Goal: Task Accomplishment & Management: Use online tool/utility

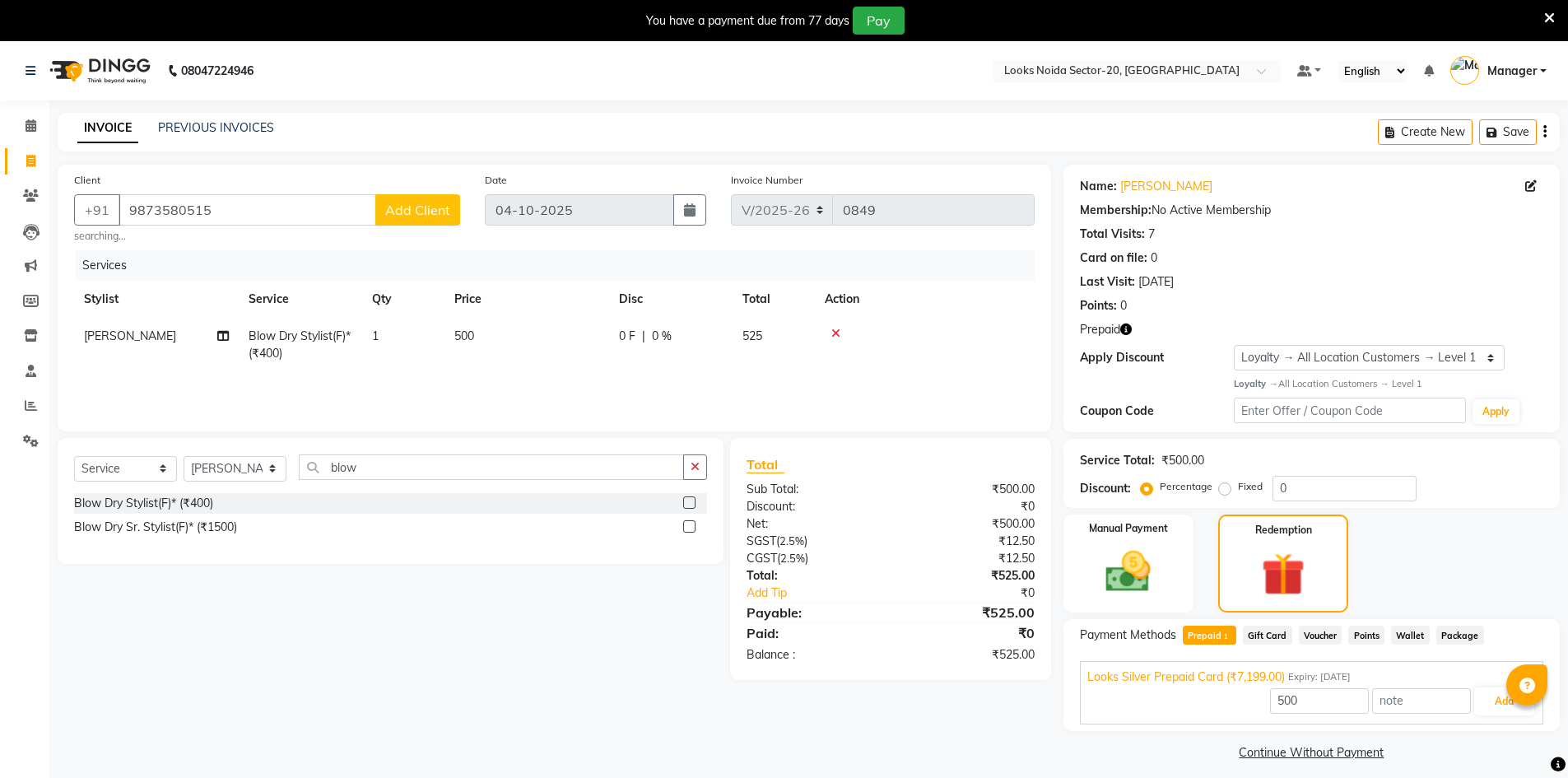
select select "8646"
select select "service"
select select "86760"
select select "1: Object"
click at [1126, 331] on icon "button" at bounding box center [1127, 330] width 12 height 12
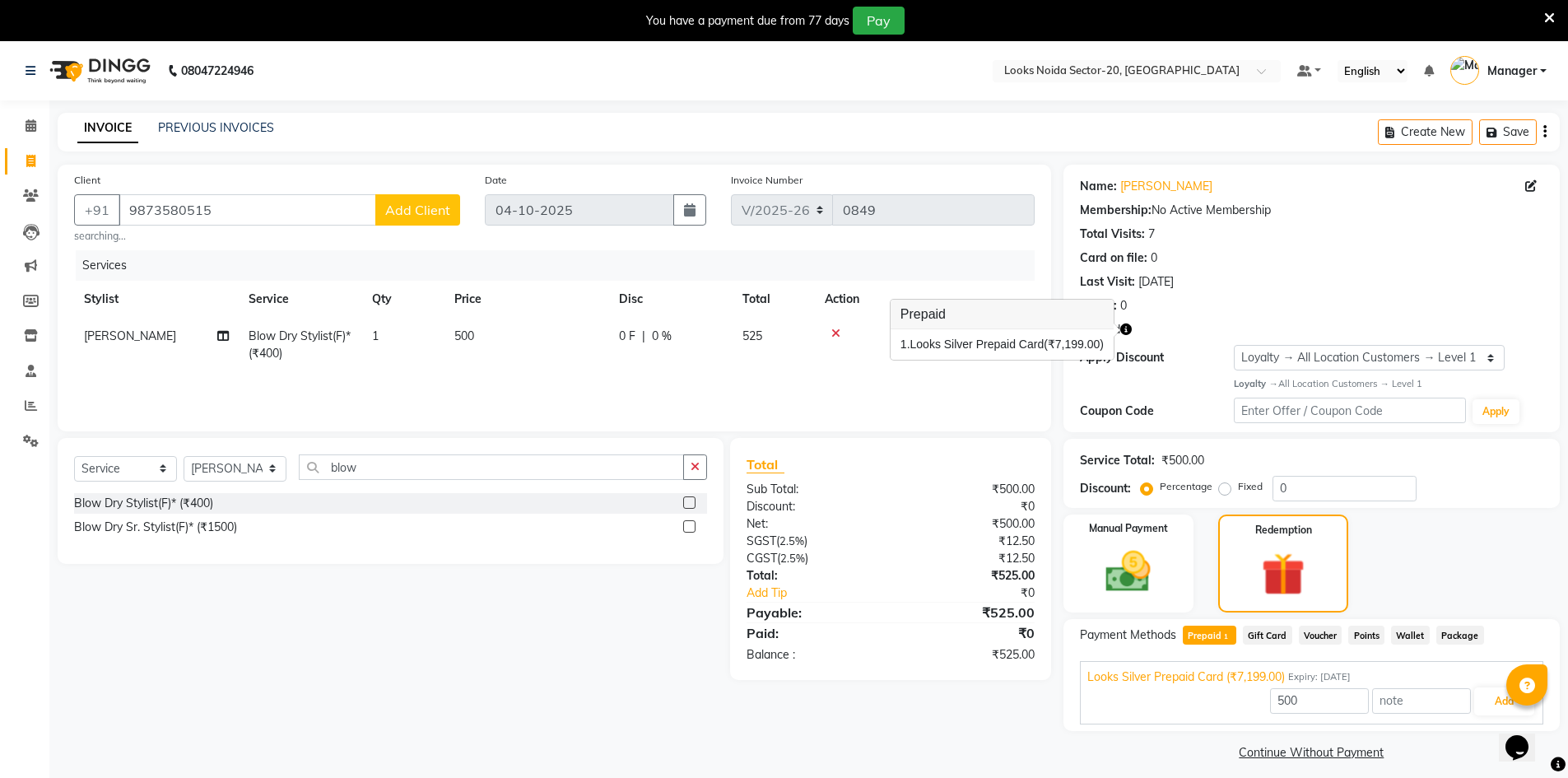
click at [1126, 333] on icon "button" at bounding box center [1127, 330] width 12 height 12
click at [1126, 330] on icon "button" at bounding box center [1127, 330] width 12 height 12
click at [834, 334] on icon at bounding box center [835, 334] width 9 height 12
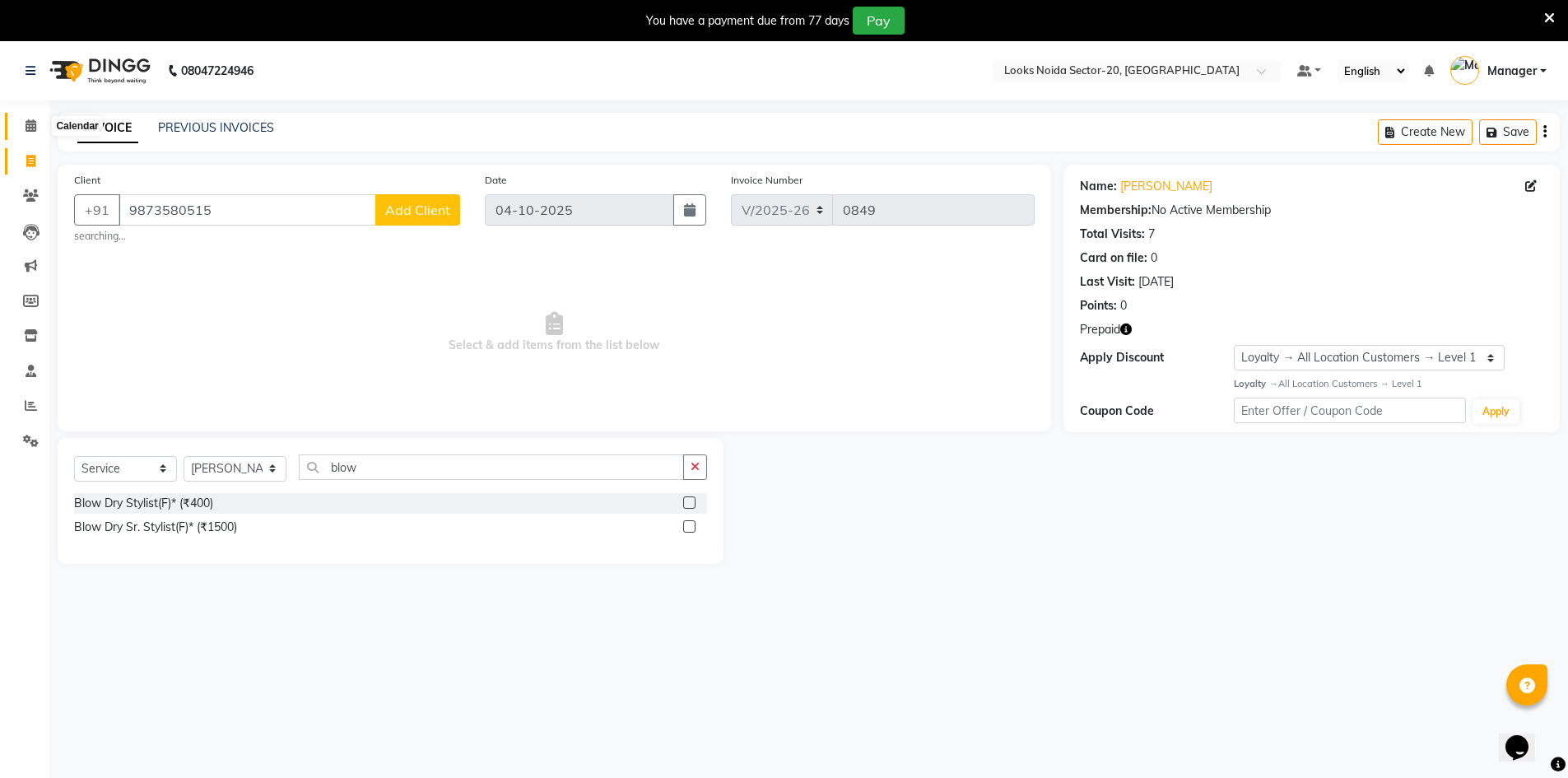
click at [30, 131] on icon at bounding box center [31, 126] width 11 height 12
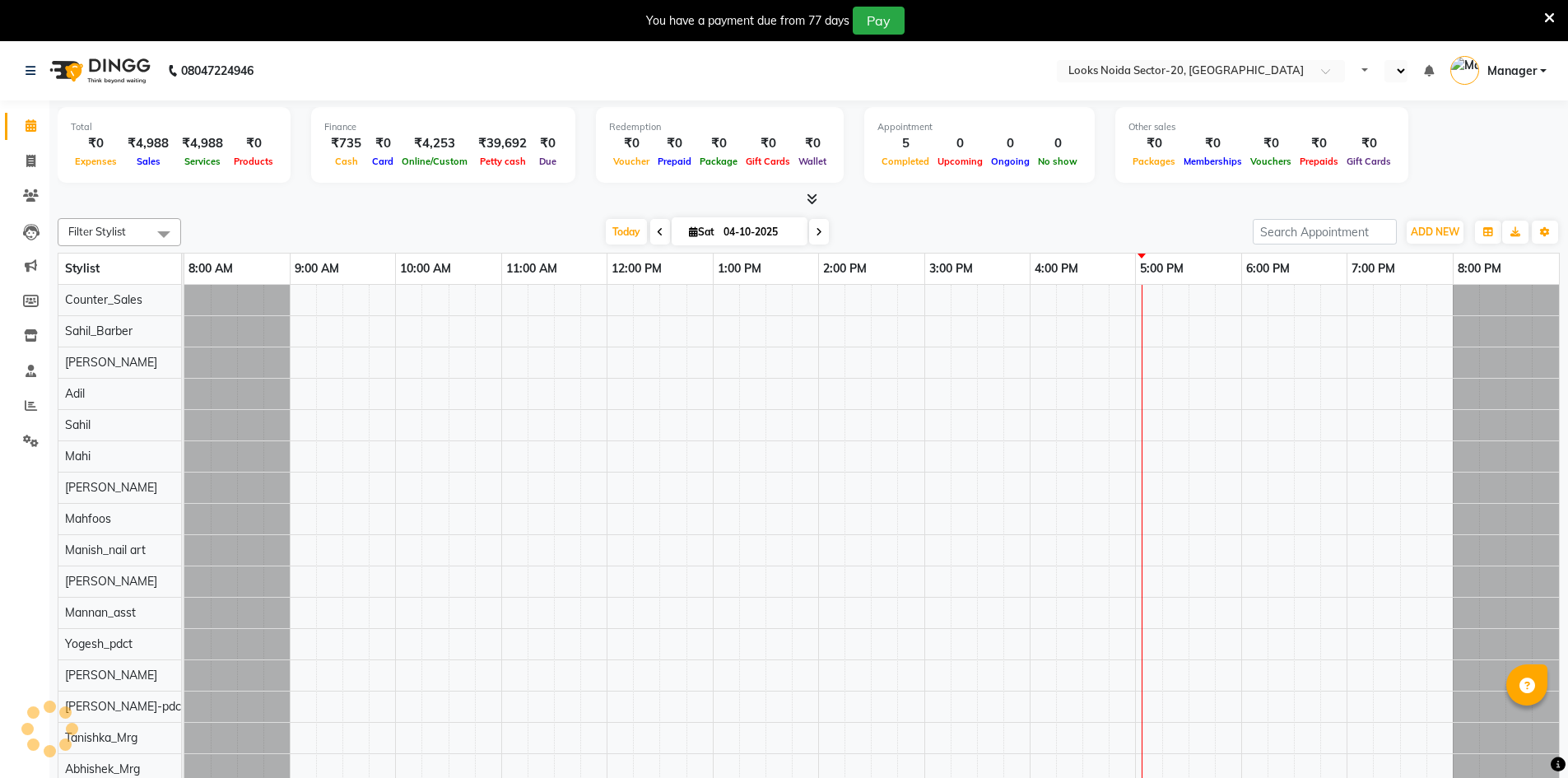
click at [1552, 24] on icon at bounding box center [1549, 18] width 11 height 15
select select "en"
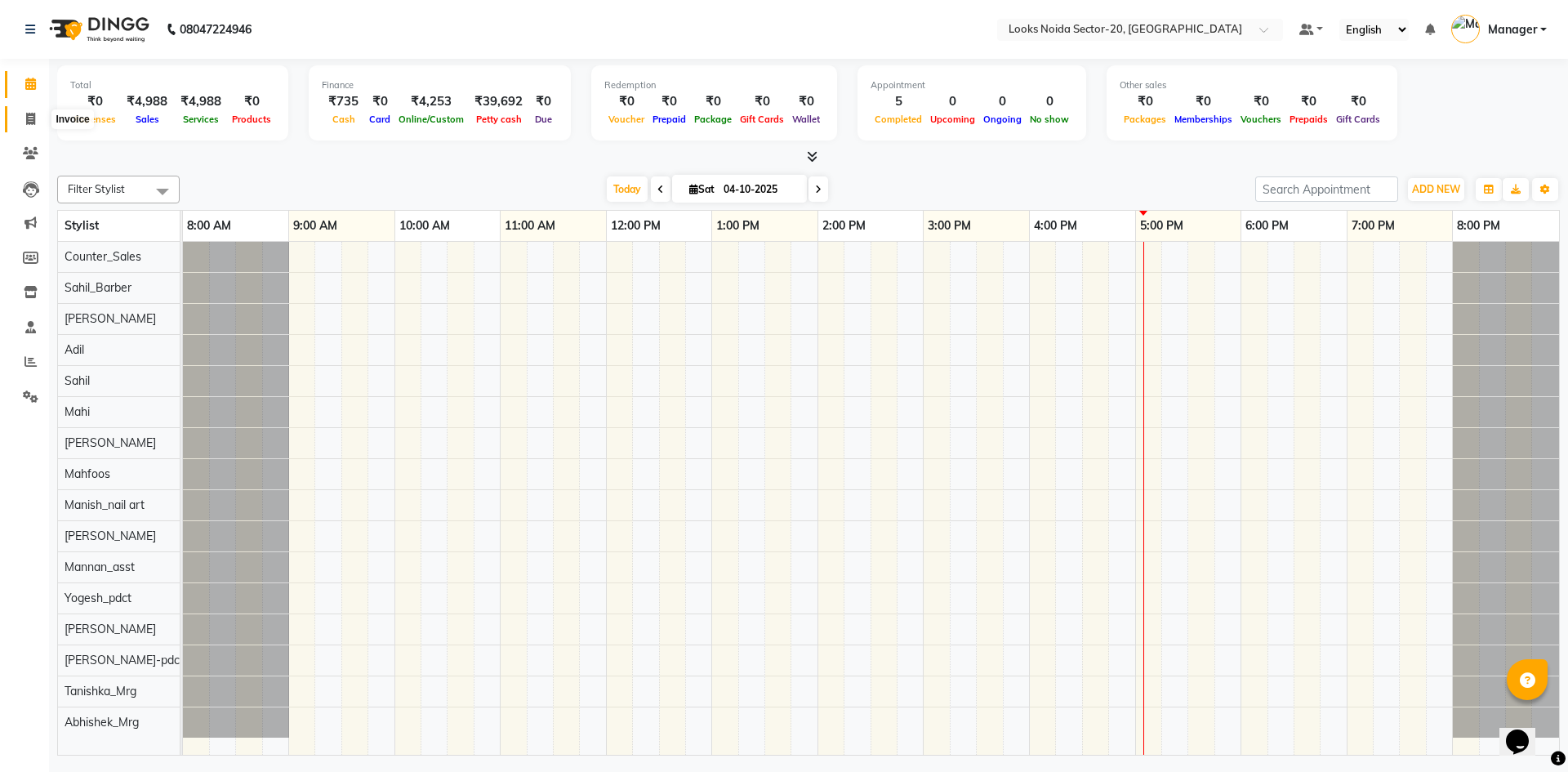
click at [31, 114] on icon at bounding box center [30, 119] width 9 height 12
select select "service"
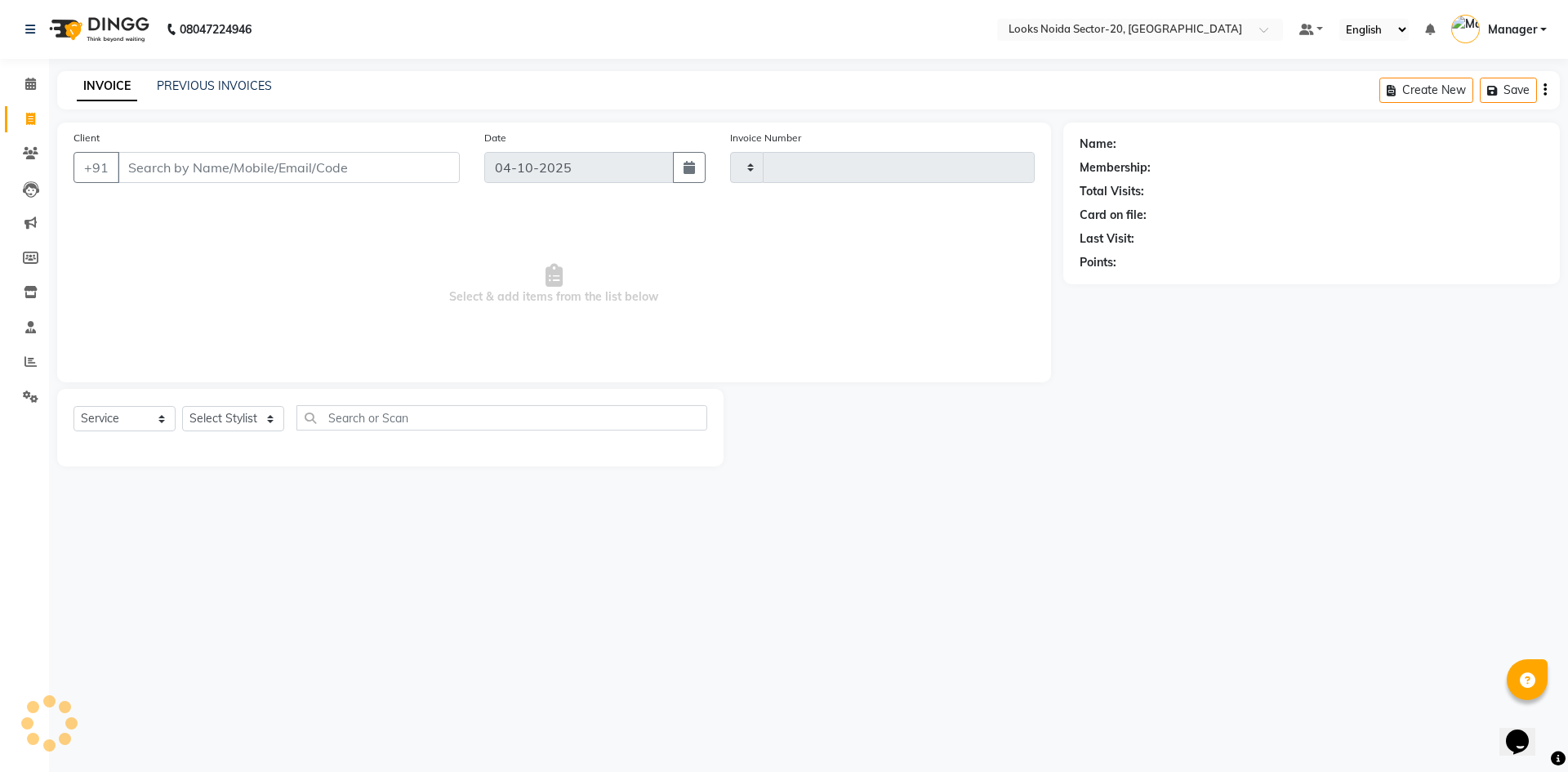
type input "0849"
select select "8646"
click at [230, 171] on input "Client" at bounding box center [288, 166] width 342 height 31
click at [375, 165] on input "Client" at bounding box center [288, 166] width 342 height 31
click at [158, 169] on input "Client" at bounding box center [288, 166] width 342 height 31
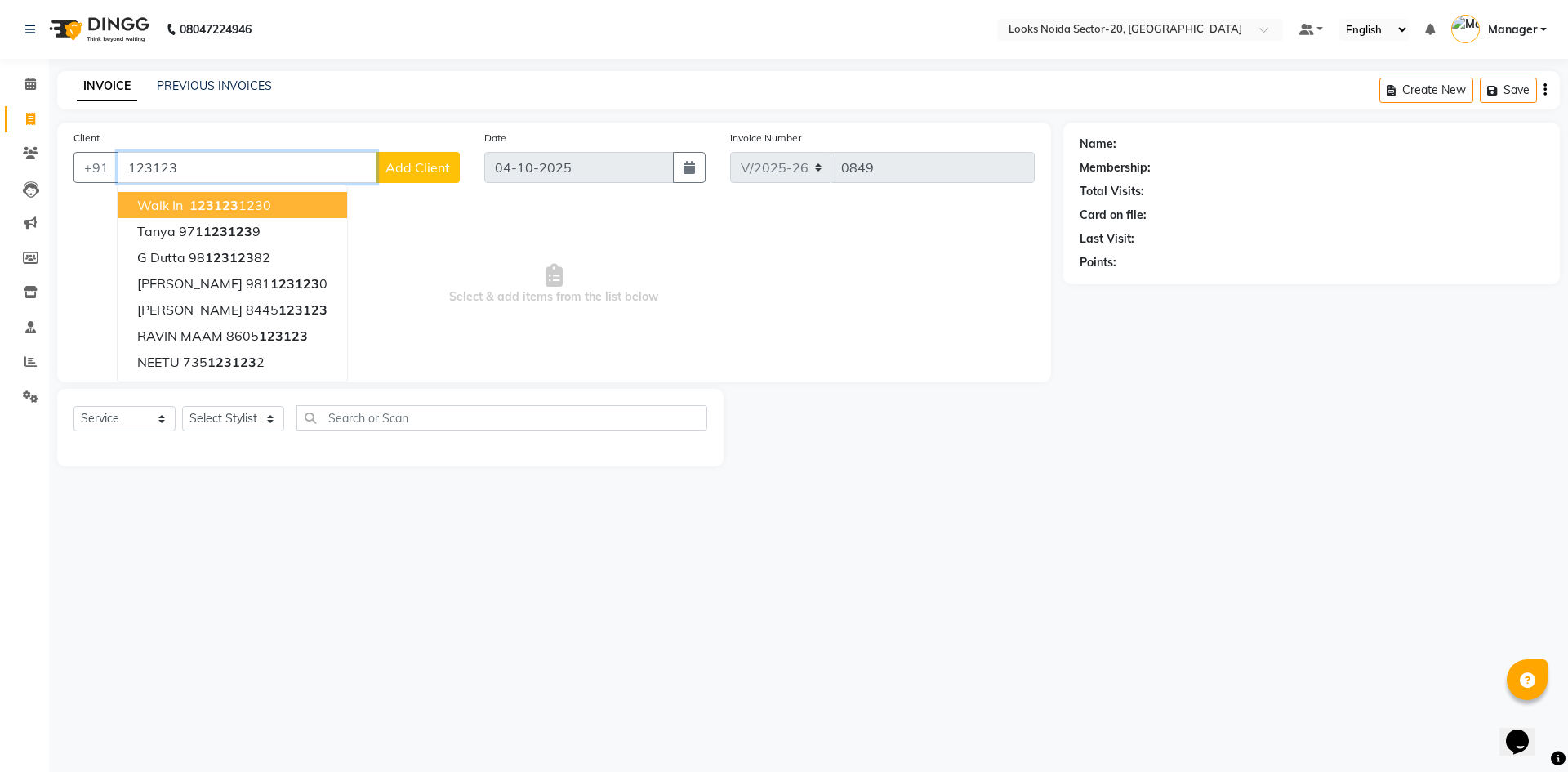
click at [179, 207] on span "walk in" at bounding box center [159, 205] width 46 height 16
type input "1231231230"
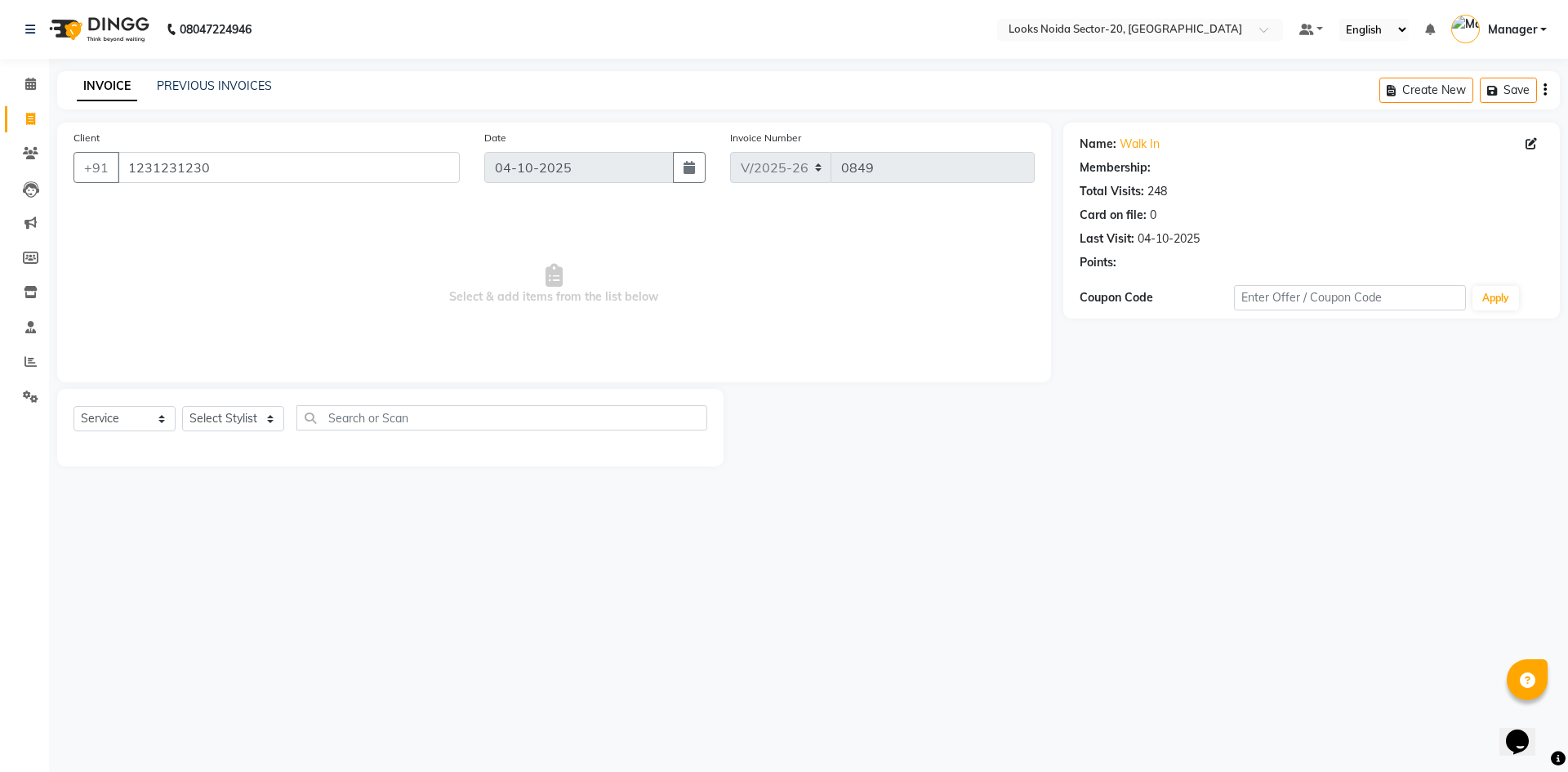
select select "1: Object"
click at [232, 425] on select "Select Stylist Aarti Sharma Abhishek_Mrg Adil Counter_Sales Elisha Fardeen Mahf…" at bounding box center [233, 419] width 102 height 26
select select "88101"
click at [182, 406] on select "Select Stylist Aarti Sharma Abhishek_Mrg Adil Counter_Sales Elisha Fardeen Mahf…" at bounding box center [233, 419] width 102 height 26
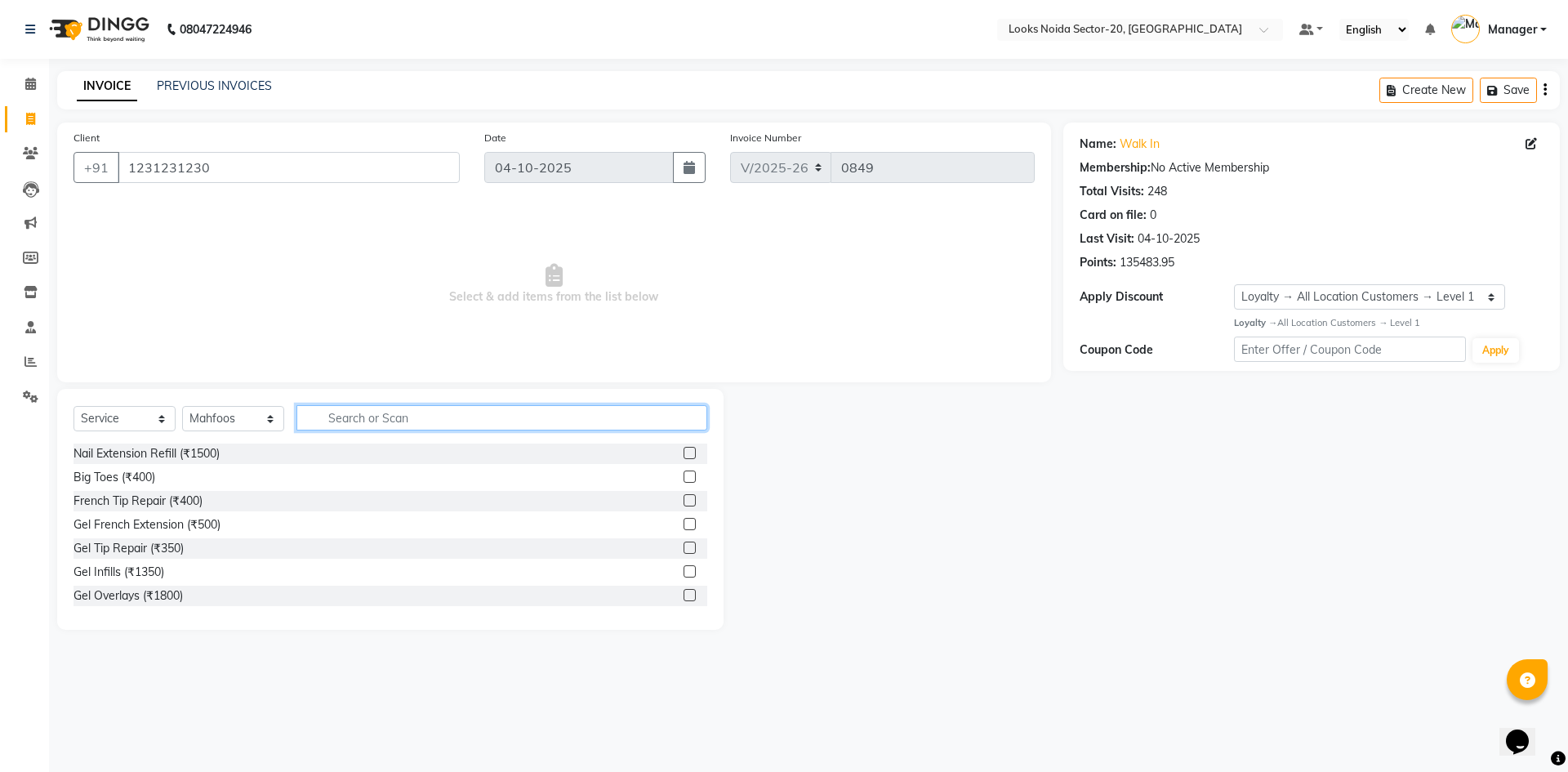
click at [364, 411] on input "text" at bounding box center [501, 418] width 411 height 26
type input "cut"
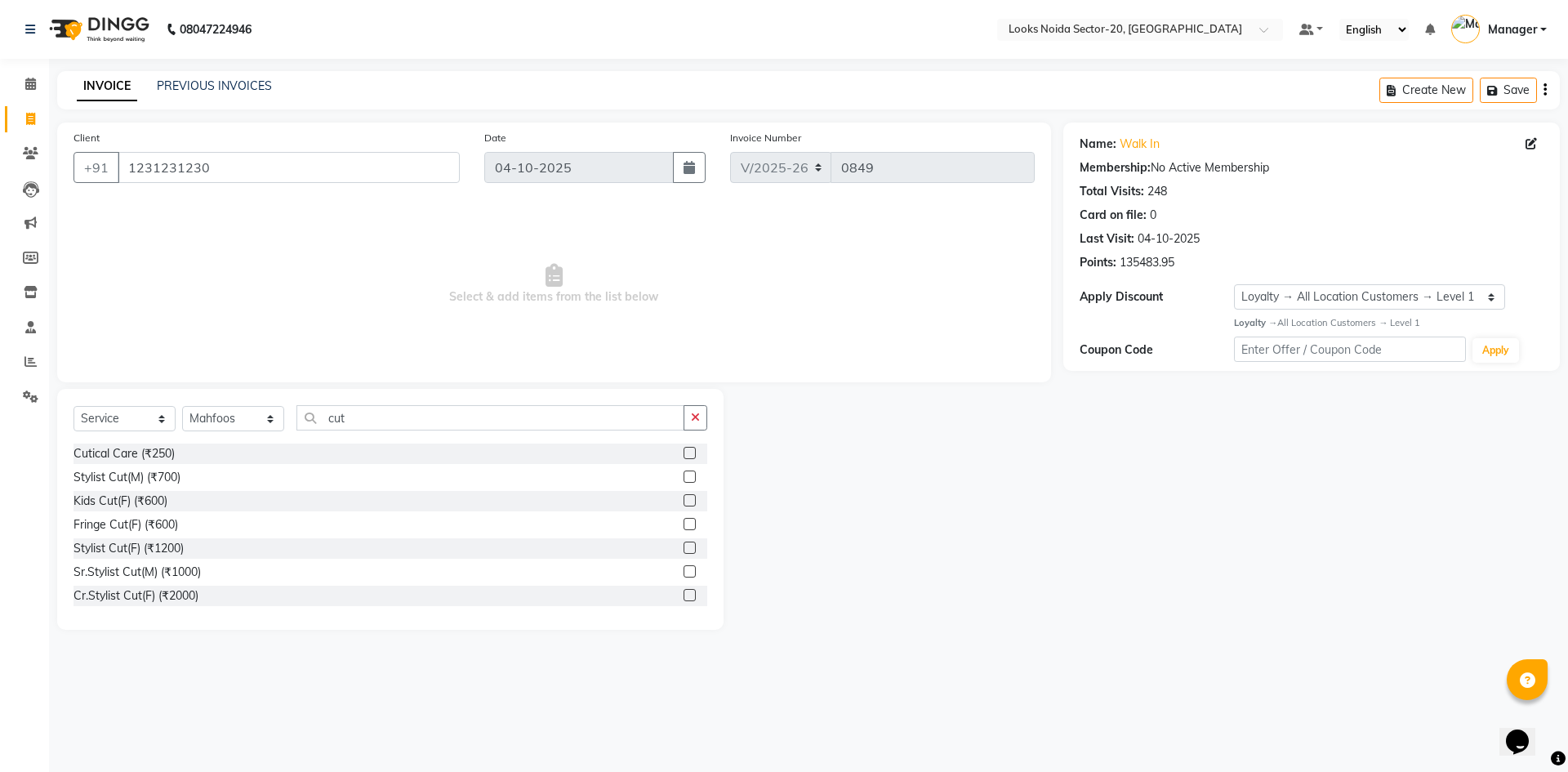
click at [671, 473] on div "Stylist Cut(M) (₹700)" at bounding box center [390, 477] width 634 height 21
drag, startPoint x: 630, startPoint y: 426, endPoint x: 648, endPoint y: 438, distance: 21.6
click at [644, 435] on div "Select Service Product Membership Package Voucher Prepaid Gift Card Select Styl…" at bounding box center [390, 424] width 634 height 39
click at [683, 473] on div at bounding box center [695, 477] width 24 height 21
click at [648, 422] on input "cut" at bounding box center [490, 418] width 388 height 26
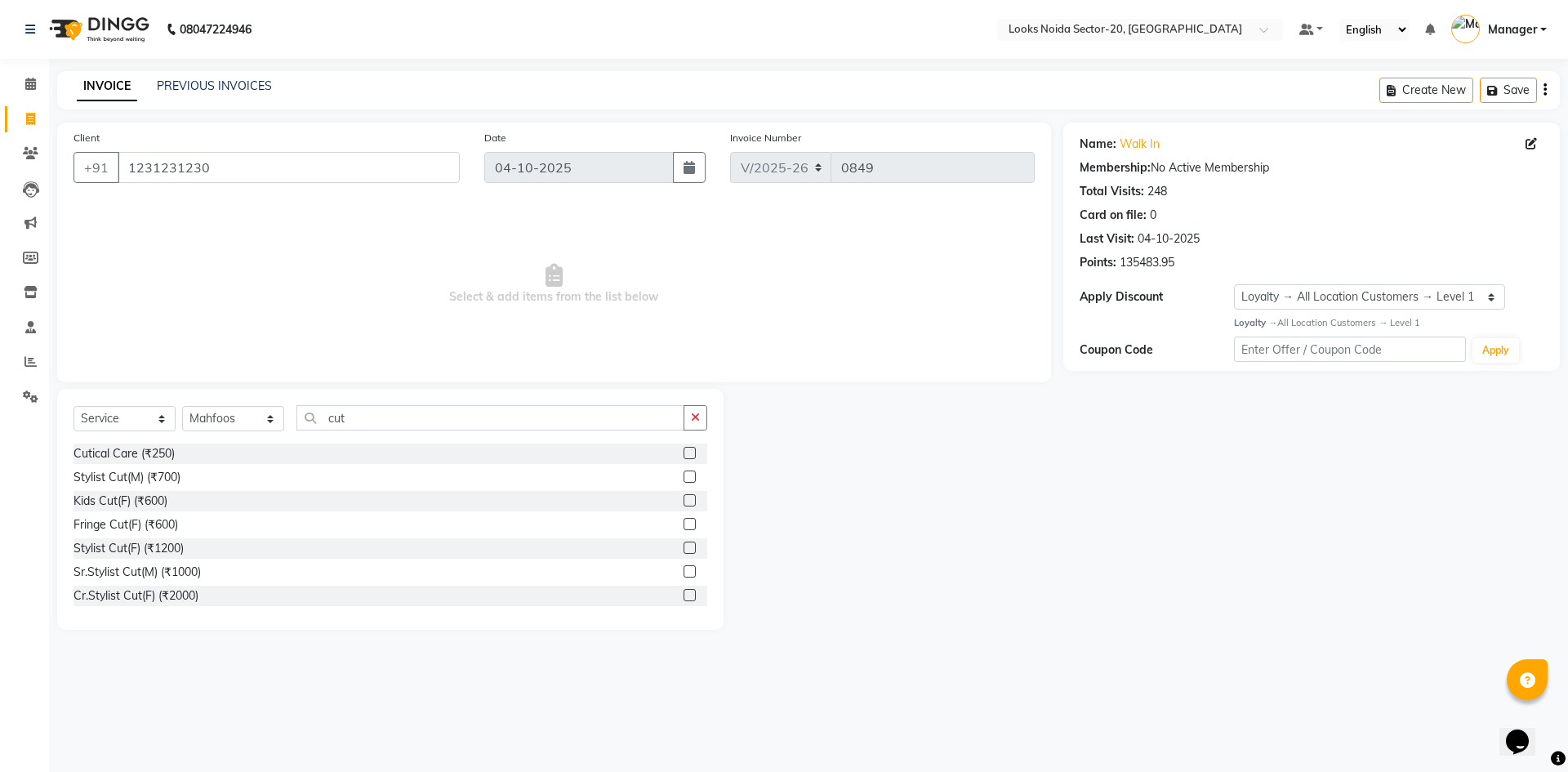
click at [671, 479] on div "Stylist Cut(M) (₹700)" at bounding box center [390, 477] width 634 height 21
click at [683, 479] on label at bounding box center [689, 477] width 12 height 12
click at [683, 479] on input "checkbox" at bounding box center [688, 477] width 11 height 11
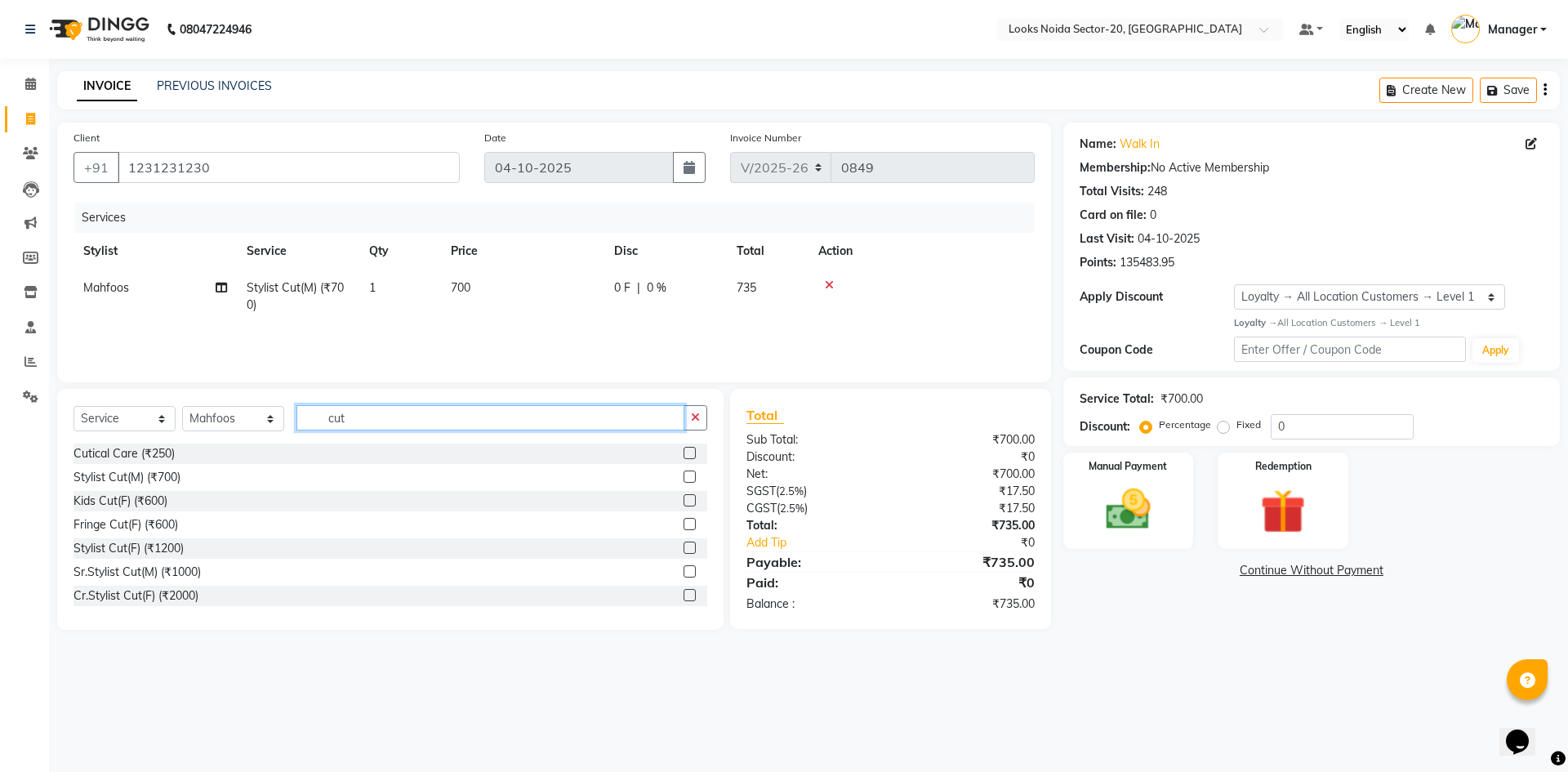
checkbox input "false"
click at [646, 421] on input "cut" at bounding box center [490, 418] width 388 height 26
type input "c"
type input "bear"
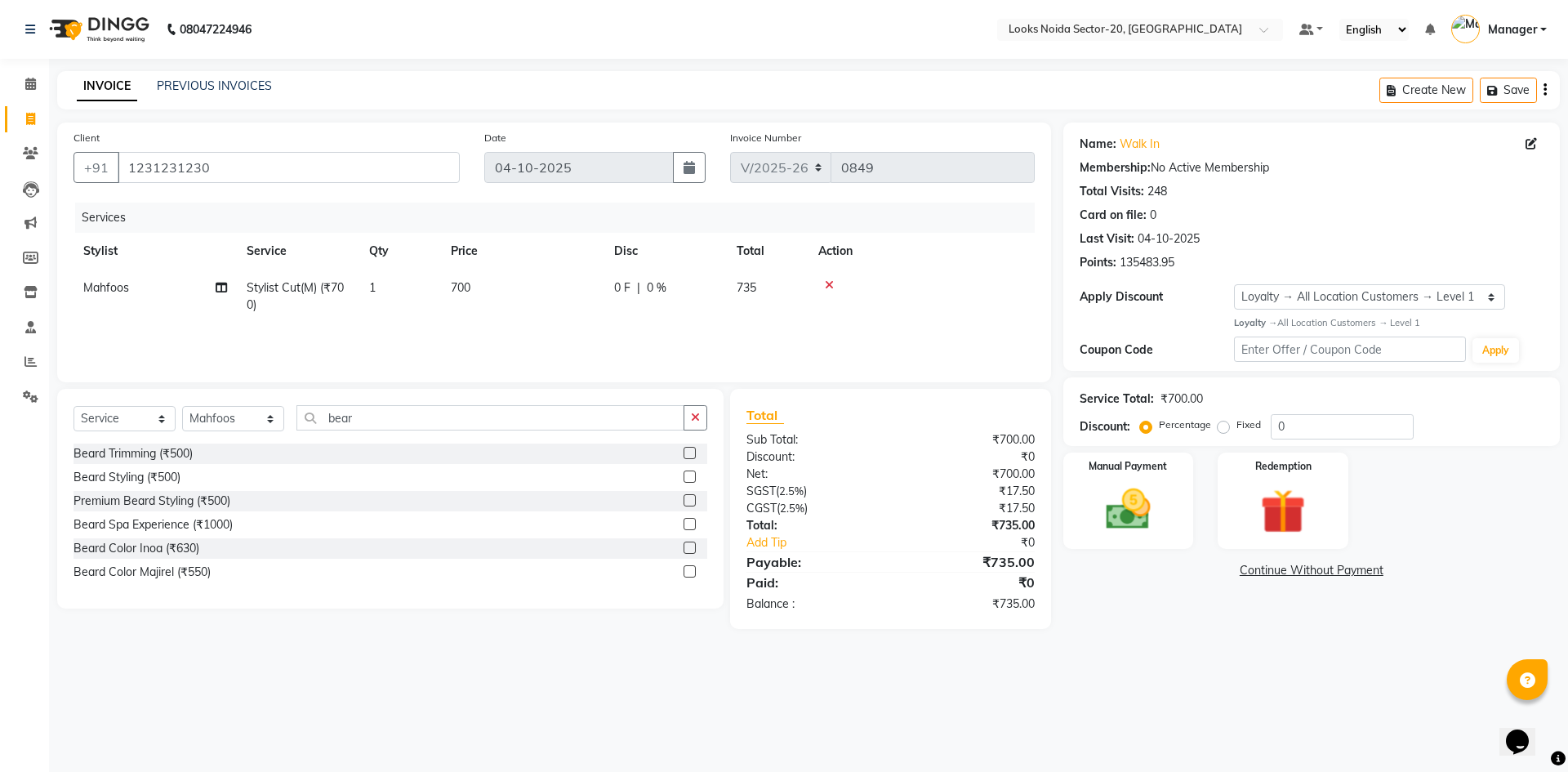
click at [689, 479] on label at bounding box center [689, 477] width 12 height 12
click at [689, 479] on input "checkbox" at bounding box center [688, 477] width 11 height 11
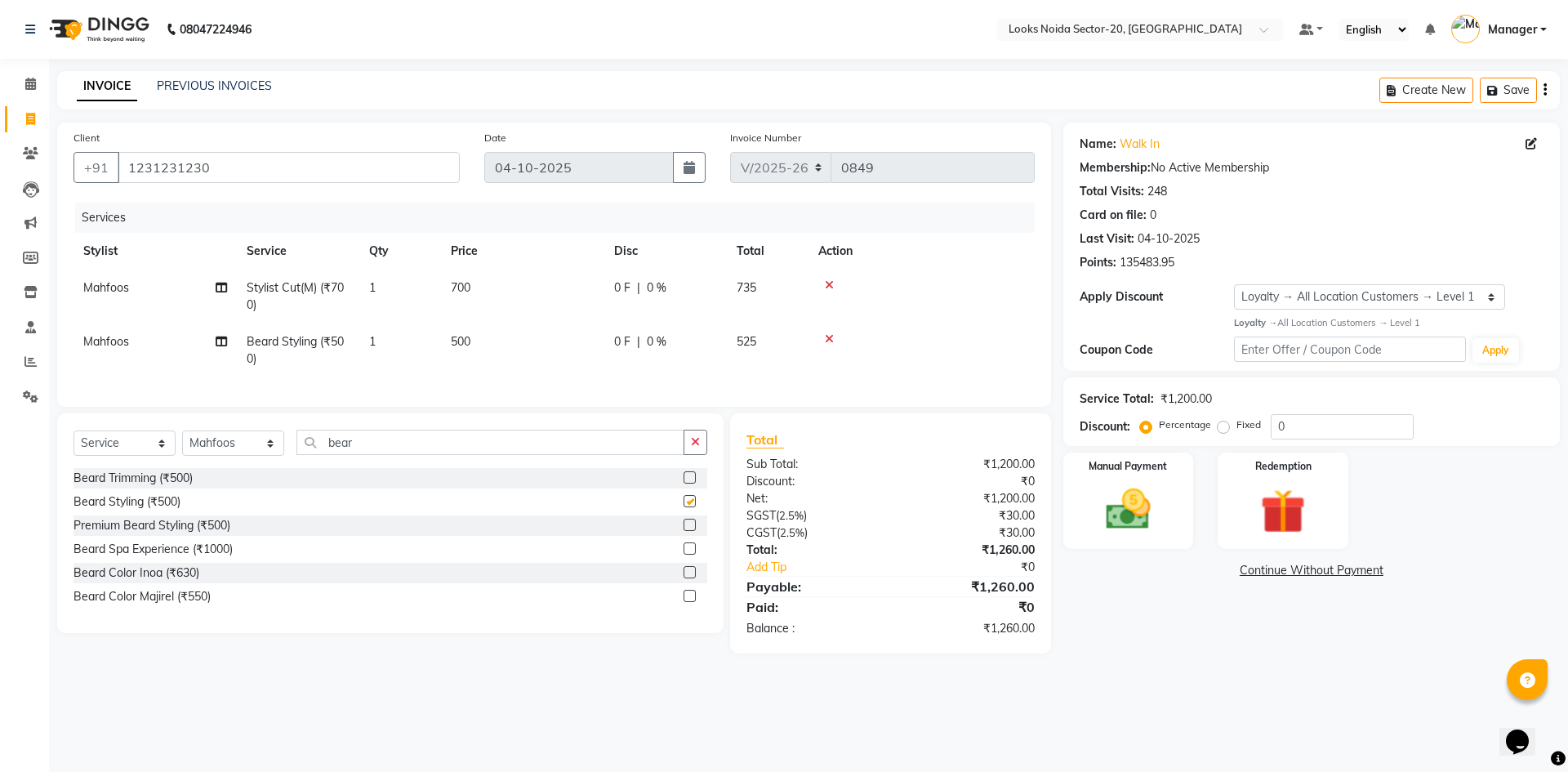
checkbox input "false"
click at [482, 289] on td "700" at bounding box center [522, 296] width 163 height 54
select select "88101"
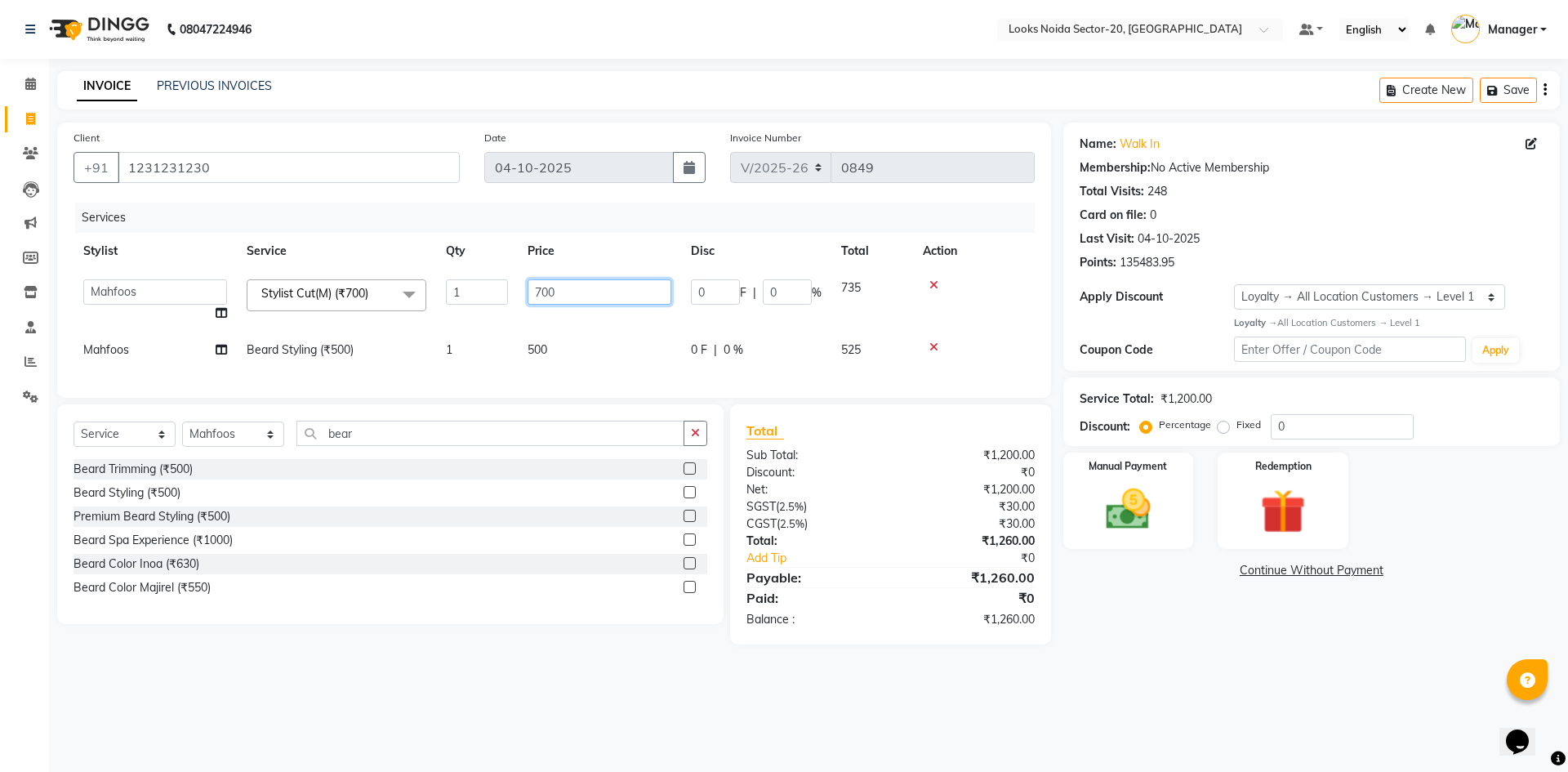
click at [563, 286] on input "700" at bounding box center [598, 292] width 144 height 26
type input "7"
type input "400"
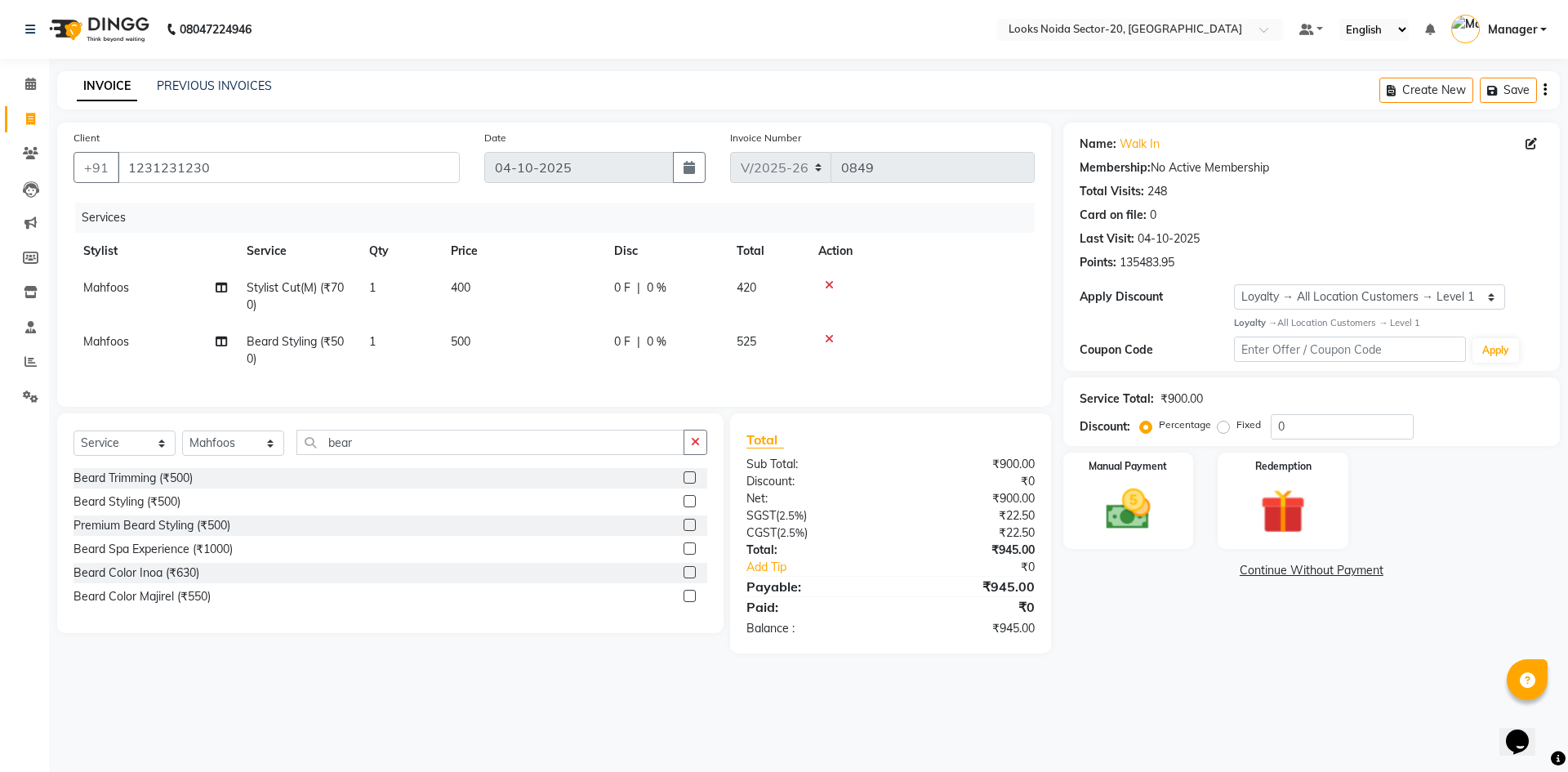
click at [554, 349] on td "500" at bounding box center [522, 350] width 163 height 54
select select "88101"
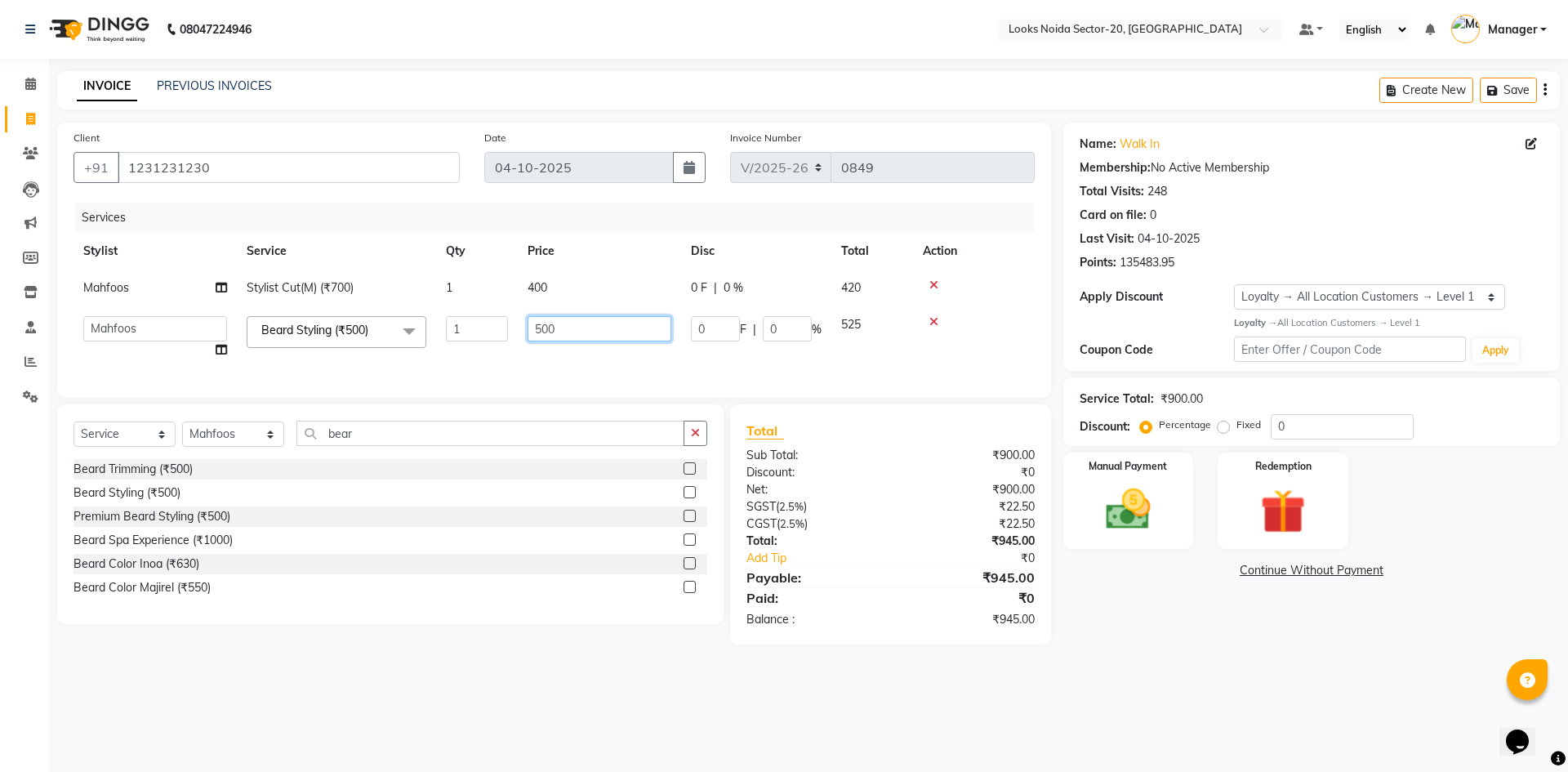
drag, startPoint x: 545, startPoint y: 323, endPoint x: 551, endPoint y: 336, distance: 14.3
click at [550, 335] on input "500" at bounding box center [598, 329] width 144 height 26
type input "300"
click at [1146, 658] on main "INVOICE PREVIOUS INVOICES Create New Save Client +91 1231231230 Date 04-10-2025…" at bounding box center [807, 370] width 1518 height 598
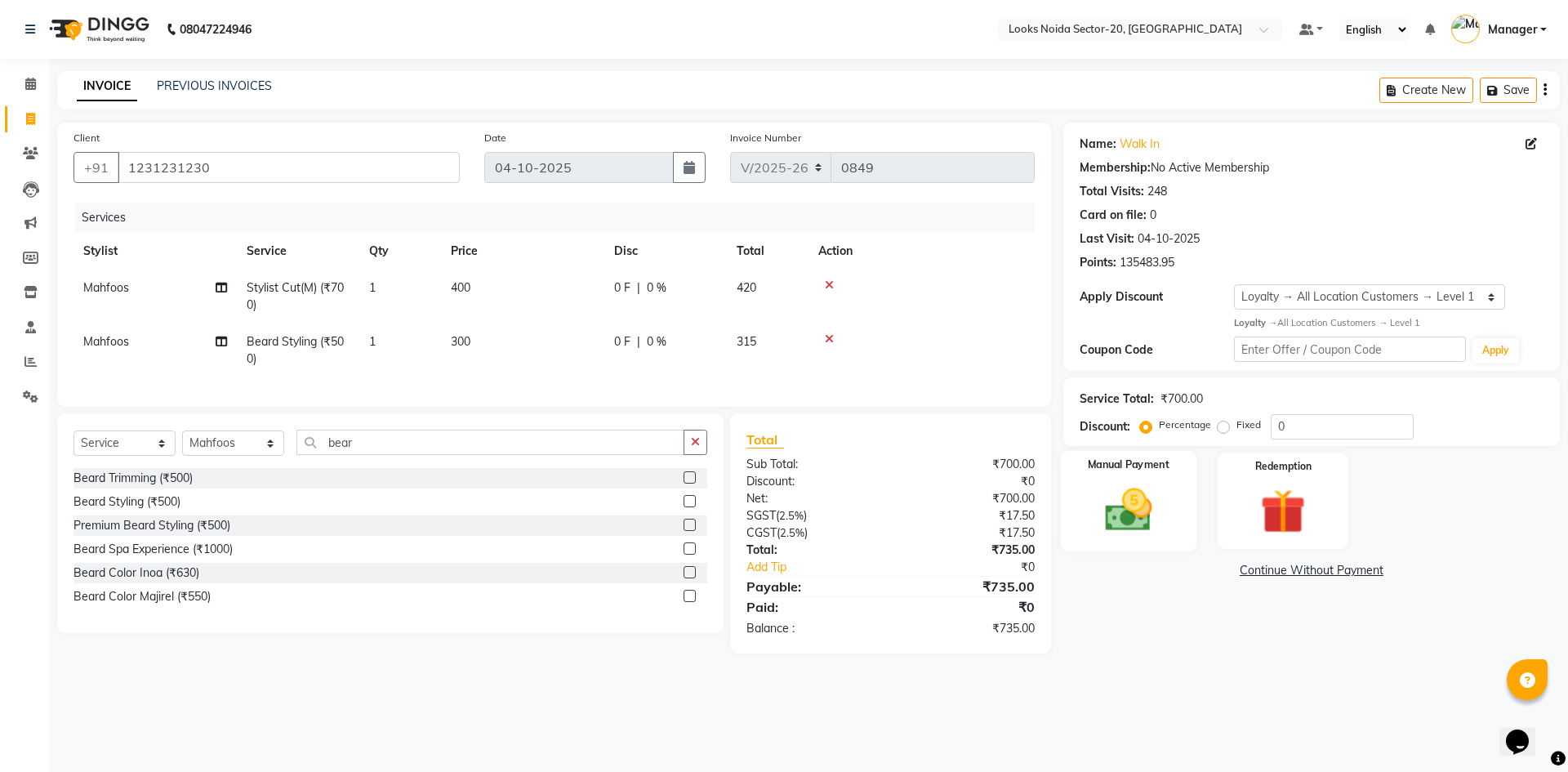
click at [1155, 508] on img at bounding box center [1127, 509] width 76 height 54
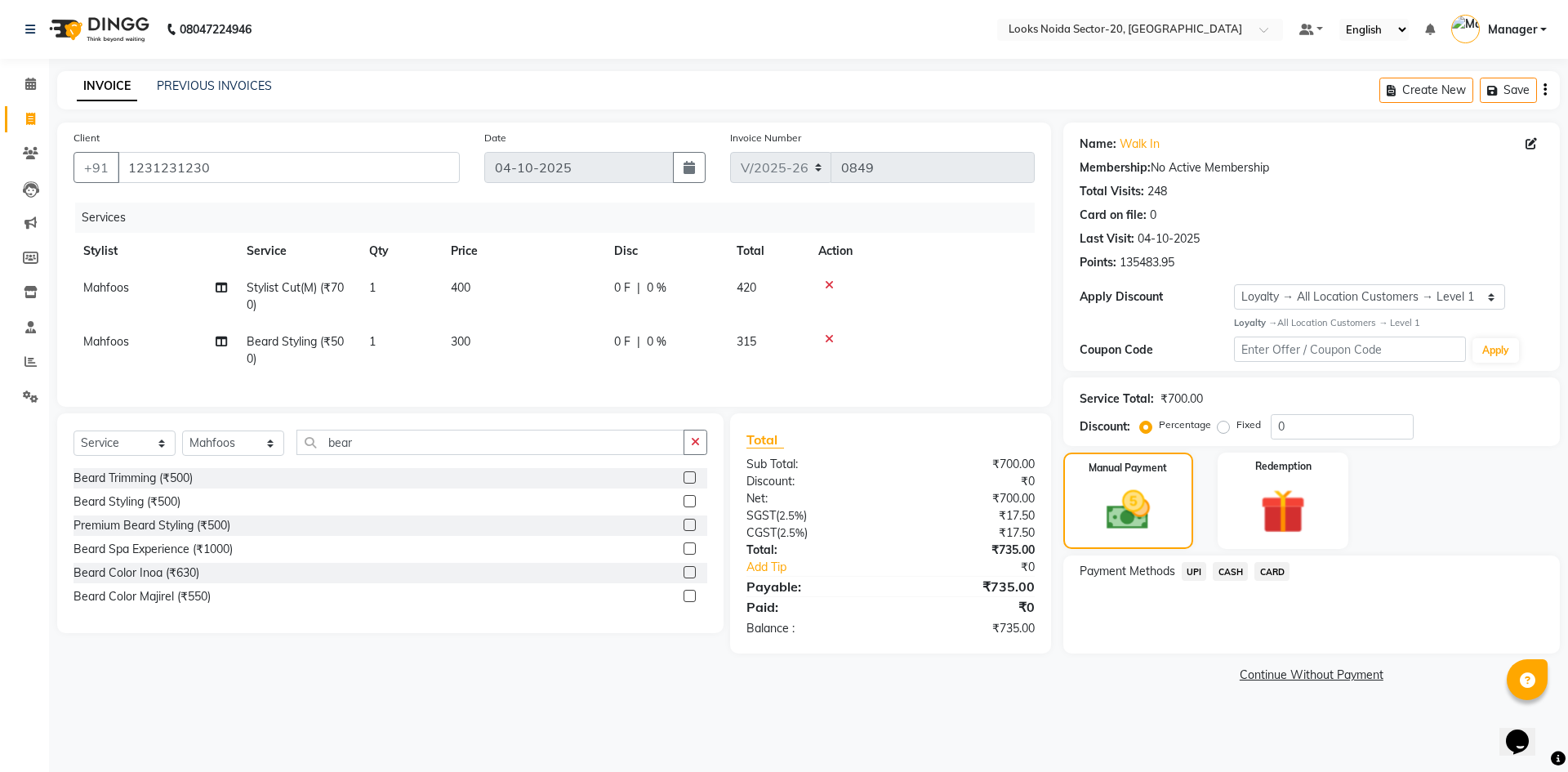
click at [1196, 568] on span "UPI" at bounding box center [1195, 571] width 26 height 19
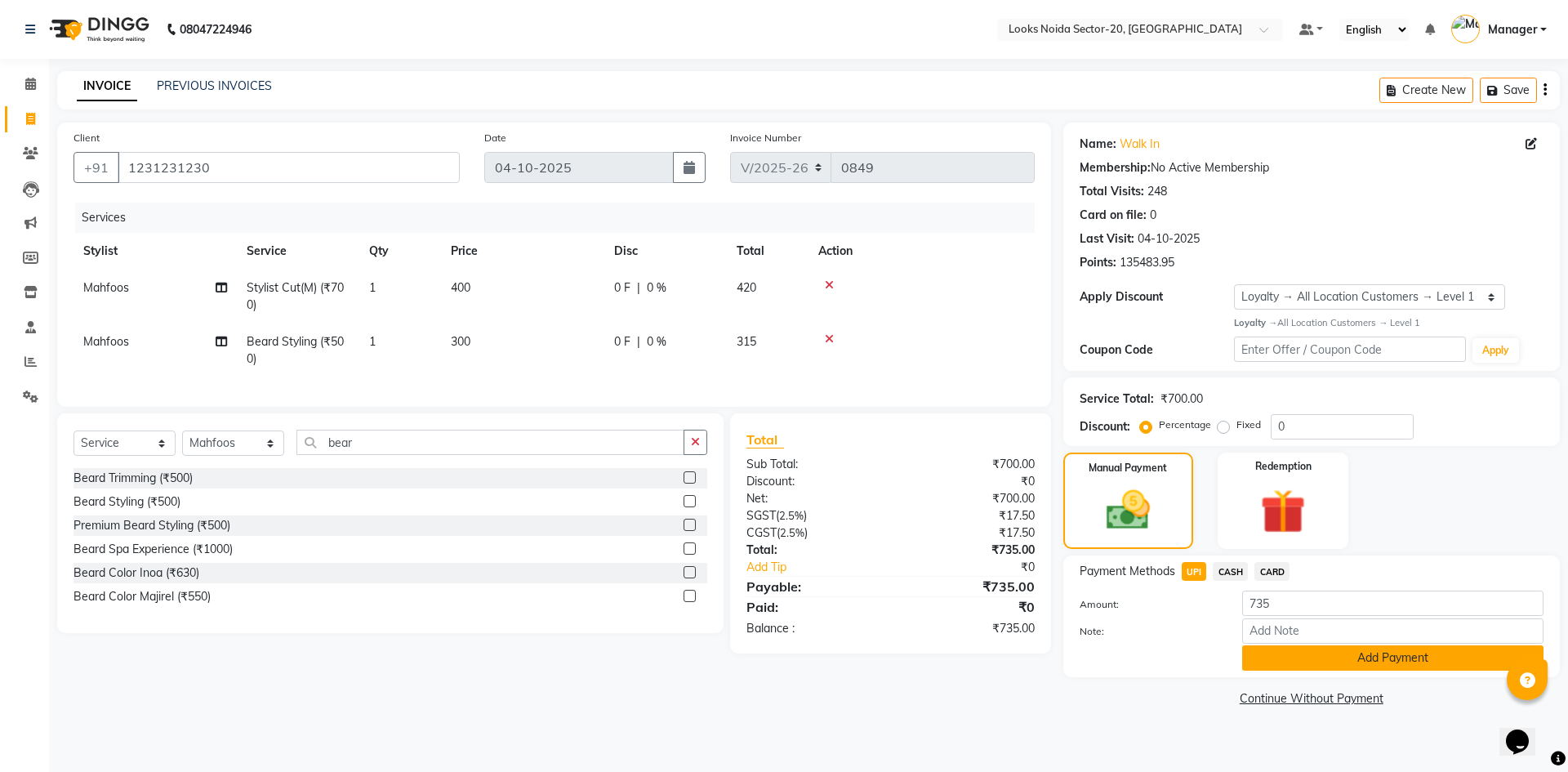
click at [1280, 659] on button "Add Payment" at bounding box center [1393, 658] width 301 height 26
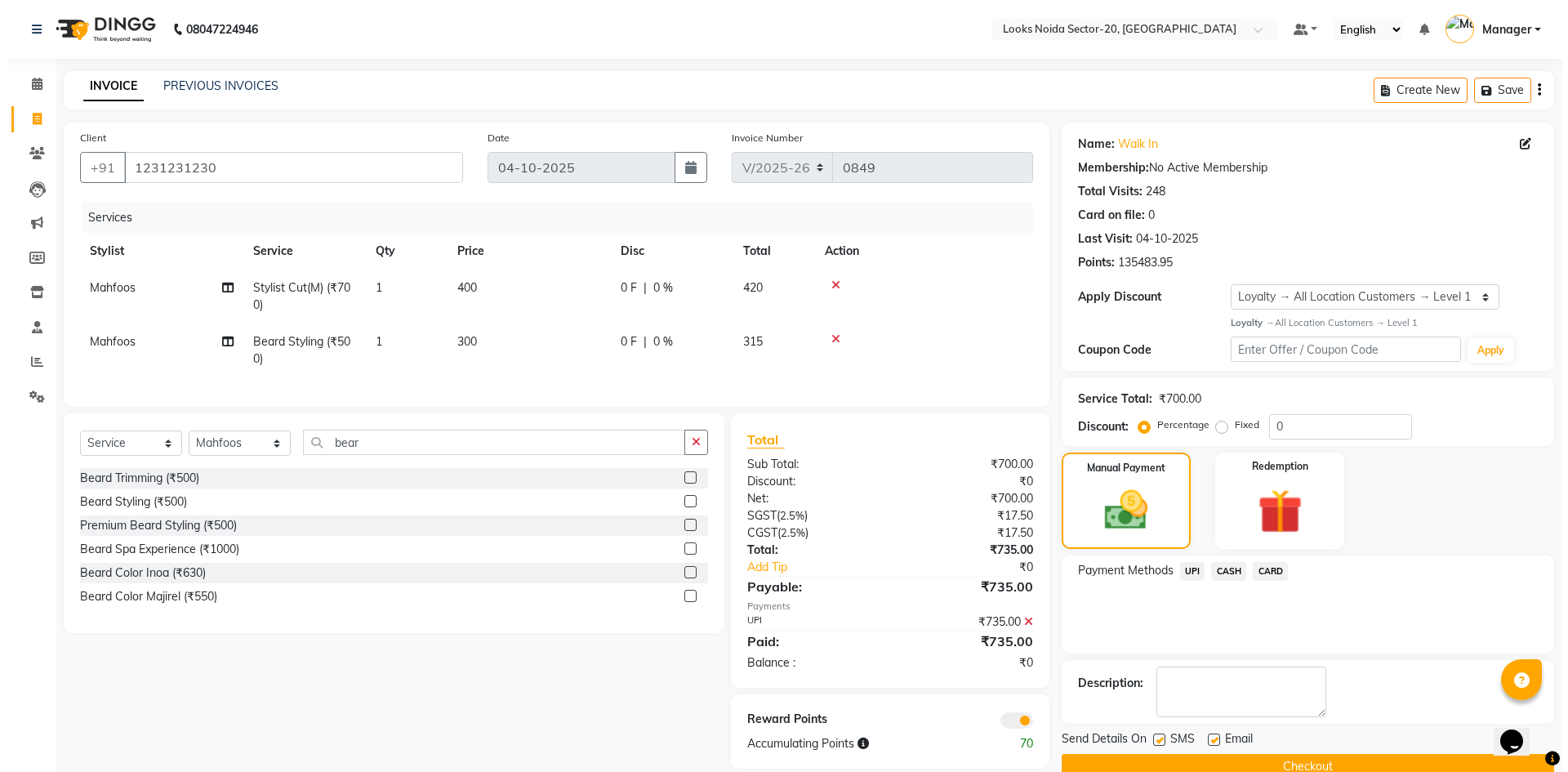
scroll to position [34, 0]
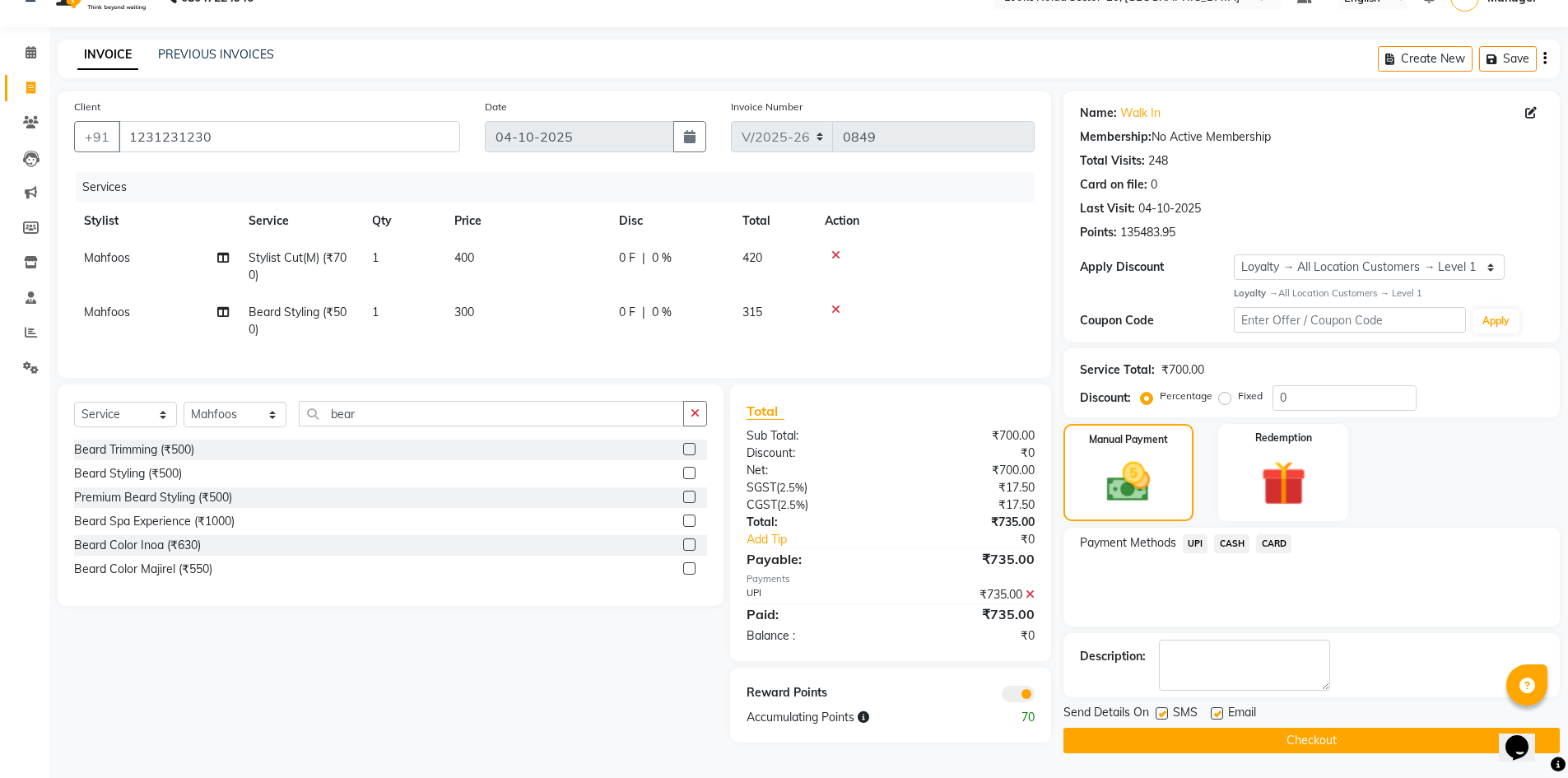
click at [1019, 702] on span at bounding box center [1018, 694] width 33 height 16
click at [1035, 696] on input "checkbox" at bounding box center [1035, 696] width 0 height 0
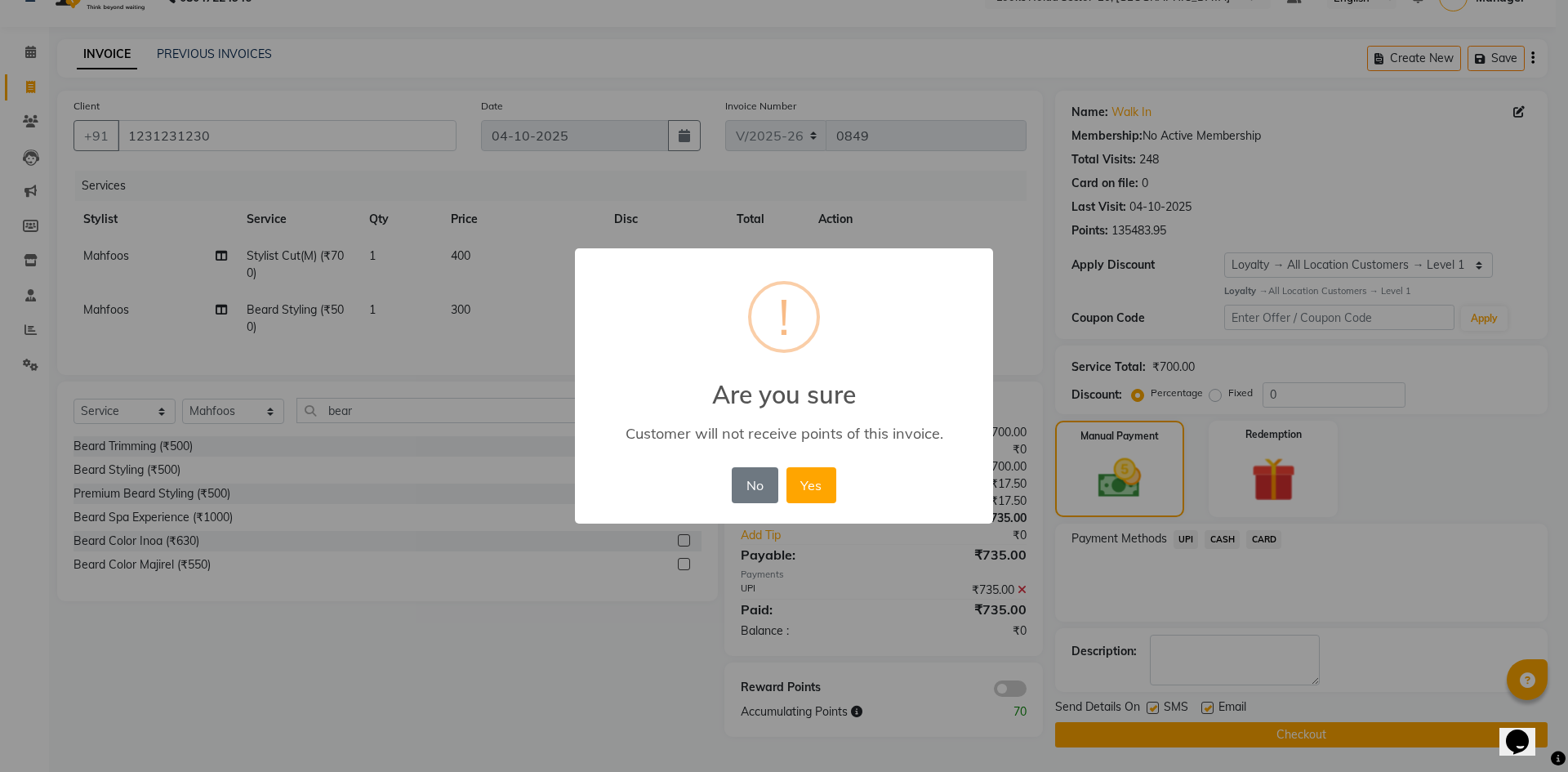
click at [806, 489] on button "Yes" at bounding box center [811, 485] width 50 height 36
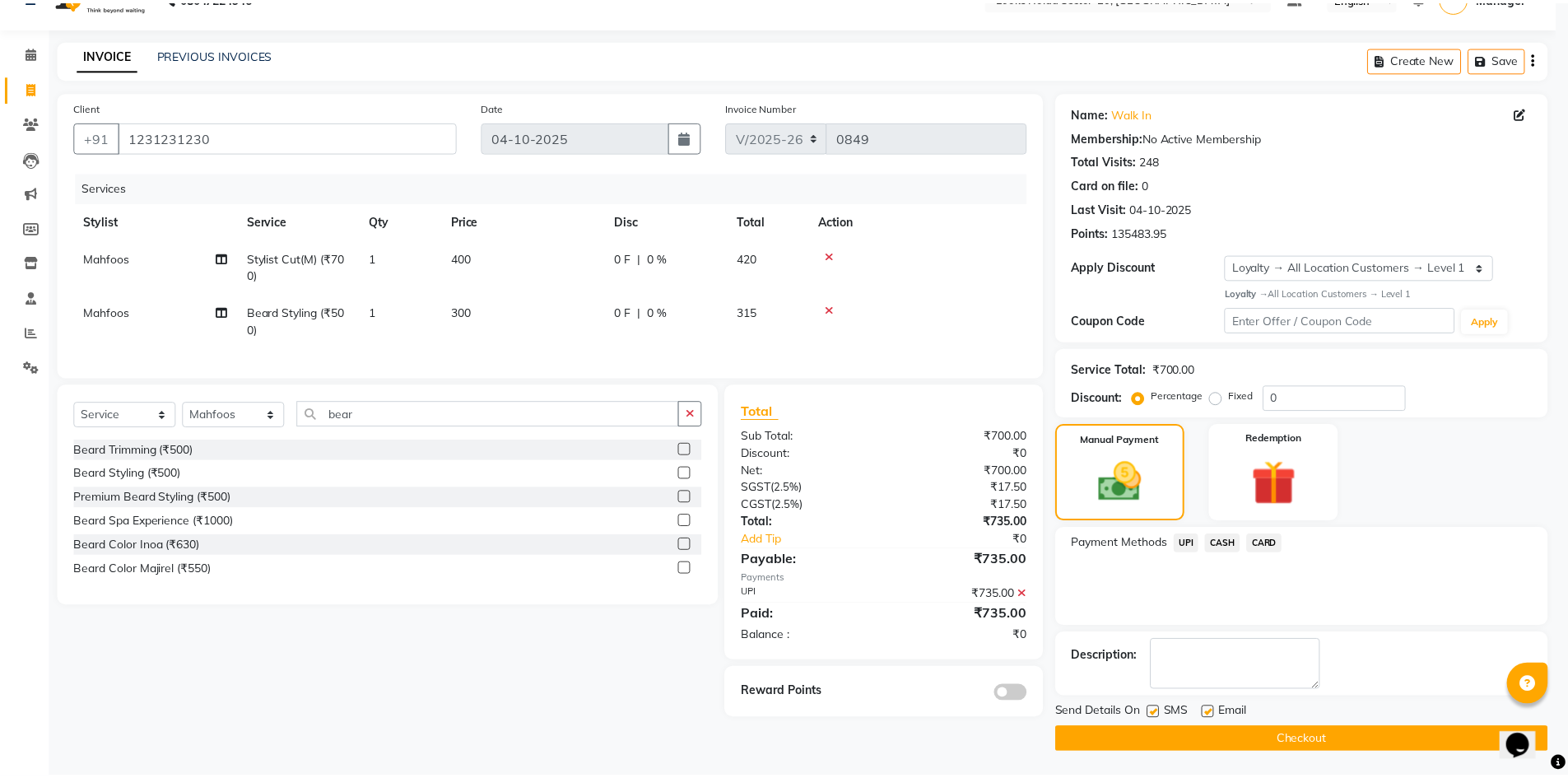
scroll to position [32, 0]
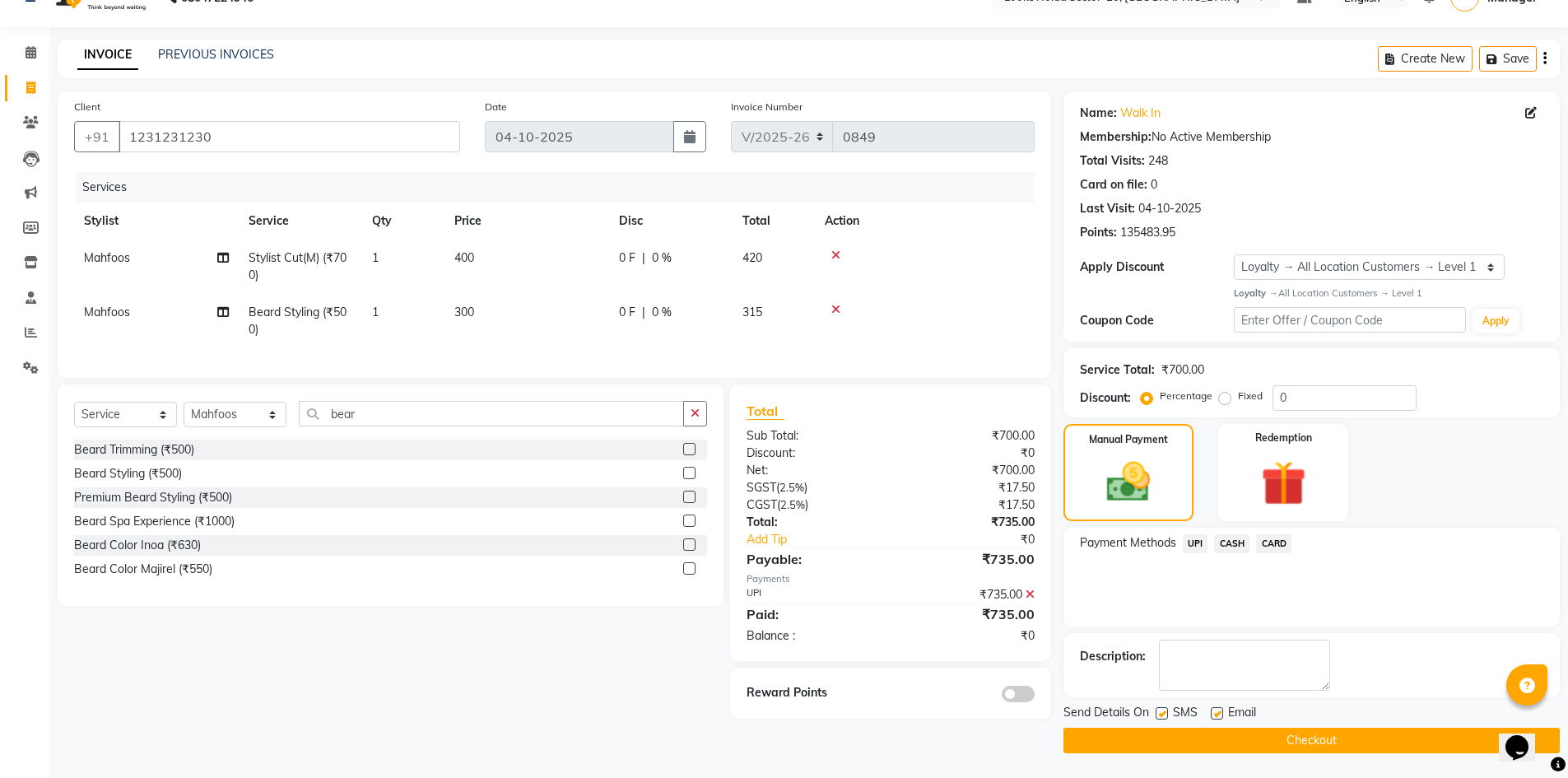
click at [1286, 736] on button "Checkout" at bounding box center [1311, 741] width 496 height 26
drag, startPoint x: 644, startPoint y: 709, endPoint x: 648, endPoint y: 723, distance: 14.6
click at [648, 719] on div "Select Service Product Membership Package Voucher Prepaid Gift Card Select Styl…" at bounding box center [384, 551] width 678 height 335
click at [35, 53] on icon at bounding box center [31, 52] width 11 height 12
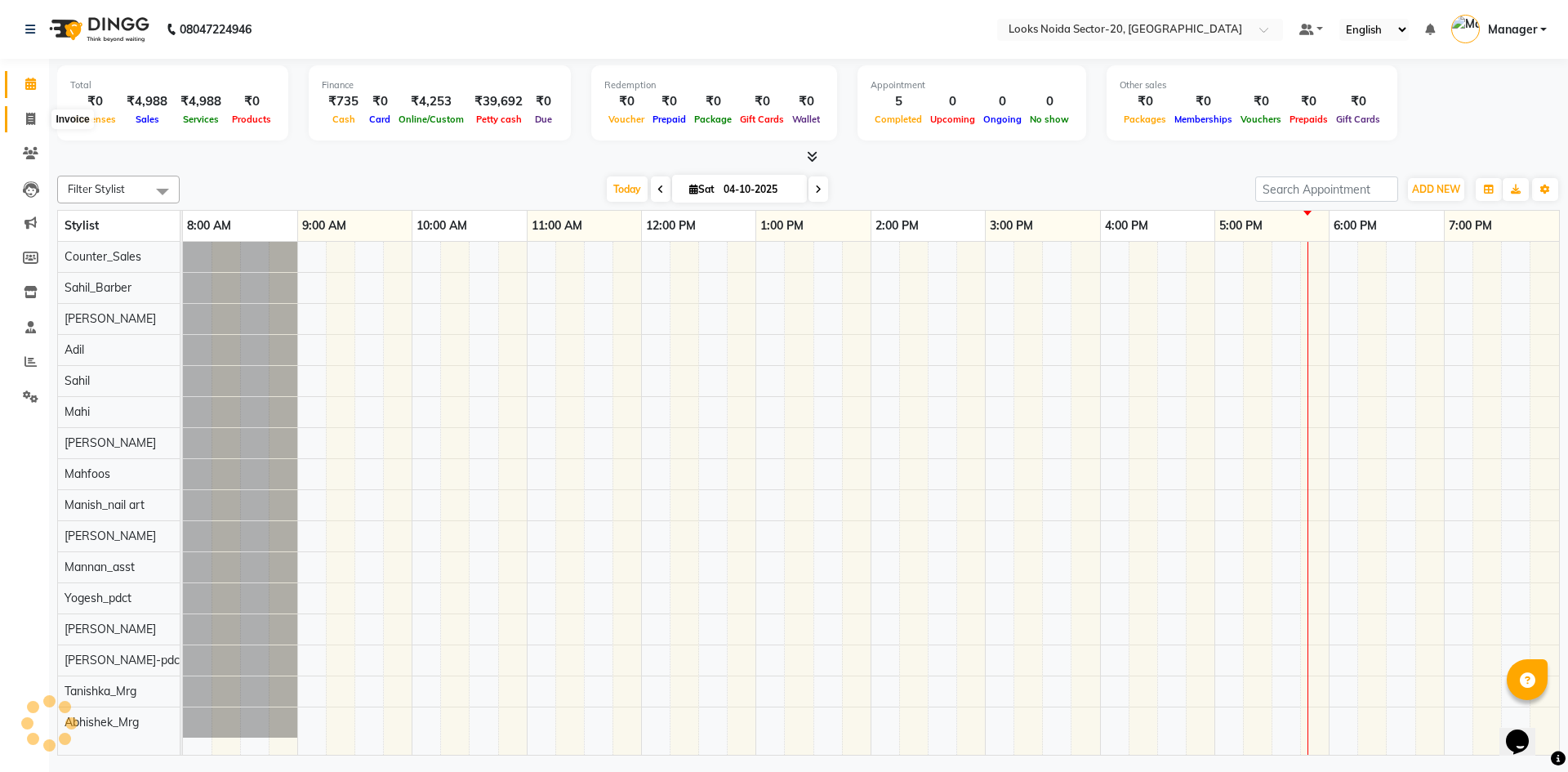
click at [34, 119] on icon at bounding box center [30, 119] width 9 height 12
select select "service"
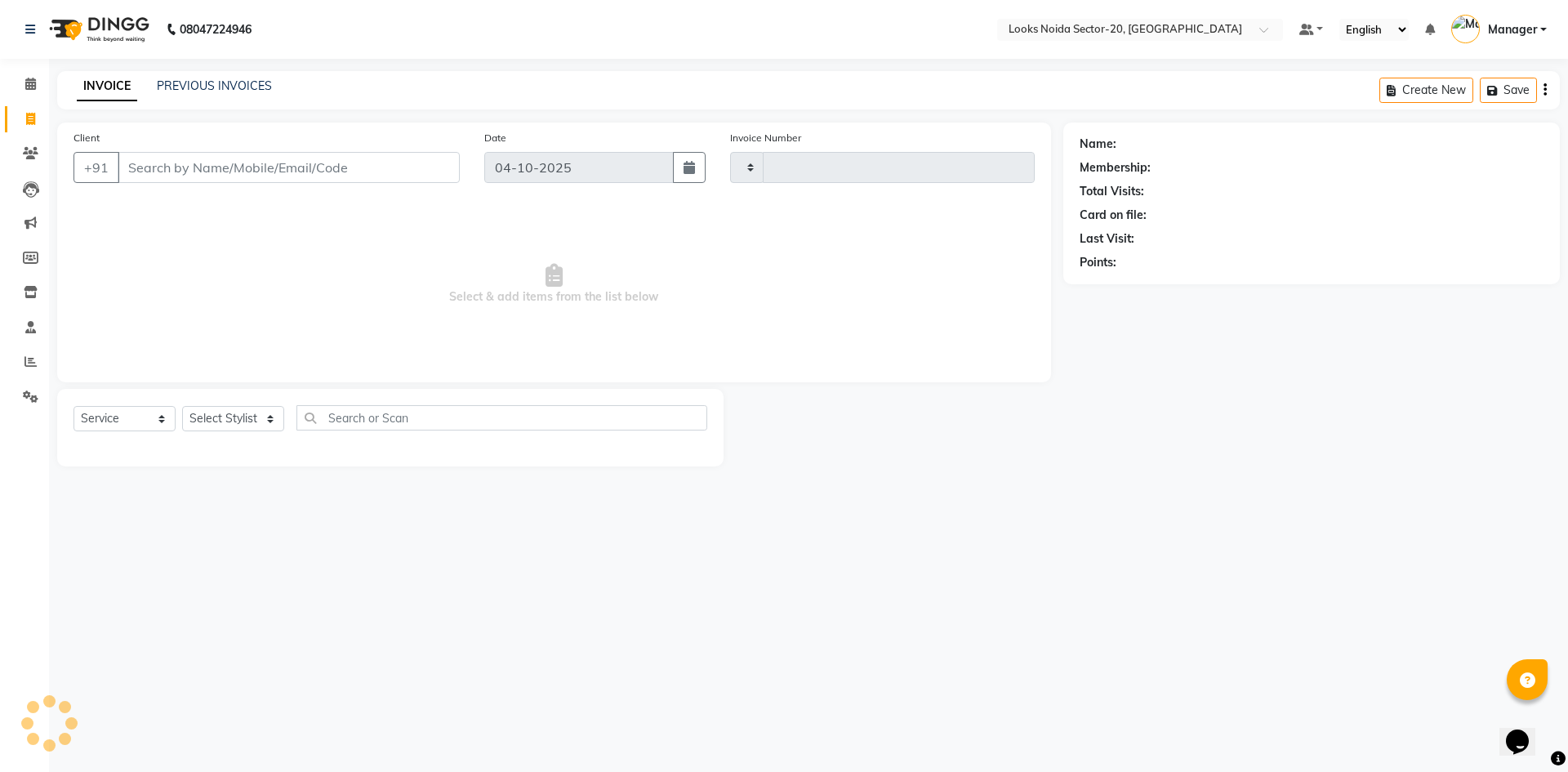
type input "0849"
select select "8646"
click at [254, 89] on link "PREVIOUS INVOICES" at bounding box center [214, 85] width 115 height 15
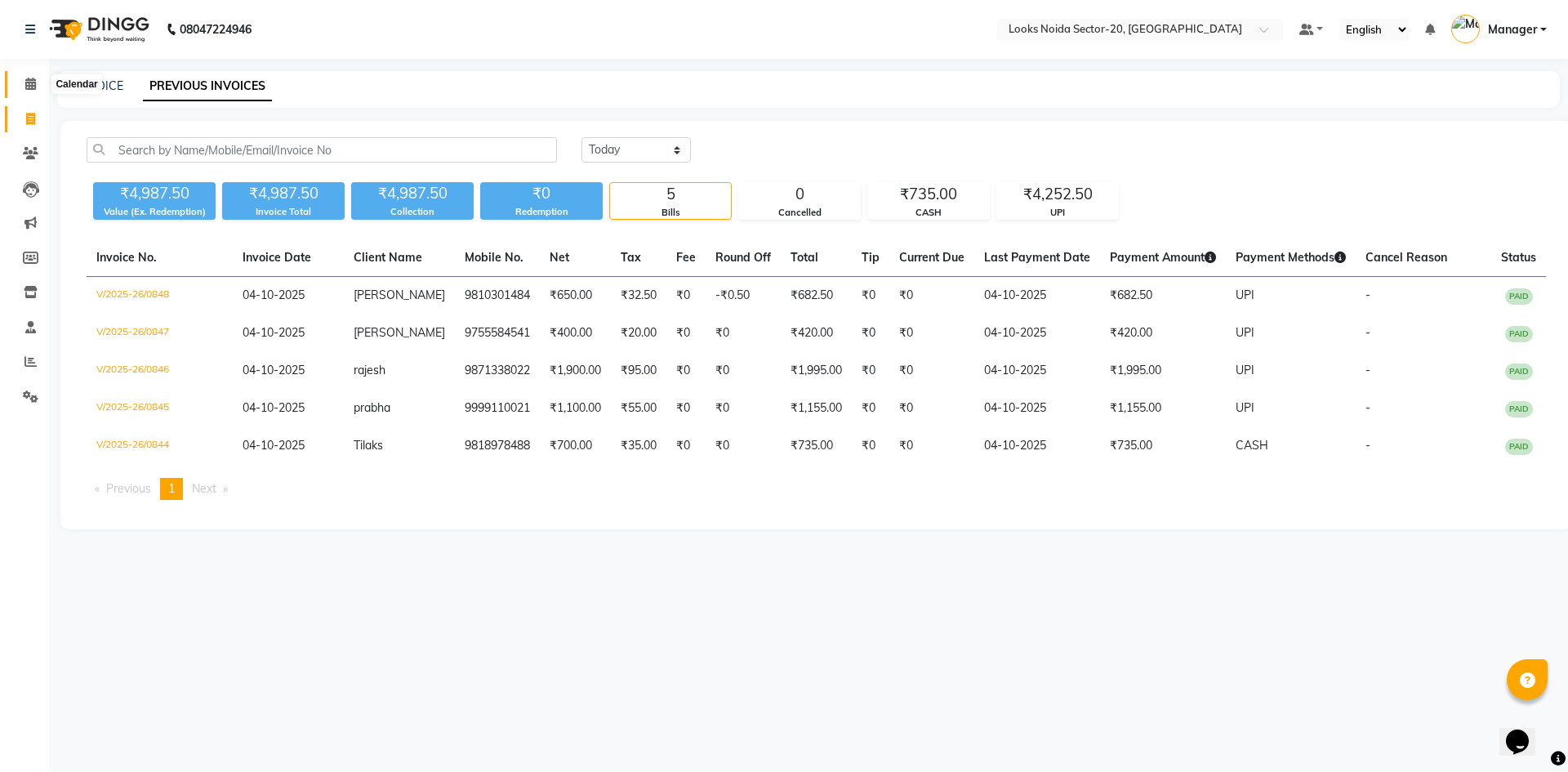
click at [36, 84] on icon at bounding box center [31, 83] width 11 height 12
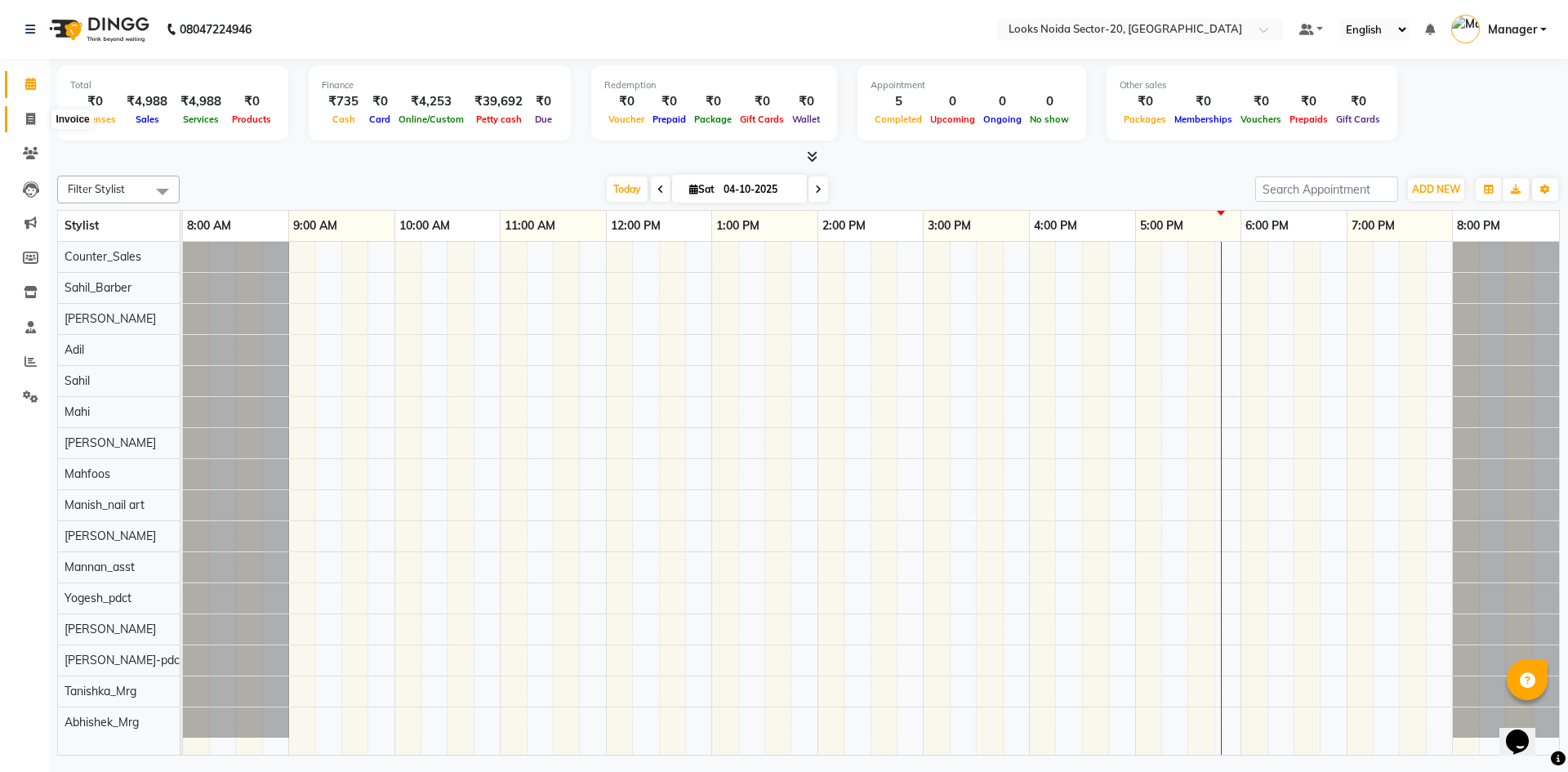
click at [25, 119] on span at bounding box center [30, 119] width 29 height 19
select select "service"
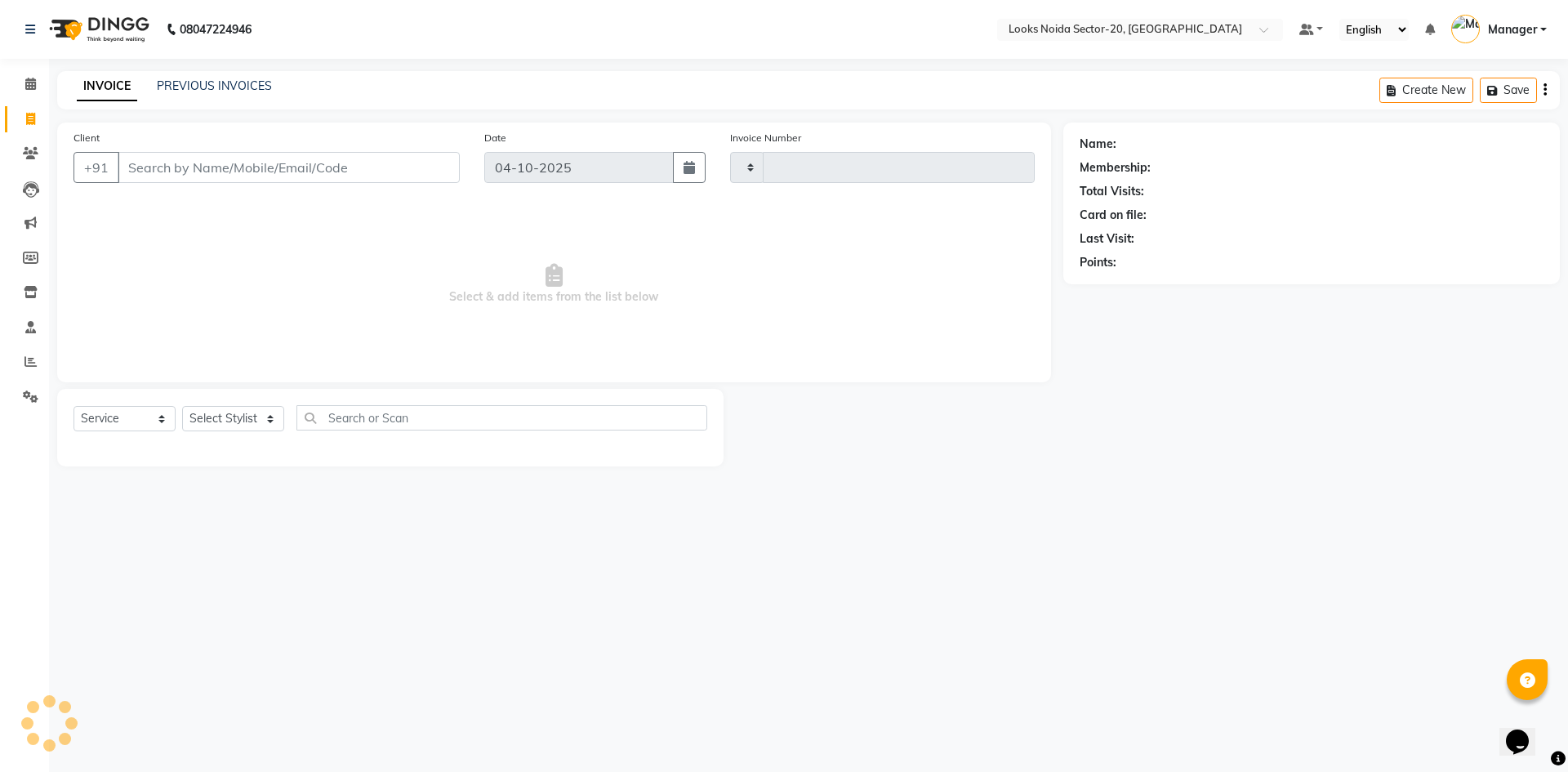
type input "0849"
select select "8646"
click at [242, 160] on input "Client" at bounding box center [288, 166] width 342 height 31
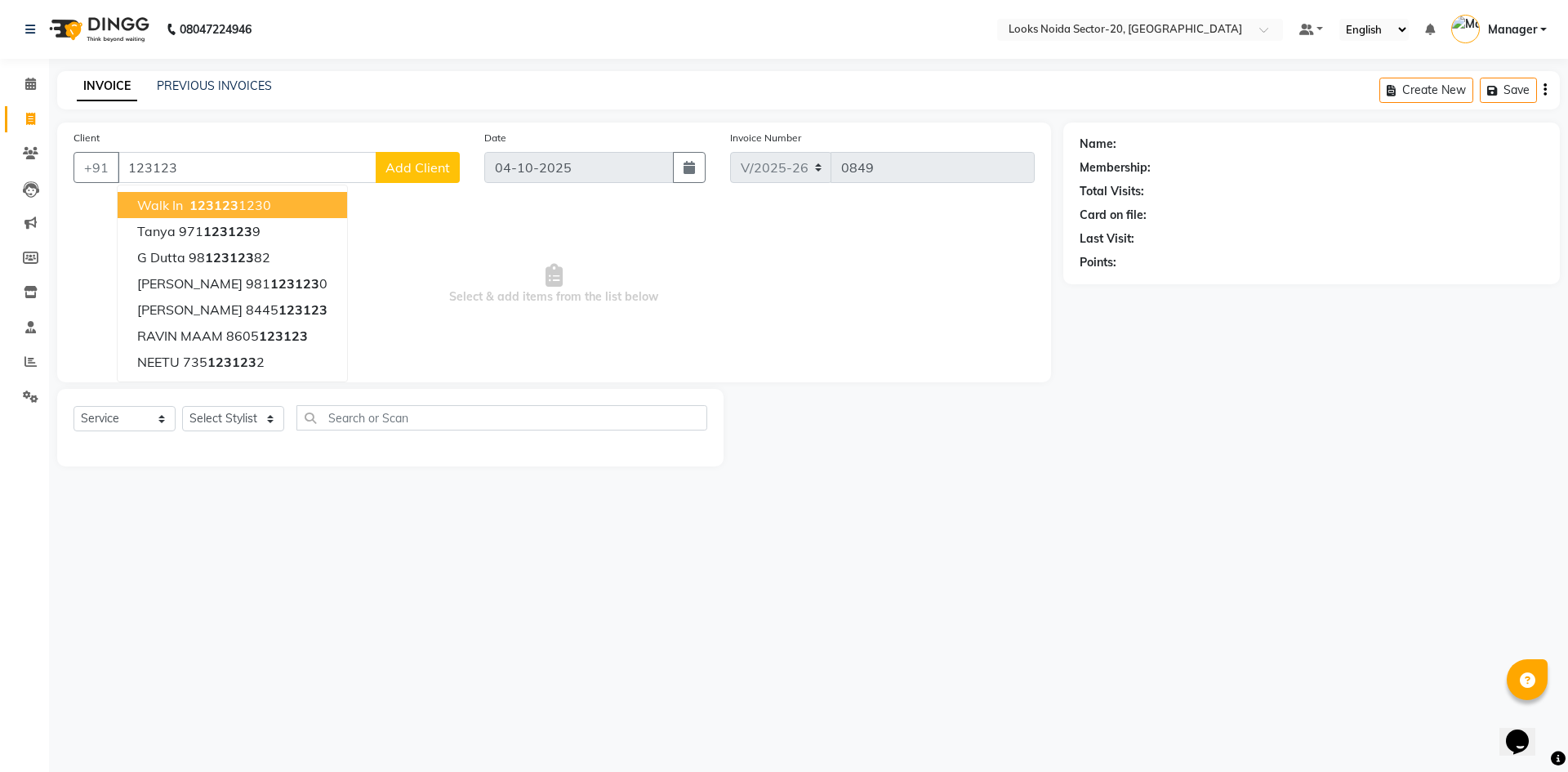
click at [329, 215] on ngb-typeahead-window "walk in 123123 1230 tanya 971 123123 9 G Dutta 98 123123 82 Rajeev Kakkar 981 1…" at bounding box center [232, 282] width 231 height 197
click at [316, 210] on button "walk in 123123 1230" at bounding box center [233, 205] width 230 height 26
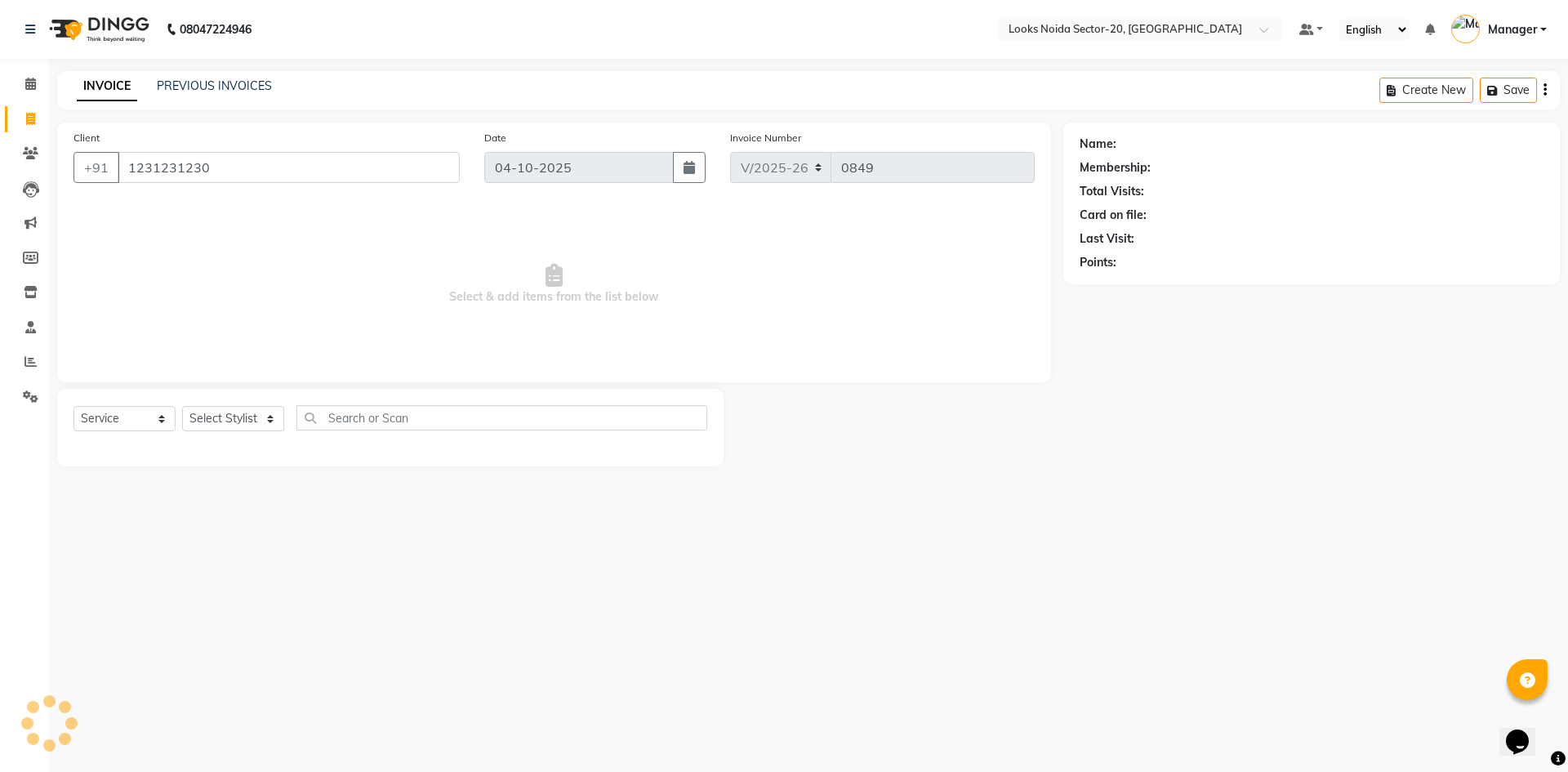
type input "1231231230"
click at [267, 426] on select "Select Stylist Aarti Sharma Abhishek_Mrg Adil Counter_Sales Elisha Fardeen Mahf…" at bounding box center [233, 419] width 102 height 26
select select "1: Object"
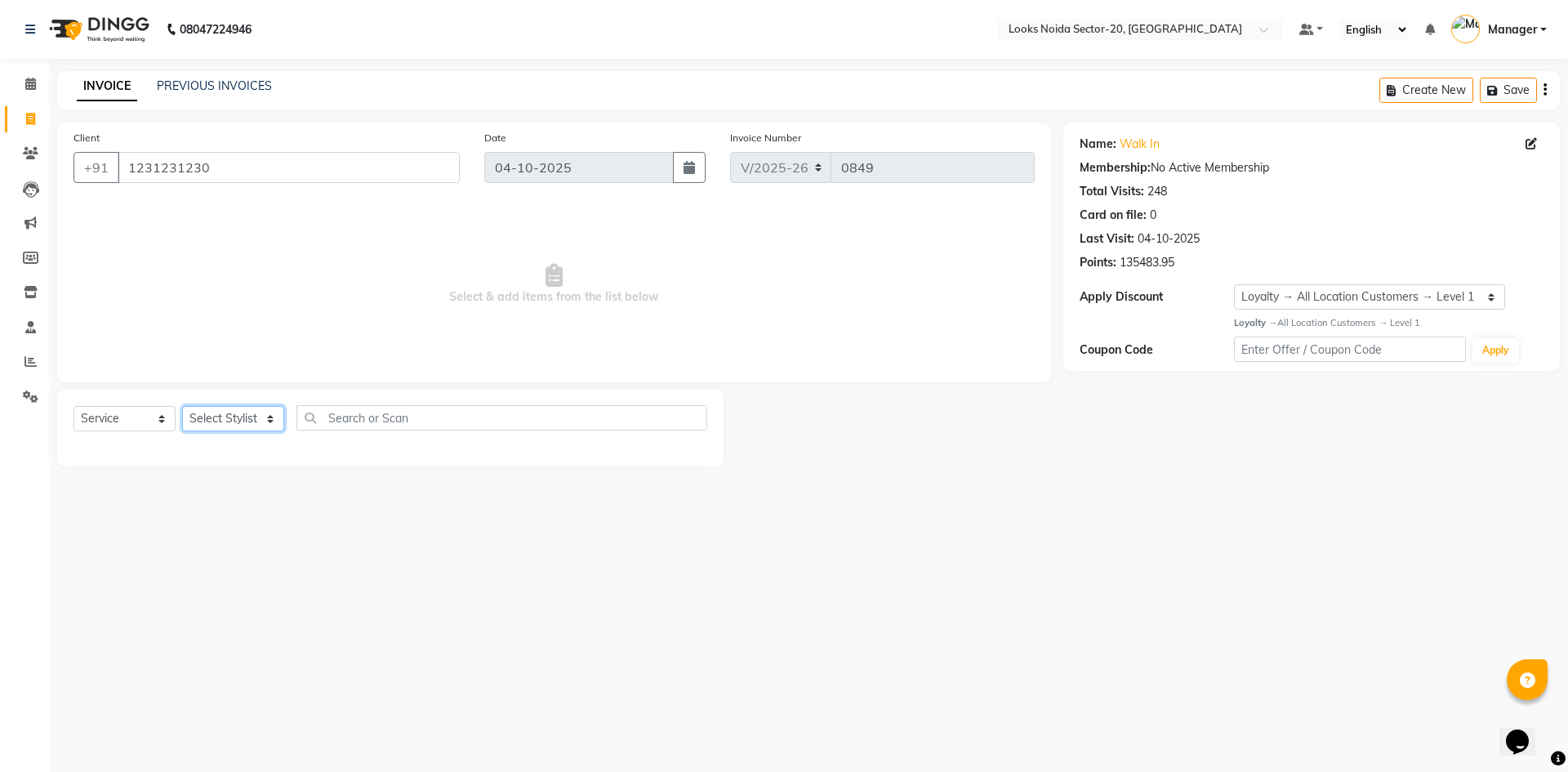
select select "88101"
click at [182, 406] on select "Select Stylist Aarti Sharma Abhishek_Mrg Adil Counter_Sales Elisha Fardeen Mahf…" at bounding box center [233, 419] width 102 height 26
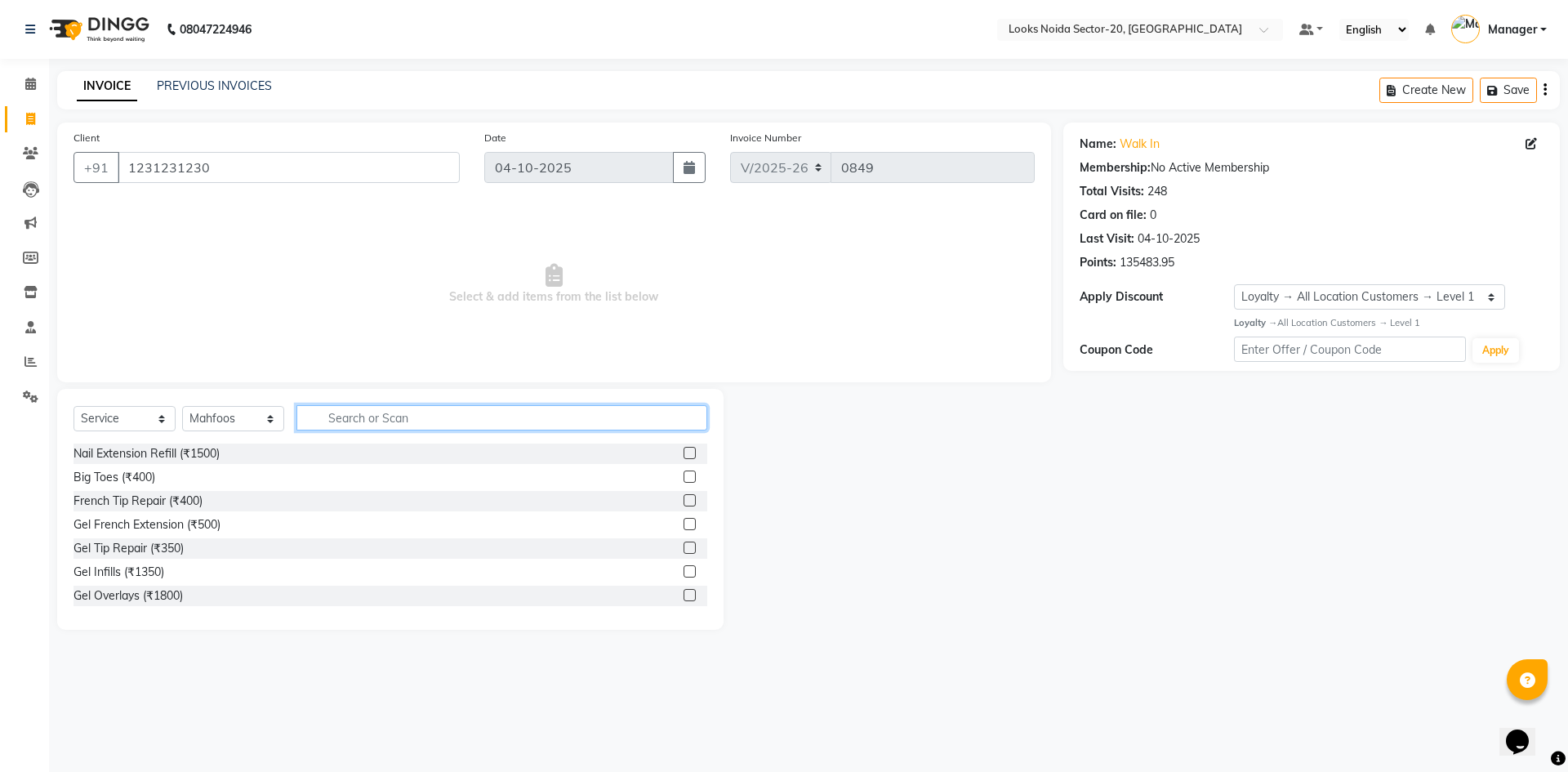
click at [449, 411] on input "text" at bounding box center [501, 418] width 411 height 26
type input "cut"
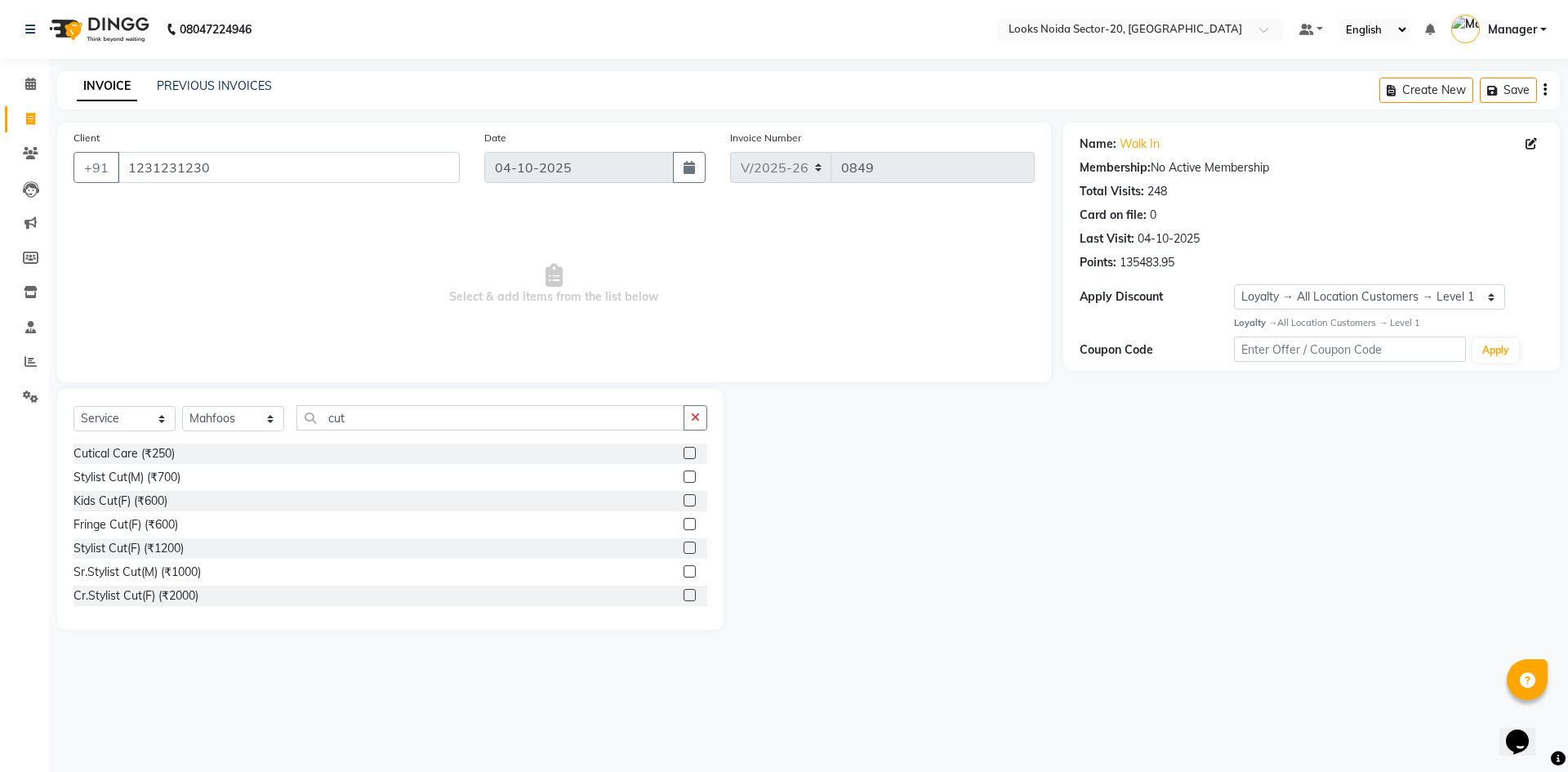
click at [683, 450] on label at bounding box center [689, 453] width 12 height 12
click at [683, 450] on input "checkbox" at bounding box center [688, 454] width 11 height 11
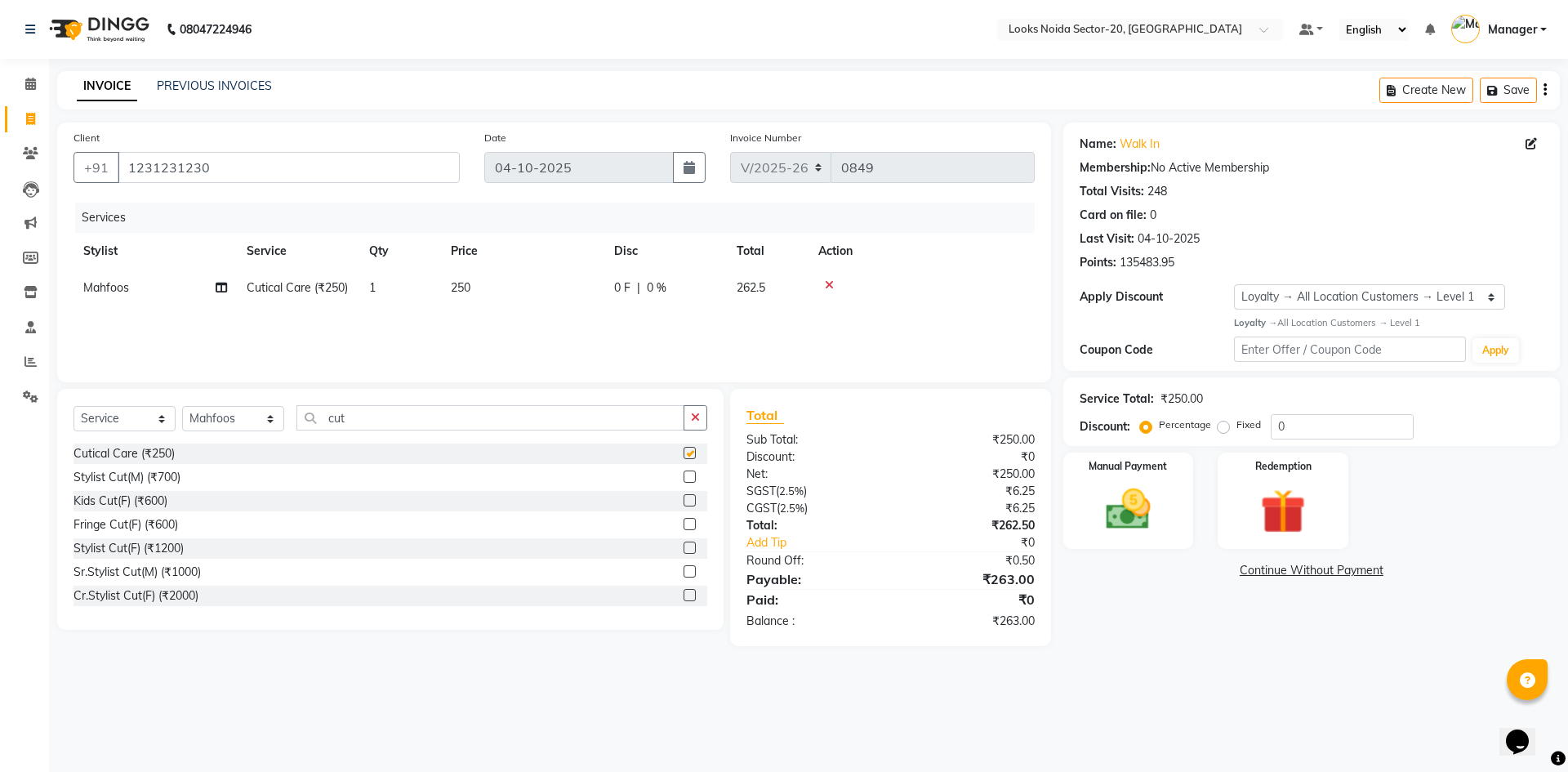
checkbox input "false"
click at [683, 480] on label at bounding box center [689, 477] width 12 height 12
click at [683, 480] on input "checkbox" at bounding box center [688, 477] width 11 height 11
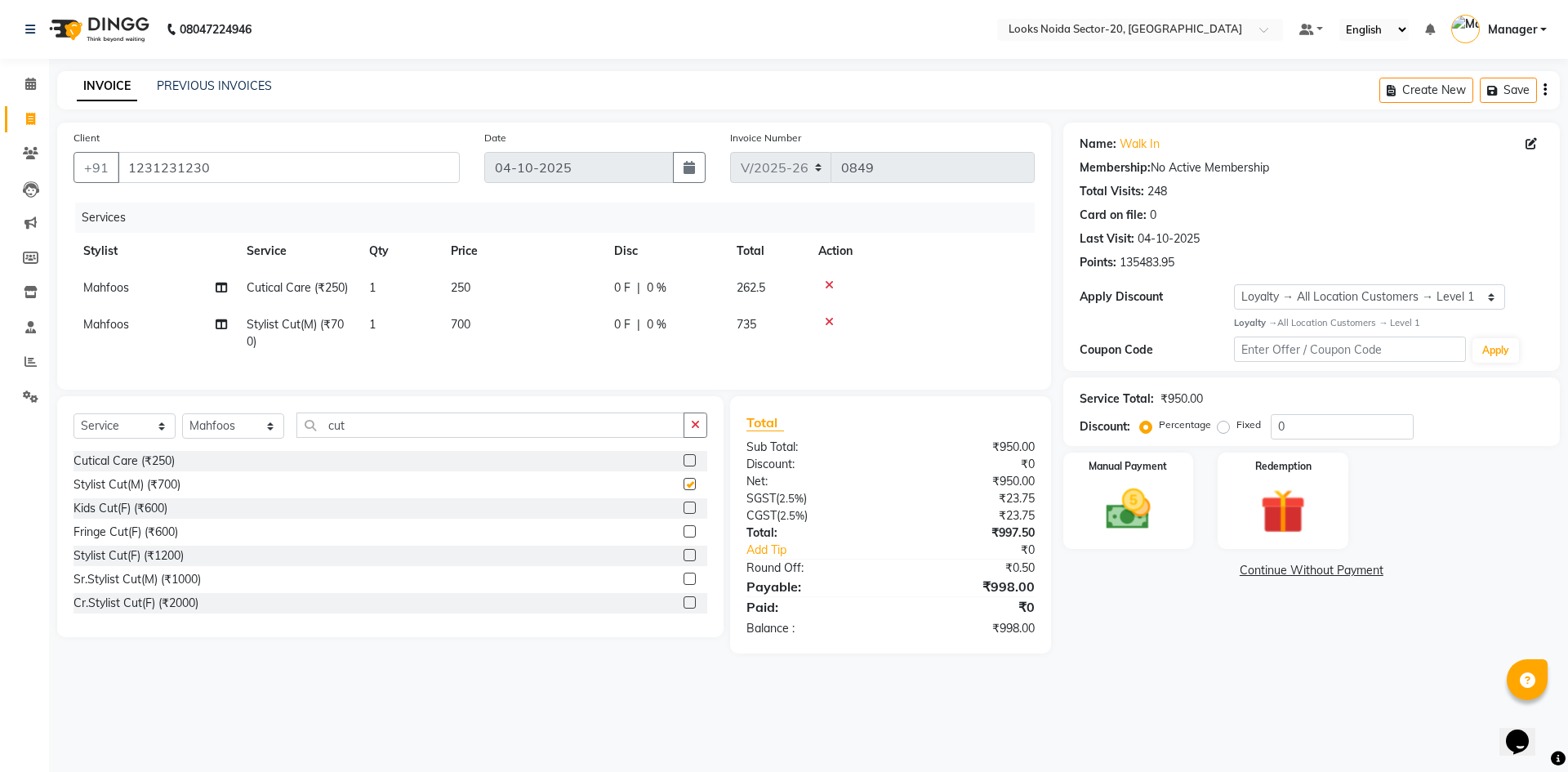
checkbox input "false"
click at [637, 438] on input "cut" at bounding box center [490, 425] width 388 height 26
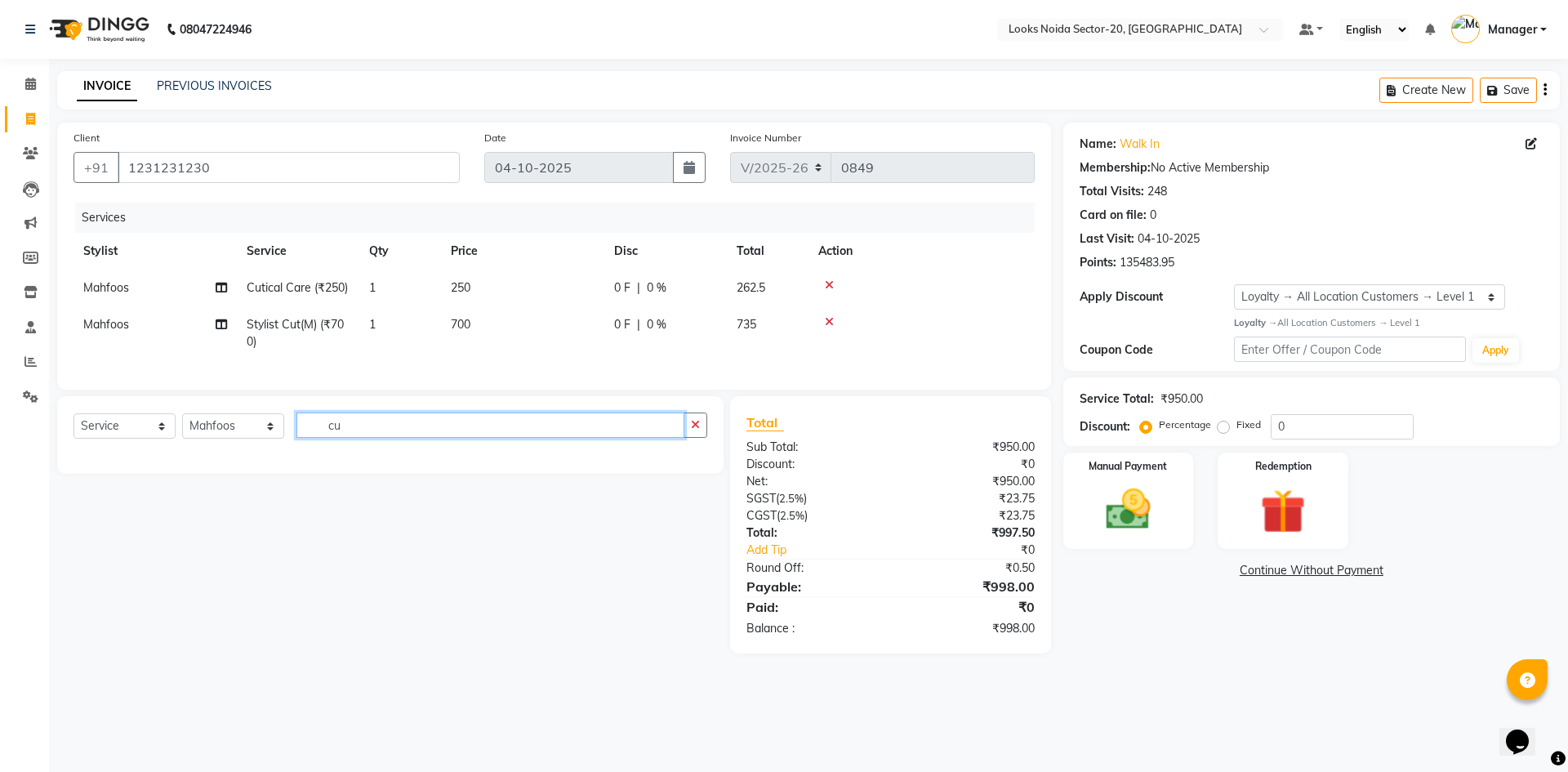
type input "c"
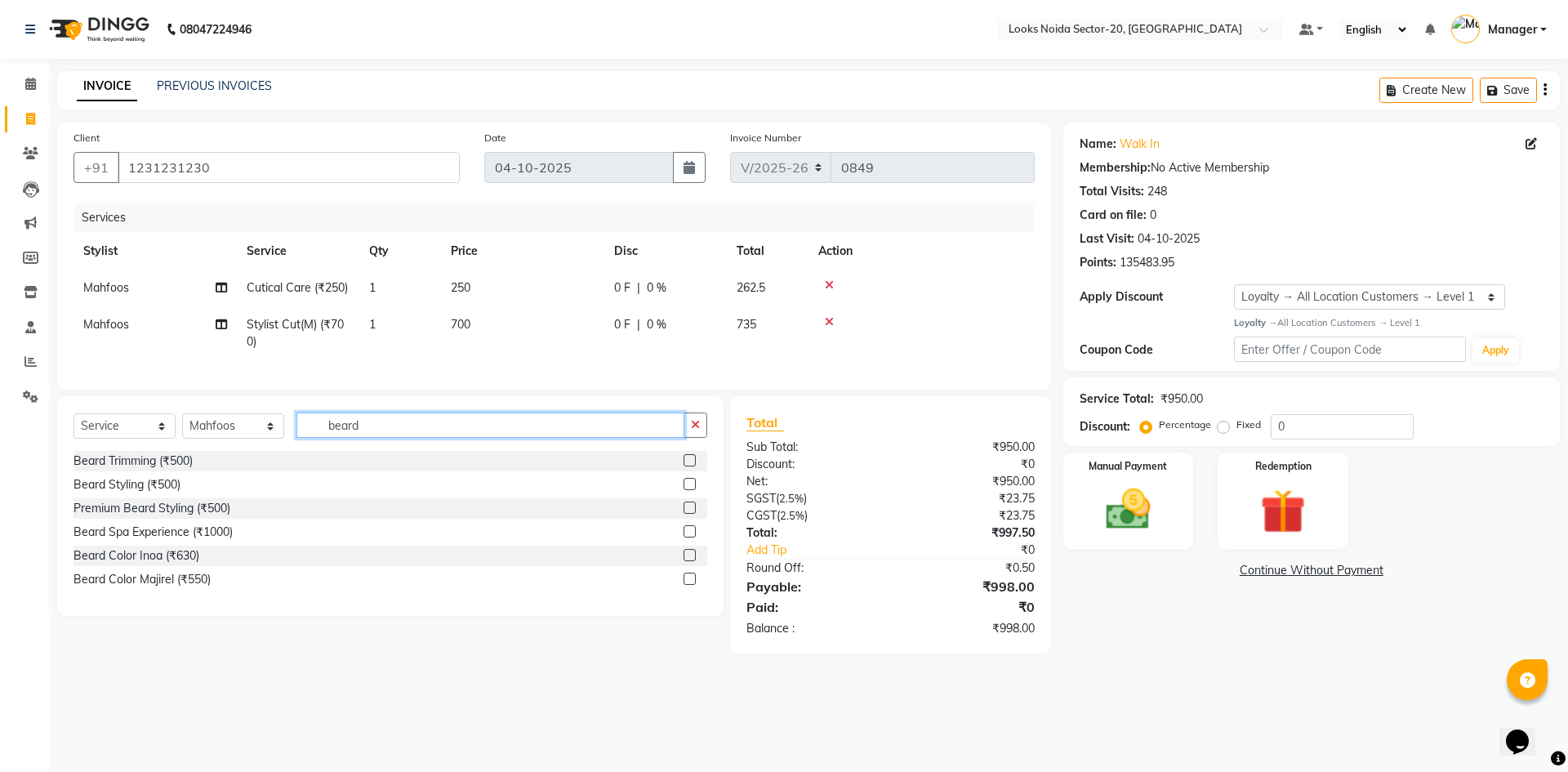
type input "beard"
click at [694, 467] on label at bounding box center [689, 460] width 12 height 12
click at [694, 467] on input "checkbox" at bounding box center [688, 461] width 11 height 11
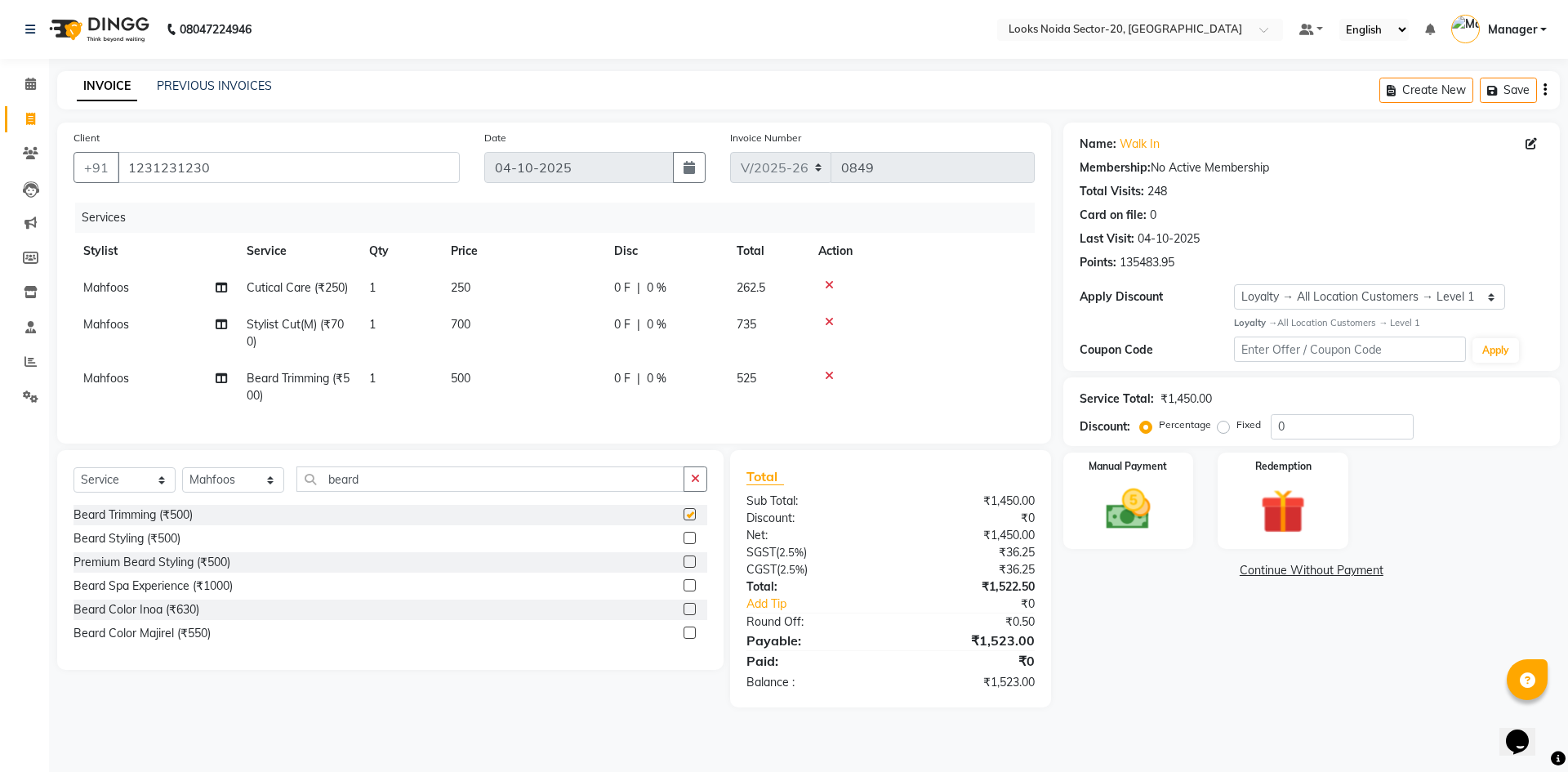
checkbox input "false"
click at [824, 285] on icon at bounding box center [828, 285] width 9 height 12
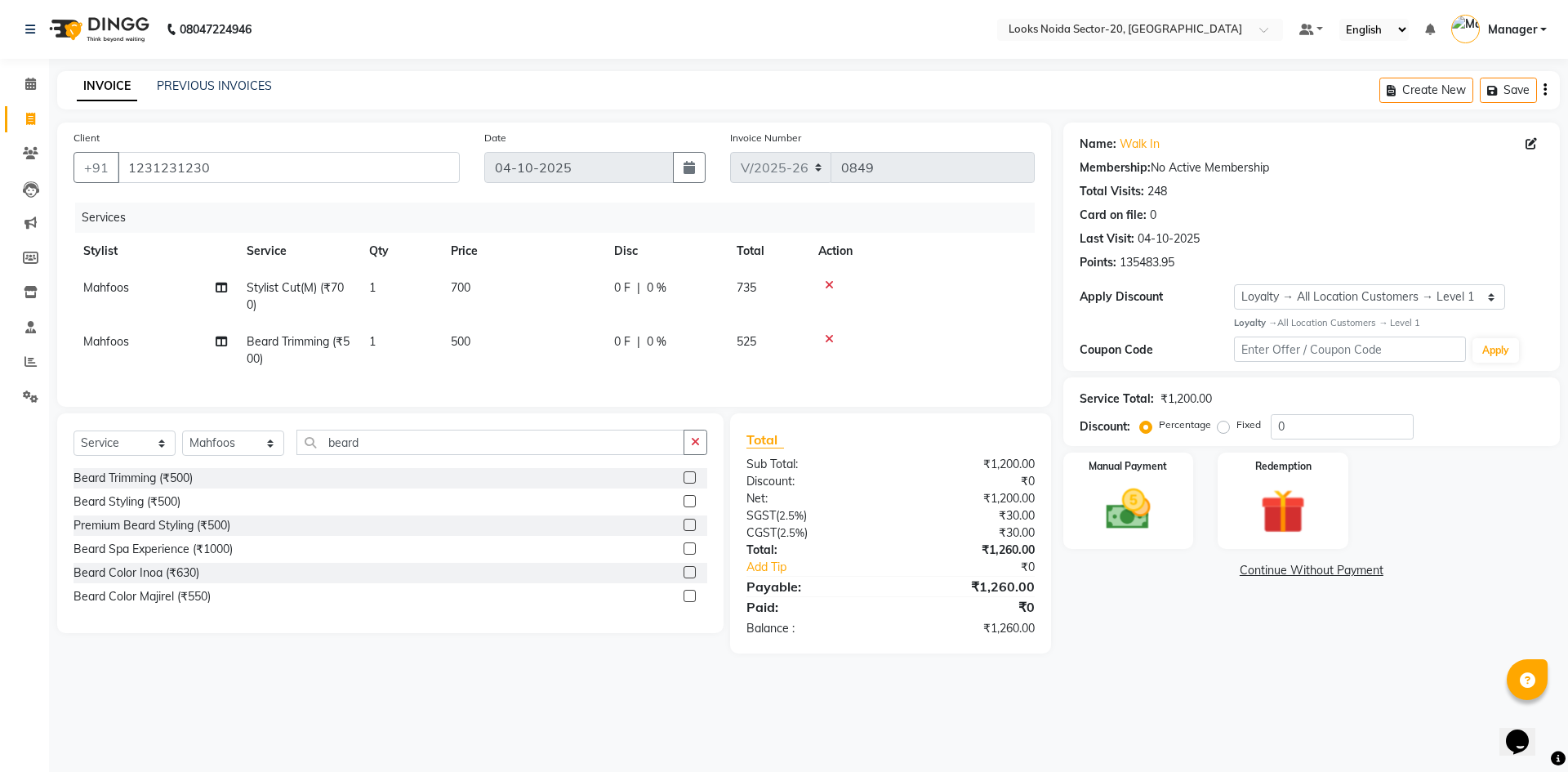
click at [511, 291] on td "700" at bounding box center [522, 296] width 163 height 54
select select "88101"
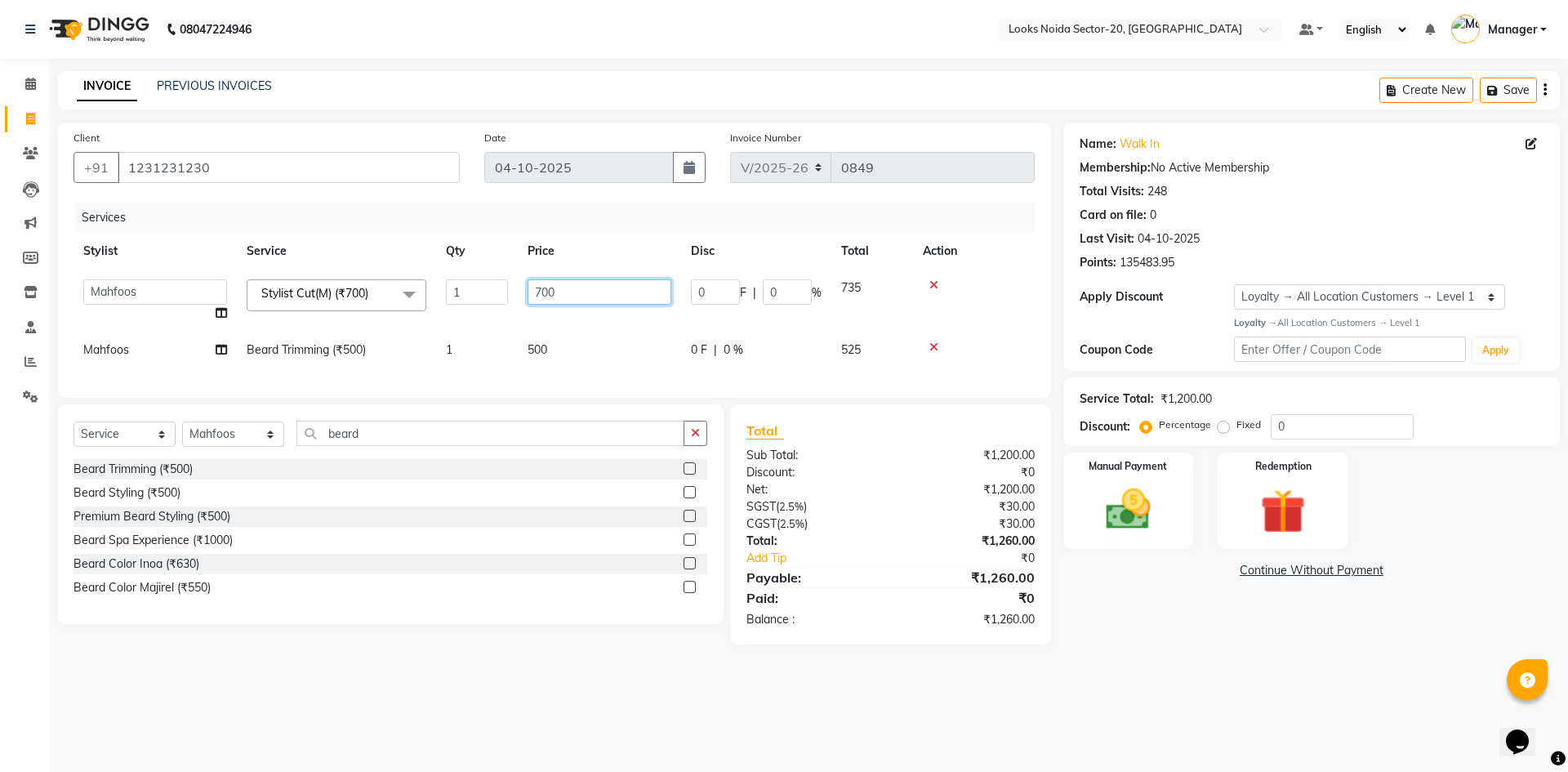
click at [603, 292] on input "700" at bounding box center [598, 292] width 144 height 26
type input "7"
type input "400"
click at [608, 346] on tr "Mahfoos Beard Trimming (₹500) 1 500 0 F | 0 % 525" at bounding box center [554, 350] width 961 height 37
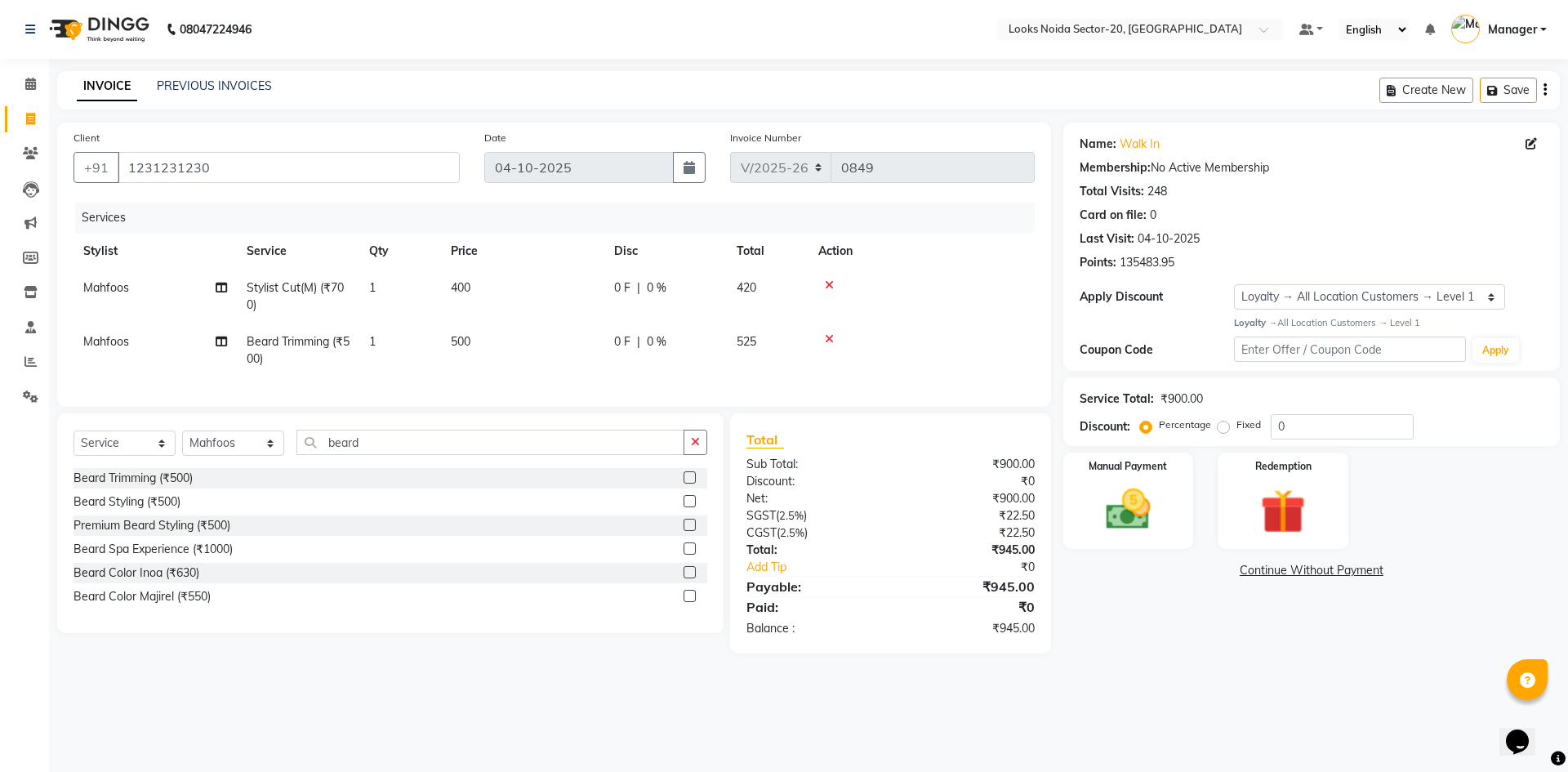
click at [544, 334] on td "500" at bounding box center [522, 350] width 163 height 54
select select "88101"
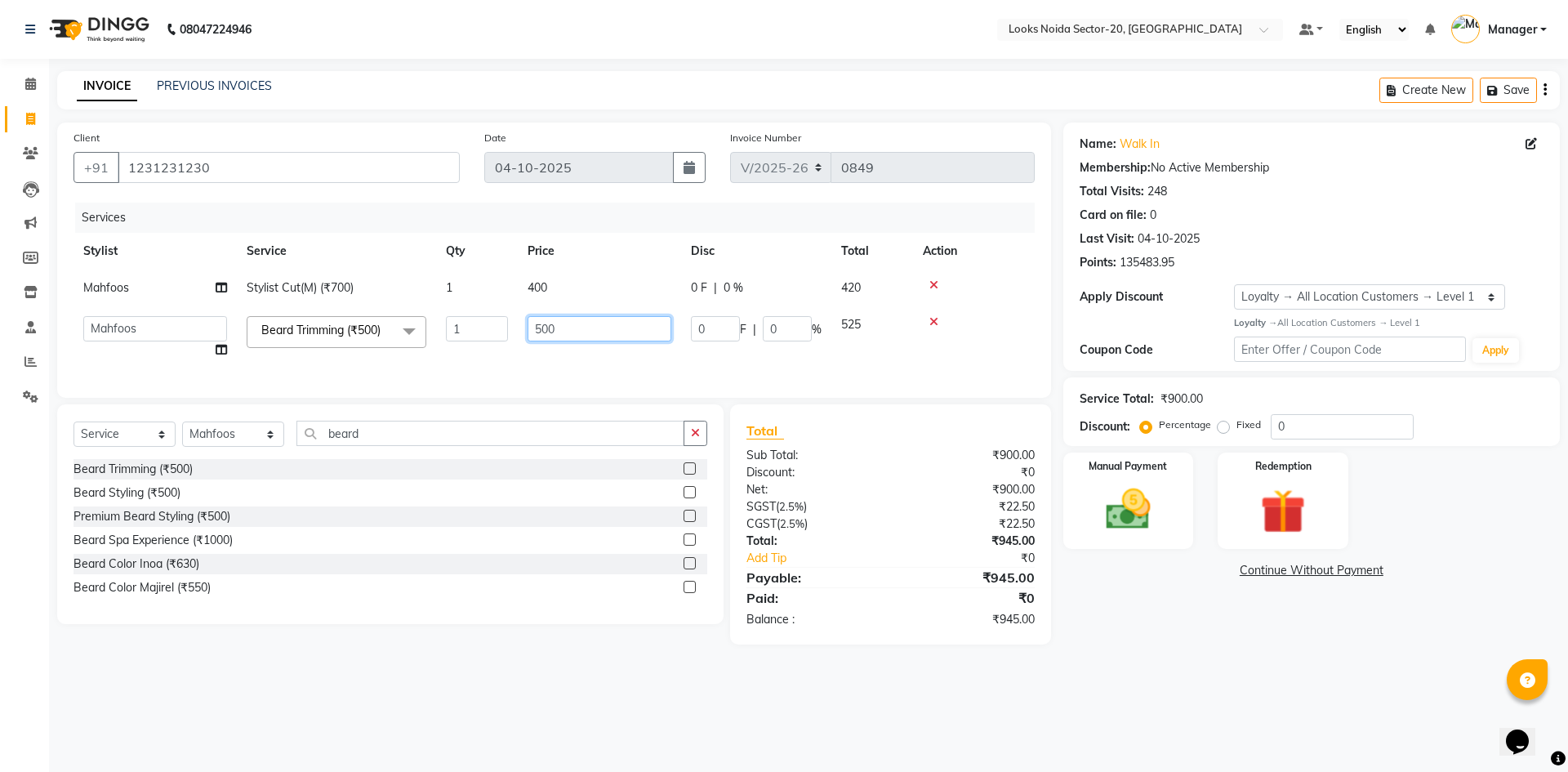
click at [627, 324] on input "500" at bounding box center [598, 329] width 144 height 26
type input "5"
type input "300"
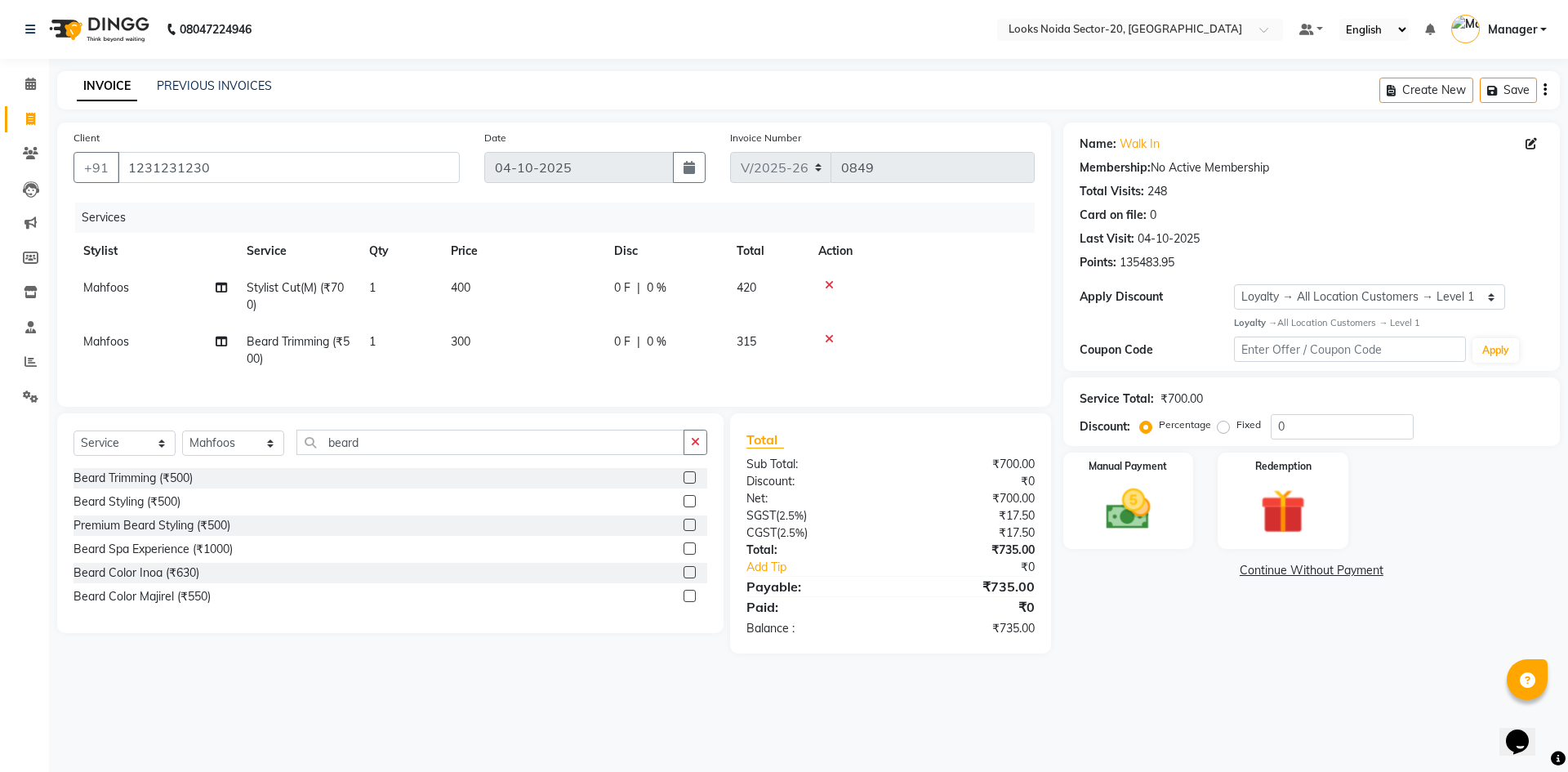
drag, startPoint x: 1377, startPoint y: 750, endPoint x: 1323, endPoint y: 662, distance: 103.2
click at [1377, 746] on div "08047224946 Select Location × Looks Noida Sector-20, Noida Default Panel My Pan…" at bounding box center [784, 386] width 1568 height 772
click at [1093, 500] on img at bounding box center [1127, 509] width 76 height 54
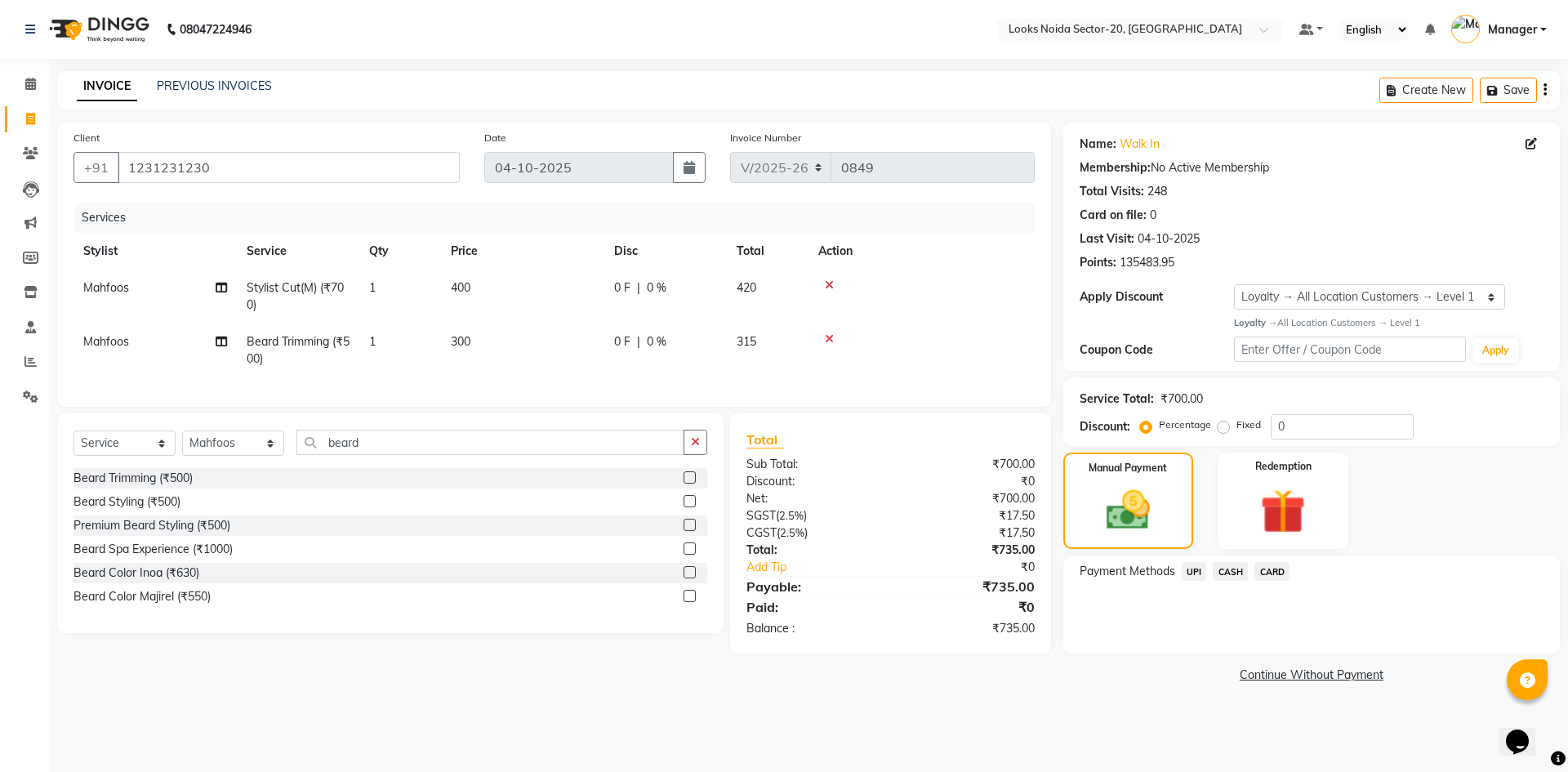
click at [1194, 579] on span "UPI" at bounding box center [1195, 571] width 26 height 19
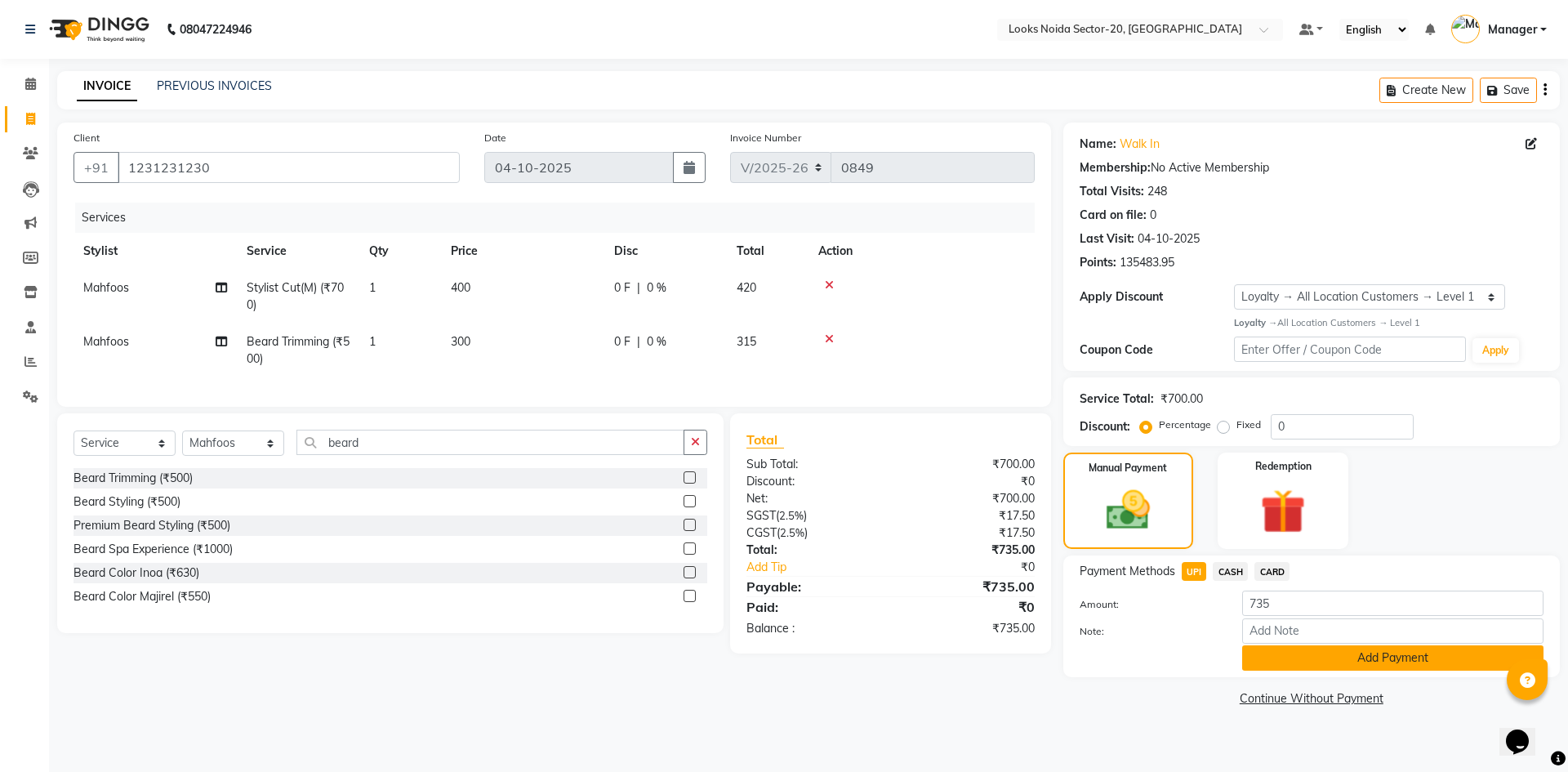
click at [1293, 653] on button "Add Payment" at bounding box center [1393, 658] width 301 height 26
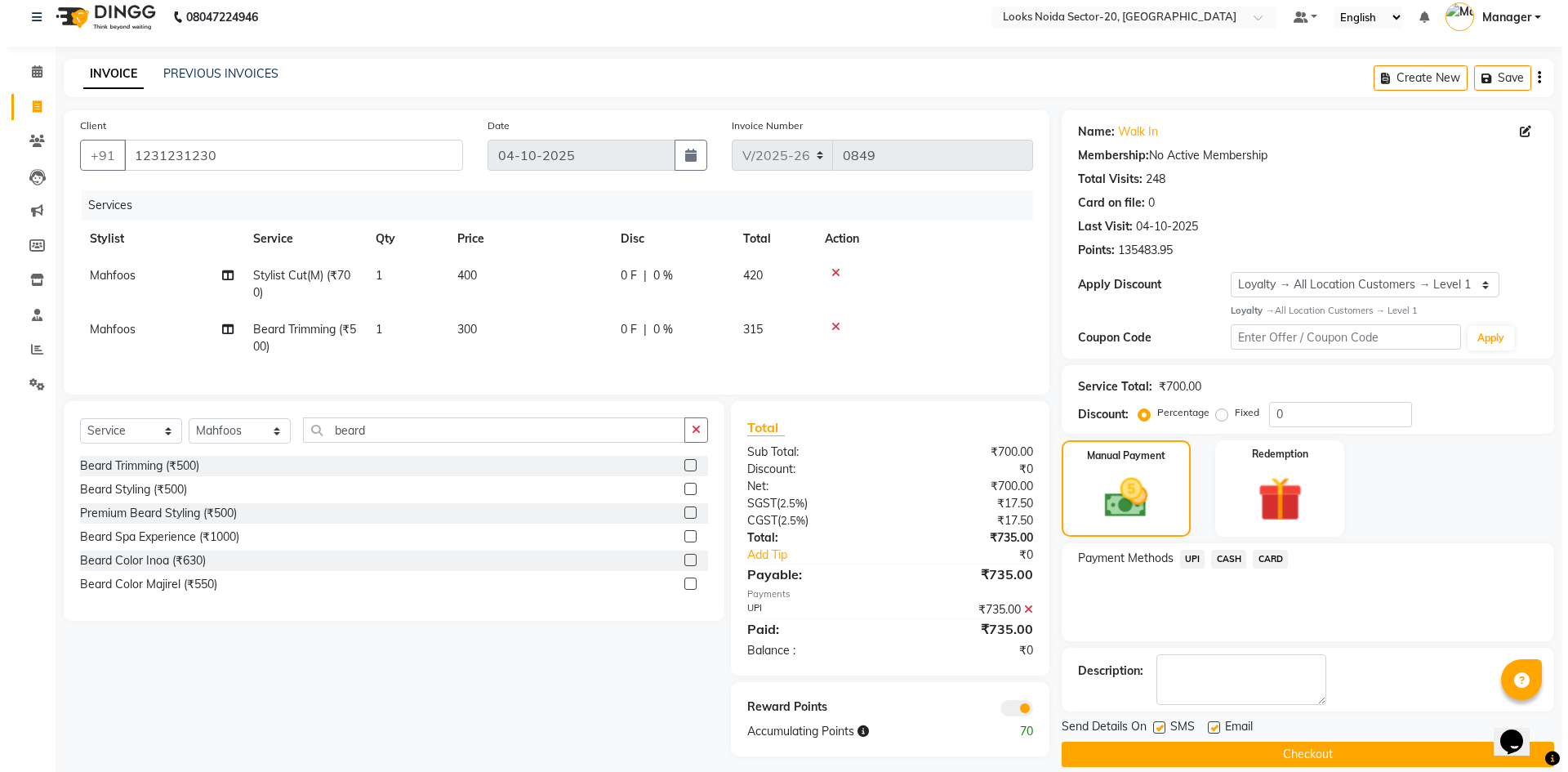
scroll to position [34, 0]
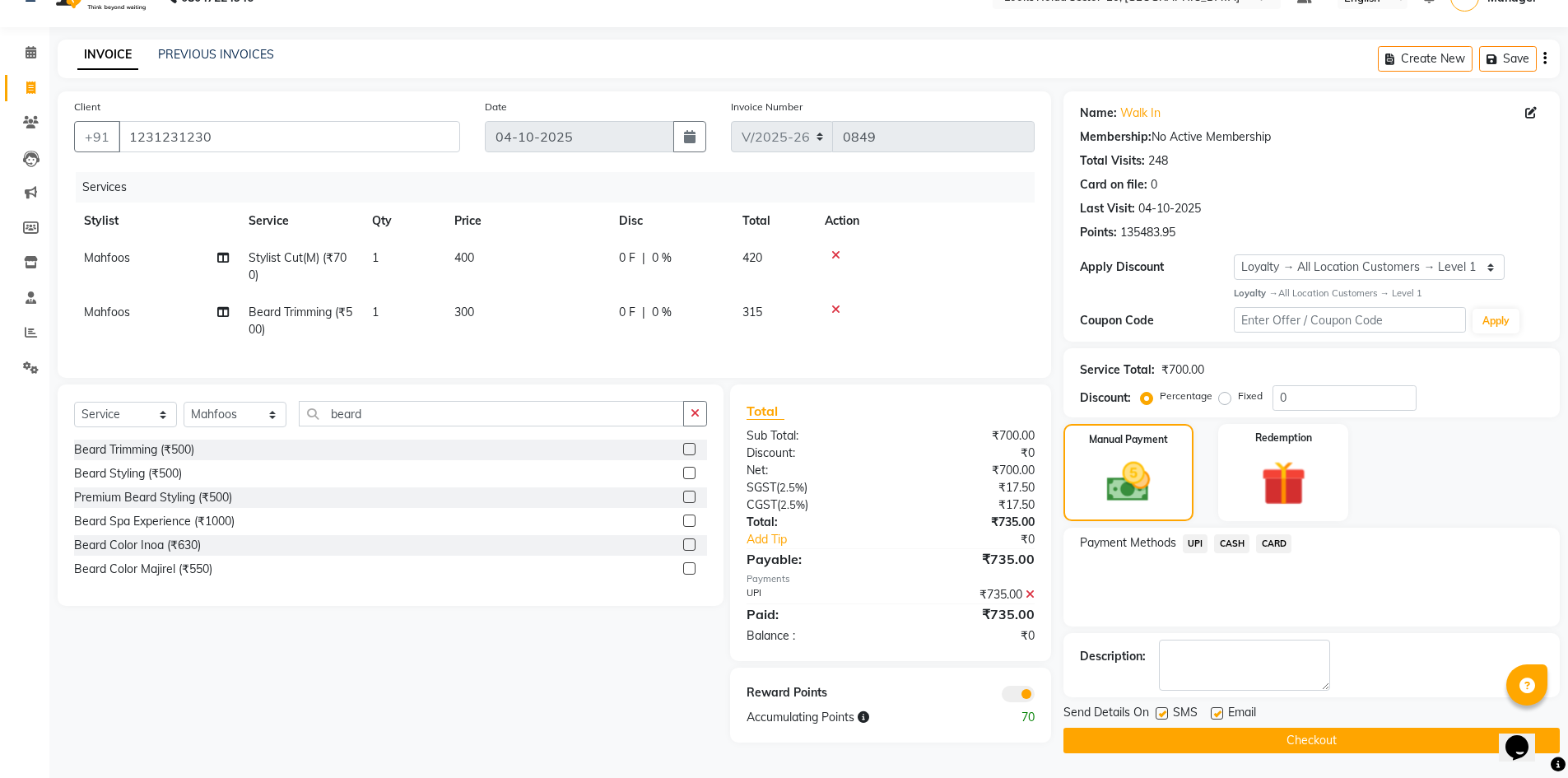
click at [1014, 702] on span at bounding box center [1018, 694] width 33 height 16
click at [1035, 696] on input "checkbox" at bounding box center [1035, 696] width 0 height 0
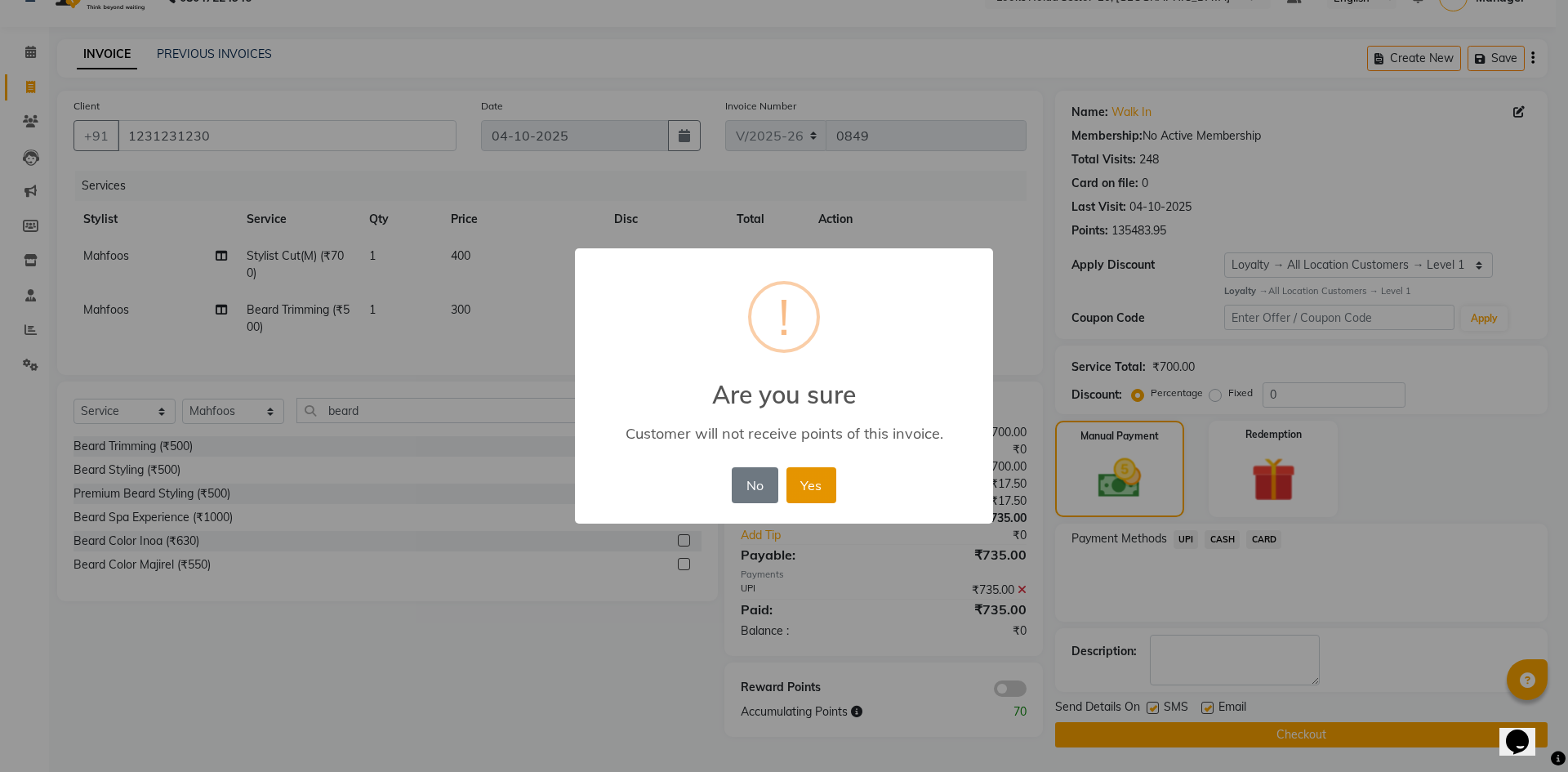
click at [817, 490] on button "Yes" at bounding box center [811, 485] width 50 height 36
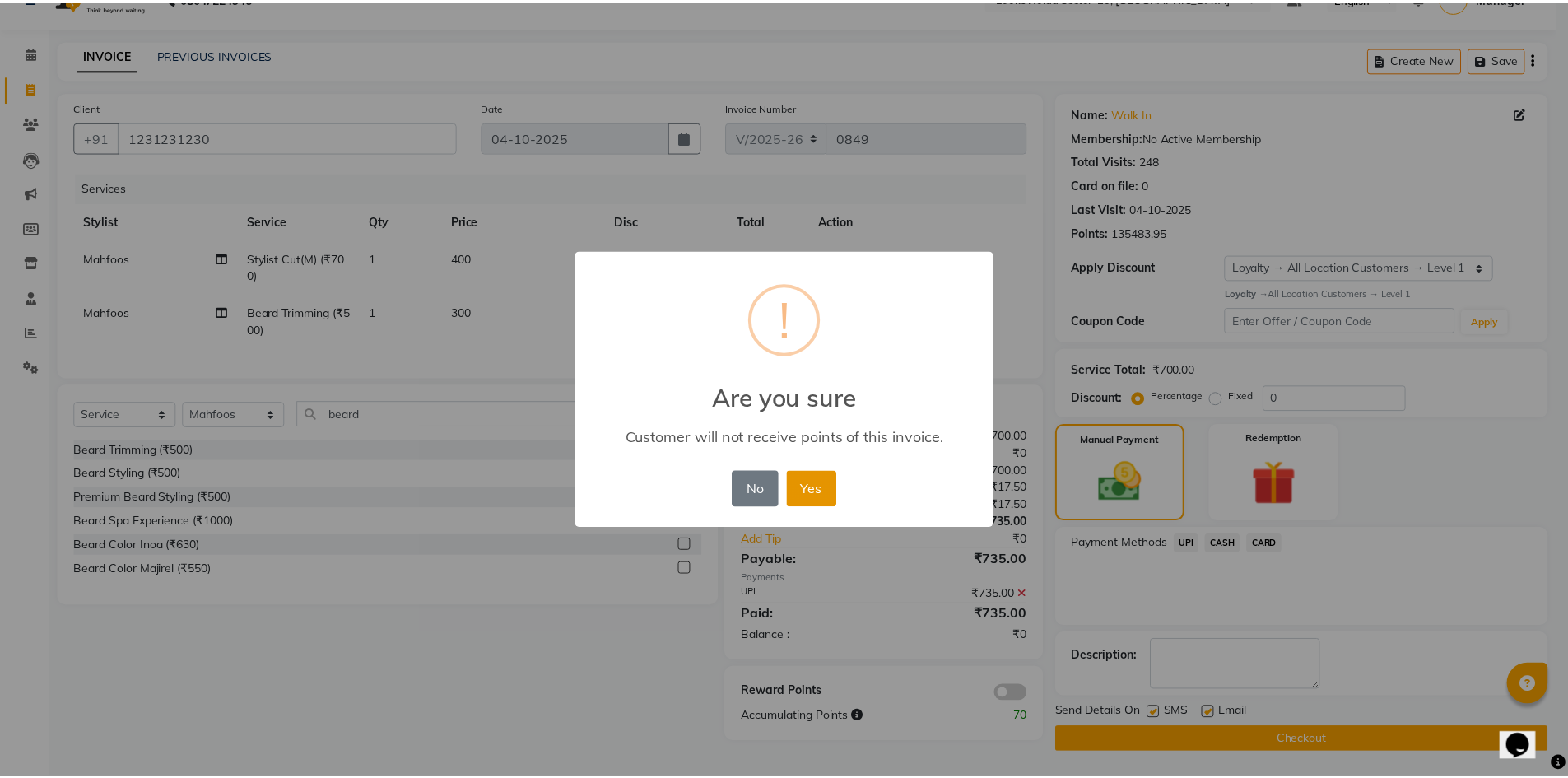
scroll to position [32, 0]
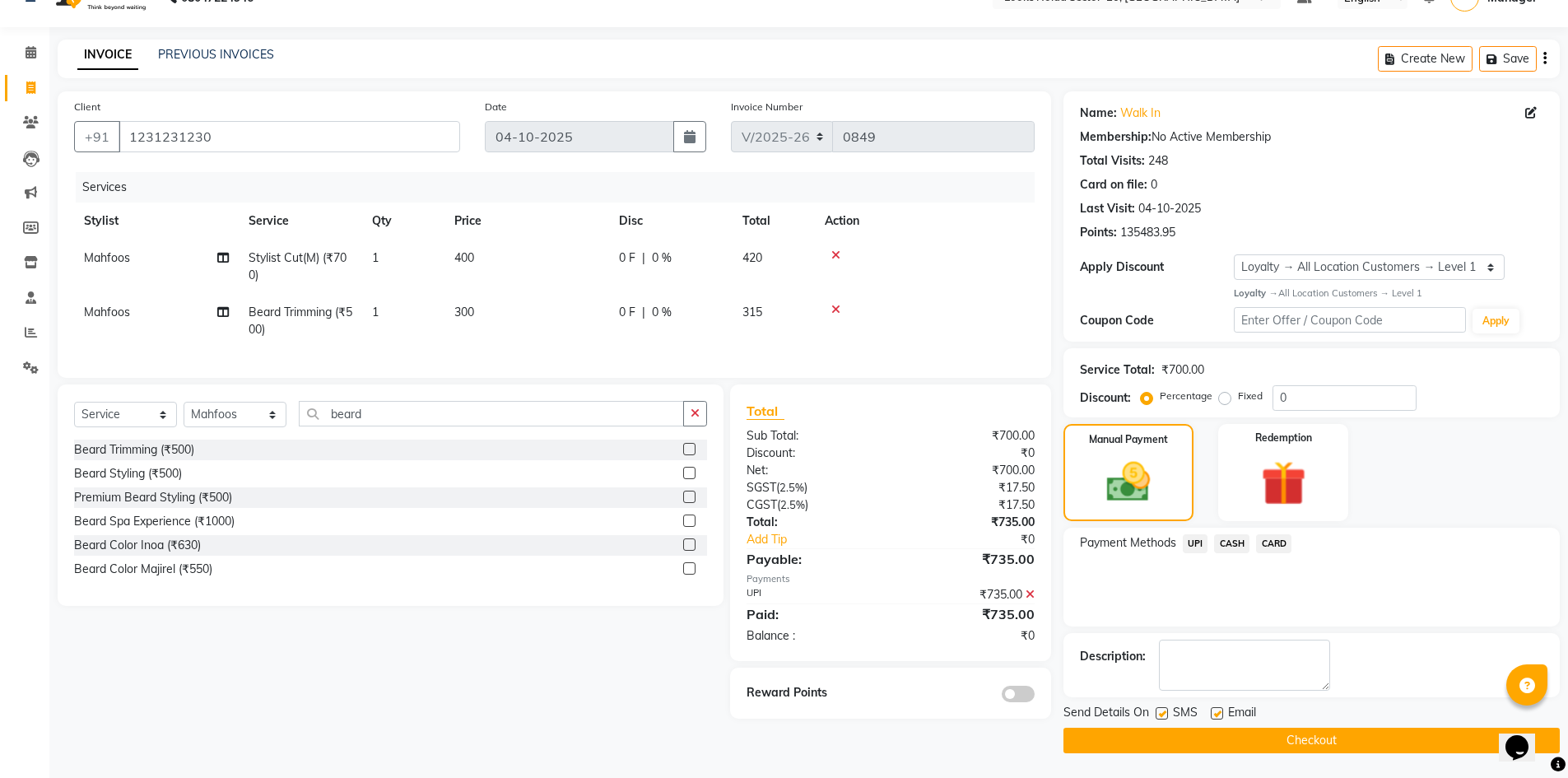
click at [1281, 735] on button "Checkout" at bounding box center [1311, 741] width 496 height 26
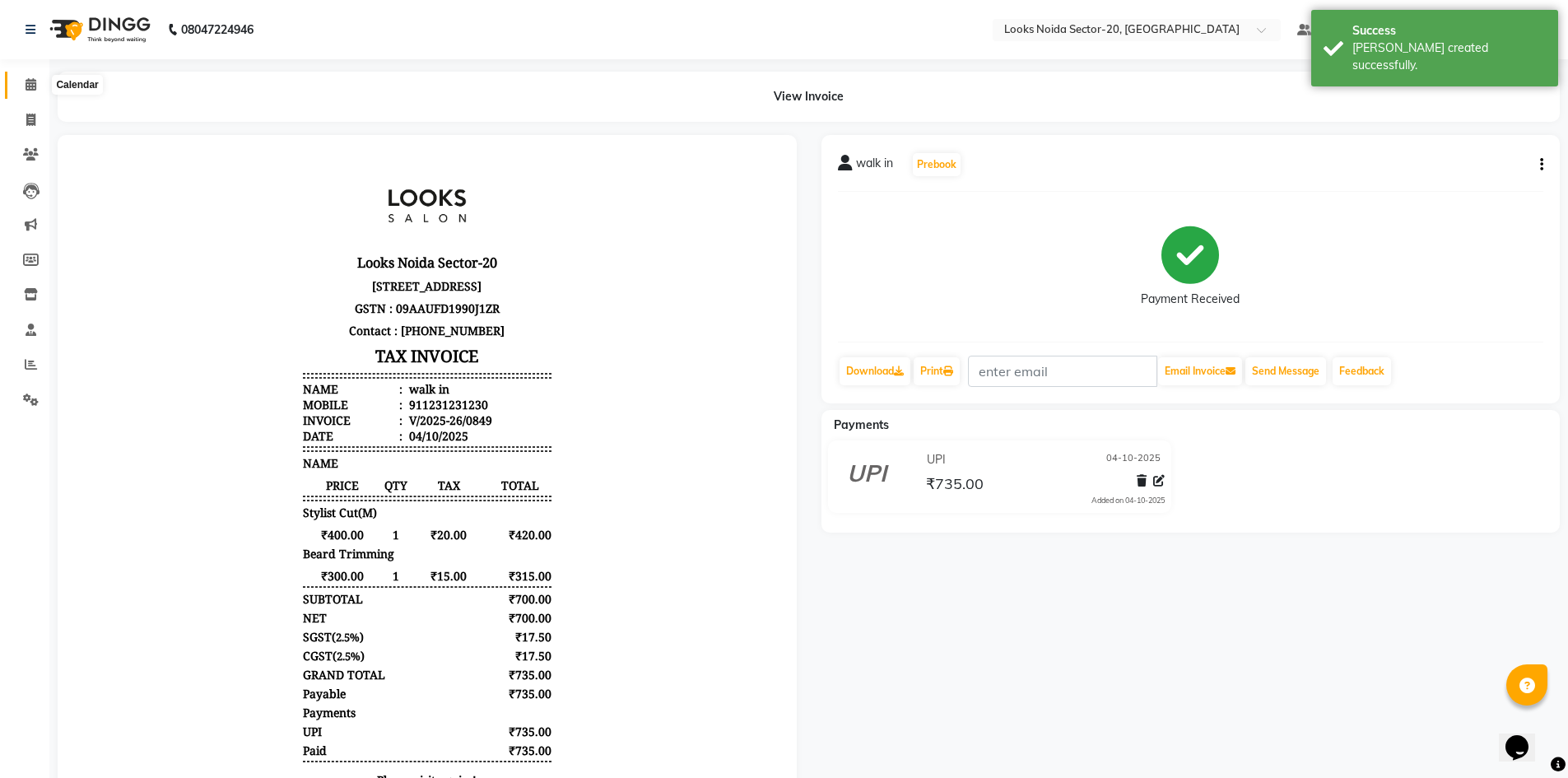
click at [33, 84] on icon at bounding box center [31, 84] width 11 height 12
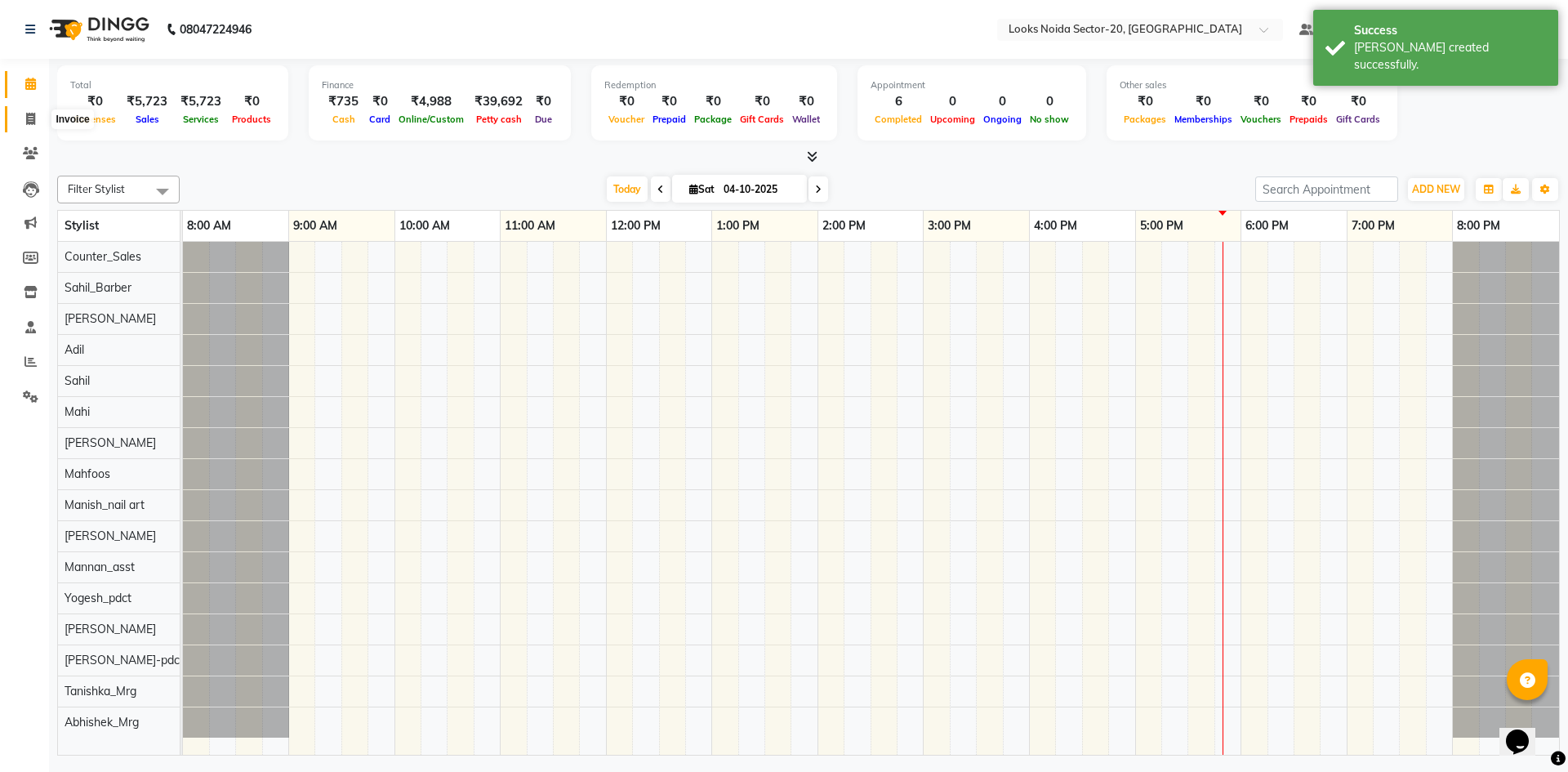
click at [40, 121] on span at bounding box center [30, 119] width 29 height 19
select select "8646"
select select "service"
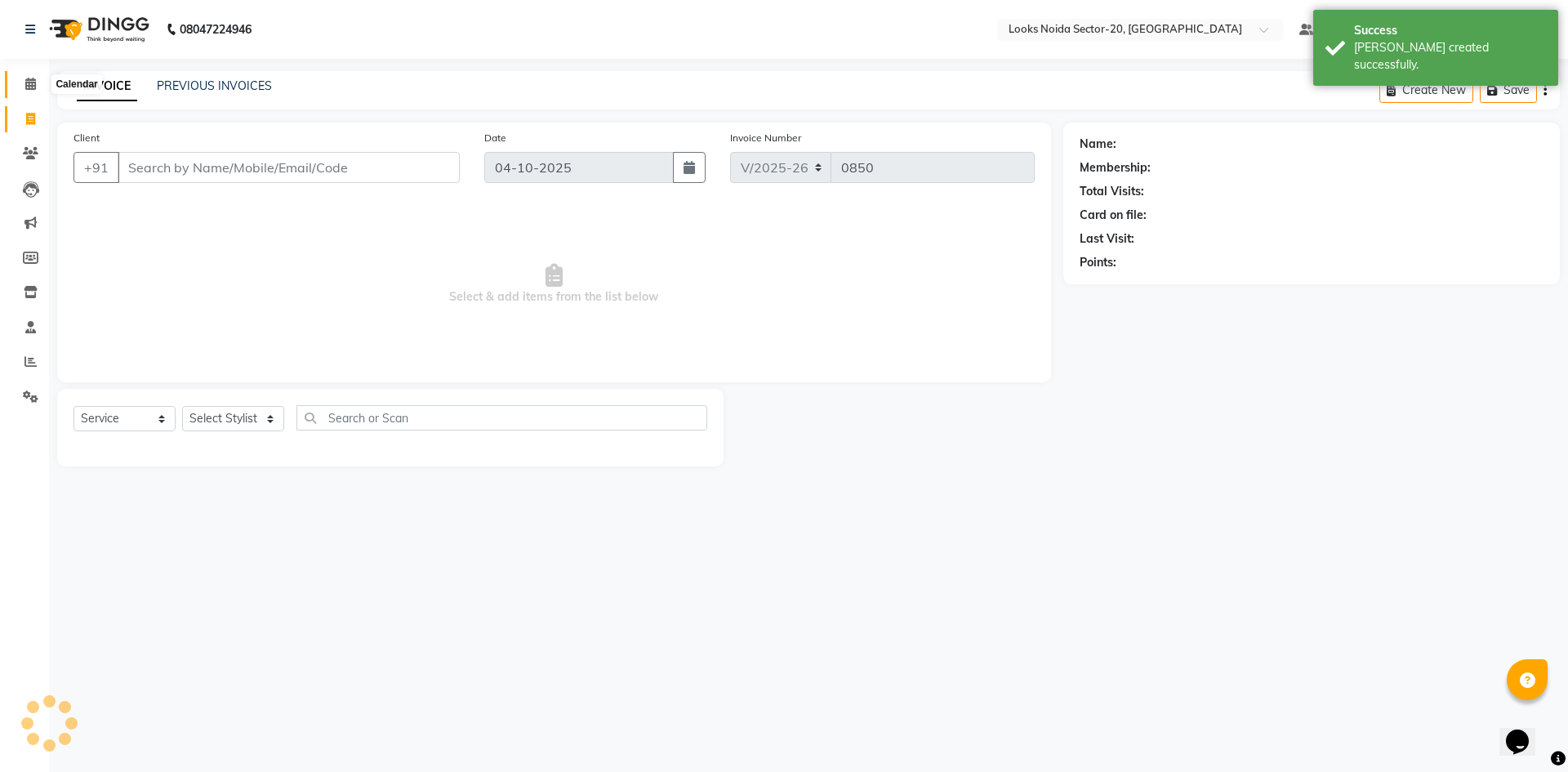
click at [39, 85] on span at bounding box center [30, 84] width 29 height 19
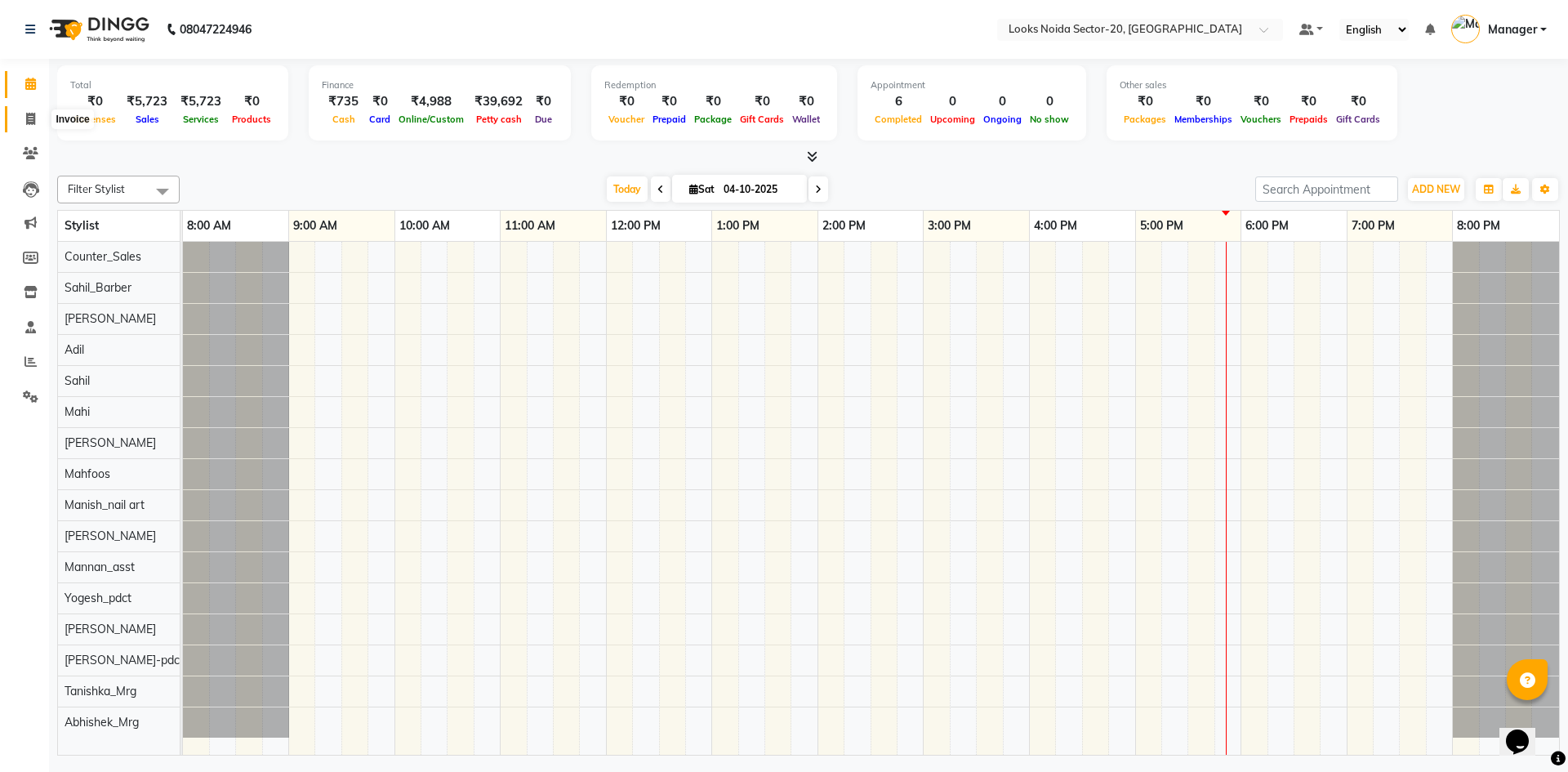
click at [30, 123] on icon at bounding box center [30, 119] width 9 height 12
select select "8646"
select select "service"
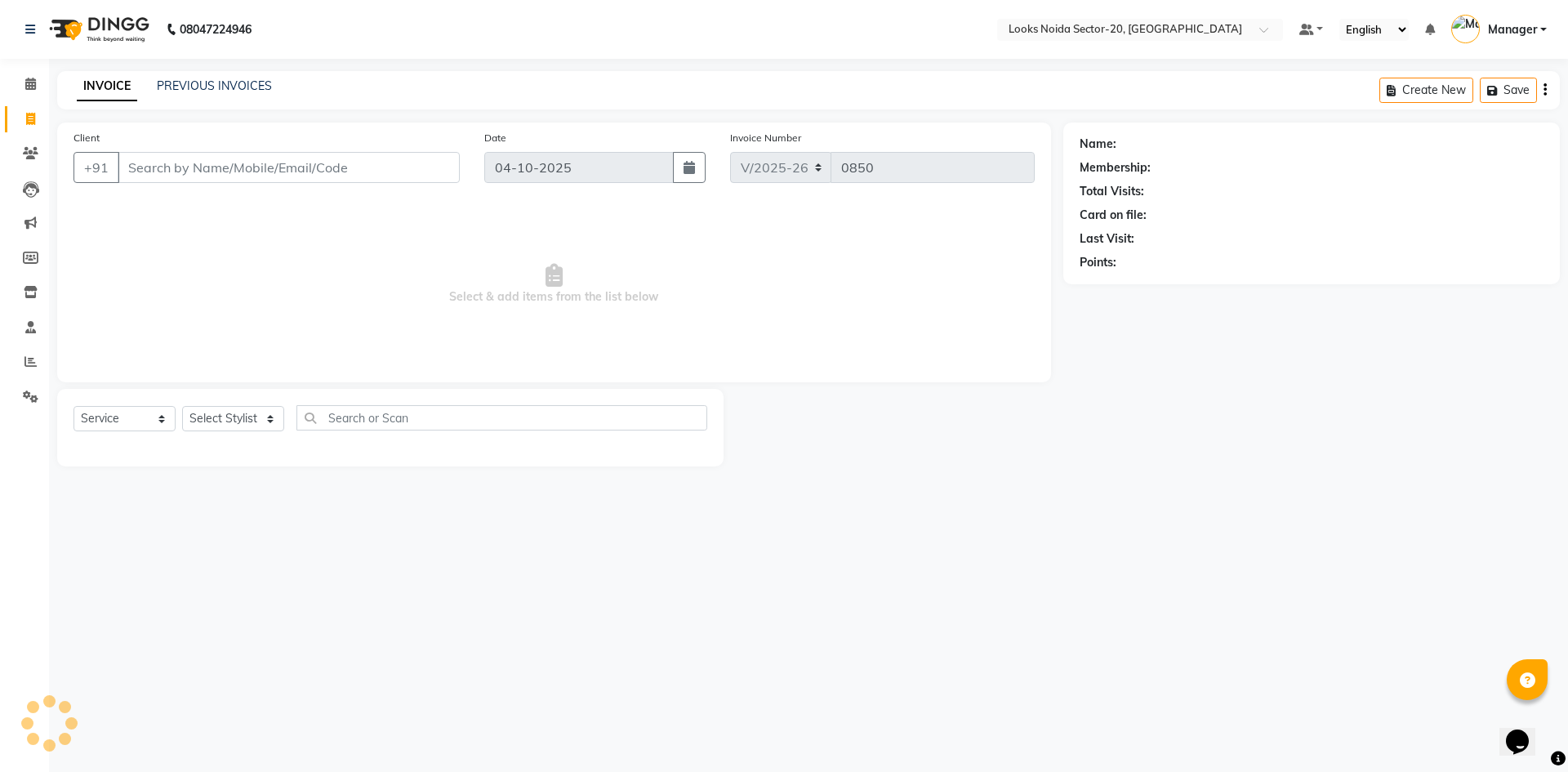
click at [182, 164] on input "Client" at bounding box center [288, 166] width 342 height 31
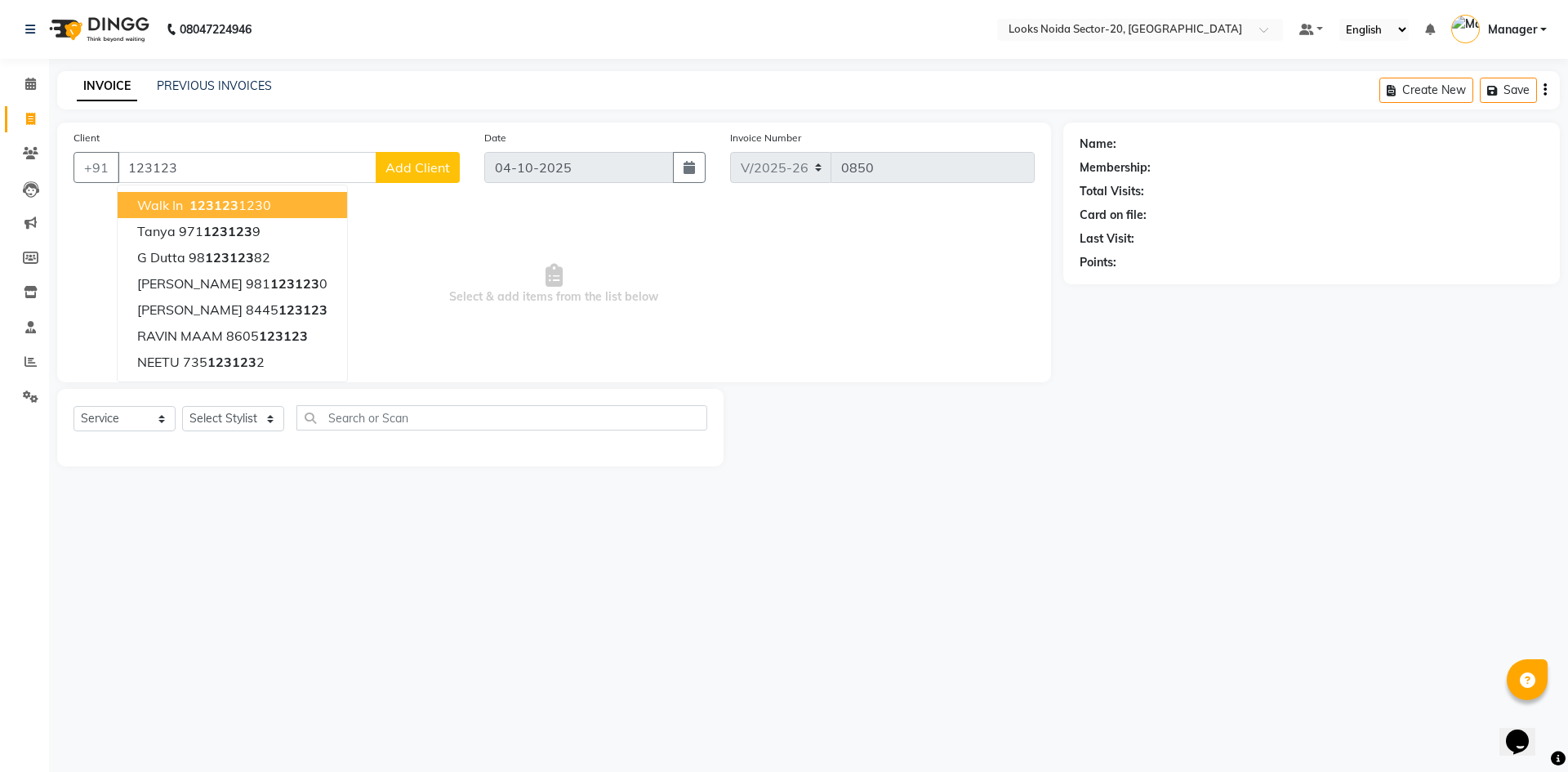
click at [263, 211] on ngb-highlight "123123 1230" at bounding box center [229, 205] width 85 height 16
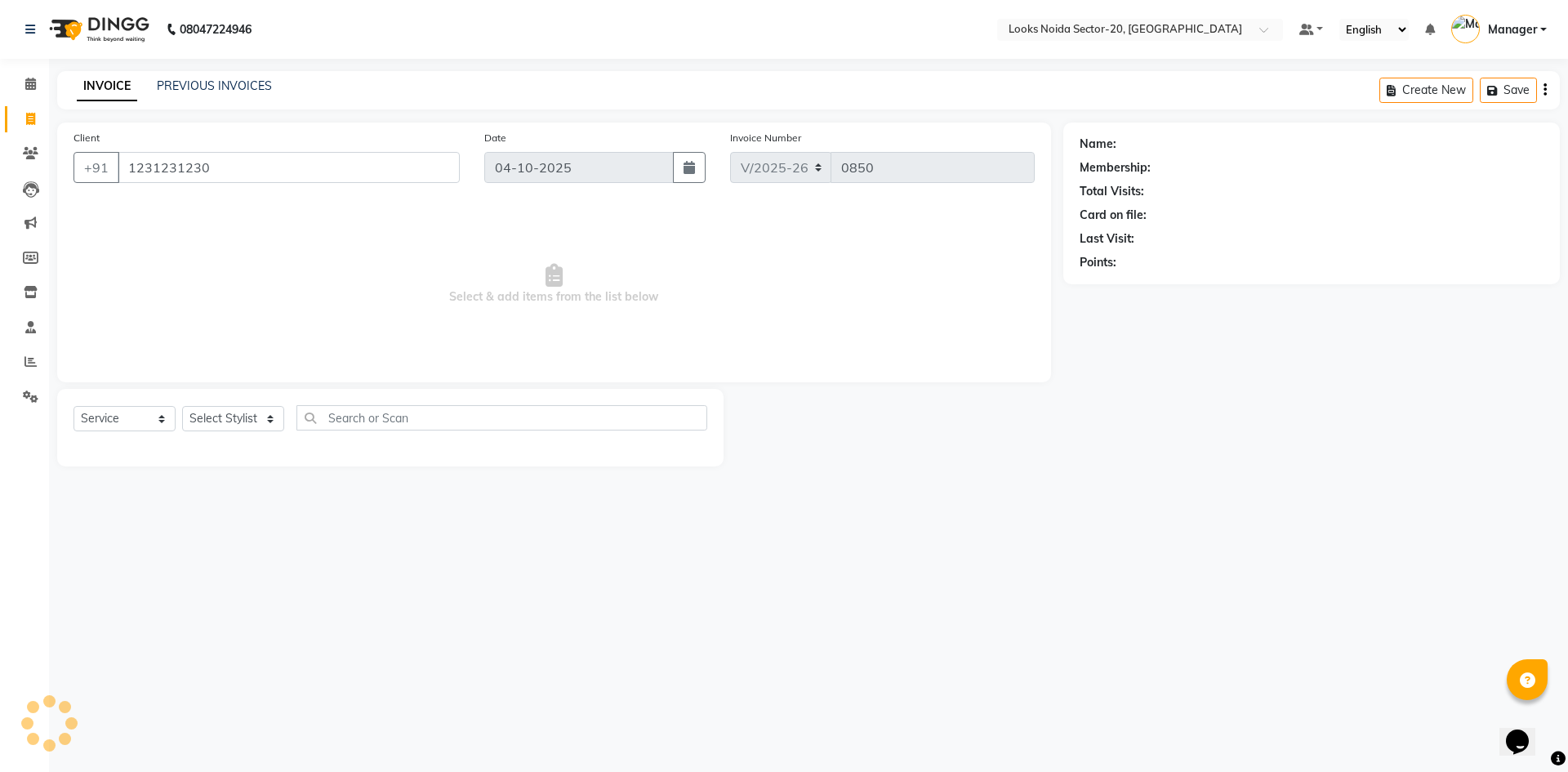
type input "1231231230"
select select "1: Object"
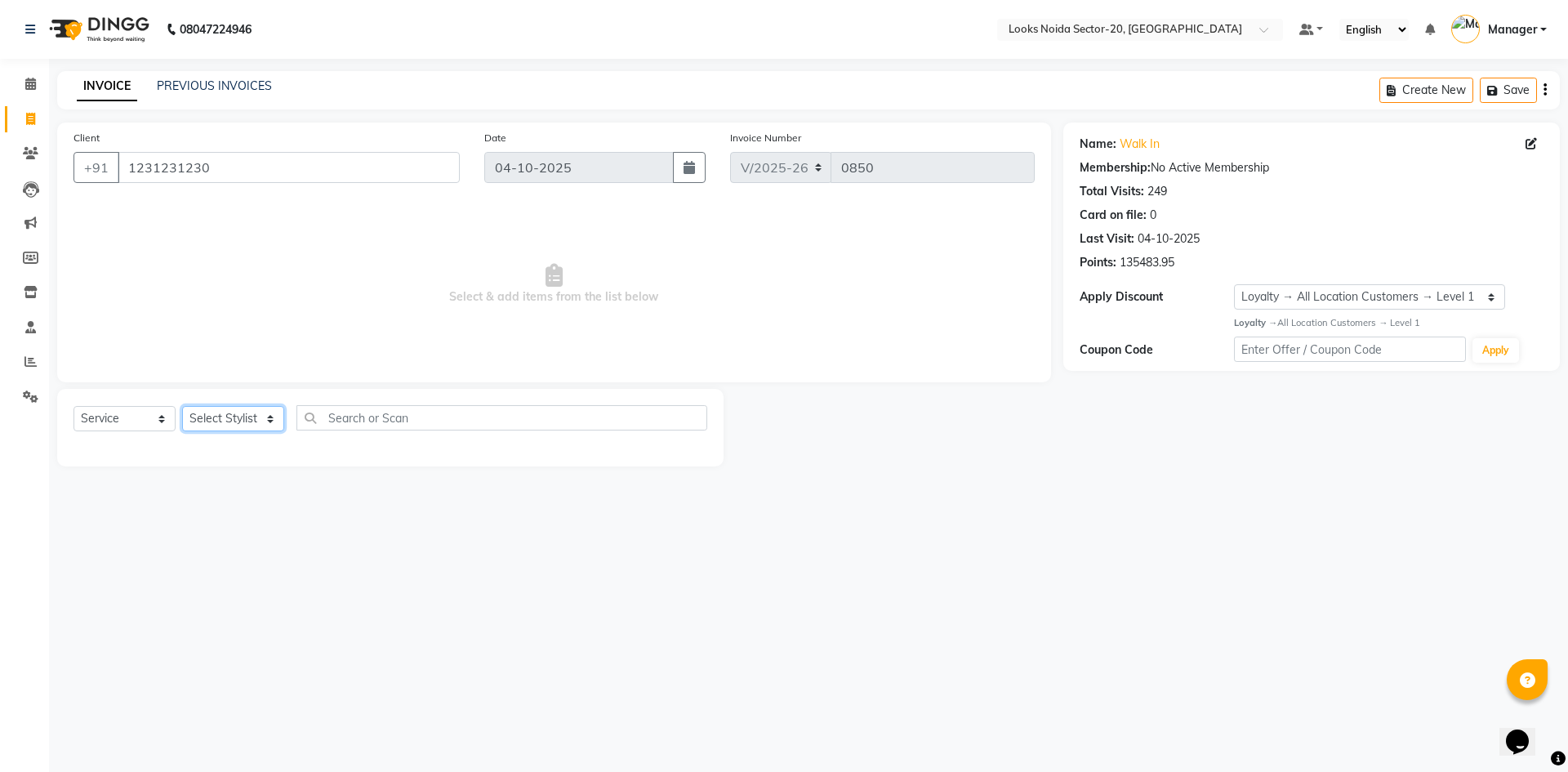
click at [239, 409] on select "Select Stylist Aarti Sharma Abhishek_Mrg Adil Counter_Sales Elisha Fardeen Mahf…" at bounding box center [233, 419] width 102 height 26
select select "86761"
click at [182, 406] on select "Select Stylist Aarti Sharma Abhishek_Mrg Adil Counter_Sales Elisha Fardeen Mahf…" at bounding box center [233, 419] width 102 height 26
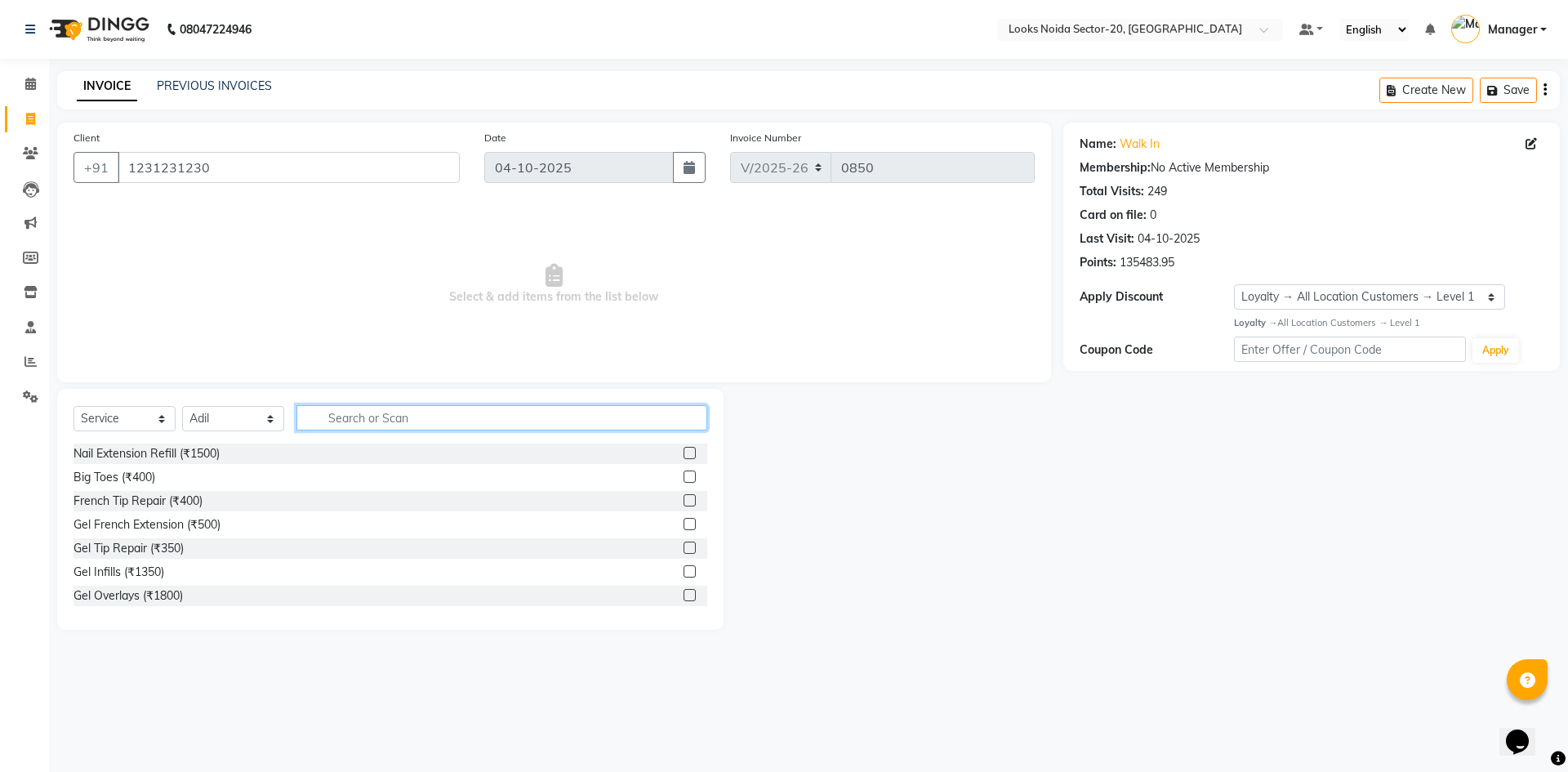
click at [355, 412] on input "text" at bounding box center [501, 418] width 411 height 26
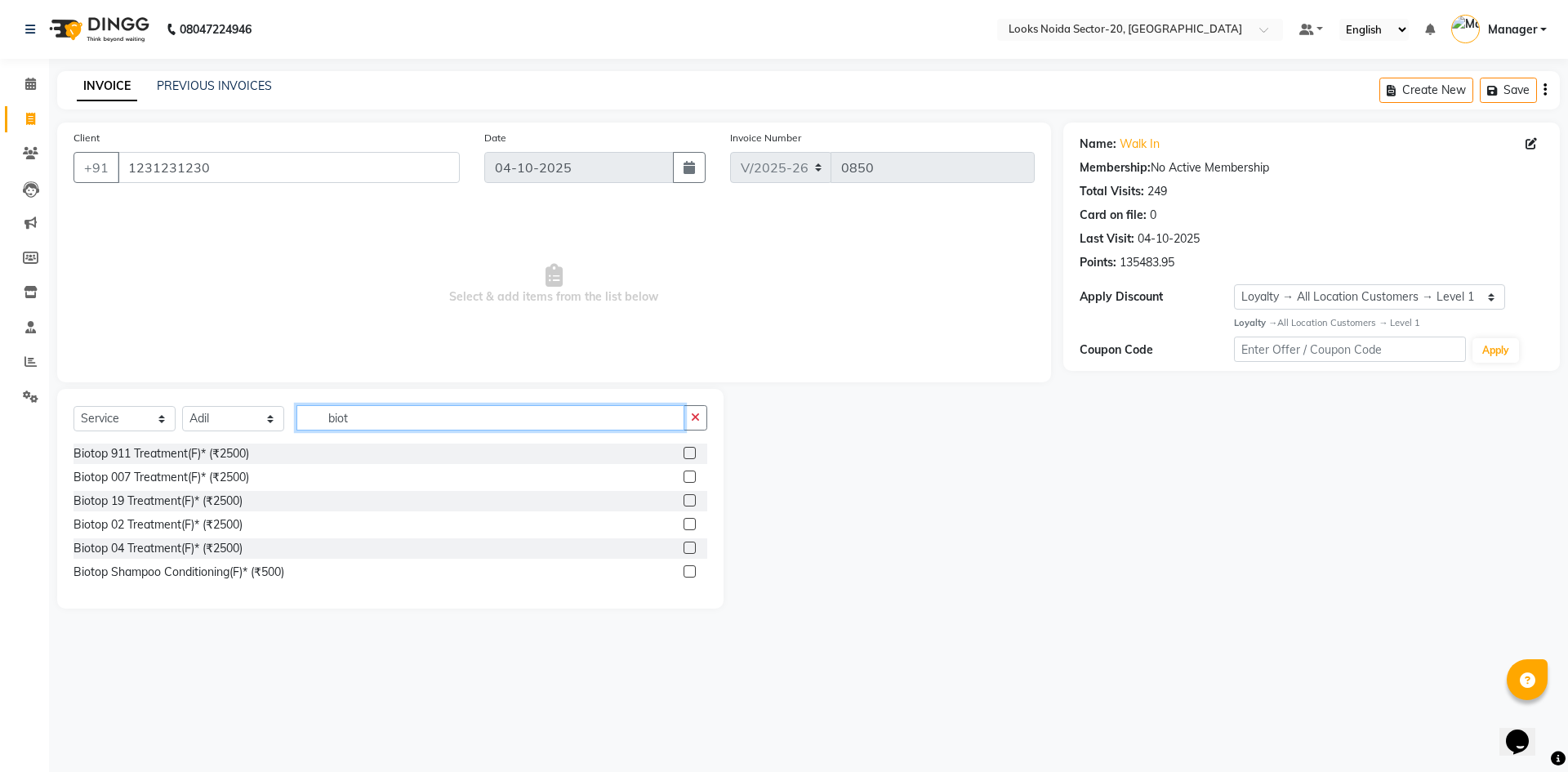
type input "biot"
click at [688, 472] on label at bounding box center [689, 477] width 12 height 12
click at [688, 472] on input "checkbox" at bounding box center [688, 477] width 11 height 11
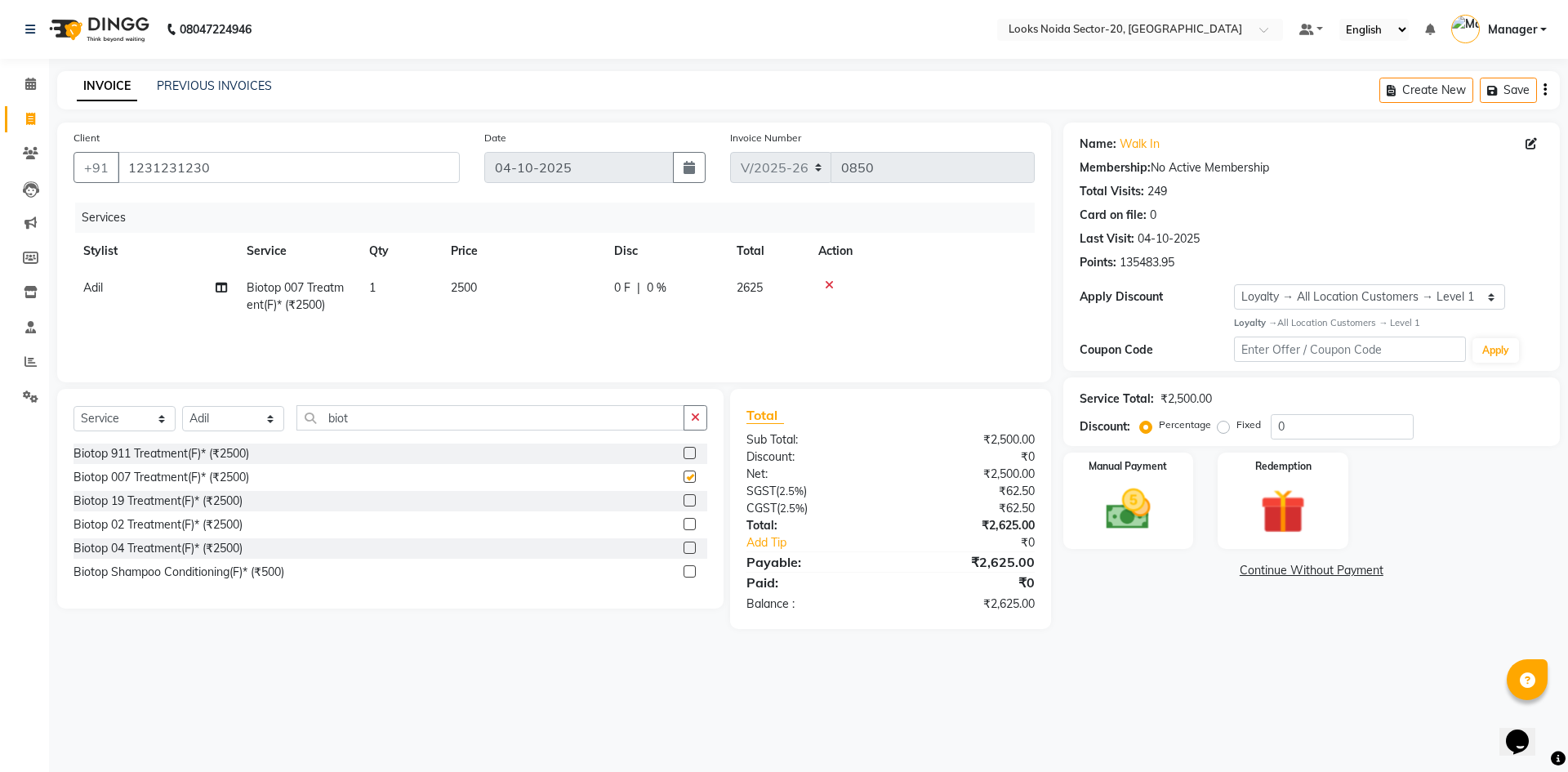
checkbox input "false"
click at [489, 298] on td "2500" at bounding box center [522, 296] width 163 height 54
select select "86761"
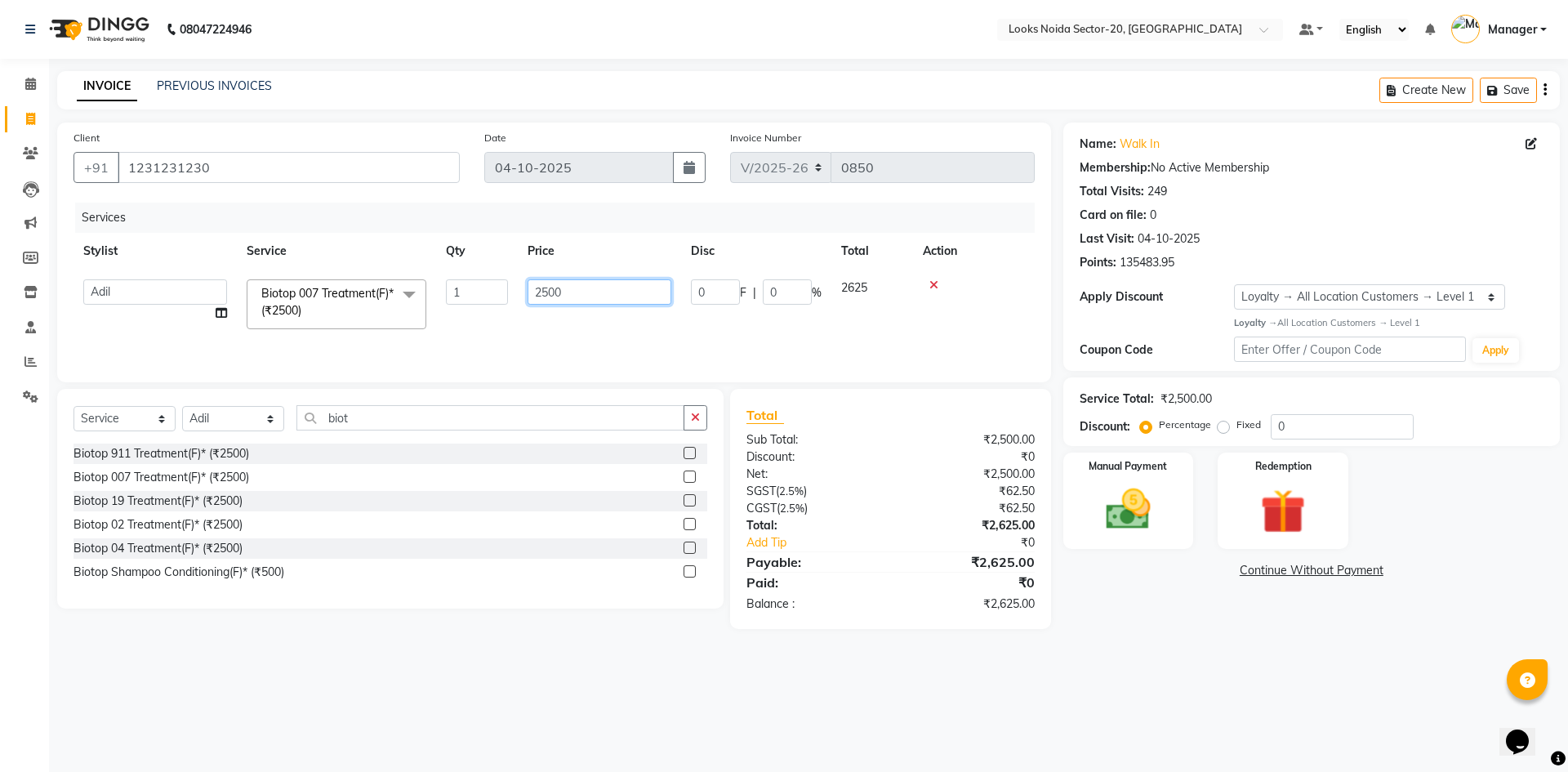
click at [568, 284] on input "2500" at bounding box center [598, 292] width 144 height 26
click at [551, 282] on input "2500" at bounding box center [598, 292] width 144 height 26
type input "3700"
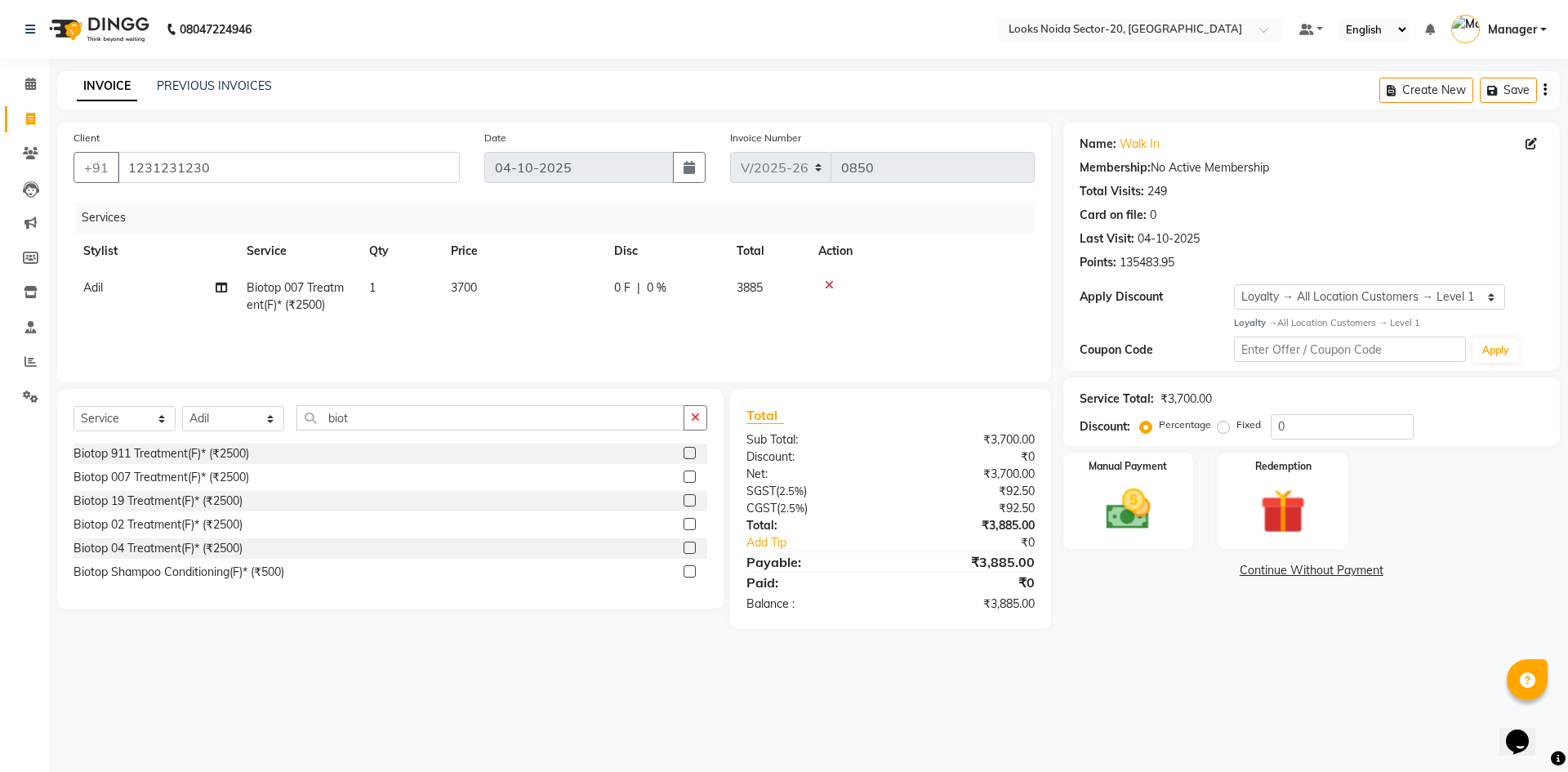
click at [1334, 604] on div "Name: Walk In Membership: No Active Membership Total Visits: 249 Card on file: …" at bounding box center [1316, 376] width 508 height 506
click at [1479, 480] on div "Manual Payment Redemption" at bounding box center [1311, 501] width 521 height 97
click at [1196, 666] on div "08047224946 Select Location × Looks Noida Sector-20, Noida Default Panel My Pan…" at bounding box center [784, 386] width 1568 height 772
click at [1189, 660] on div "08047224946 Select Location × Looks Noida Sector-20, Noida Default Panel My Pan…" at bounding box center [784, 386] width 1568 height 772
click at [1472, 577] on link "Continue Without Payment" at bounding box center [1310, 570] width 490 height 17
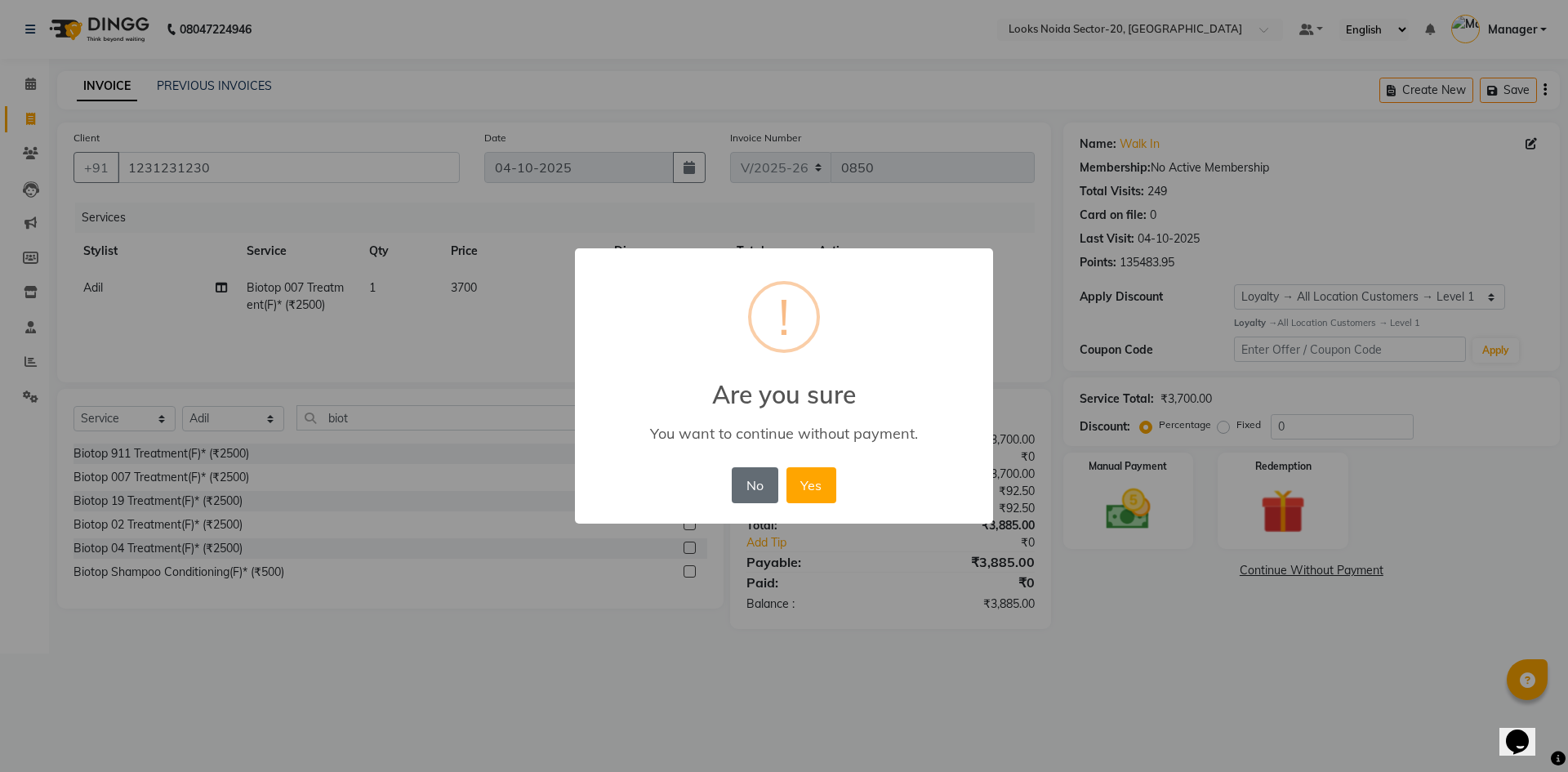
click at [754, 487] on button "No" at bounding box center [755, 485] width 46 height 36
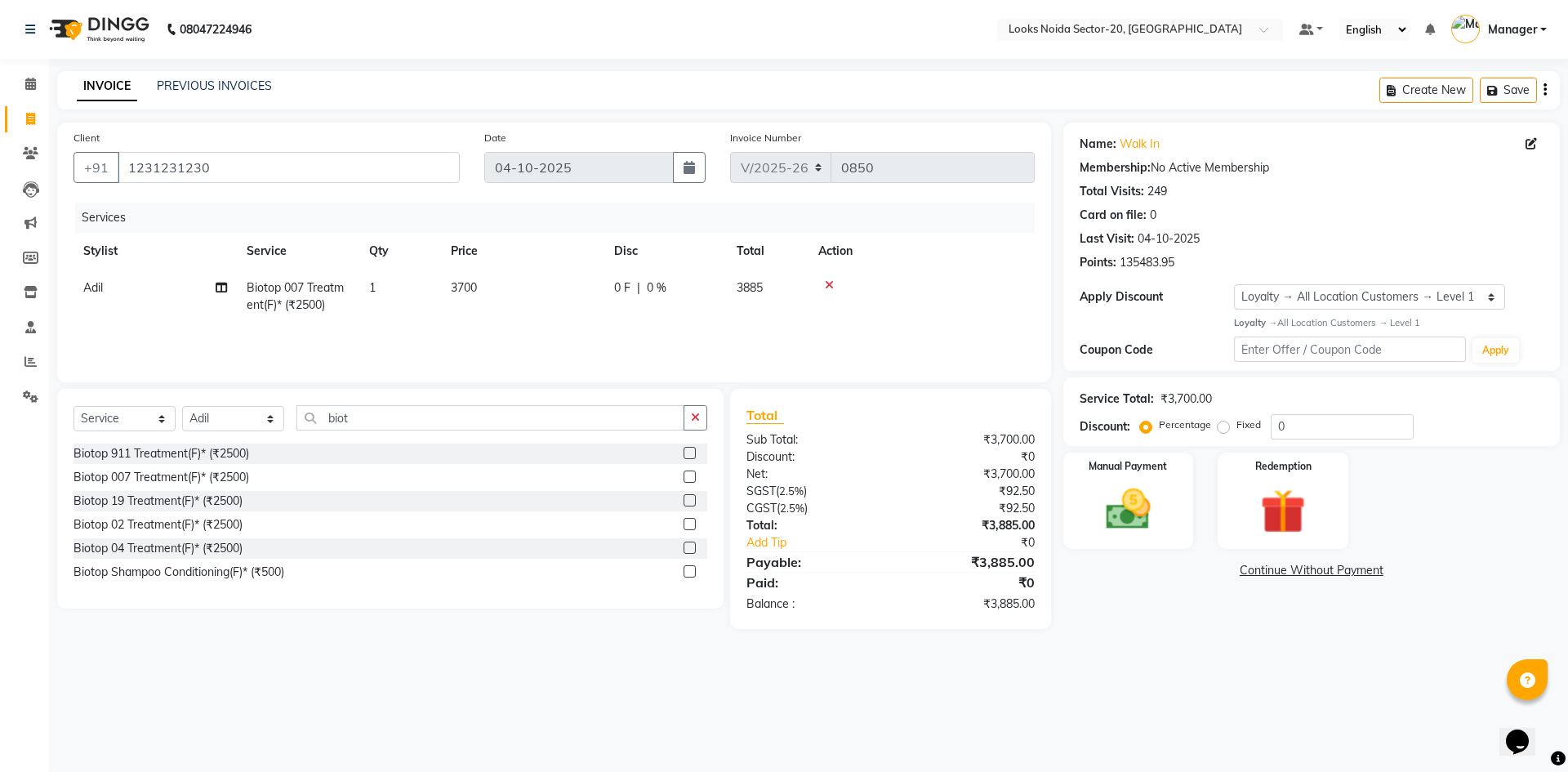
click at [1152, 630] on main "INVOICE PREVIOUS INVOICES Create New Save Client +91 1231231230 Date 04-10-2025…" at bounding box center [807, 363] width 1518 height 583
click at [369, 170] on input "1231231230" at bounding box center [288, 166] width 342 height 31
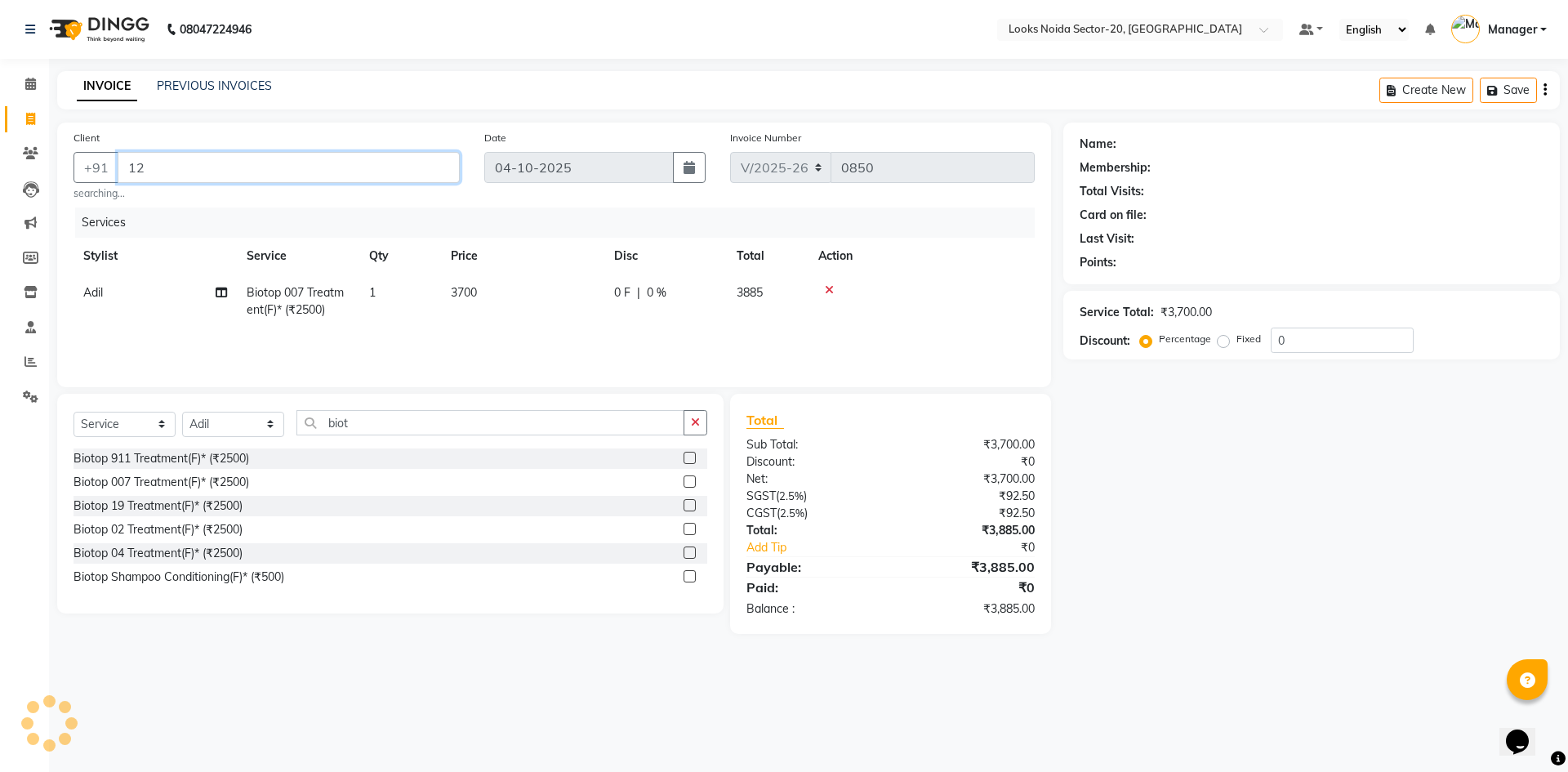
type input "1"
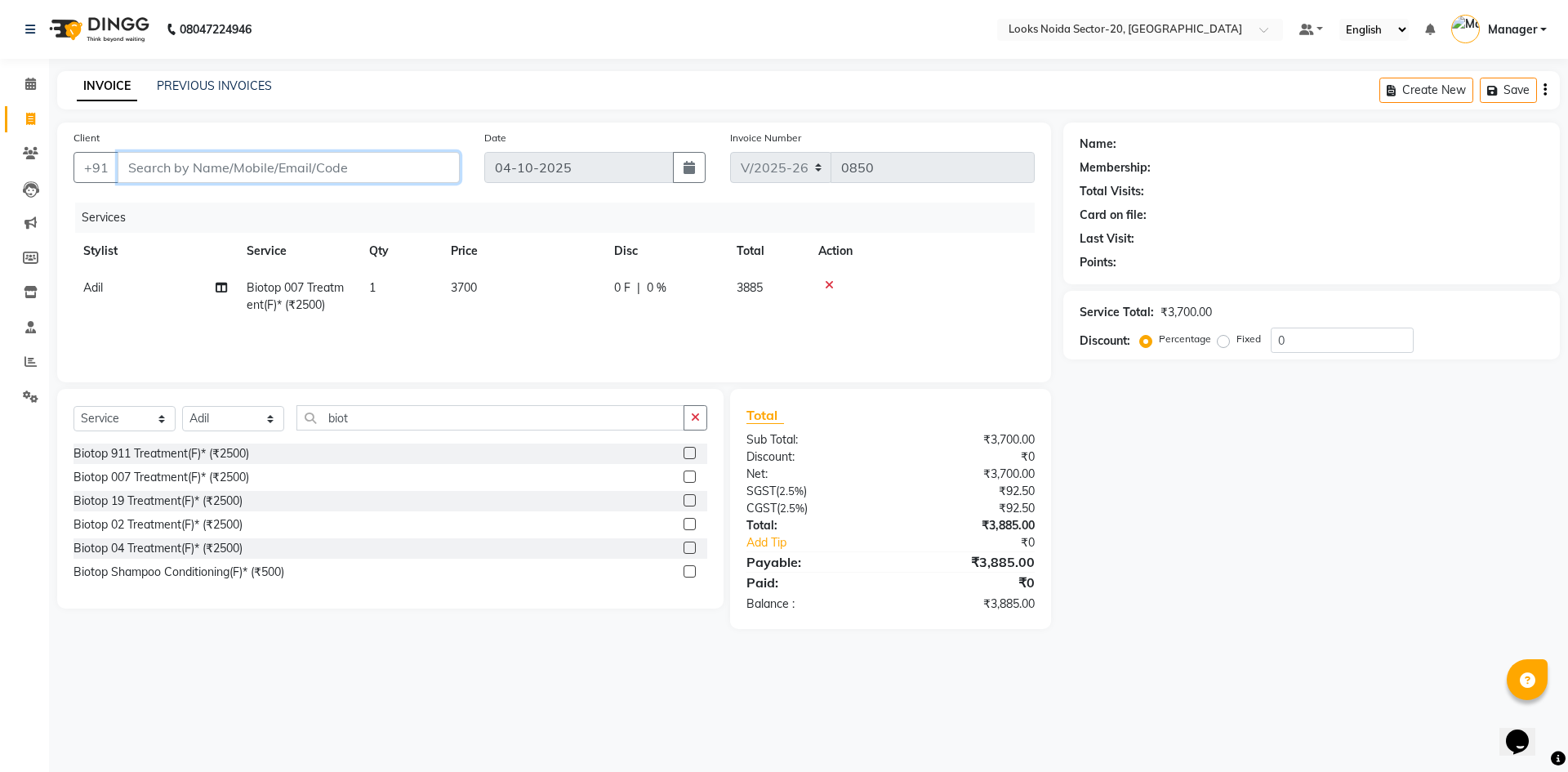
click at [278, 172] on input "Client" at bounding box center [288, 166] width 342 height 31
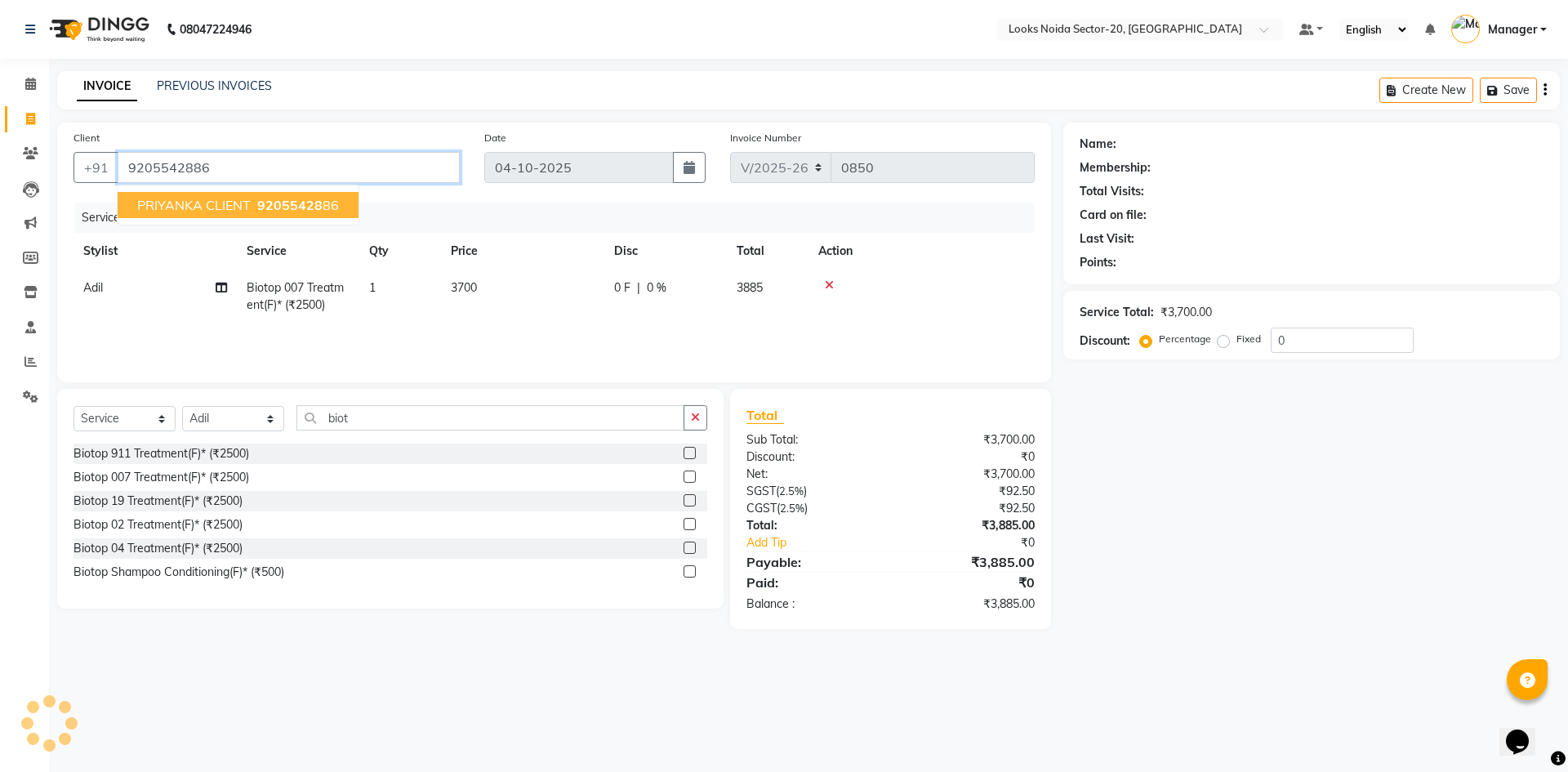
type input "9205542886"
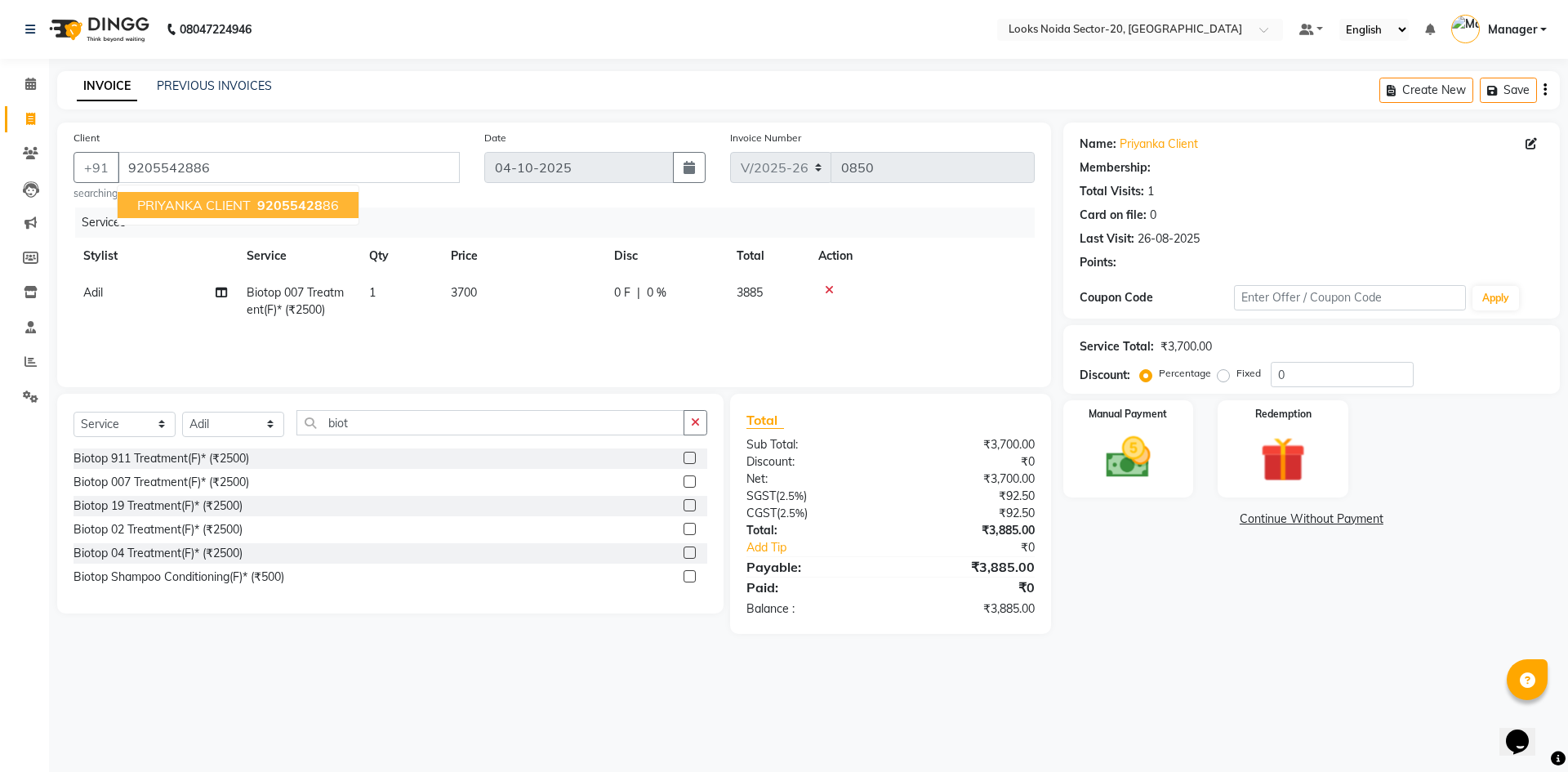
select select "1: Object"
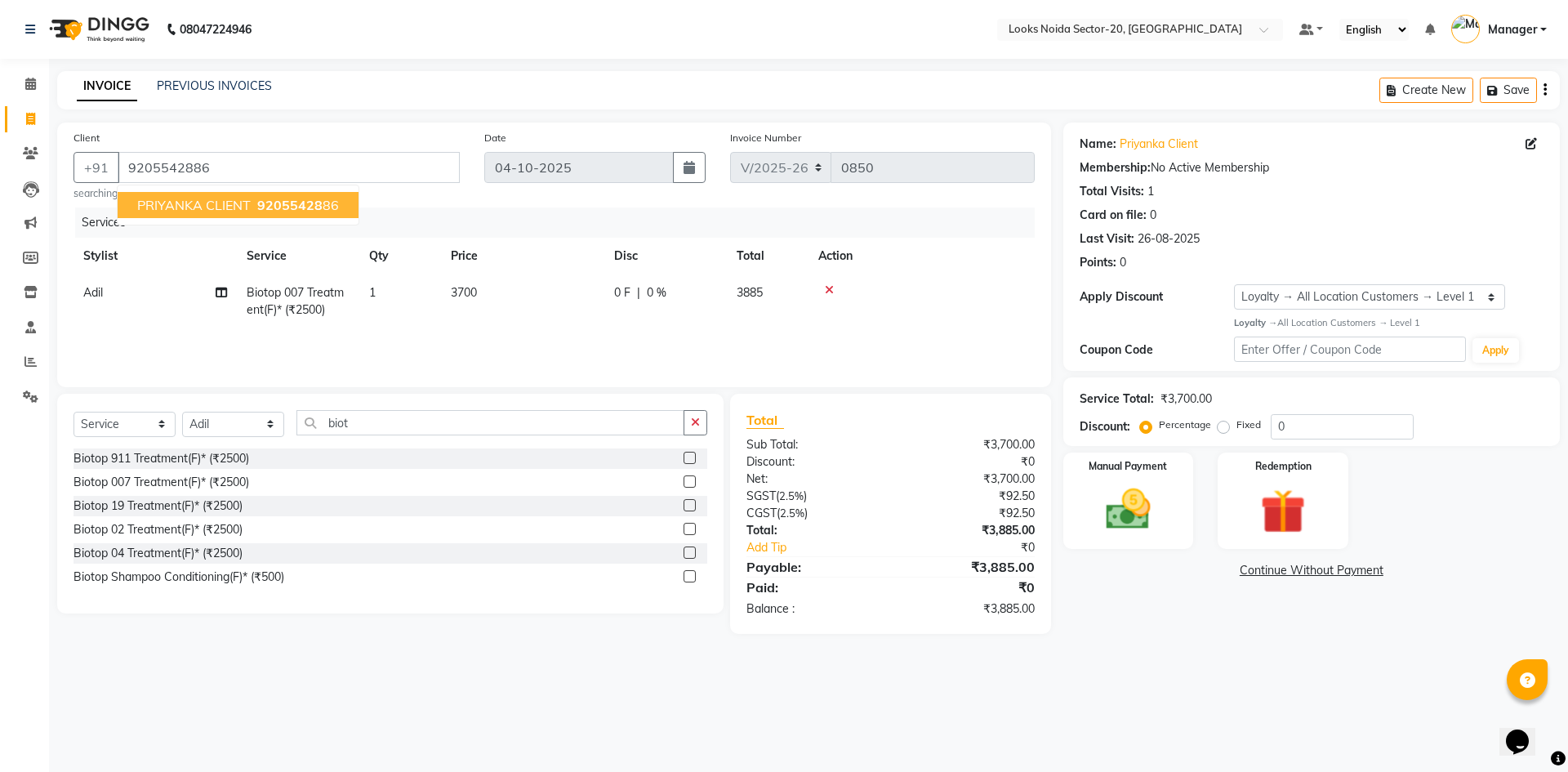
click at [1465, 510] on div "Manual Payment Redemption" at bounding box center [1311, 501] width 521 height 97
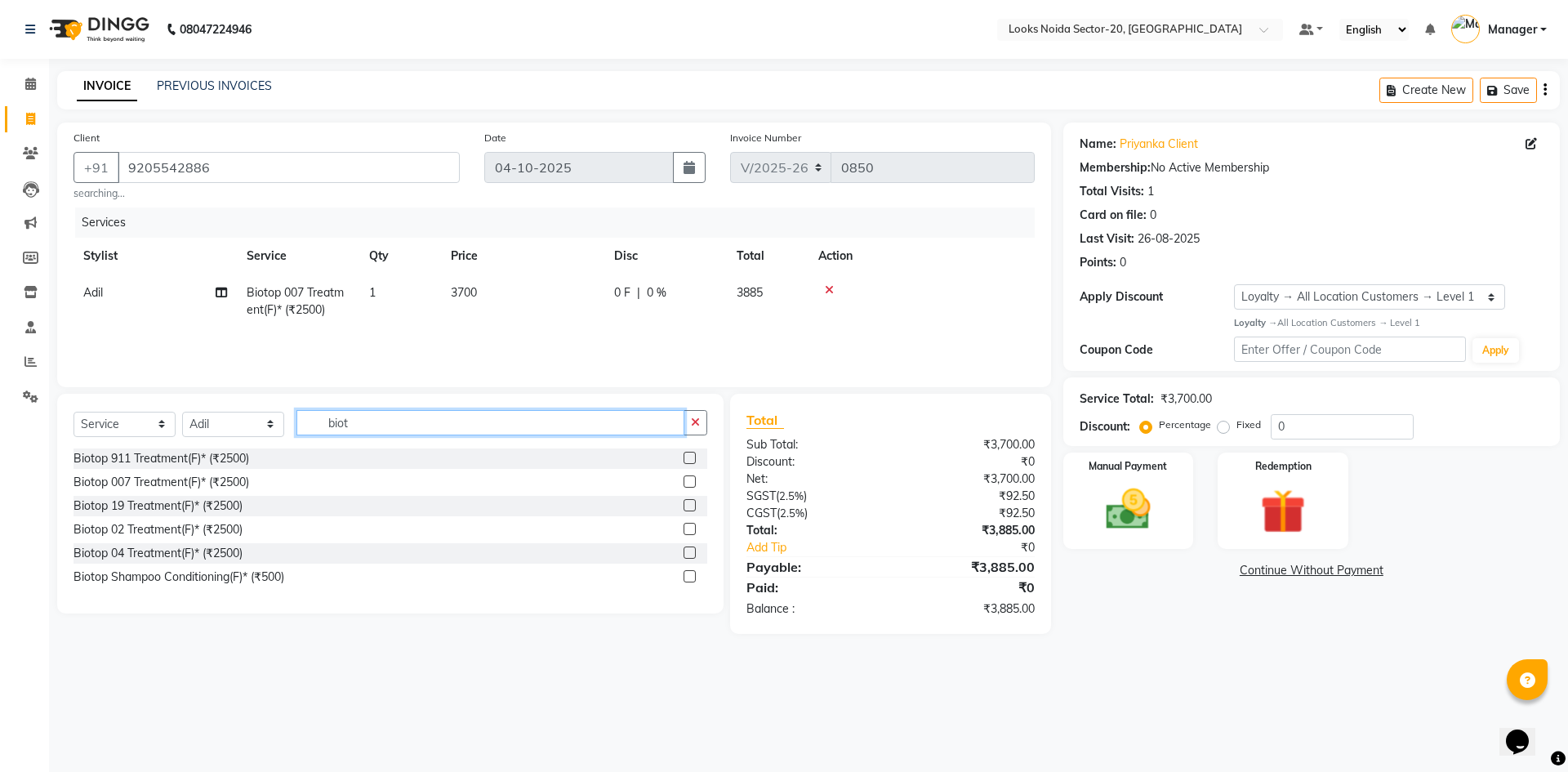
click at [435, 417] on input "biot" at bounding box center [490, 423] width 388 height 26
type input "b"
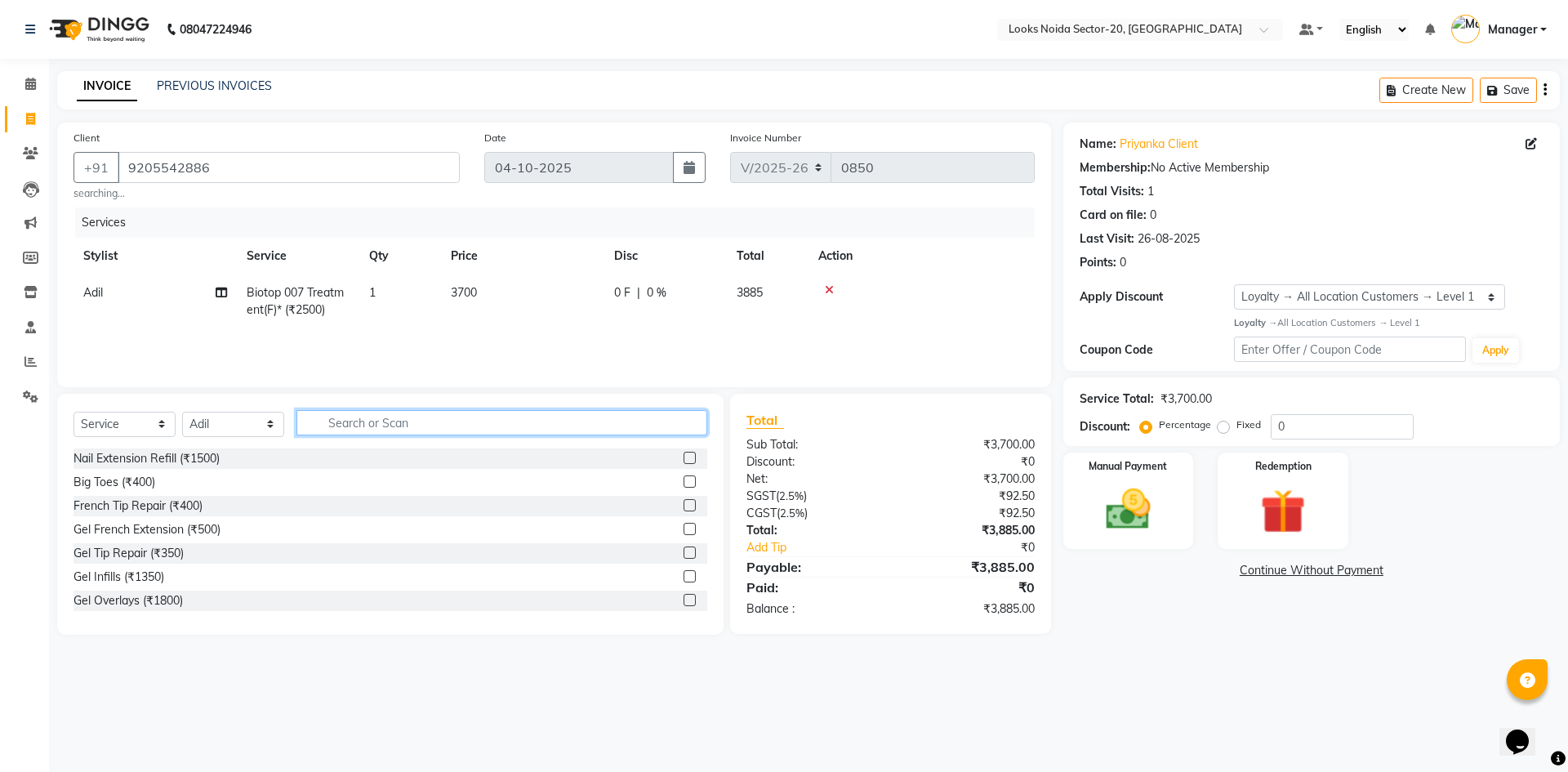
click at [422, 420] on input "text" at bounding box center [501, 423] width 411 height 26
type input "a"
type input "cut"
click at [683, 599] on label at bounding box center [689, 600] width 12 height 12
click at [683, 599] on input "checkbox" at bounding box center [688, 601] width 11 height 11
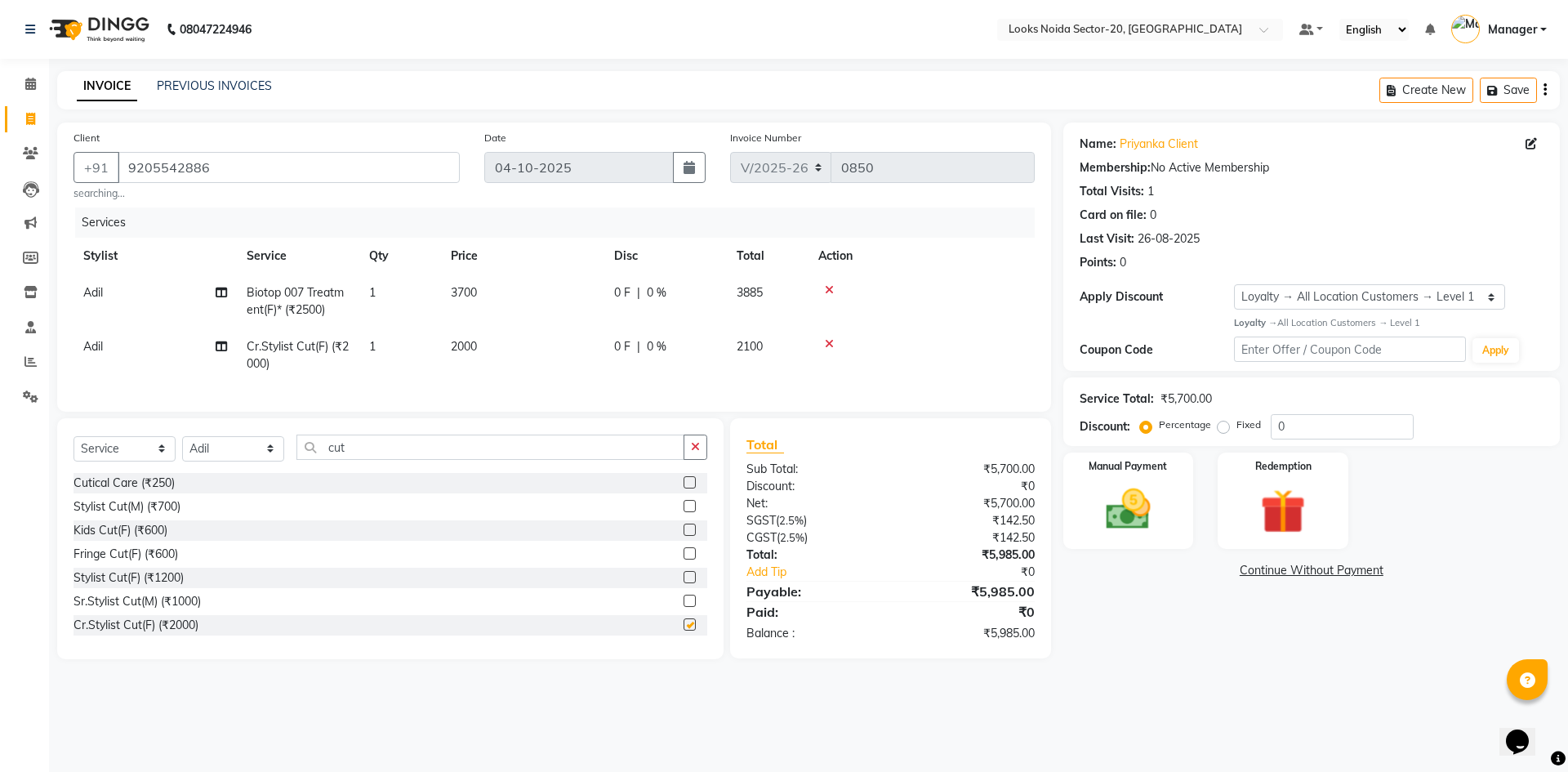
checkbox input "false"
click at [499, 349] on td "2000" at bounding box center [522, 355] width 163 height 54
select select "86761"
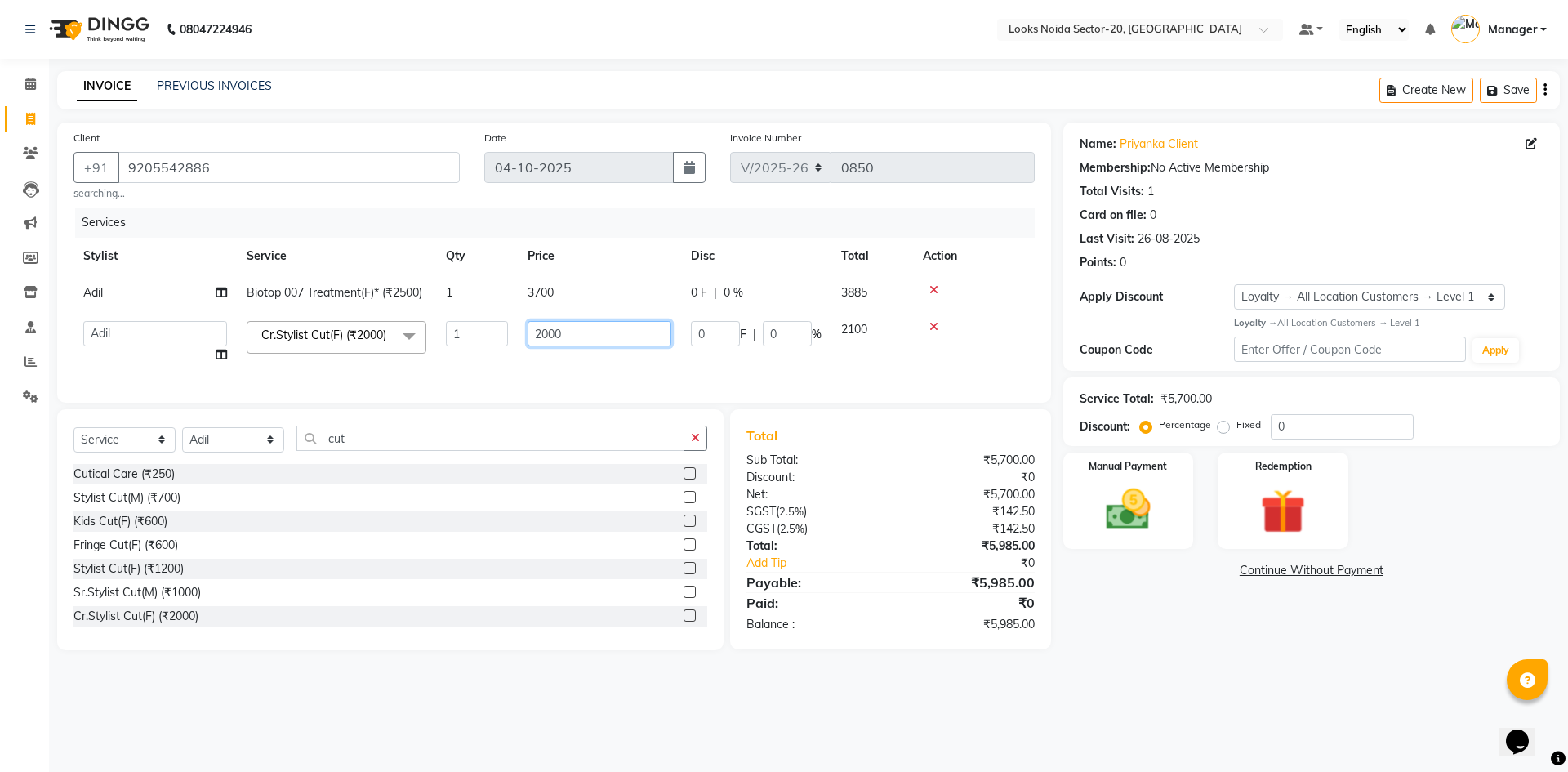
click at [615, 327] on input "2000" at bounding box center [598, 334] width 144 height 26
type input "2"
type input "1500"
click at [1345, 675] on main "INVOICE PREVIOUS INVOICES Create New Save Client +91 9205542886 searching... Da…" at bounding box center [807, 373] width 1518 height 604
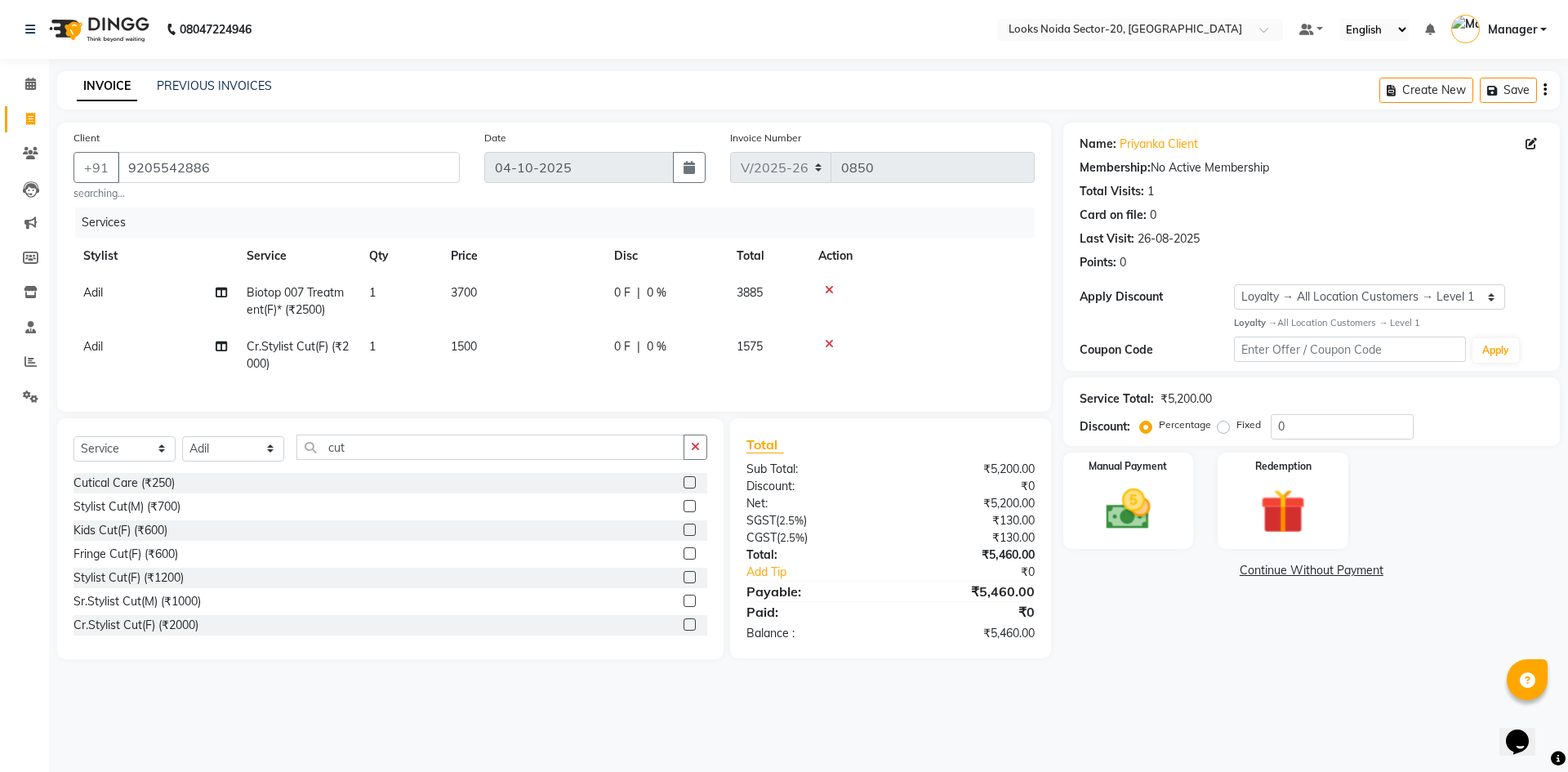
click at [1335, 684] on main "INVOICE PREVIOUS INVOICES Create New Save Client +91 9205542886 searching... Da…" at bounding box center [807, 378] width 1518 height 612
click at [1354, 653] on div "Name: Priyanka Client Membership: No Active Membership Total Visits: 1 Card on …" at bounding box center [1316, 391] width 508 height 537
click at [1183, 632] on div "Name: Priyanka Client Membership: No Active Membership Total Visits: 1 Card on …" at bounding box center [1316, 391] width 508 height 537
click at [1480, 515] on div "Manual Payment Redemption" at bounding box center [1311, 501] width 521 height 97
click at [1470, 491] on div "Manual Payment Redemption" at bounding box center [1311, 501] width 521 height 97
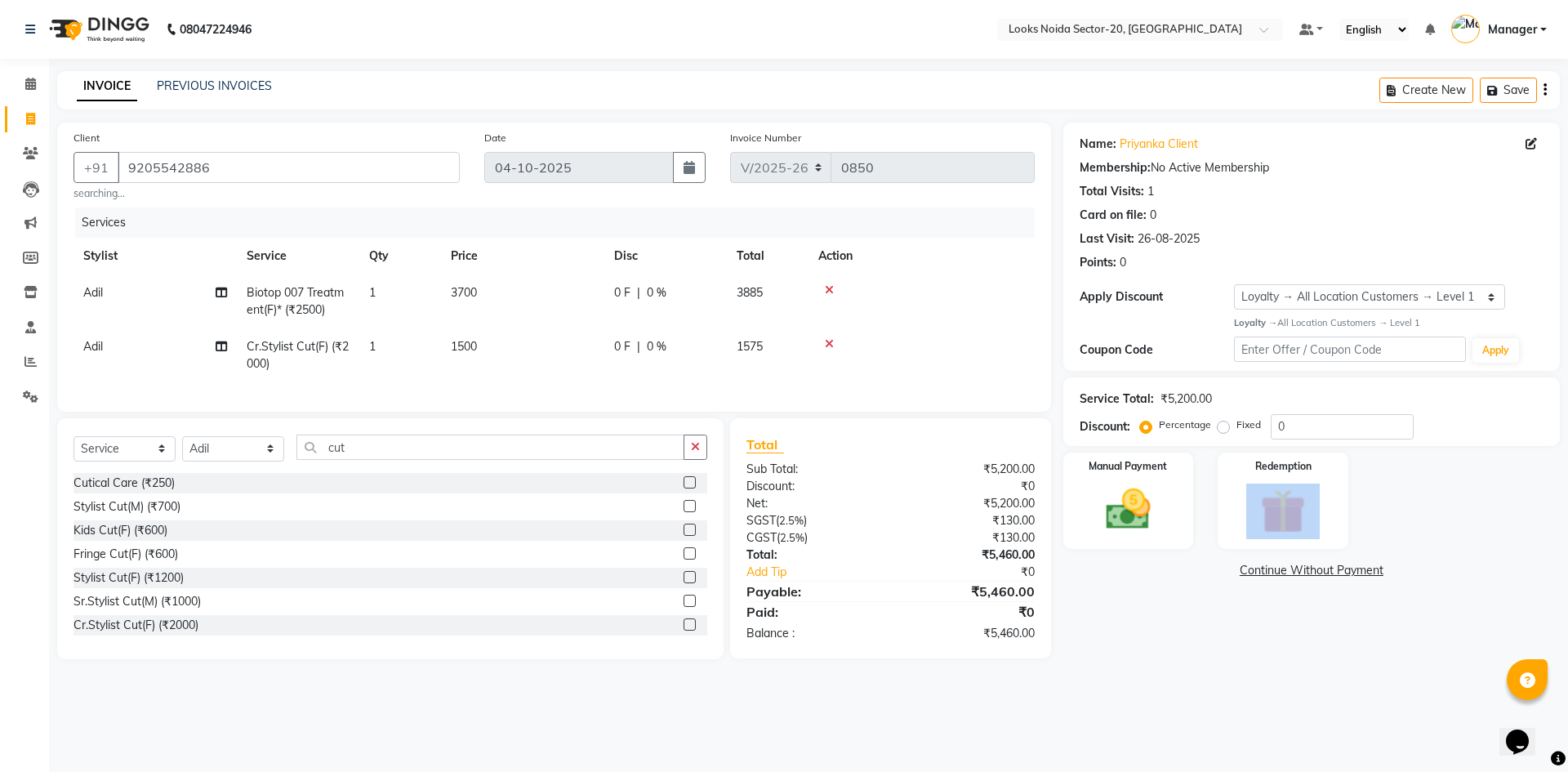
click at [1470, 491] on div "Manual Payment Redemption" at bounding box center [1311, 501] width 521 height 97
click at [1290, 612] on div "Name: Priyanka Client Membership: No Active Membership Total Visits: 1 Card on …" at bounding box center [1316, 391] width 508 height 537
click at [288, 125] on div "Client +91 9205542886 searching... Date 04-10-2025 Invoice Number V/2025 V/2025…" at bounding box center [554, 268] width 993 height 289
click at [820, 342] on div at bounding box center [921, 344] width 207 height 12
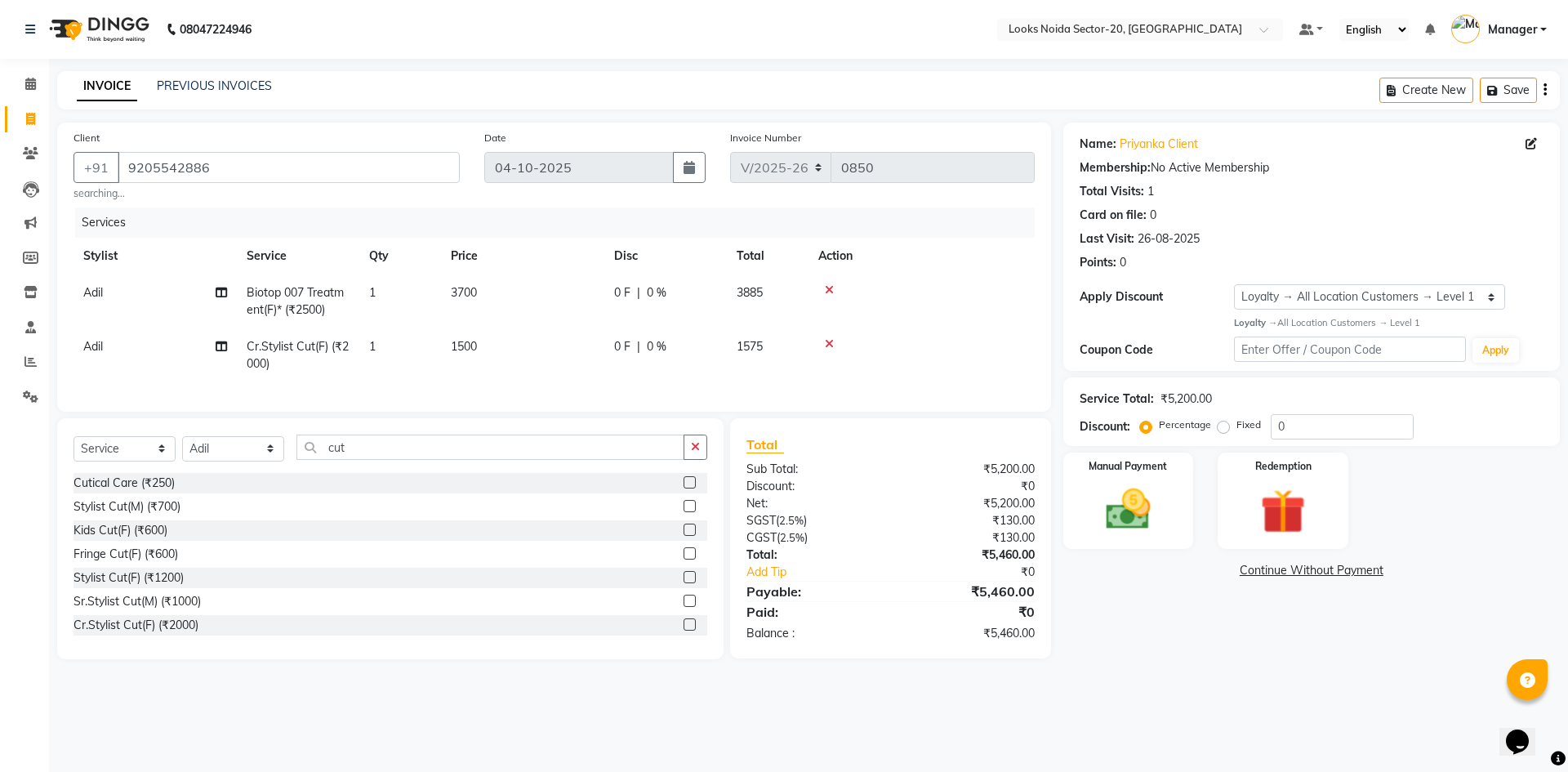
click at [826, 289] on icon at bounding box center [828, 290] width 9 height 12
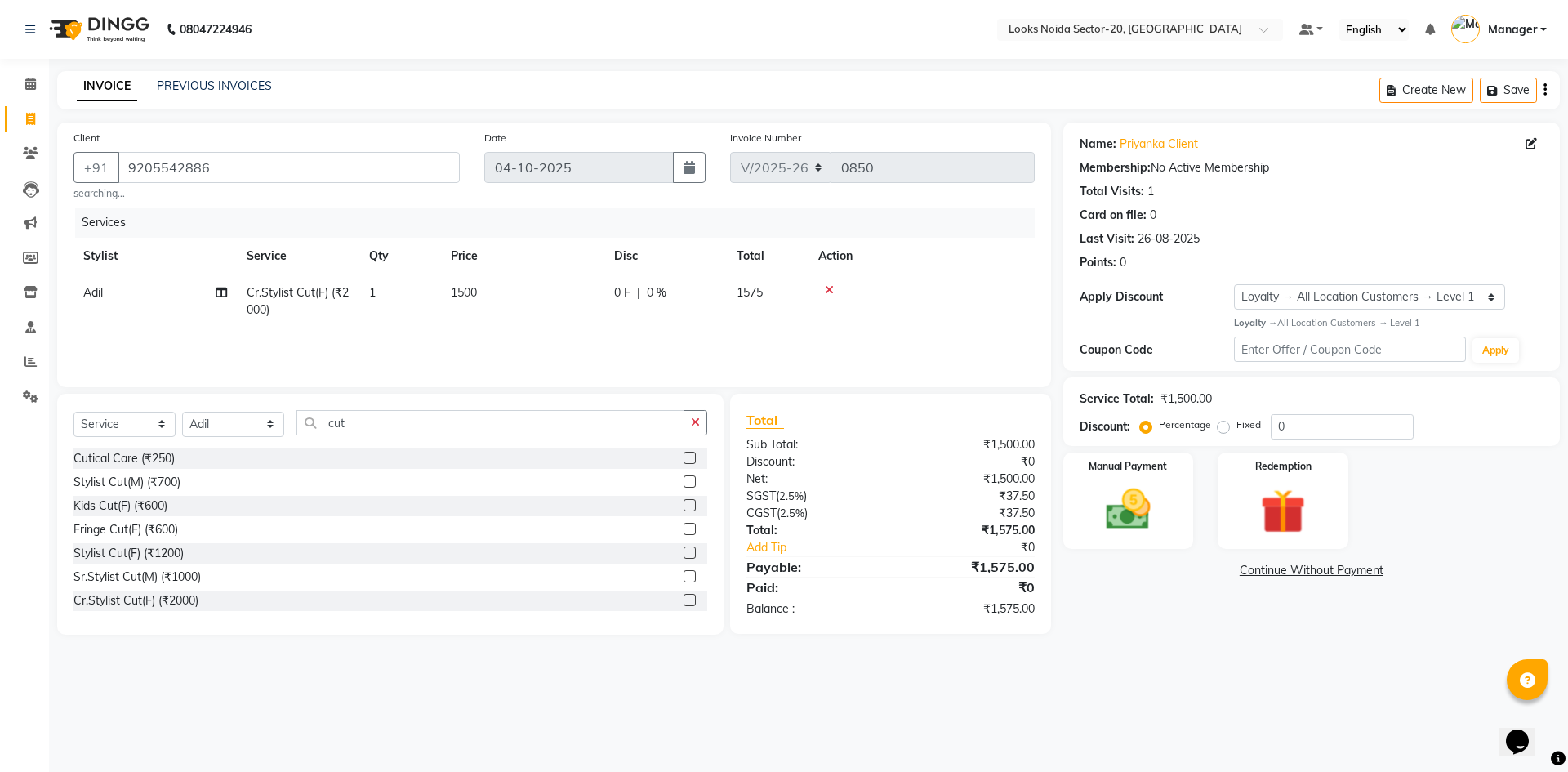
click at [826, 289] on icon at bounding box center [828, 290] width 9 height 12
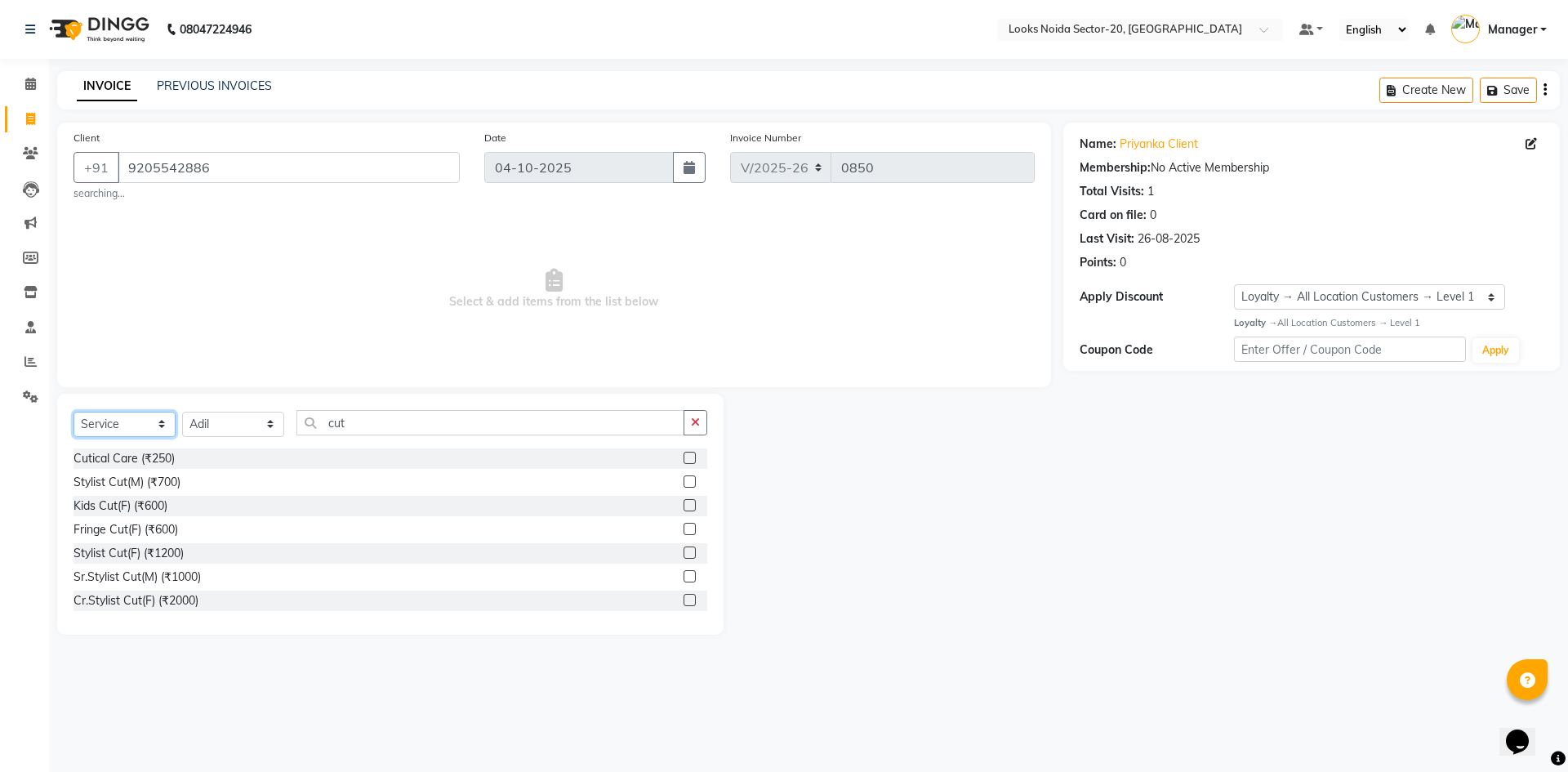
click at [173, 426] on select "Select Service Product Membership Package Voucher Prepaid Gift Card" at bounding box center [124, 424] width 102 height 26
select select "P"
click at [73, 411] on select "Select Service Product Membership Package Voucher Prepaid Gift Card" at bounding box center [124, 424] width 102 height 26
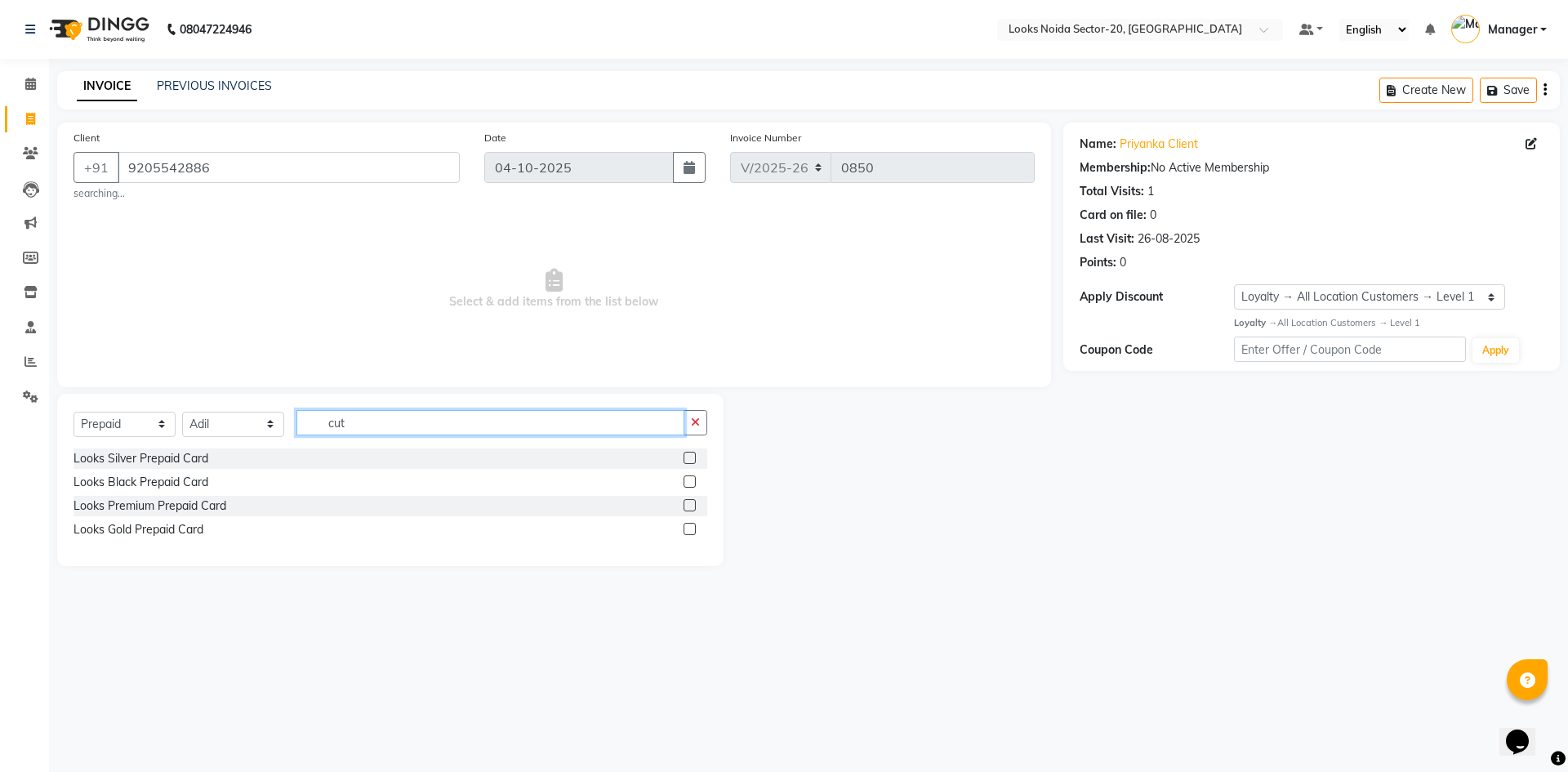
click at [352, 422] on input "cut" at bounding box center [490, 423] width 388 height 26
type input "c"
click at [249, 420] on select "Select Stylist Aarti Sharma Abhishek_Mrg Adil Counter_Sales Elisha Fardeen Mahf…" at bounding box center [233, 424] width 102 height 26
select select "91418"
click at [182, 411] on select "Select Stylist Aarti Sharma Abhishek_Mrg Adil Counter_Sales Elisha Fardeen Mahf…" at bounding box center [233, 424] width 102 height 26
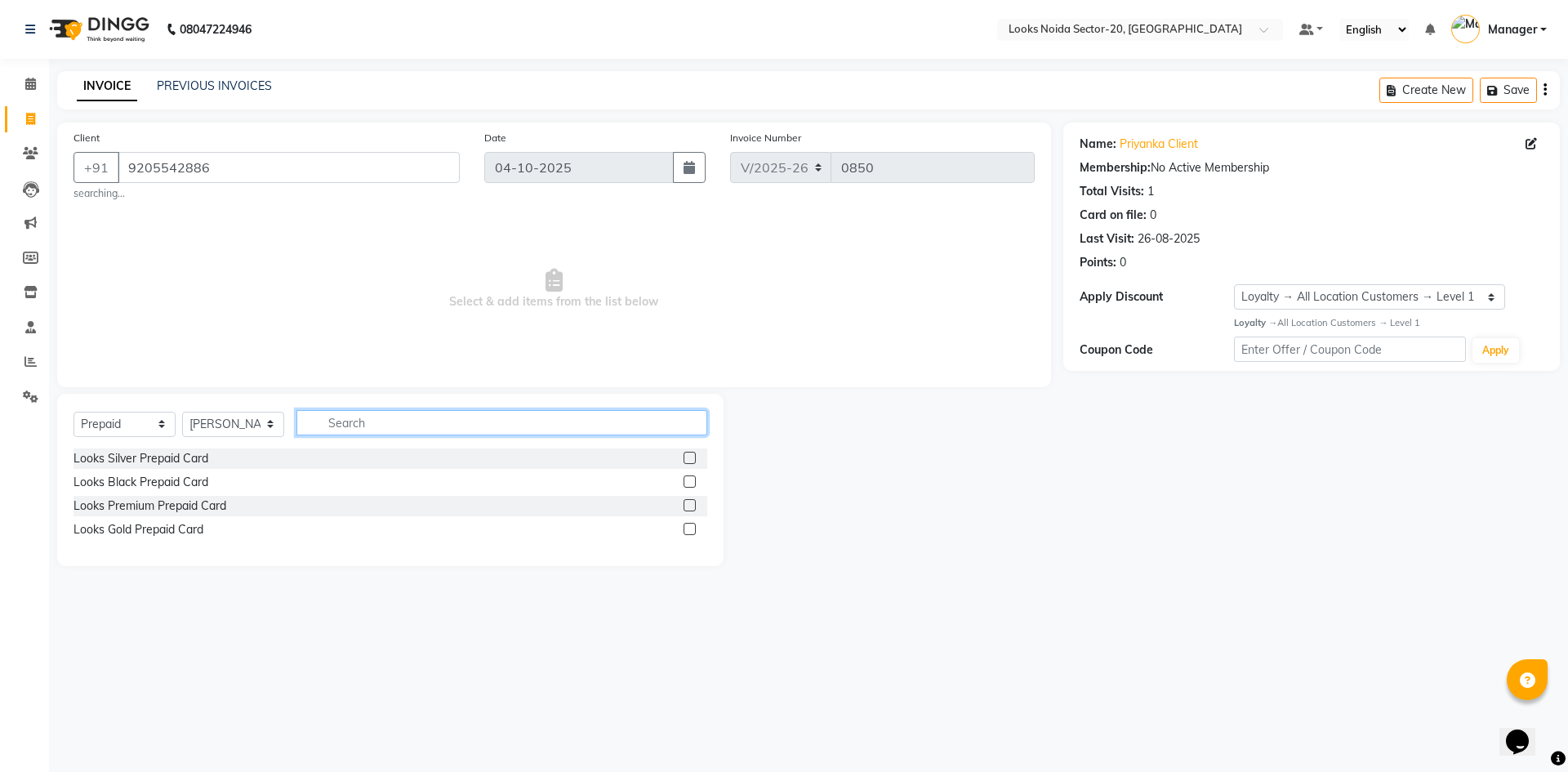
click at [370, 431] on input "text" at bounding box center [501, 423] width 411 height 26
click at [688, 479] on label at bounding box center [689, 482] width 12 height 12
click at [688, 479] on input "checkbox" at bounding box center [688, 482] width 11 height 11
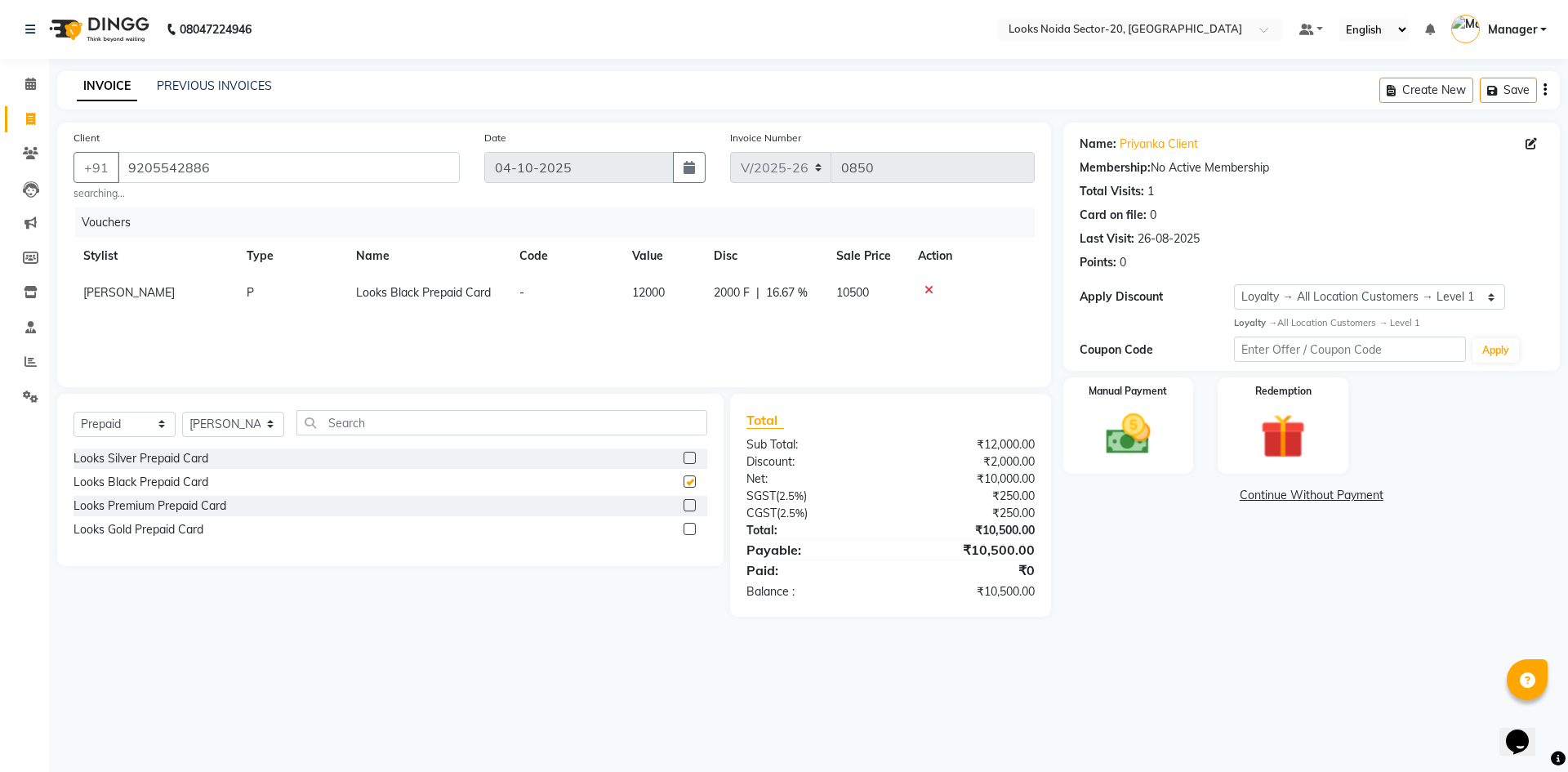
checkbox input "false"
click at [1206, 559] on div "Name: Priyanka Client Membership: No Active Membership Total Visits: 1 Card on …" at bounding box center [1316, 370] width 508 height 495
click at [1133, 446] on img at bounding box center [1127, 434] width 76 height 54
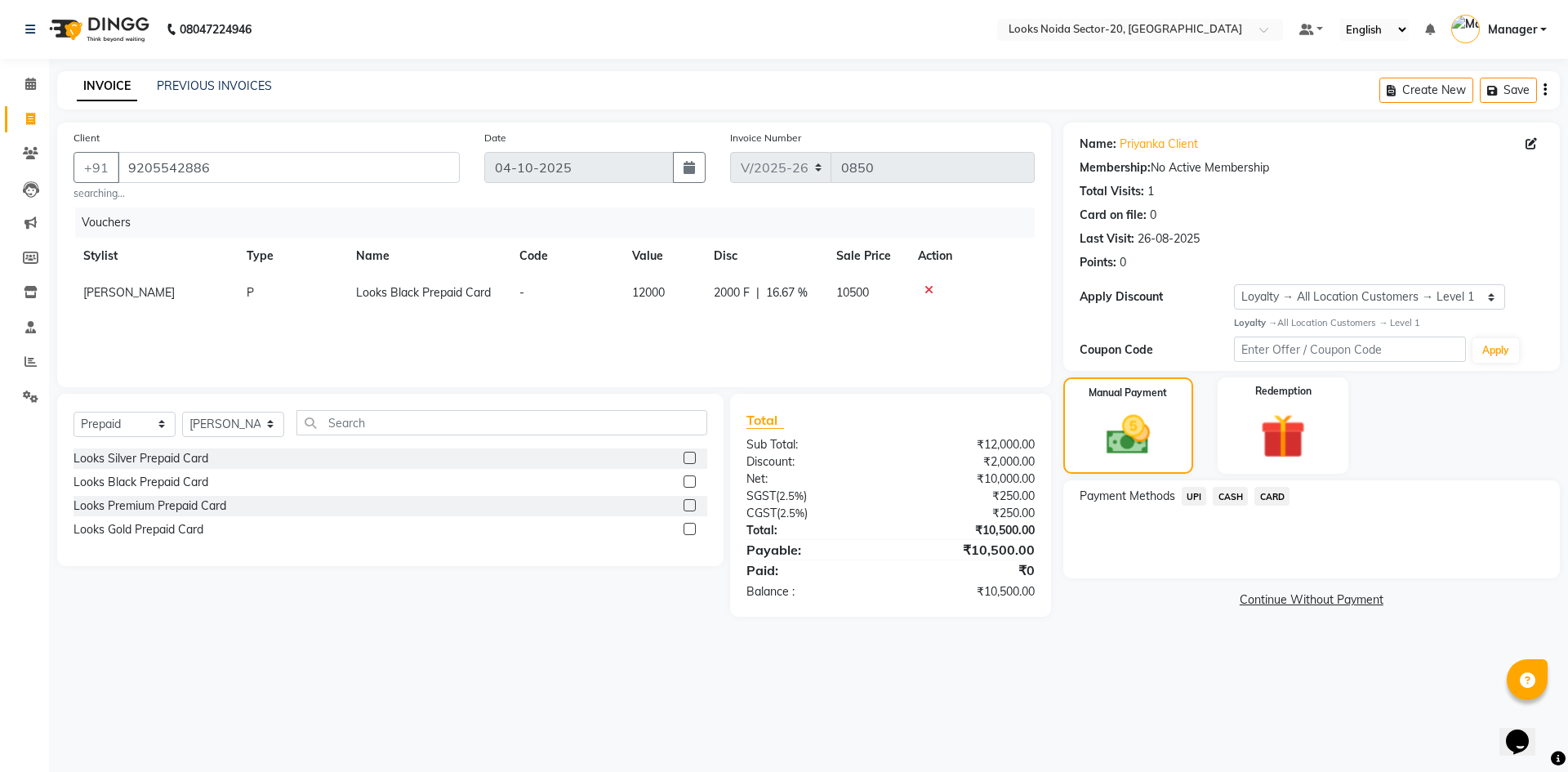
click at [1193, 492] on span "UPI" at bounding box center [1195, 496] width 26 height 19
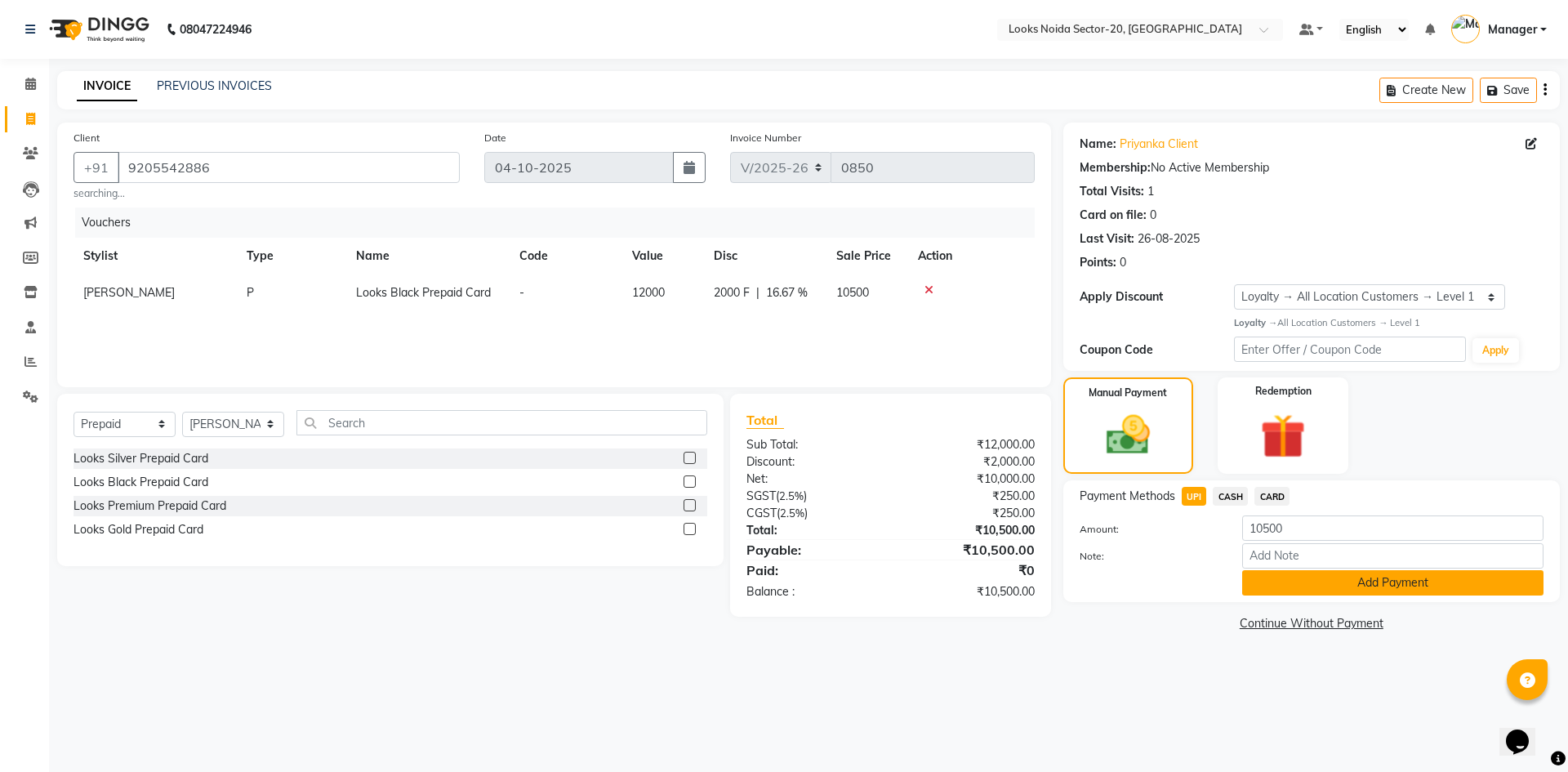
click at [1286, 579] on button "Add Payment" at bounding box center [1393, 583] width 301 height 26
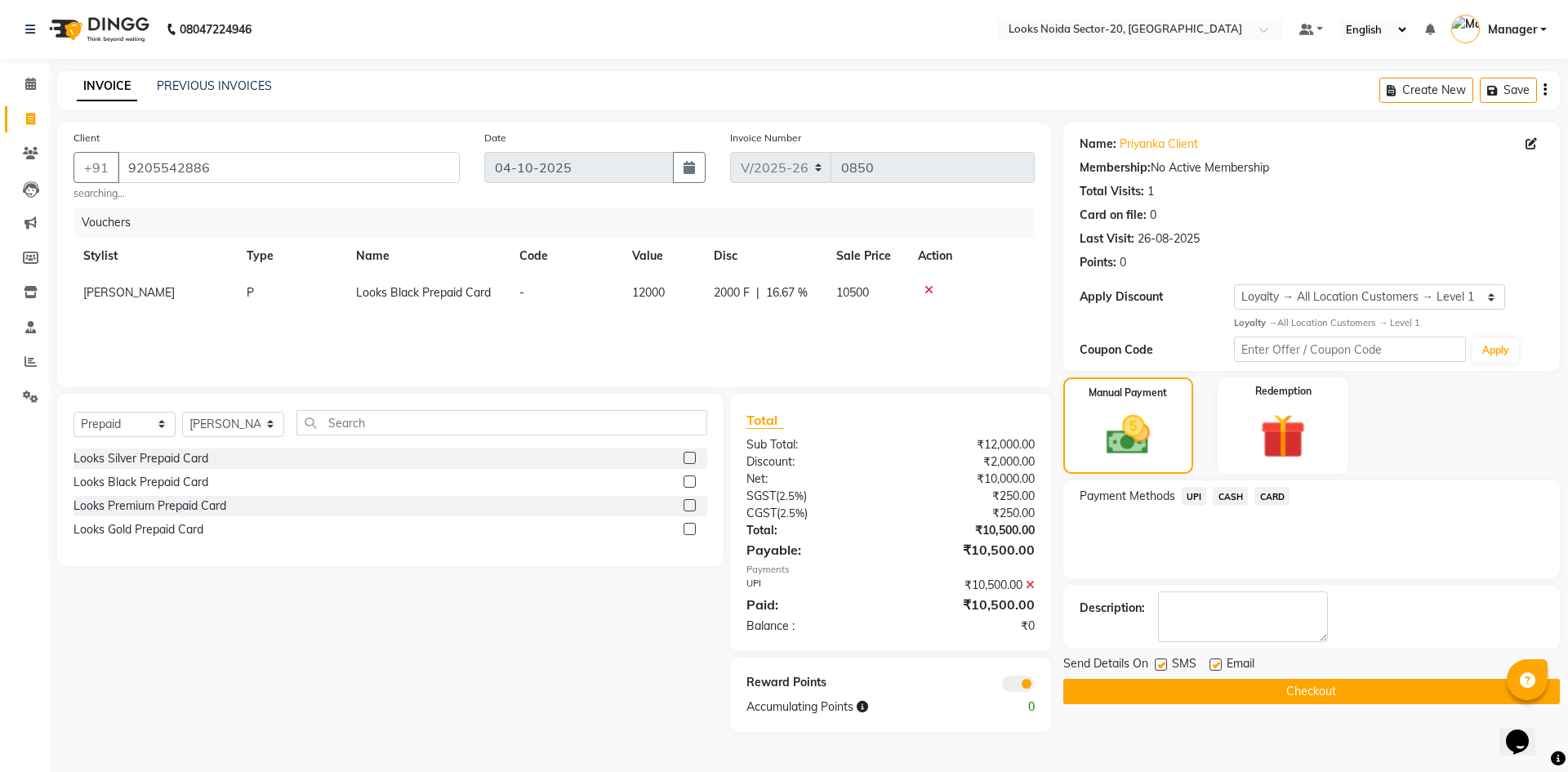
click at [1167, 688] on button "Checkout" at bounding box center [1310, 692] width 496 height 26
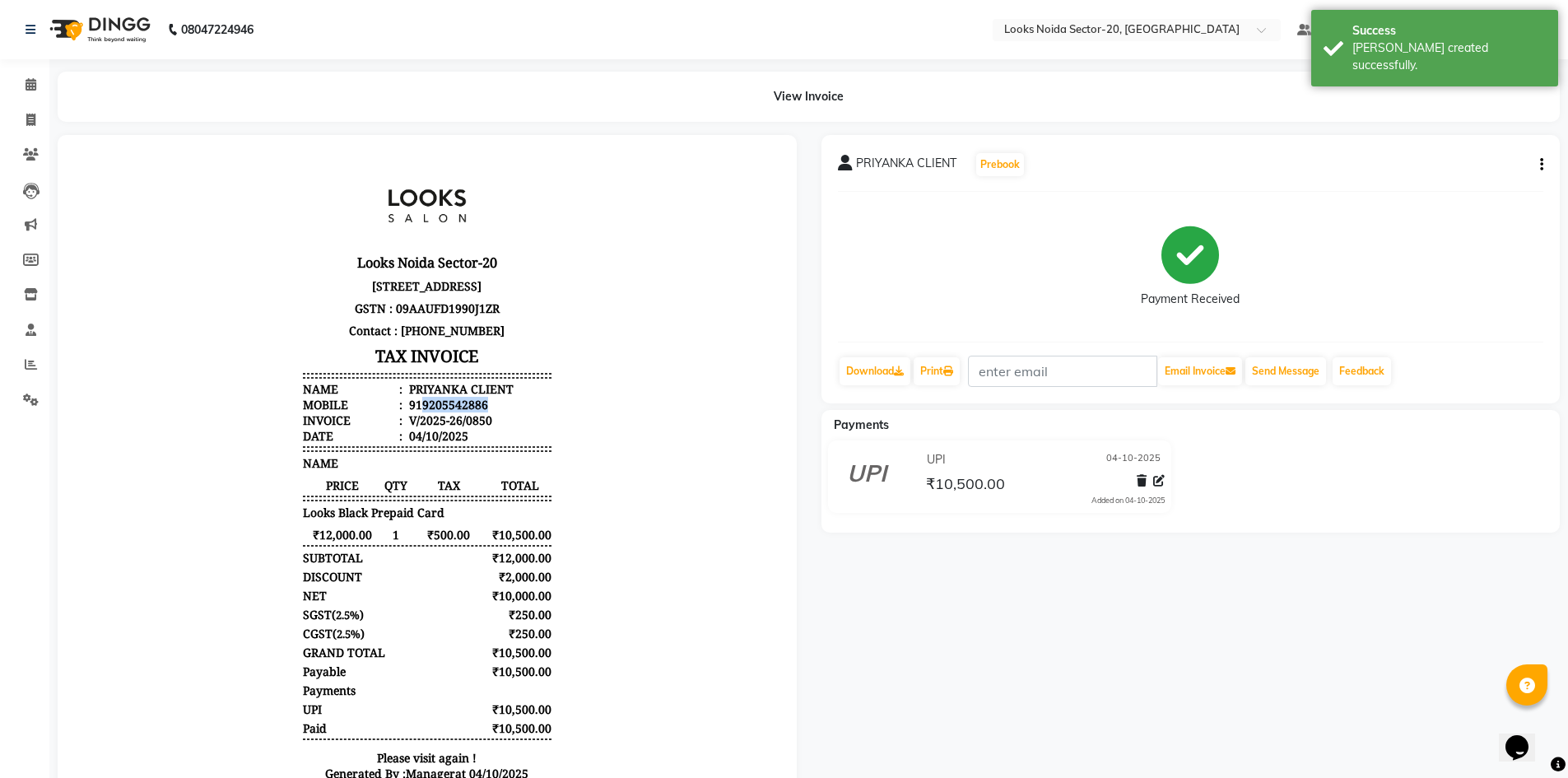
drag, startPoint x: 484, startPoint y: 421, endPoint x: 409, endPoint y: 419, distance: 75.0
click at [409, 412] on li "Mobile : 919205542886" at bounding box center [426, 404] width 249 height 16
copy div "9205542886"
click at [35, 123] on icon at bounding box center [30, 120] width 9 height 12
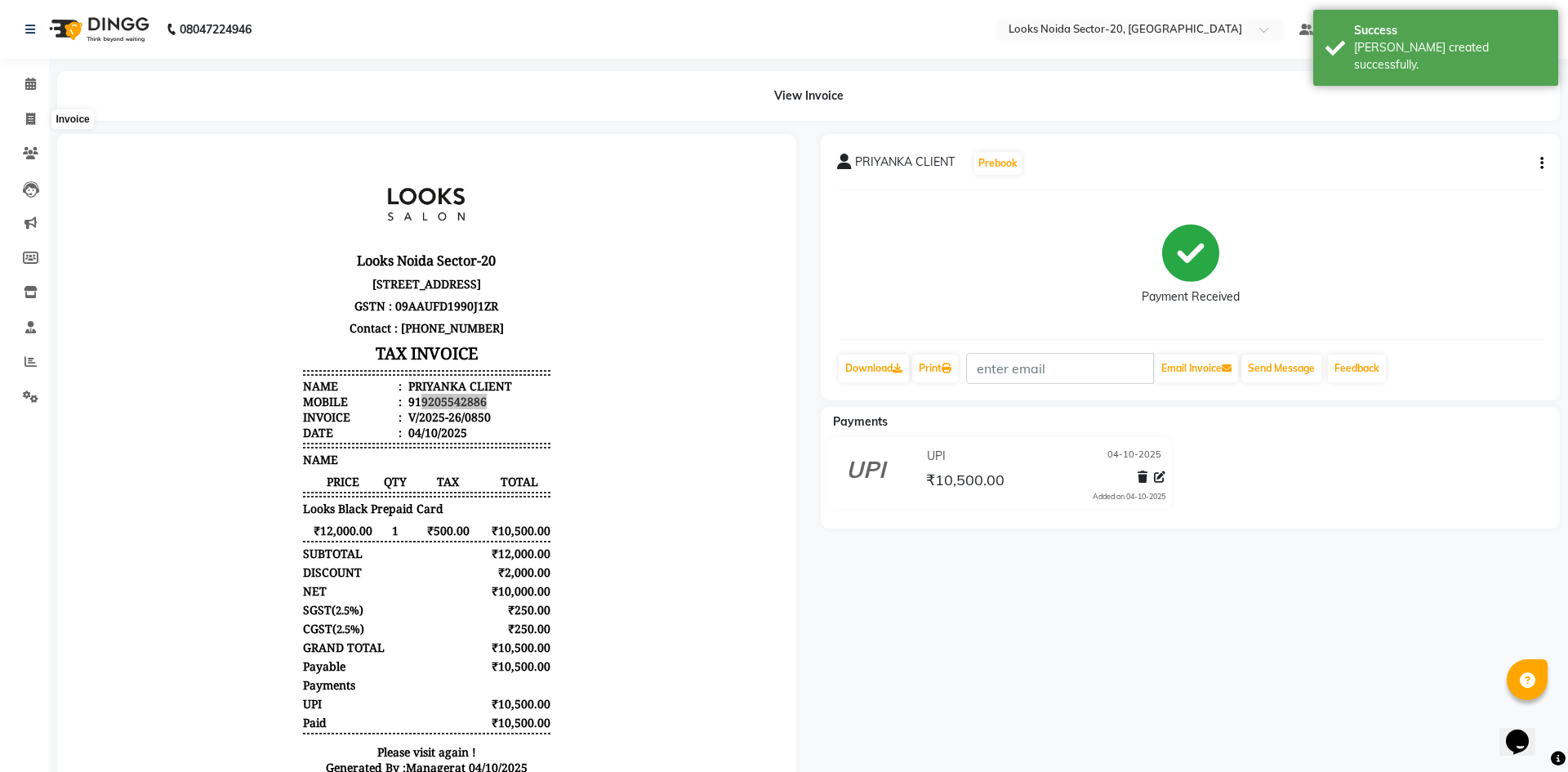
select select "8646"
select select "service"
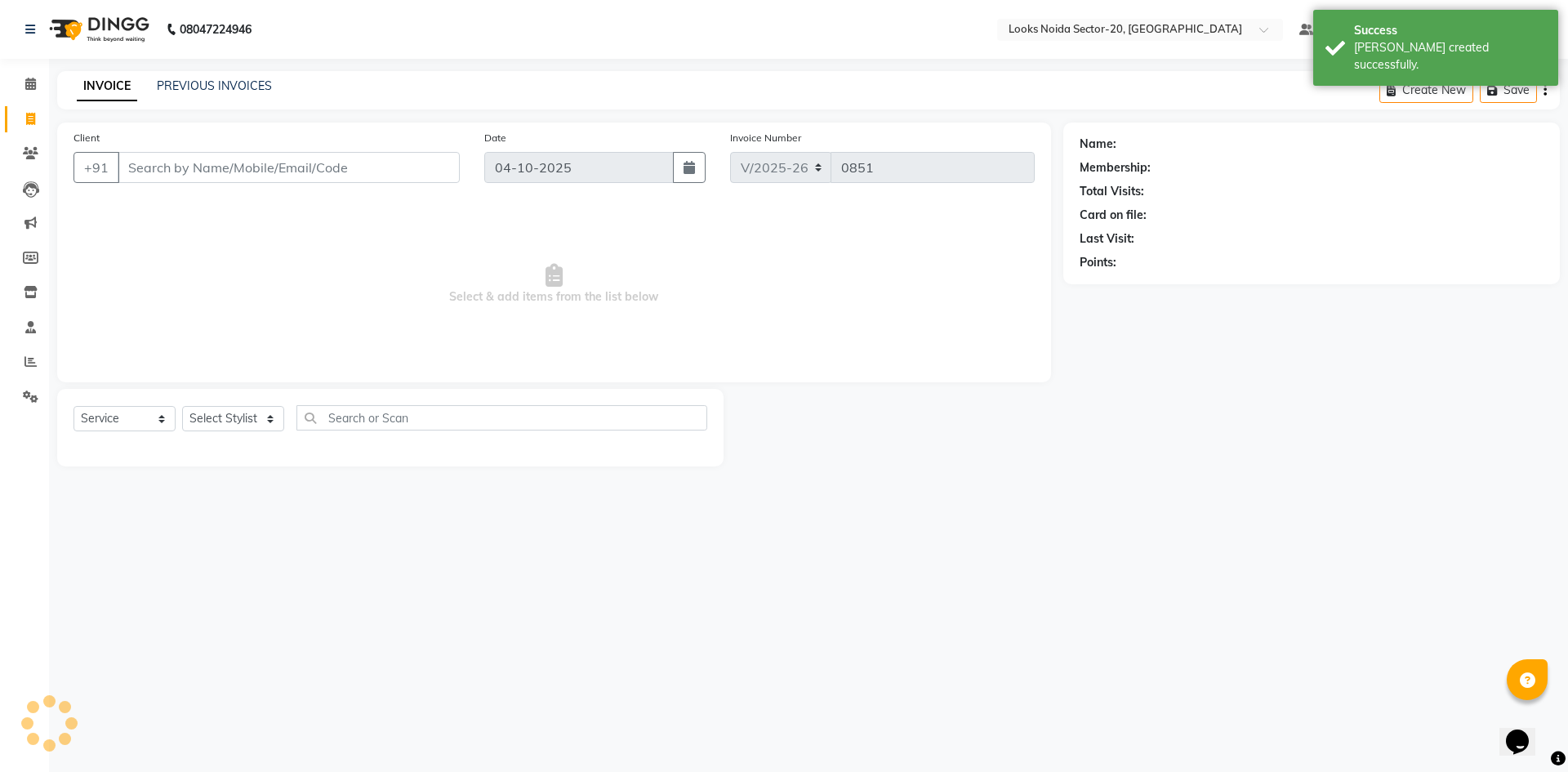
click at [157, 165] on input "Client" at bounding box center [288, 166] width 342 height 31
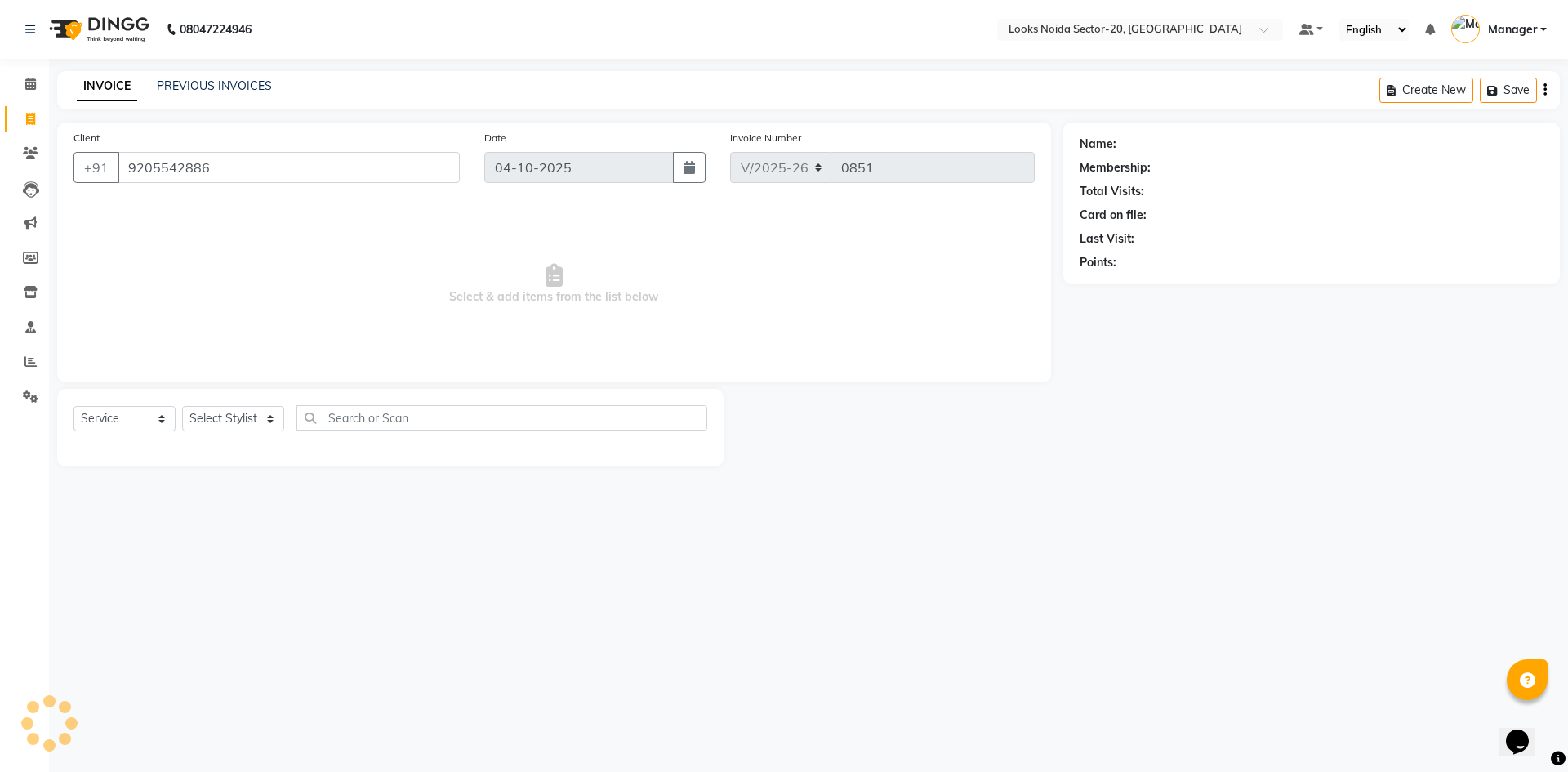
type input "9205542886"
select select "1: Object"
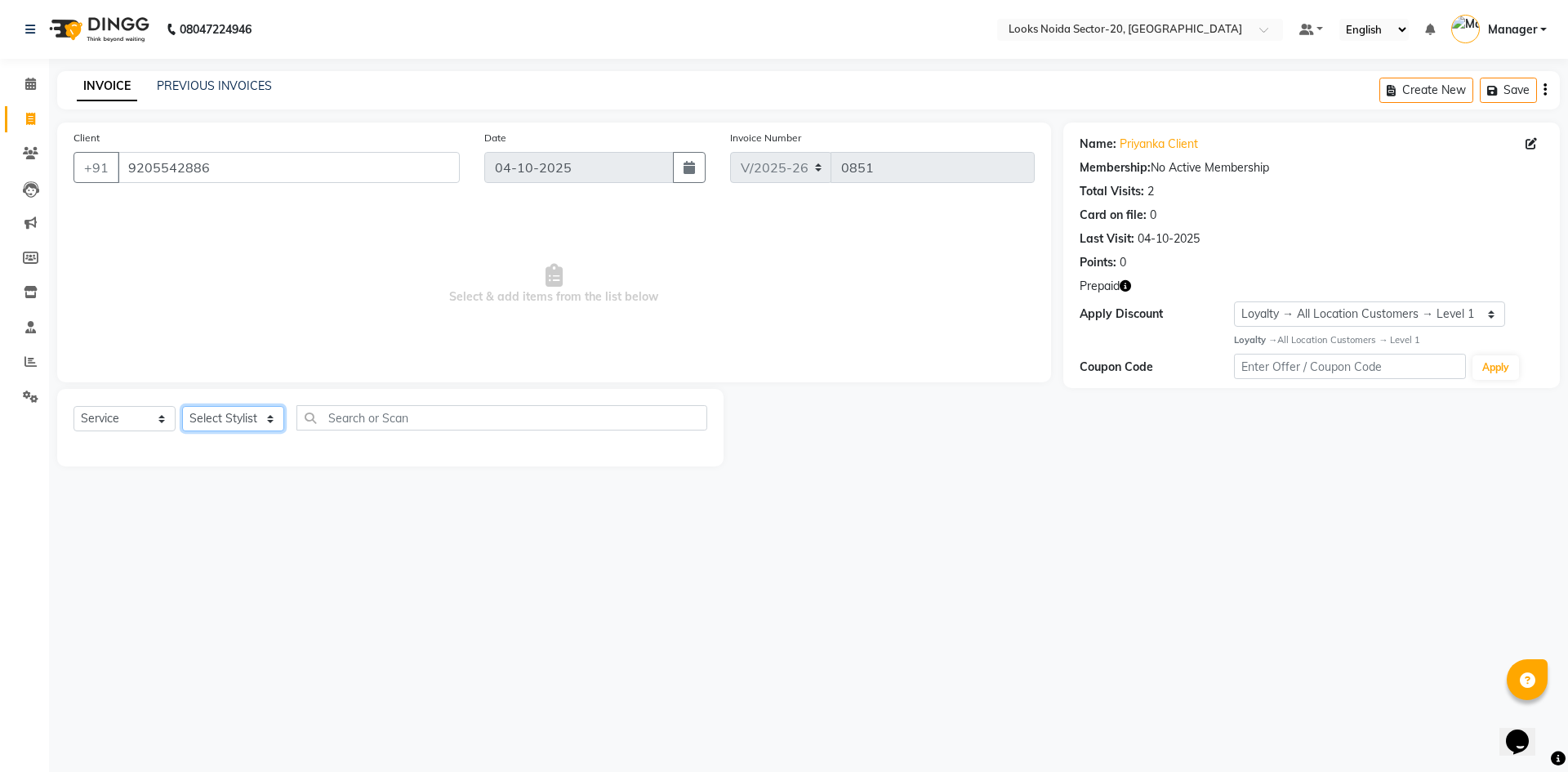
click at [222, 417] on select "Select Stylist Aarti Sharma Abhishek_Mrg Adil Counter_Sales Elisha Fardeen Mahf…" at bounding box center [233, 419] width 102 height 26
select select "86761"
click at [182, 406] on select "Select Stylist Aarti Sharma Abhishek_Mrg Adil Counter_Sales Elisha Fardeen Mahf…" at bounding box center [233, 419] width 102 height 26
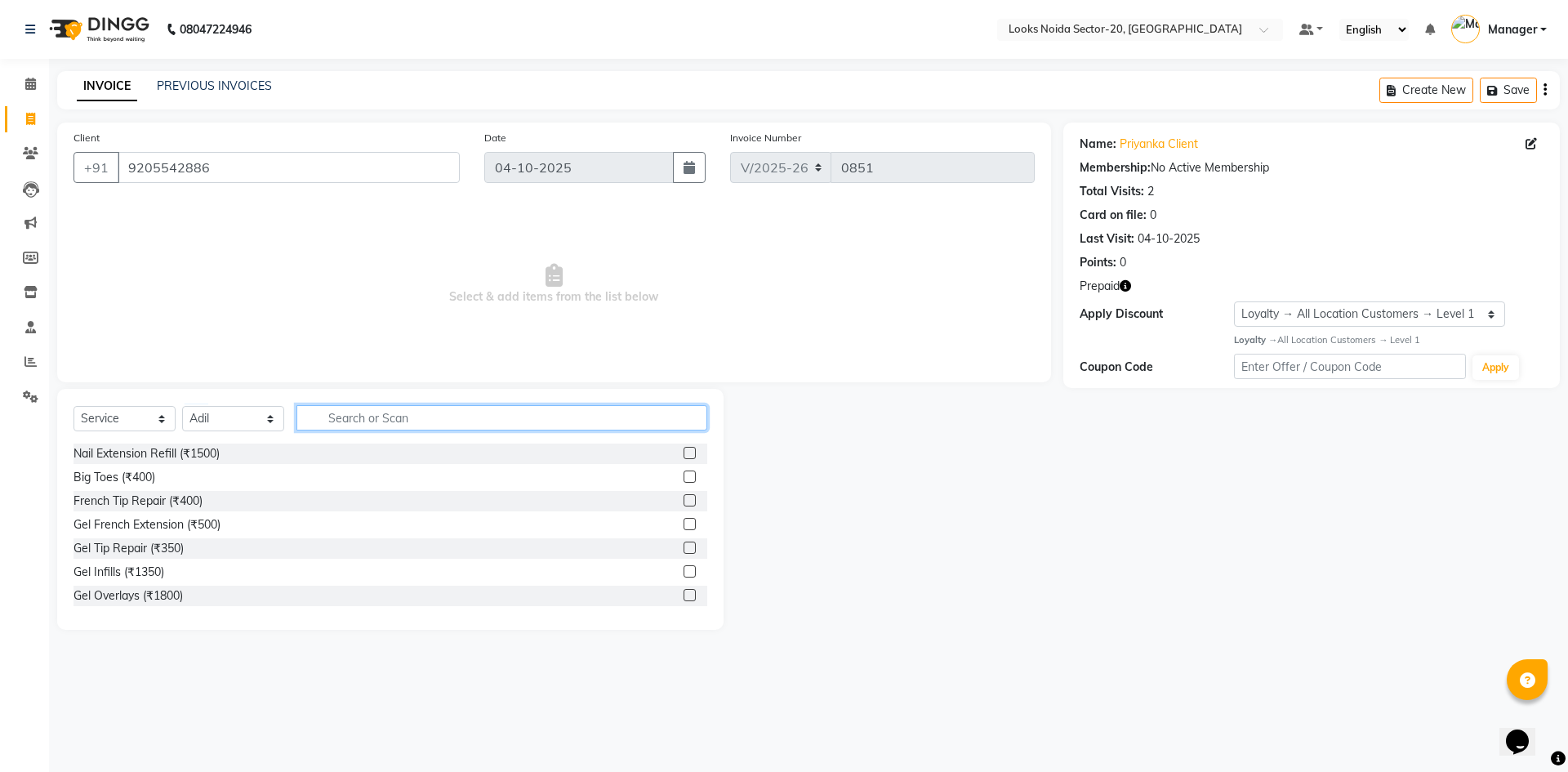
click at [343, 425] on input "text" at bounding box center [501, 418] width 411 height 26
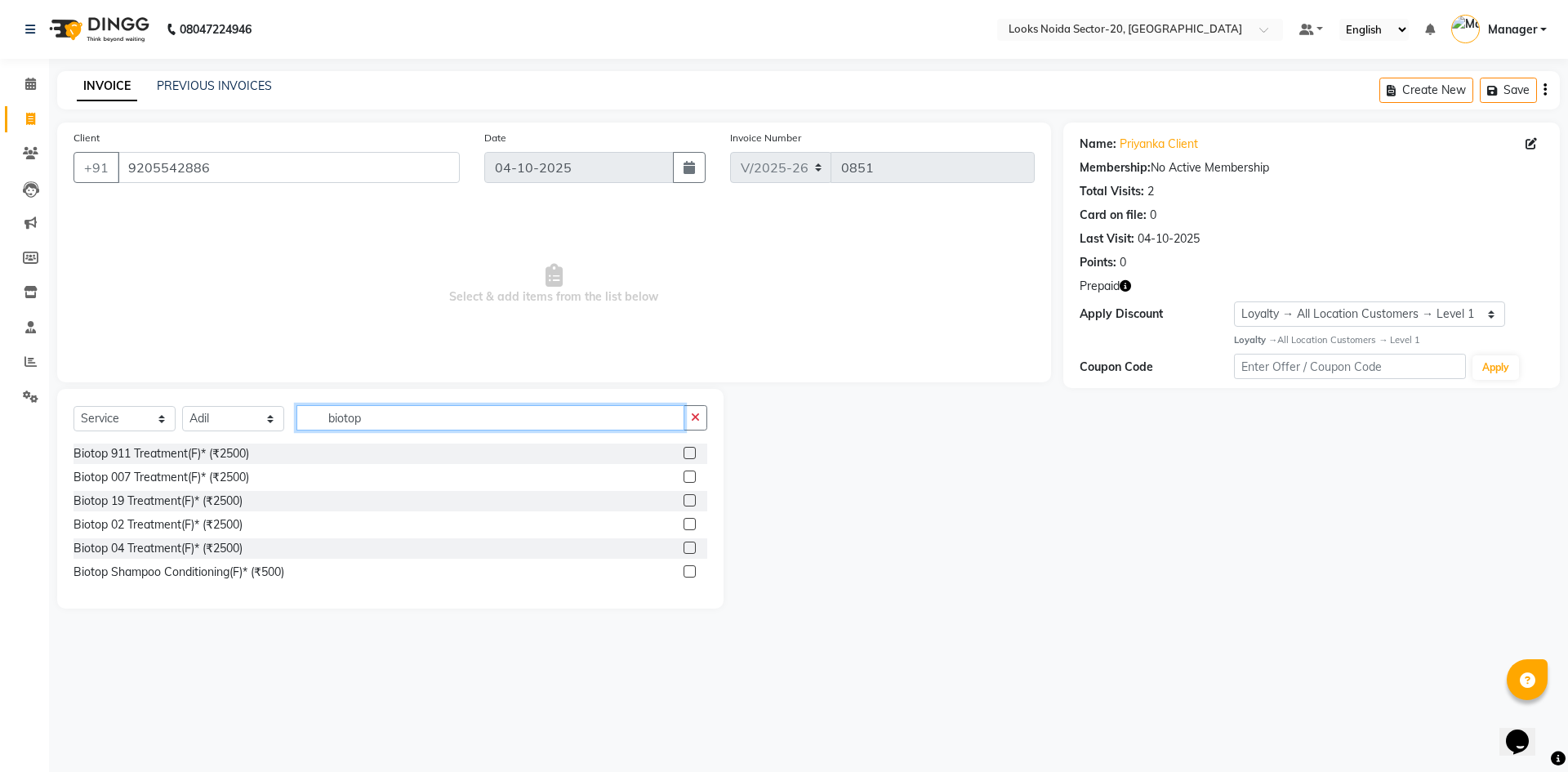
type input "biotop"
click at [691, 470] on div at bounding box center [695, 477] width 24 height 21
click at [686, 472] on label at bounding box center [689, 477] width 12 height 12
click at [686, 472] on input "checkbox" at bounding box center [688, 477] width 11 height 11
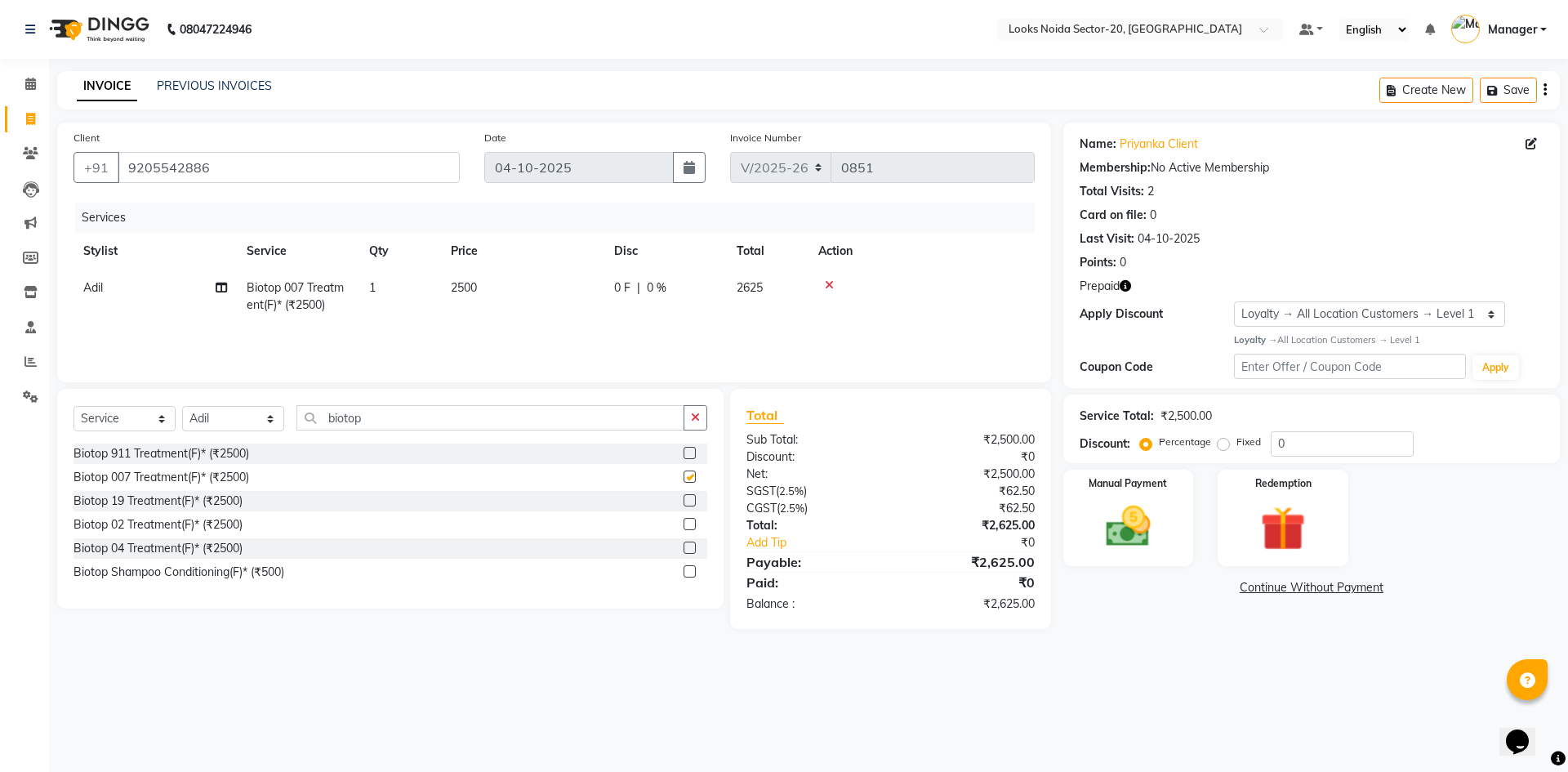
checkbox input "false"
click at [637, 407] on input "biotop" at bounding box center [490, 418] width 388 height 26
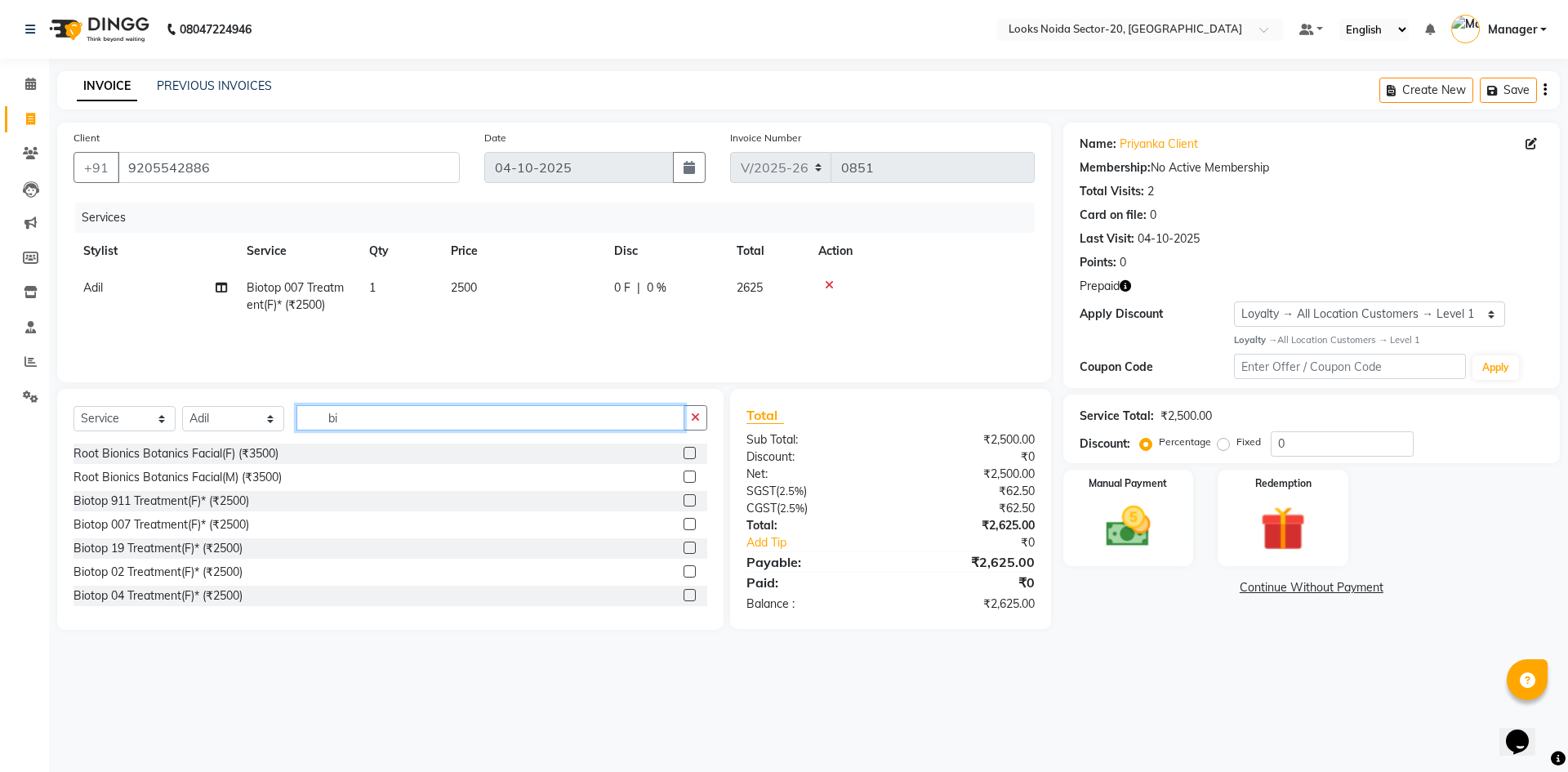
type input "b"
type input "cut"
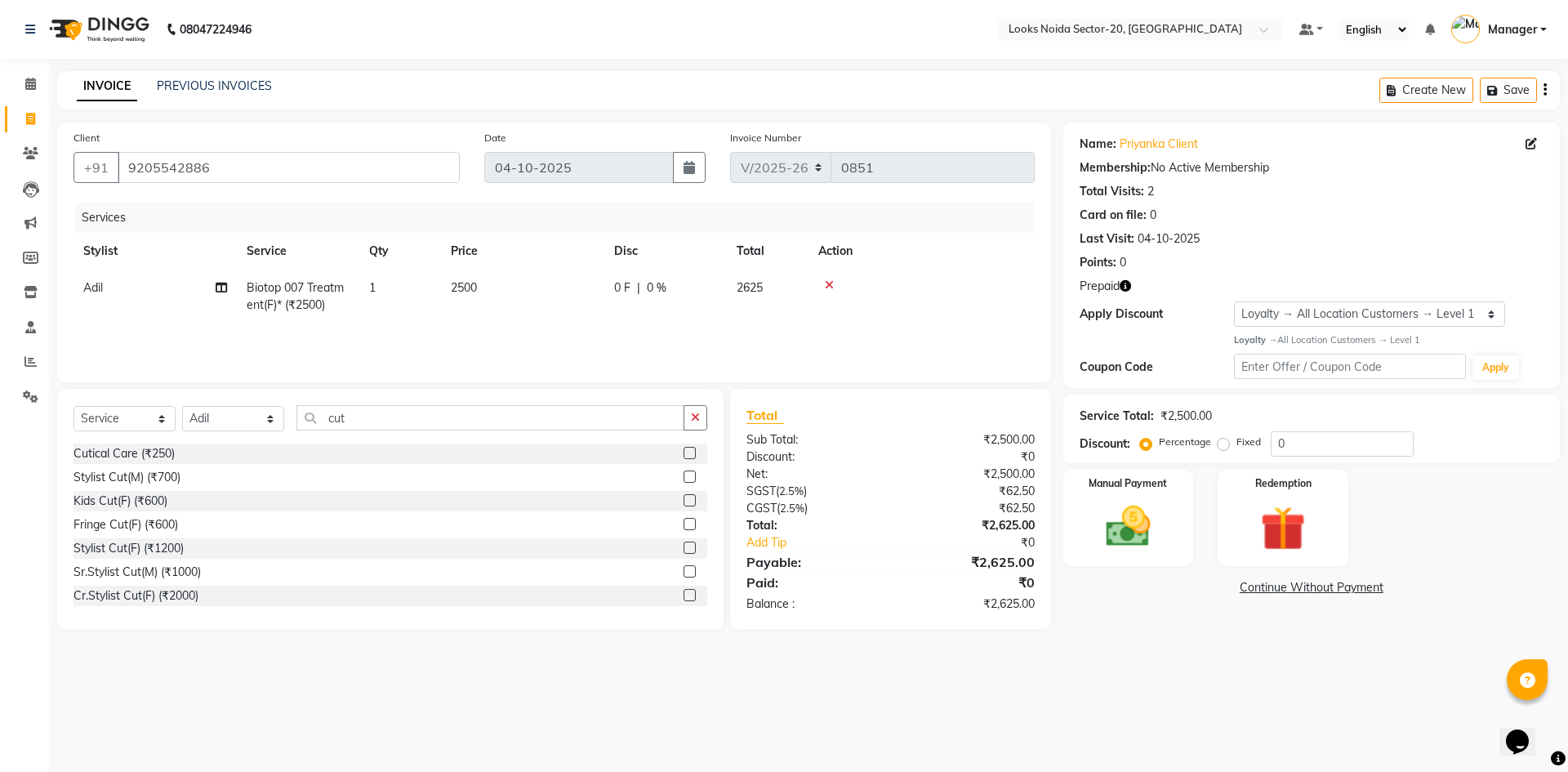
click at [683, 543] on label at bounding box center [689, 547] width 12 height 12
click at [683, 543] on input "checkbox" at bounding box center [688, 548] width 11 height 11
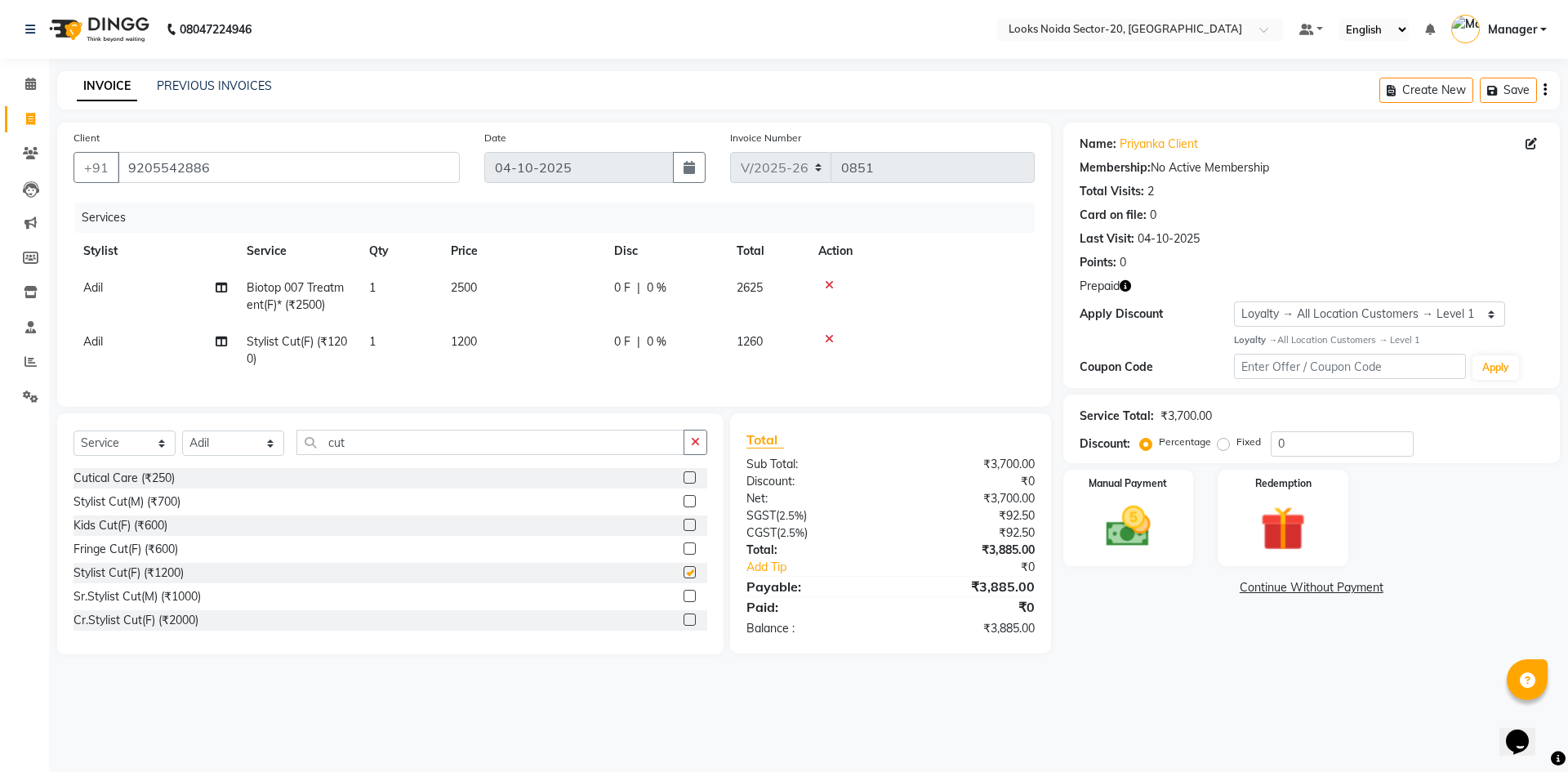
checkbox input "false"
click at [559, 301] on td "2500" at bounding box center [522, 296] width 163 height 54
select select "86761"
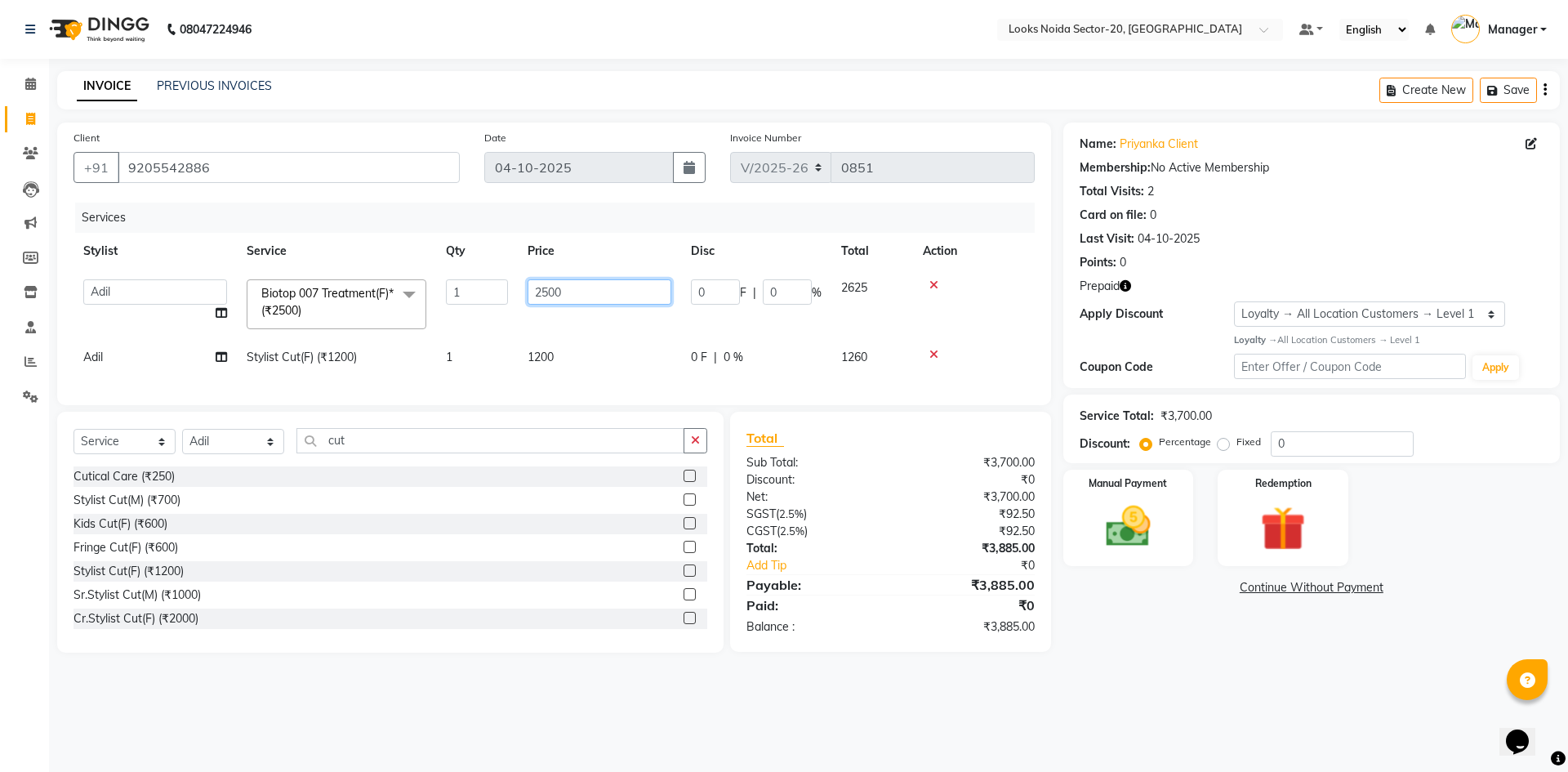
click at [578, 290] on input "2500" at bounding box center [598, 292] width 144 height 26
type input "2"
type input "3500"
click at [583, 355] on td "1200" at bounding box center [599, 357] width 163 height 37
select select "86761"
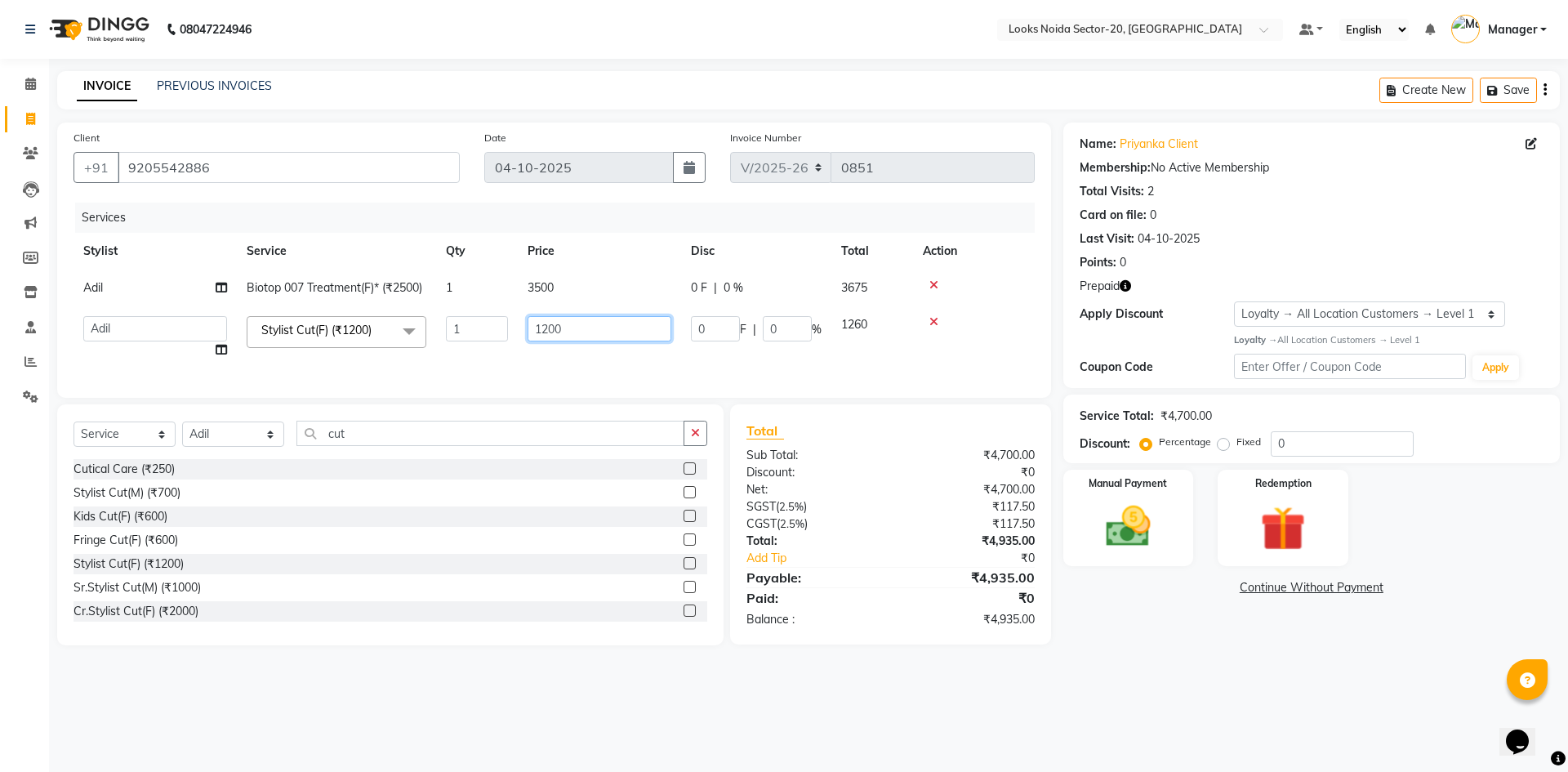
click at [585, 318] on input "1200" at bounding box center [598, 329] width 144 height 26
type input "1000"
click at [1368, 670] on main "INVOICE PREVIOUS INVOICES Create New Save Client +91 9205542886 Date 04-10-2025…" at bounding box center [807, 371] width 1518 height 599
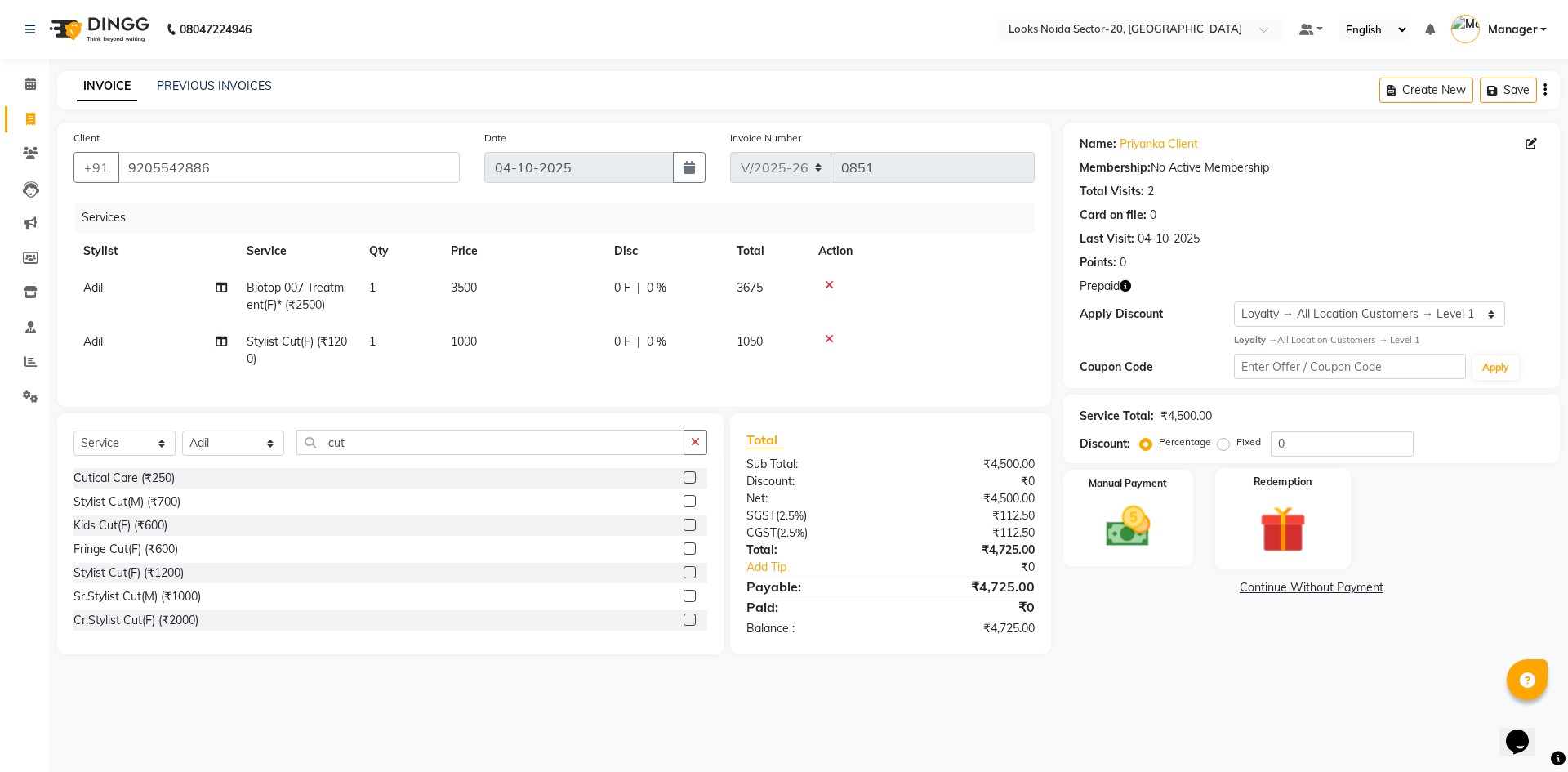
click at [1329, 493] on div "Redemption" at bounding box center [1282, 516] width 136 height 100
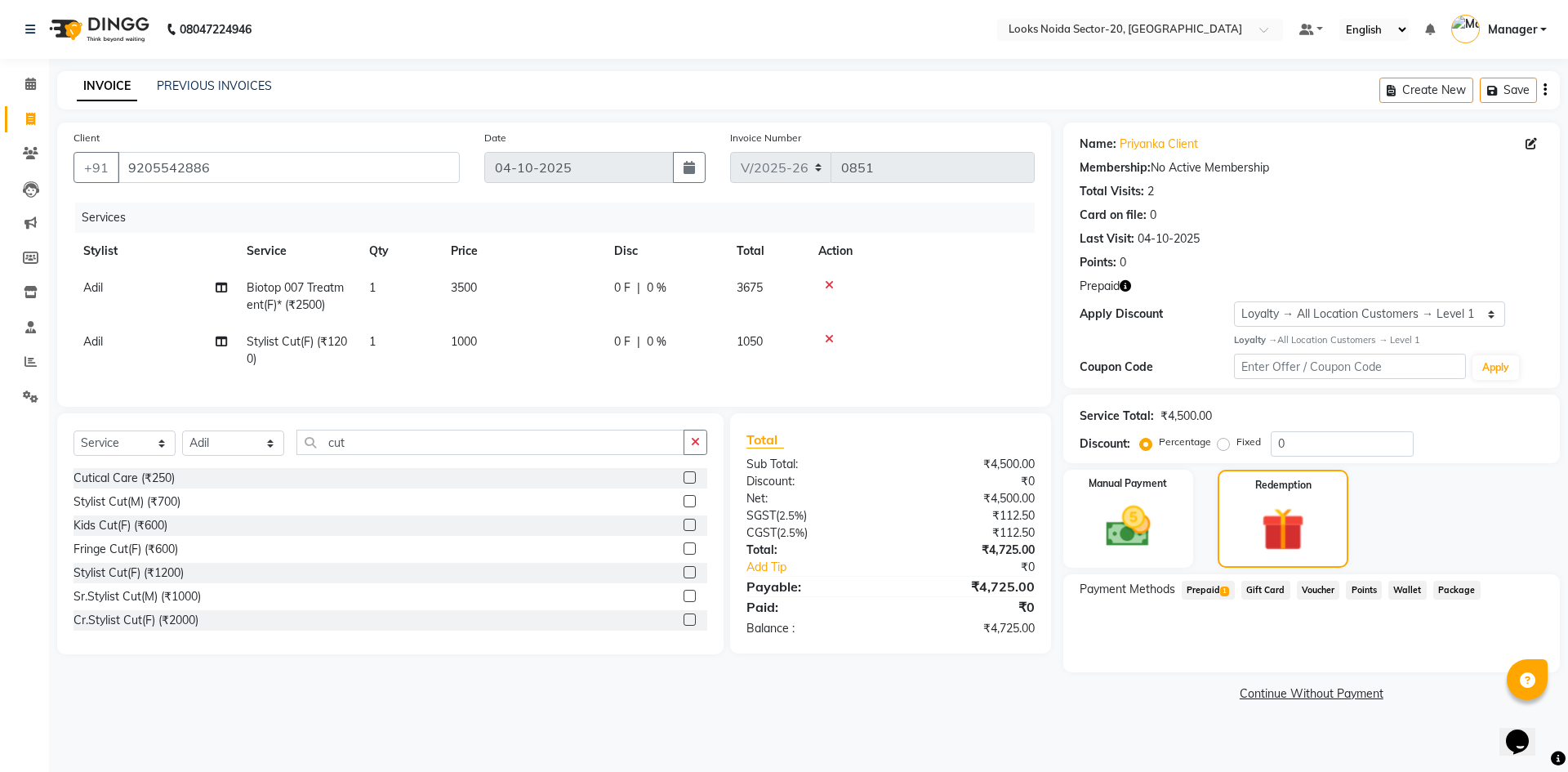
click at [1217, 595] on span "Prepaid 1" at bounding box center [1208, 590] width 53 height 19
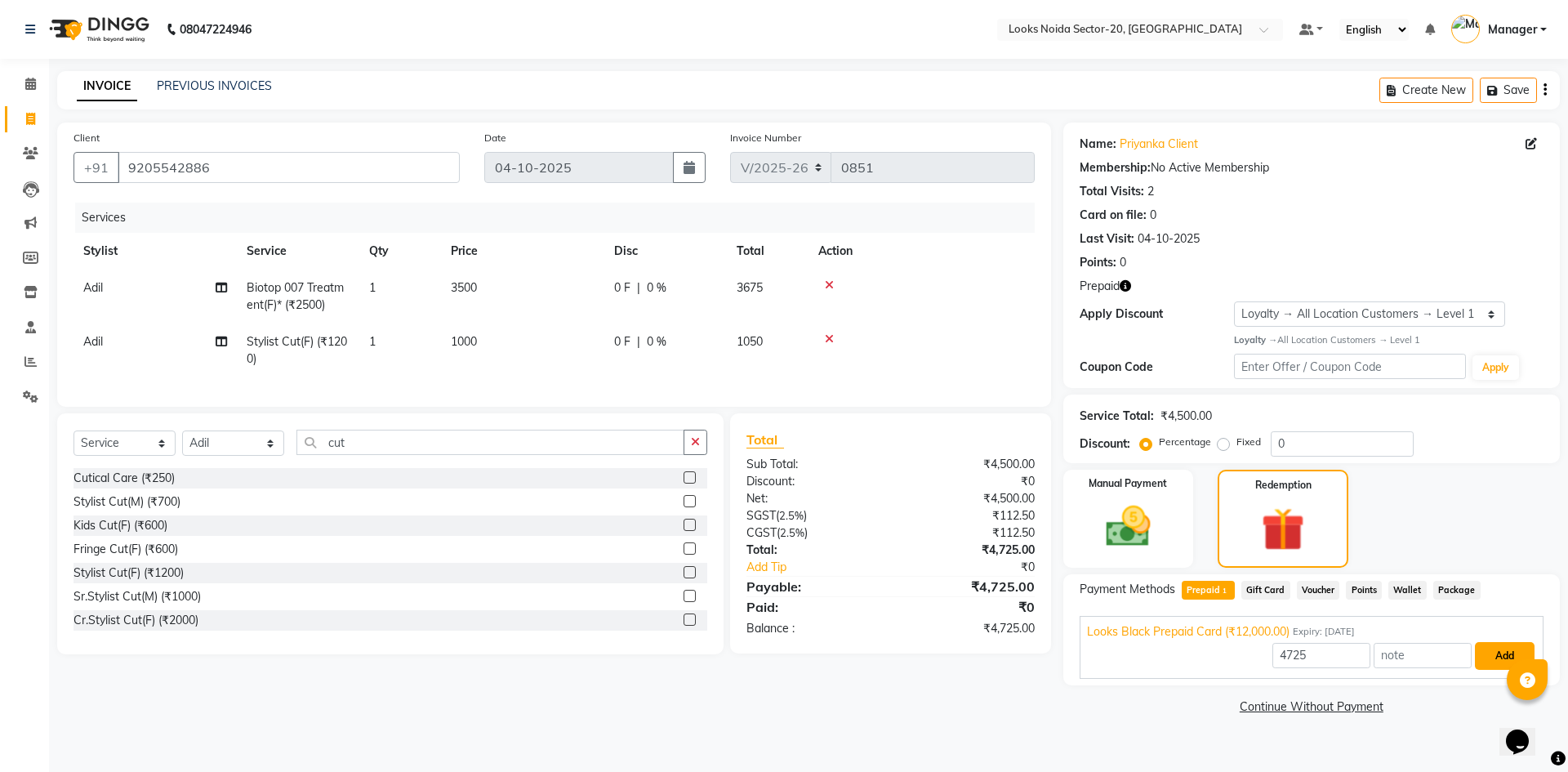
click at [1493, 658] on button "Add" at bounding box center [1505, 656] width 59 height 28
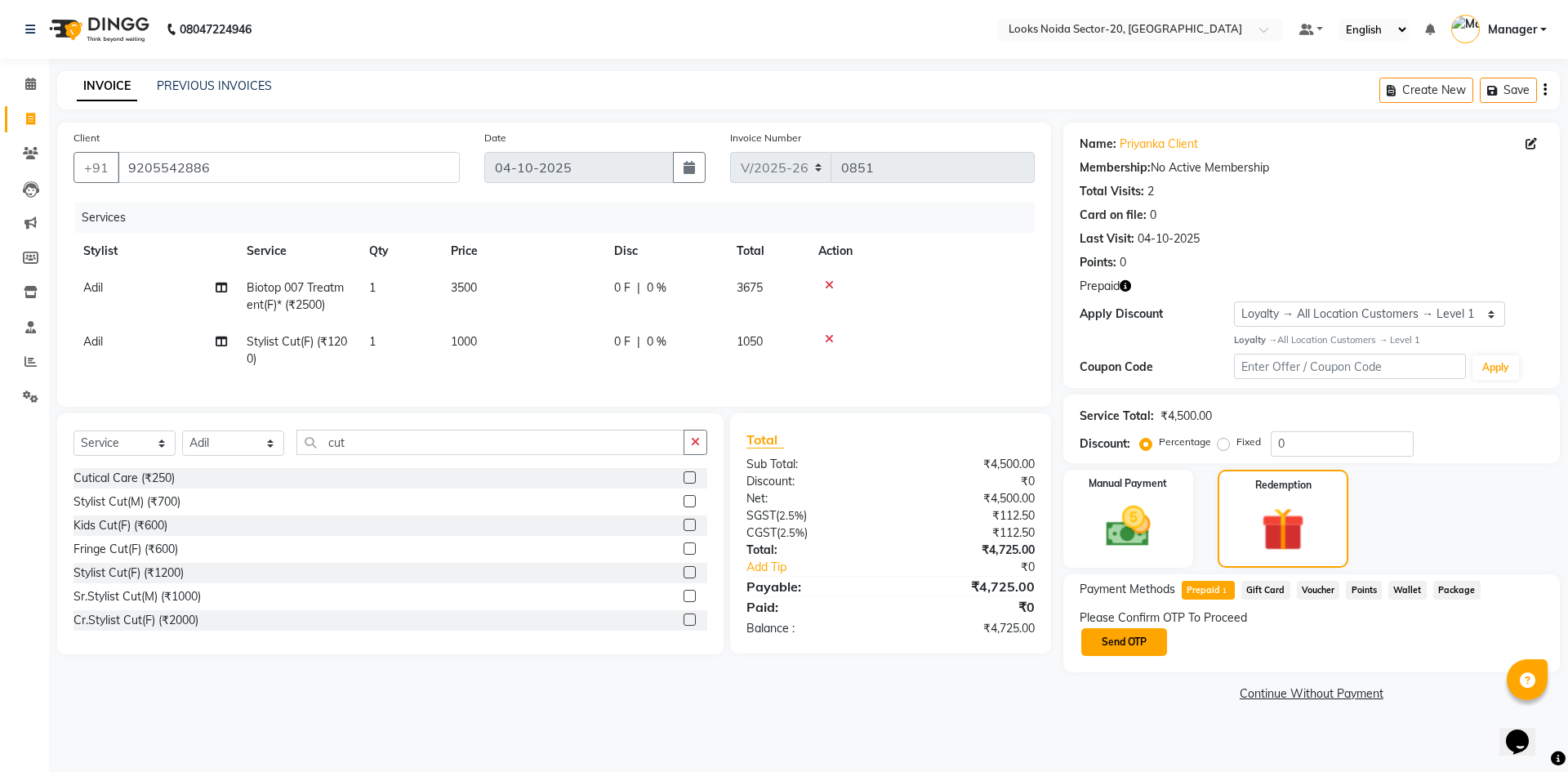
click at [1137, 636] on button "Send OTP" at bounding box center [1123, 642] width 86 height 28
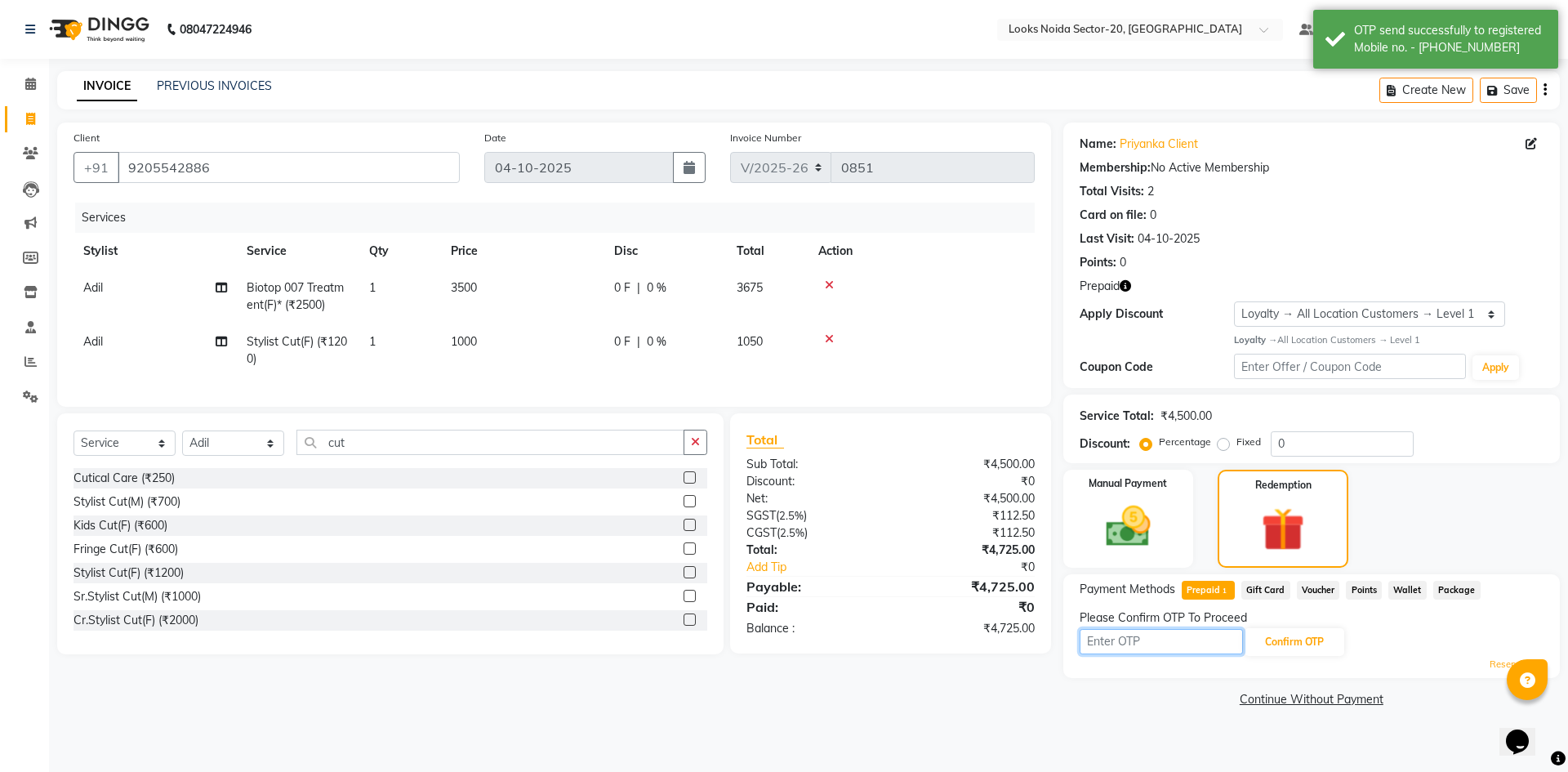
click at [1181, 647] on input "text" at bounding box center [1161, 642] width 163 height 26
type input "6808"
click at [1319, 654] on button "Confirm OTP" at bounding box center [1294, 642] width 100 height 28
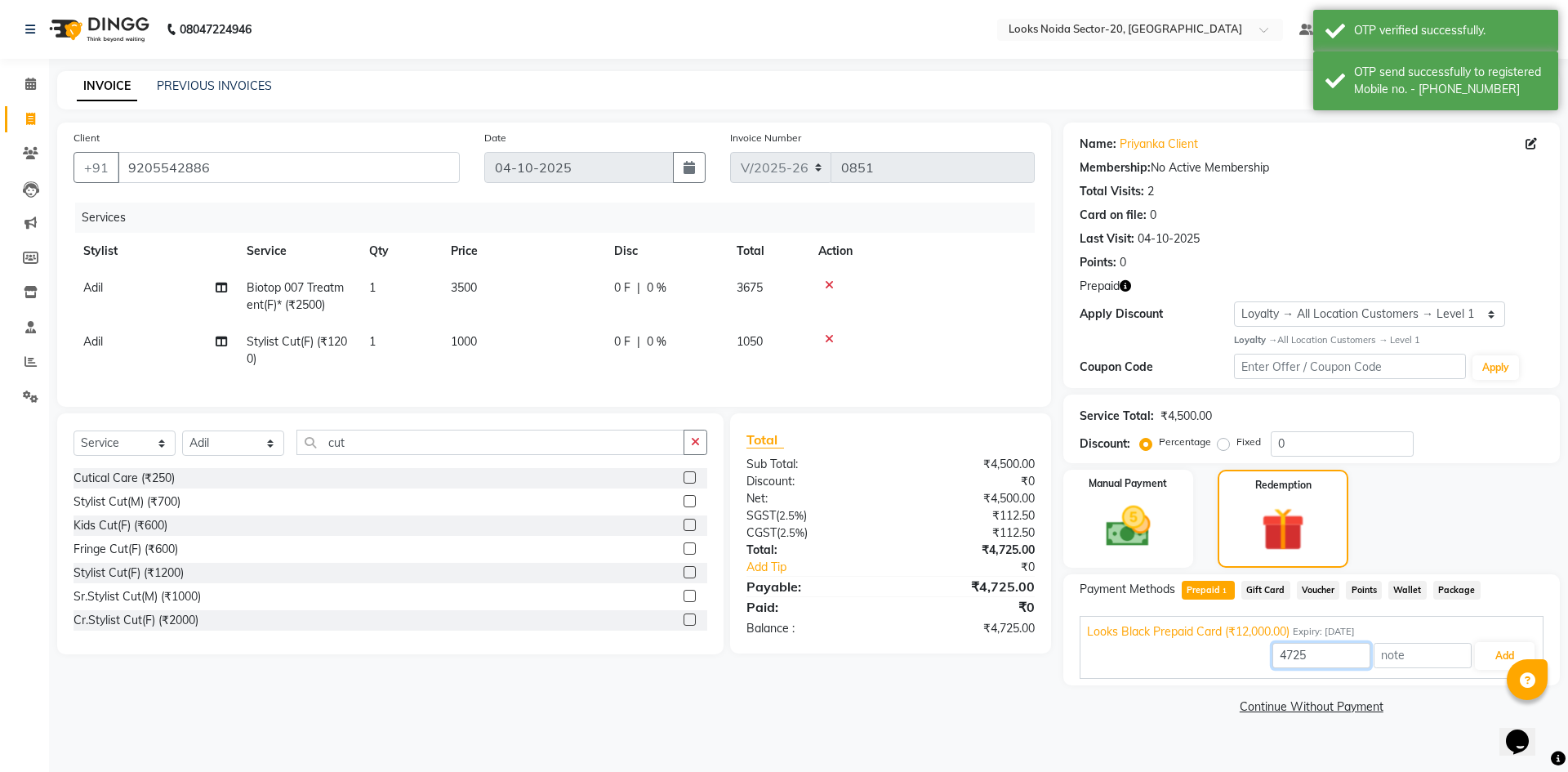
click at [1326, 654] on input "4725" at bounding box center [1320, 656] width 98 height 26
type input "4"
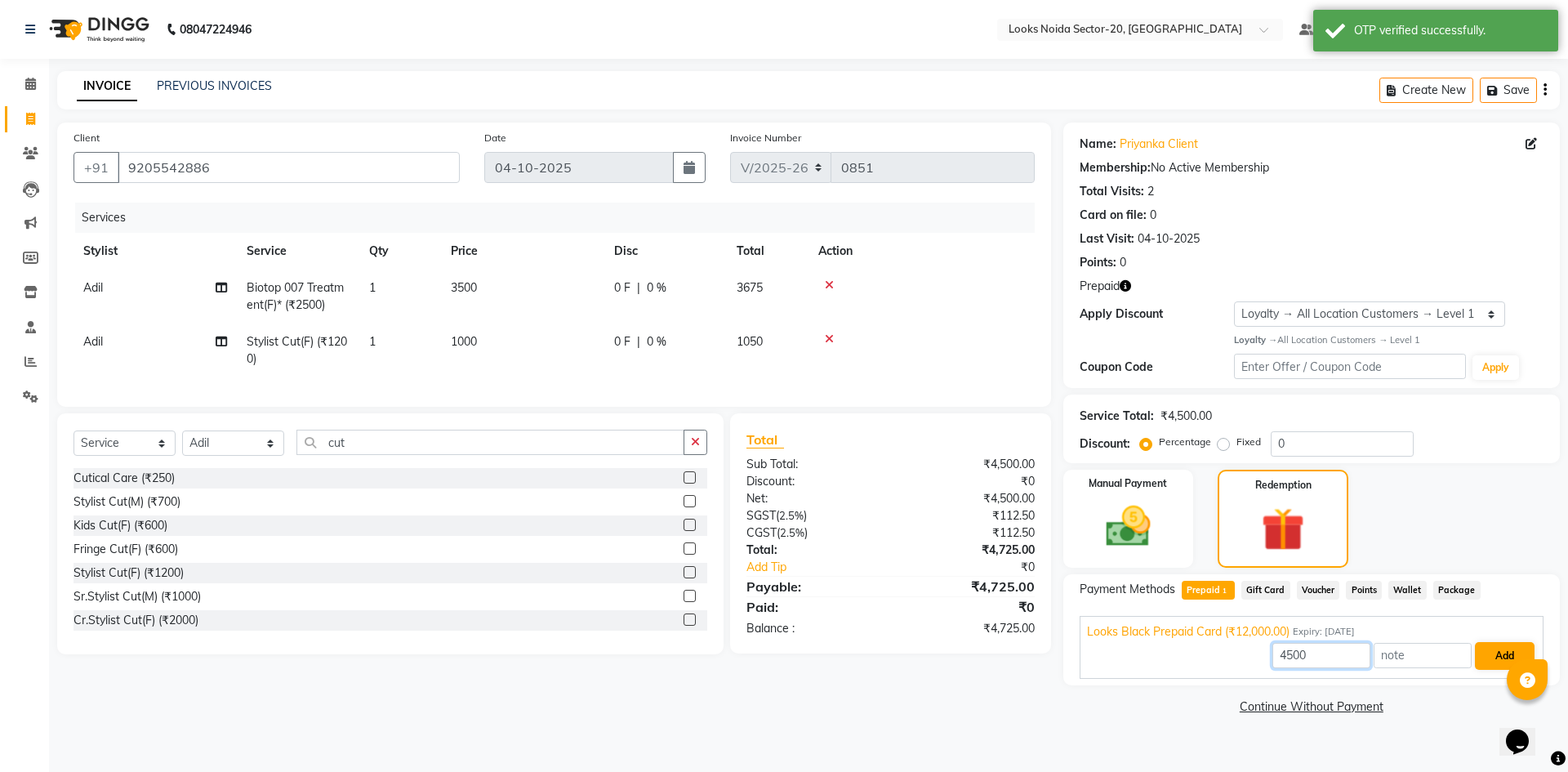
type input "4500"
click at [1492, 658] on button "Add" at bounding box center [1505, 656] width 59 height 28
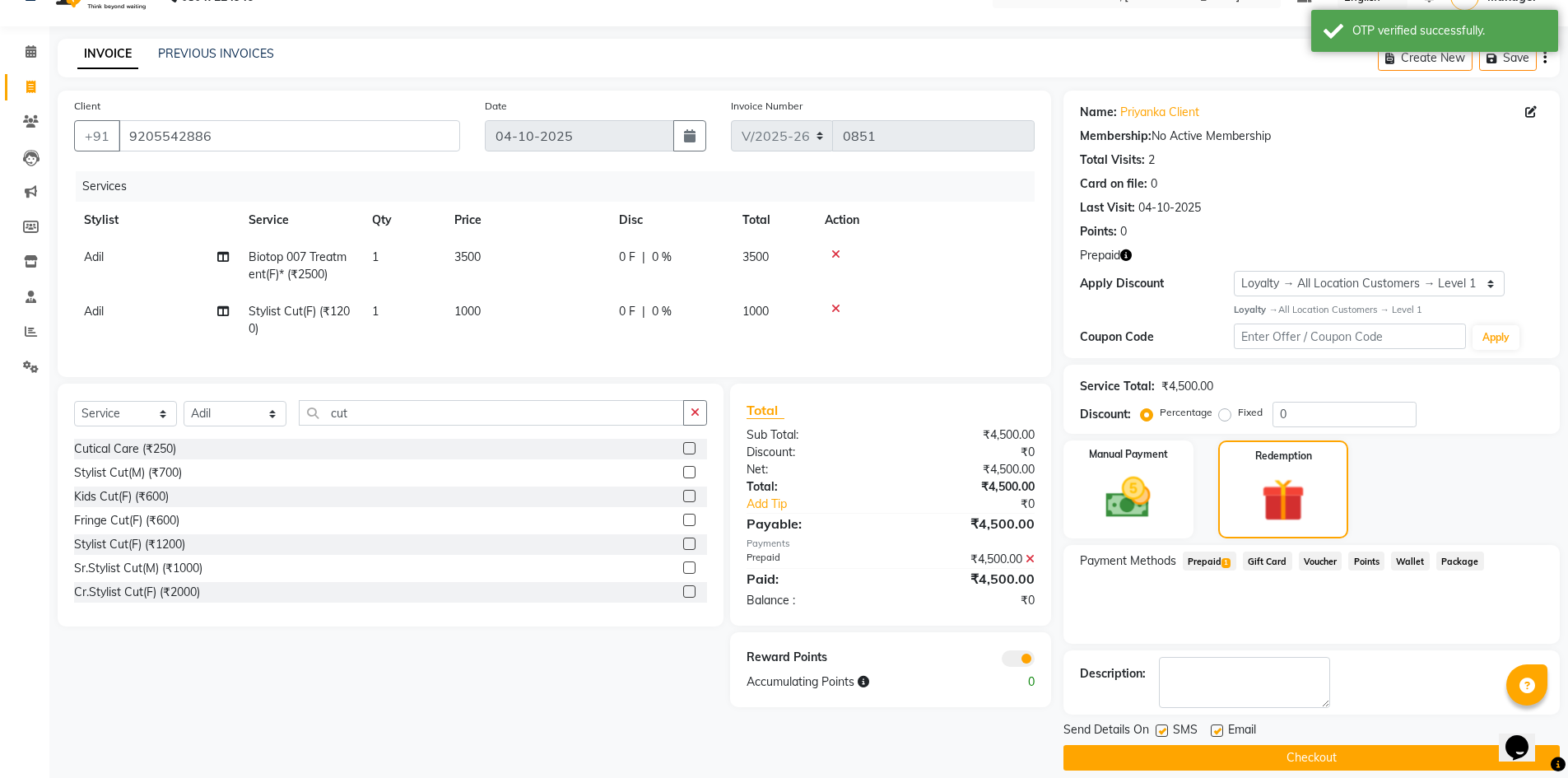
scroll to position [50, 0]
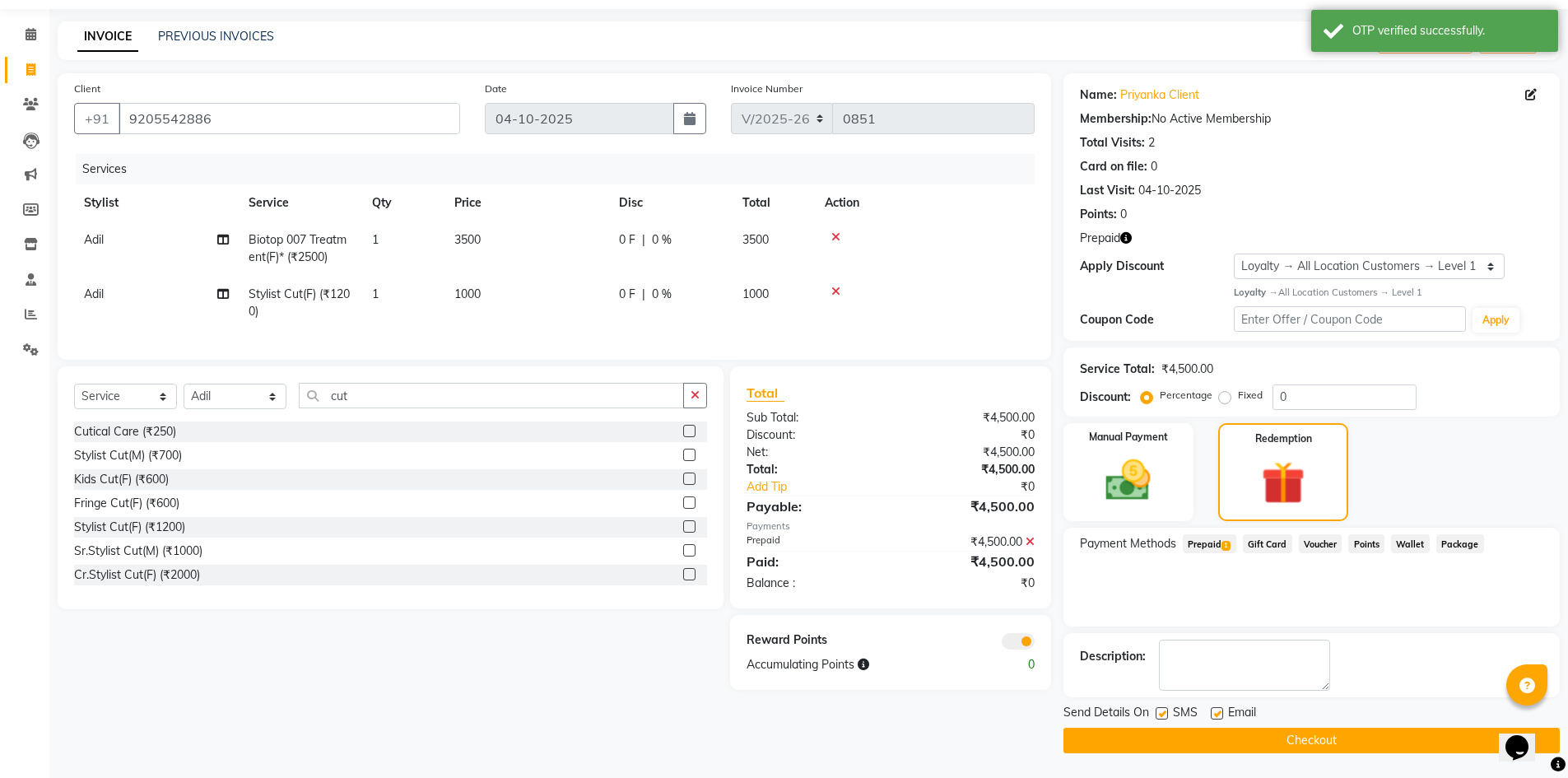
click at [1378, 744] on button "Checkout" at bounding box center [1311, 741] width 496 height 26
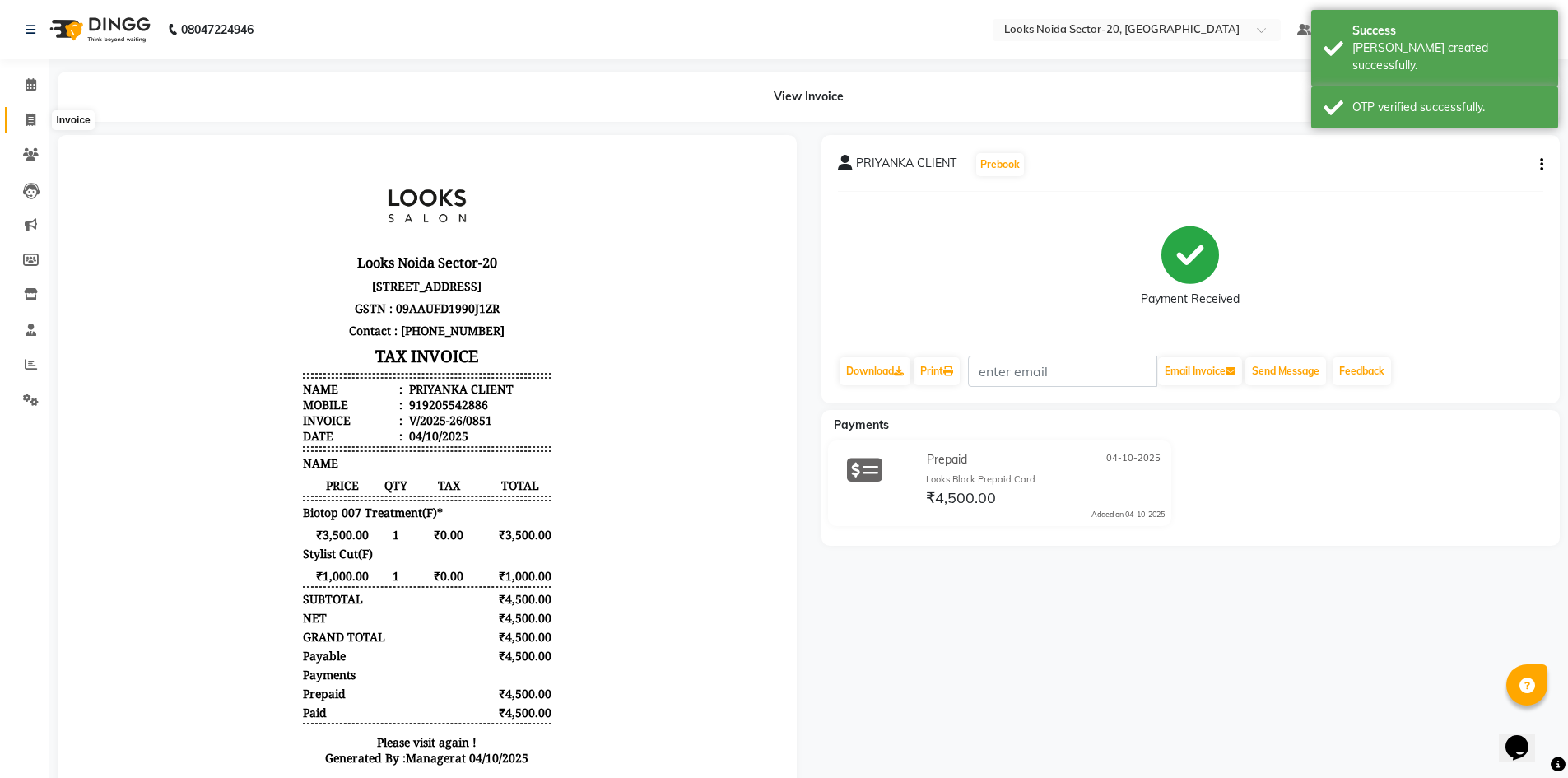
click at [35, 115] on icon at bounding box center [30, 120] width 9 height 12
select select "service"
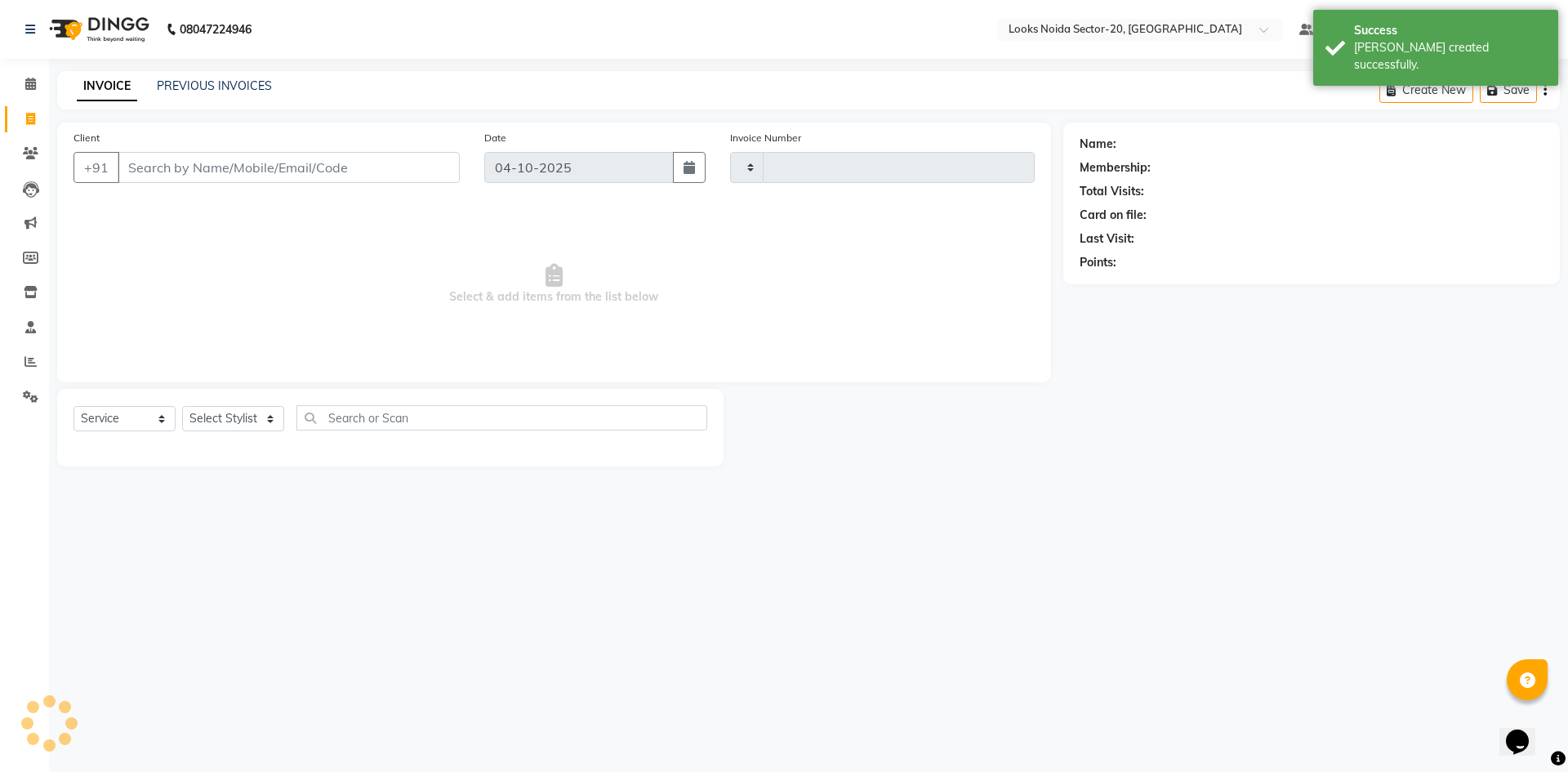
type input "0852"
select select "8646"
click at [221, 172] on input "Client" at bounding box center [288, 166] width 342 height 31
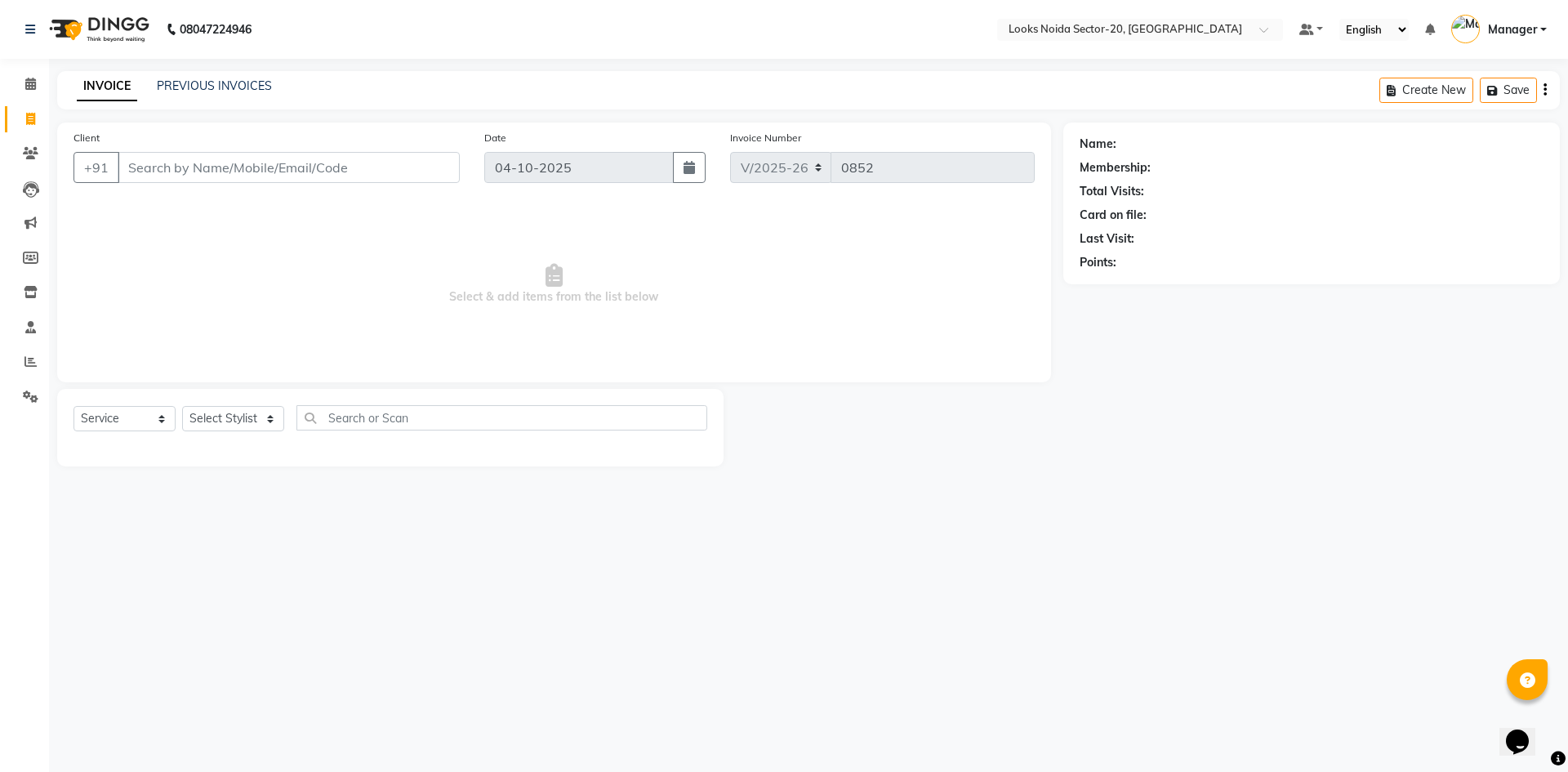
click at [315, 166] on input "Client" at bounding box center [288, 166] width 342 height 31
type input "9205542886"
select select "1: Object"
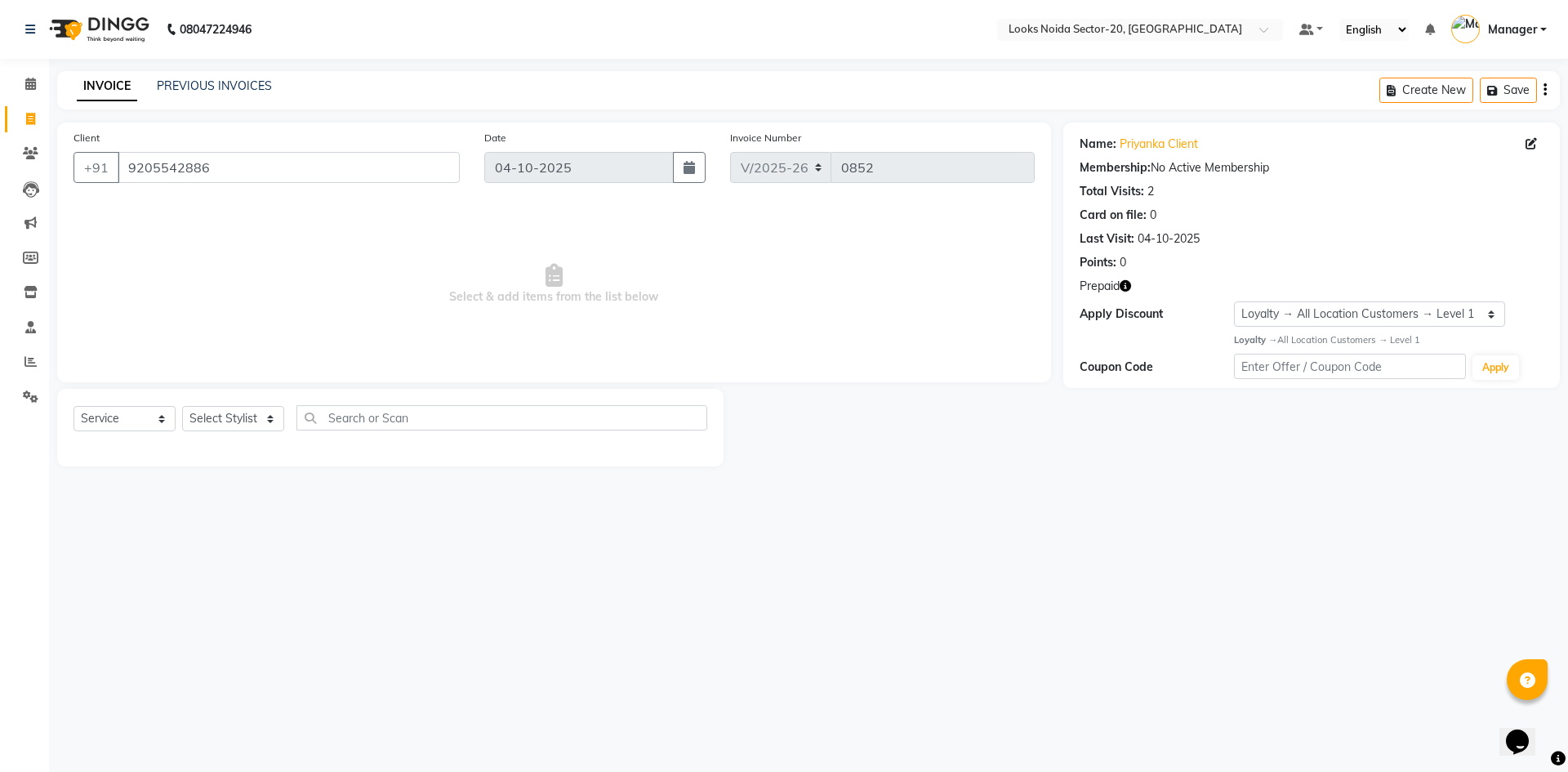
click at [619, 331] on span "Select & add items from the list below" at bounding box center [554, 283] width 961 height 164
click at [1126, 289] on icon "button" at bounding box center [1125, 286] width 12 height 12
click at [1005, 448] on div at bounding box center [892, 427] width 340 height 77
click at [30, 84] on icon at bounding box center [31, 83] width 11 height 12
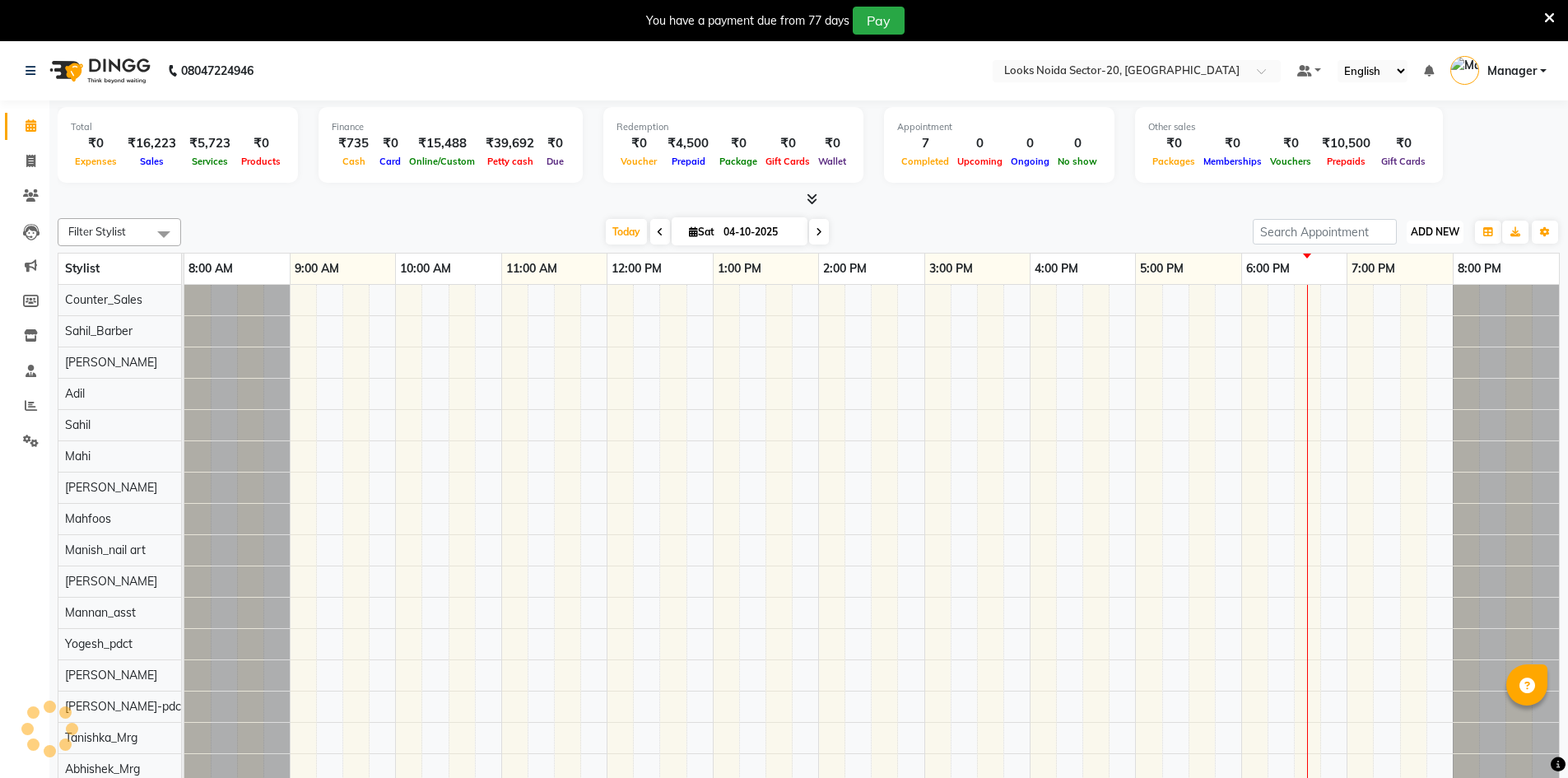
click at [1439, 226] on button "ADD NEW Toggle Dropdown" at bounding box center [1435, 232] width 57 height 23
click at [1406, 303] on link "Add Expense" at bounding box center [1397, 306] width 130 height 21
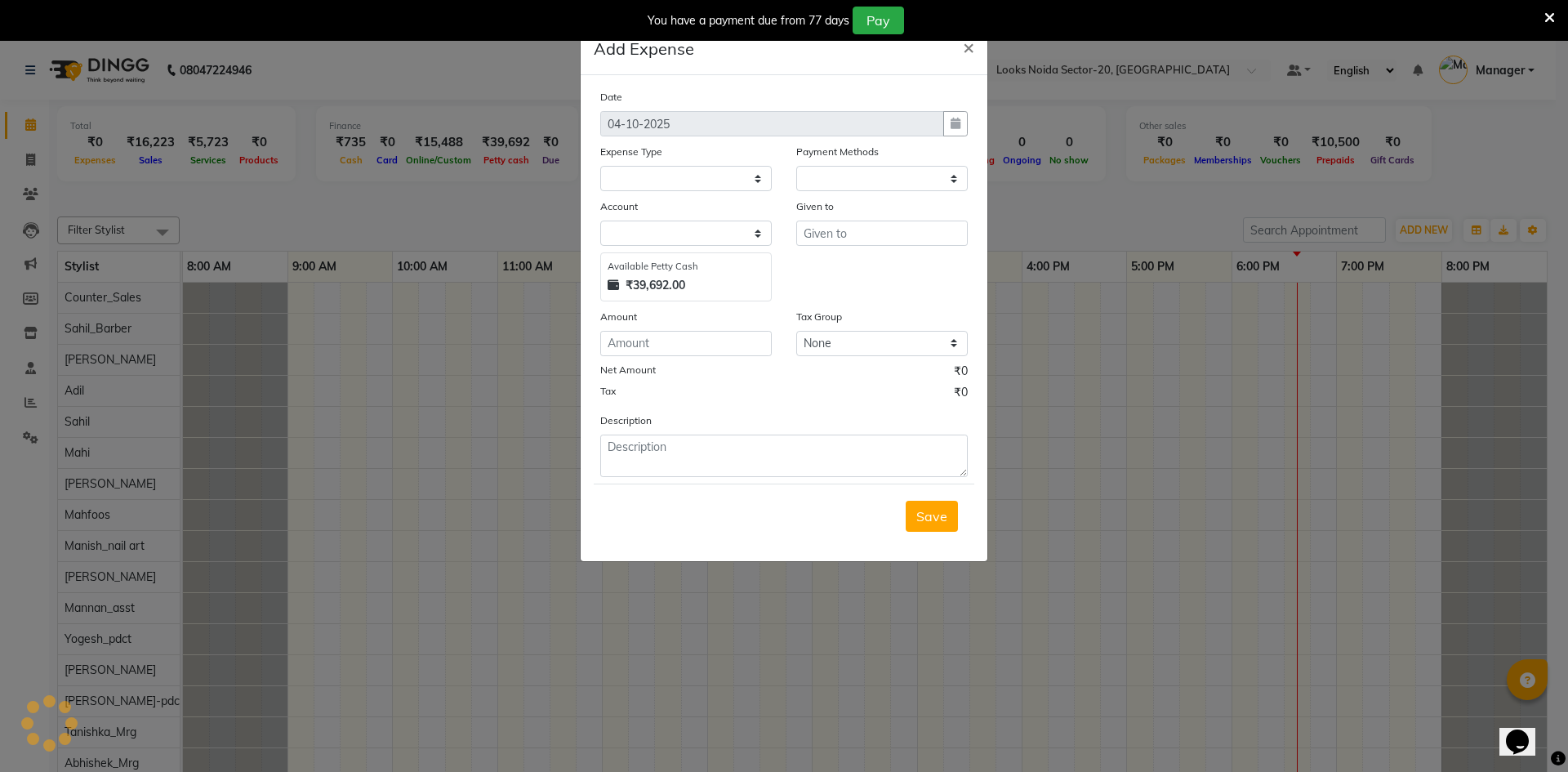
select select "1"
select select "7896"
click at [657, 165] on div "Expense Type" at bounding box center [685, 154] width 171 height 23
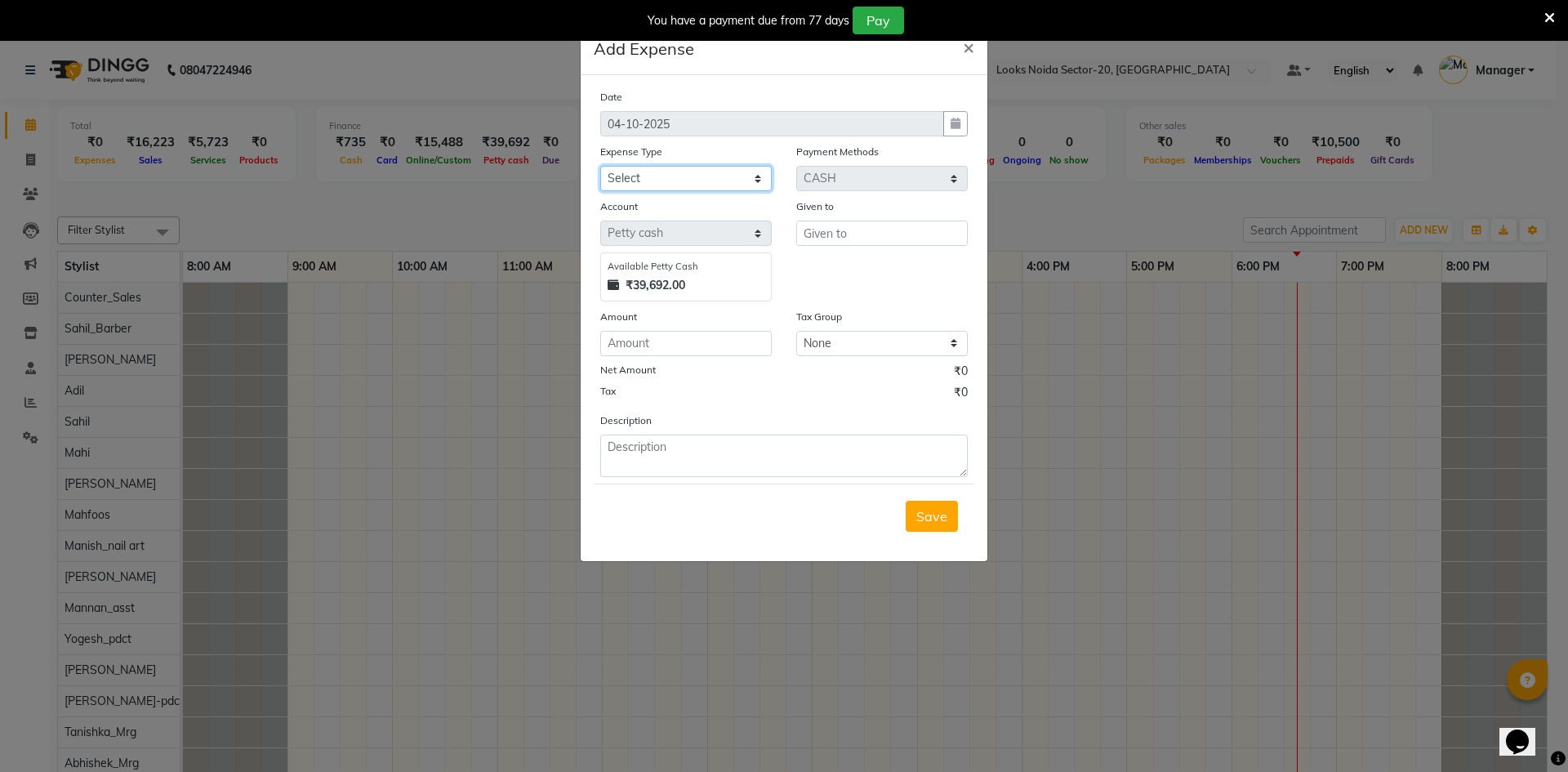
click at [650, 177] on select "Select Accommodation Aesthetics Bank Deposit BLINKIT Cash Handover Client Refun…" at bounding box center [685, 178] width 171 height 26
select select "24890"
click at [600, 165] on select "Select Accommodation Aesthetics Bank Deposit BLINKIT Cash Handover Client Refun…" at bounding box center [685, 178] width 171 height 26
click at [740, 344] on input "number" at bounding box center [685, 344] width 171 height 26
type input "110"
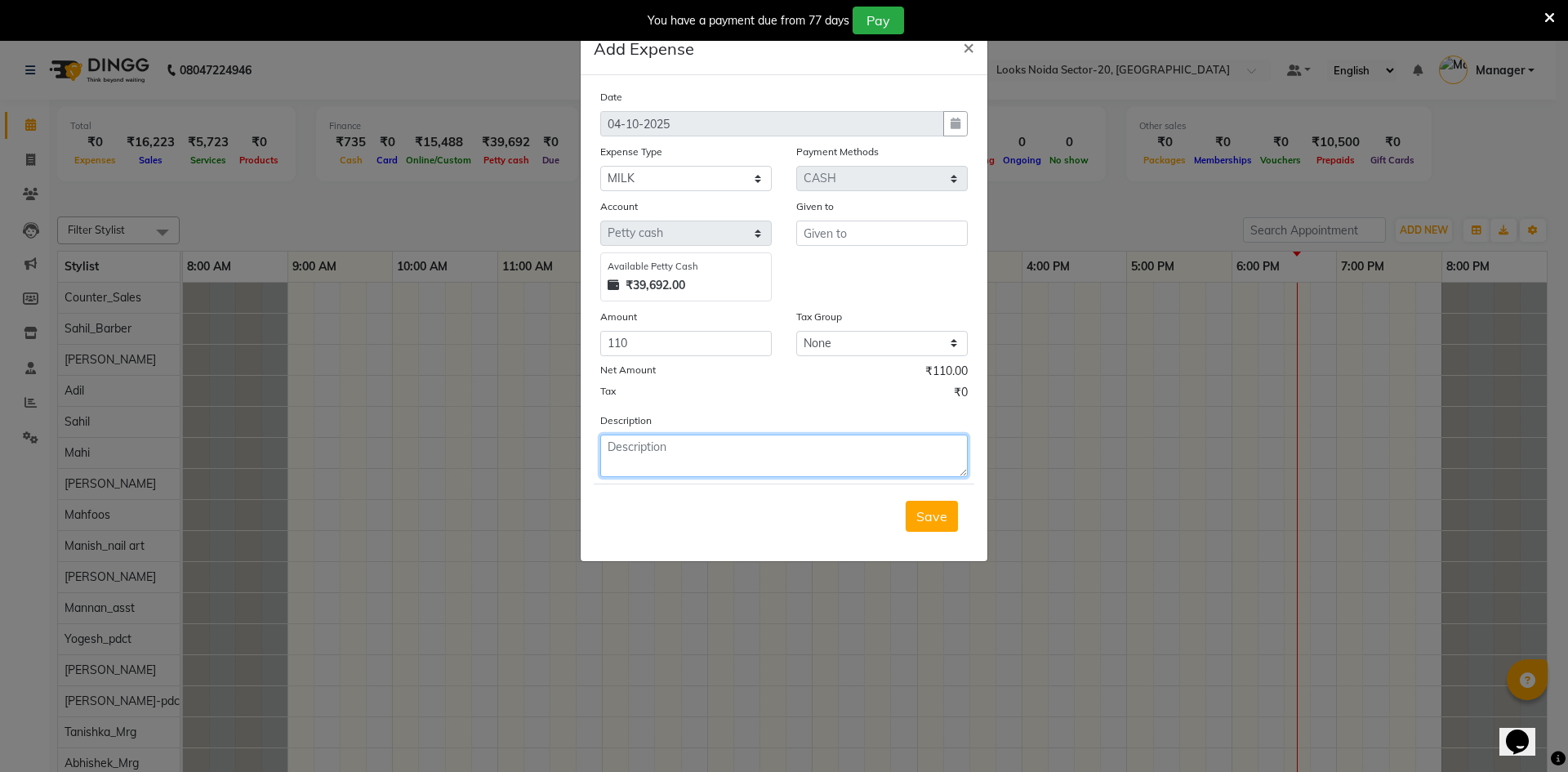
click at [724, 463] on textarea at bounding box center [784, 455] width 367 height 43
click at [849, 228] on input "text" at bounding box center [882, 234] width 171 height 26
type input "aakash"
drag, startPoint x: 743, startPoint y: 465, endPoint x: 744, endPoint y: 411, distance: 54.0
click at [742, 465] on textarea at bounding box center [784, 455] width 367 height 43
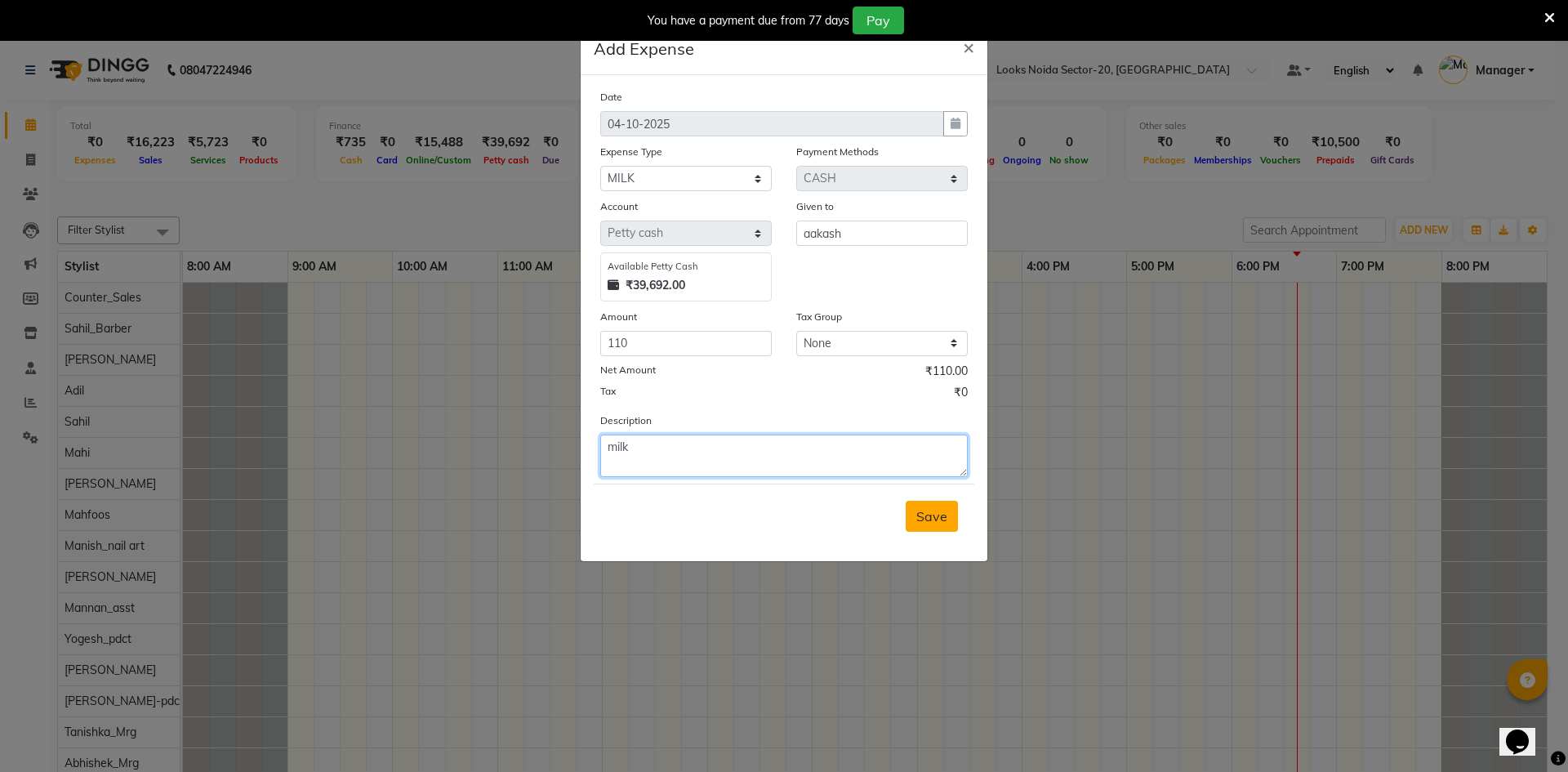
type textarea "milk"
click at [944, 521] on span "Save" at bounding box center [931, 516] width 31 height 16
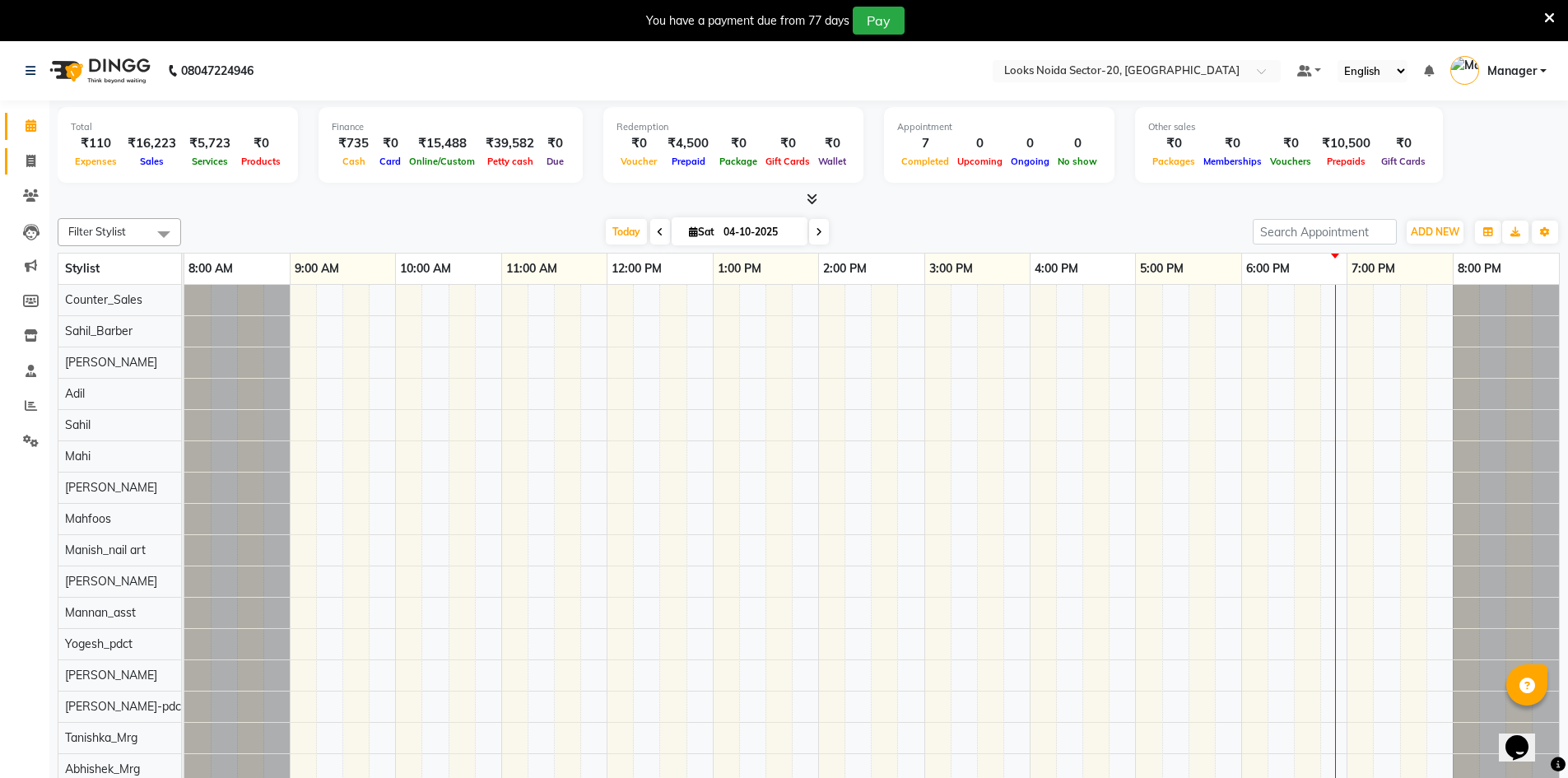
click at [32, 171] on link "Invoice" at bounding box center [25, 161] width 40 height 27
select select "service"
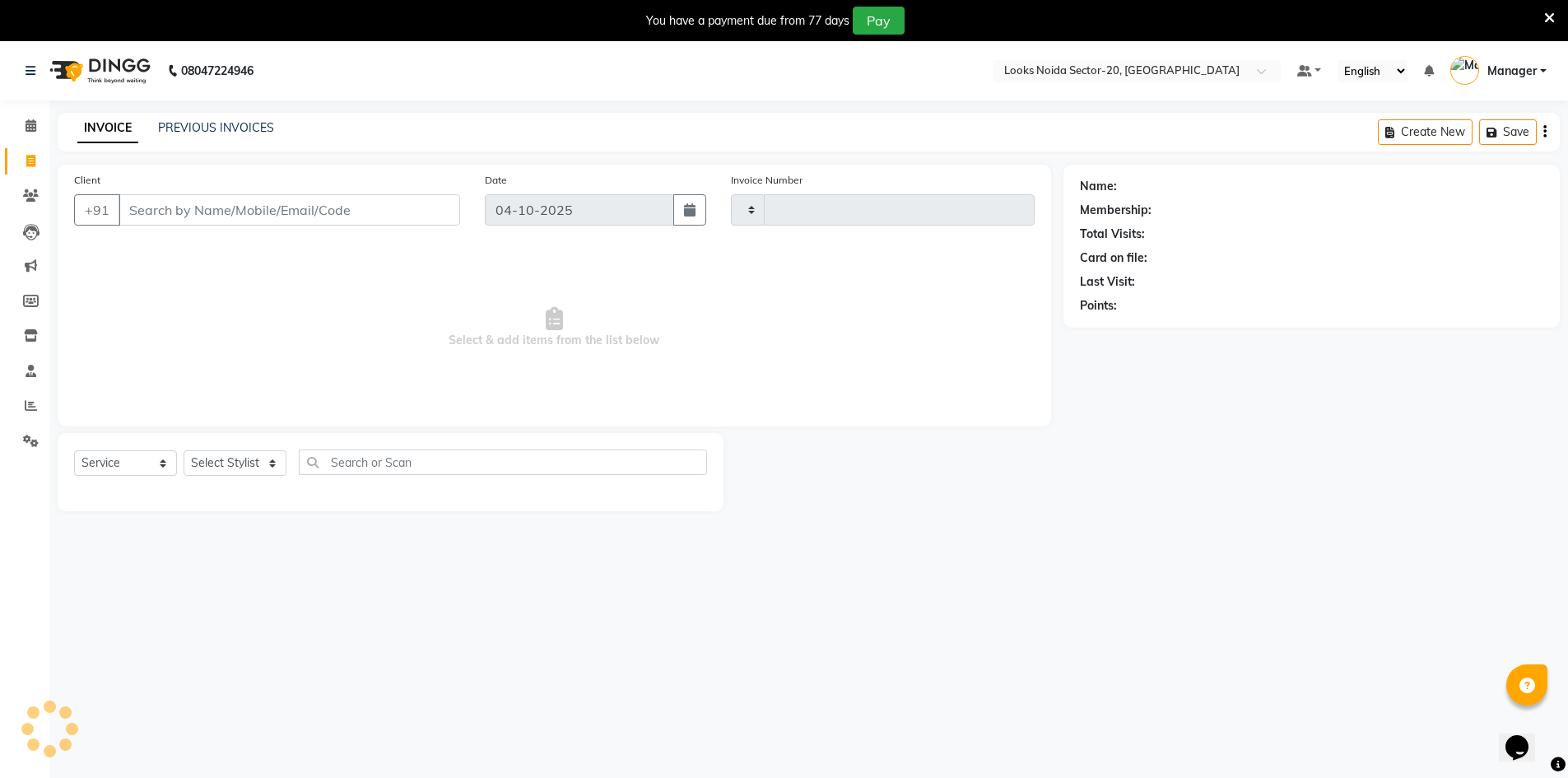
type input "0852"
select select "8646"
click at [165, 209] on input "Client" at bounding box center [290, 210] width 342 height 31
type input "9205542886"
select select "1: Object"
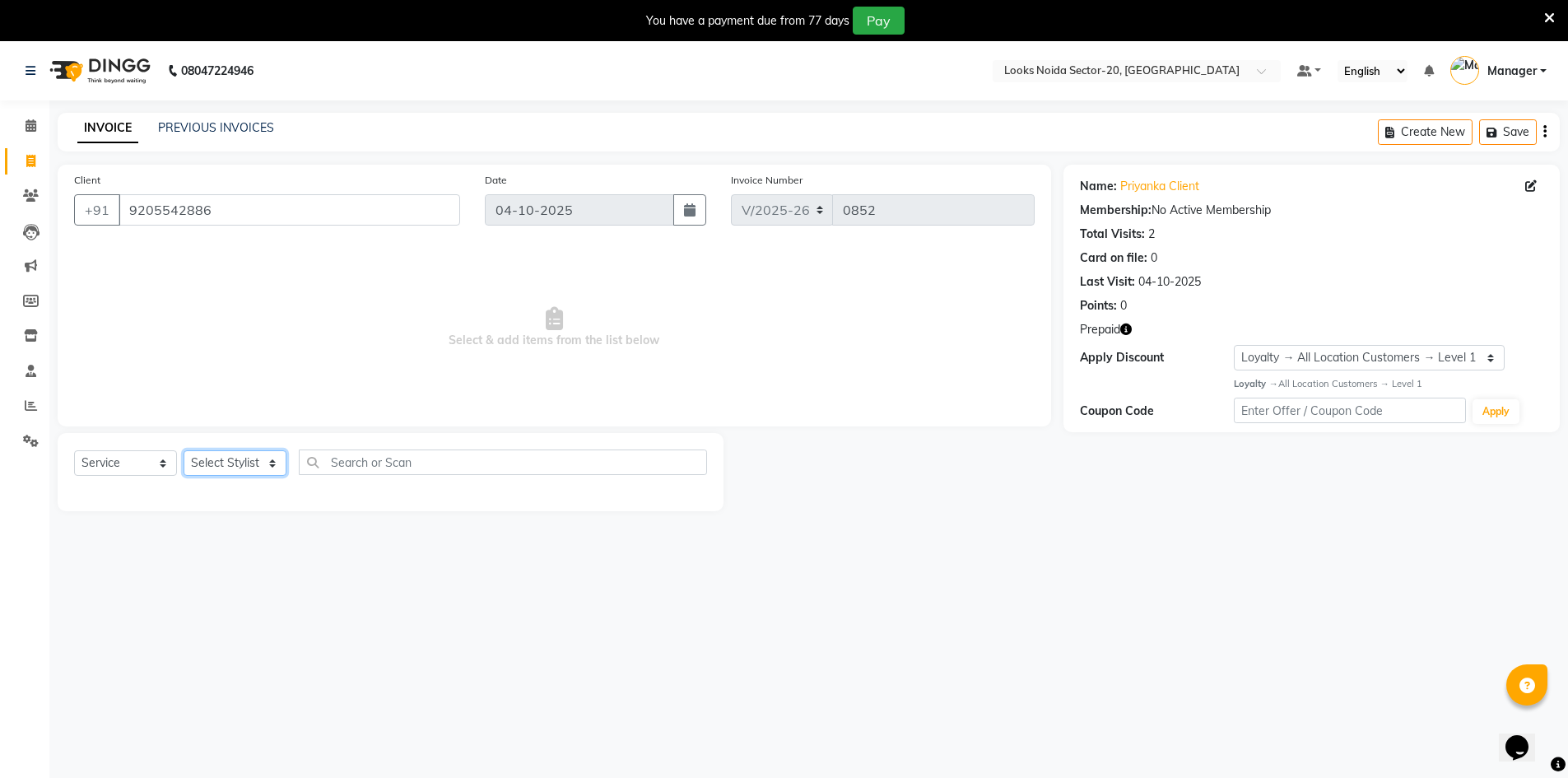
click at [270, 465] on select "Select Stylist Aarti Sharma Abhishek_Mrg Adil Counter_Sales Elisha Fardeen Mahf…" at bounding box center [235, 463] width 103 height 26
select select "88102"
click at [184, 450] on select "Select Stylist Aarti Sharma Abhishek_Mrg Adil Counter_Sales Elisha Fardeen Mahf…" at bounding box center [235, 463] width 103 height 26
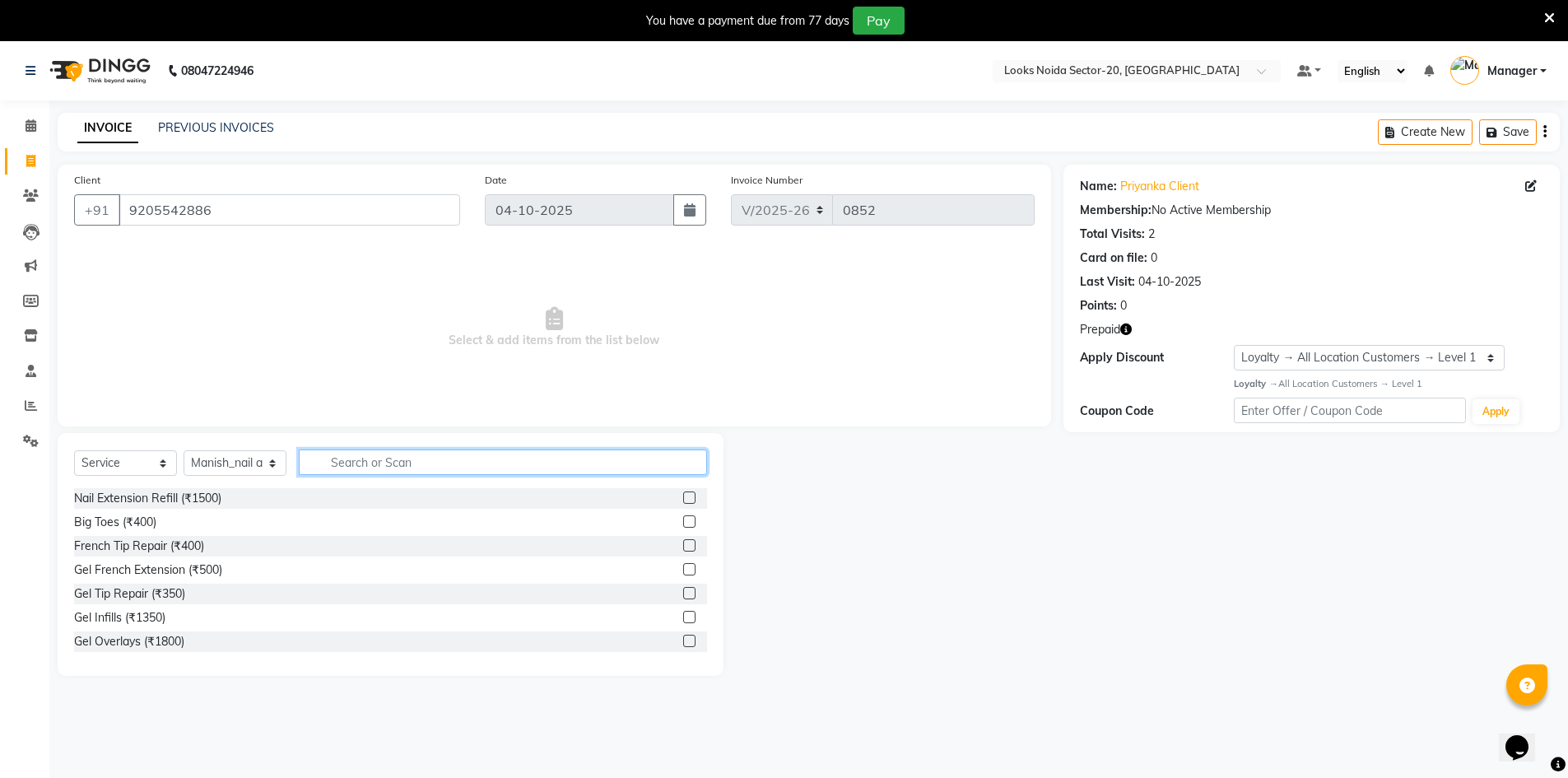
click at [364, 470] on input "text" at bounding box center [502, 462] width 408 height 26
type input "n"
type input "gel n"
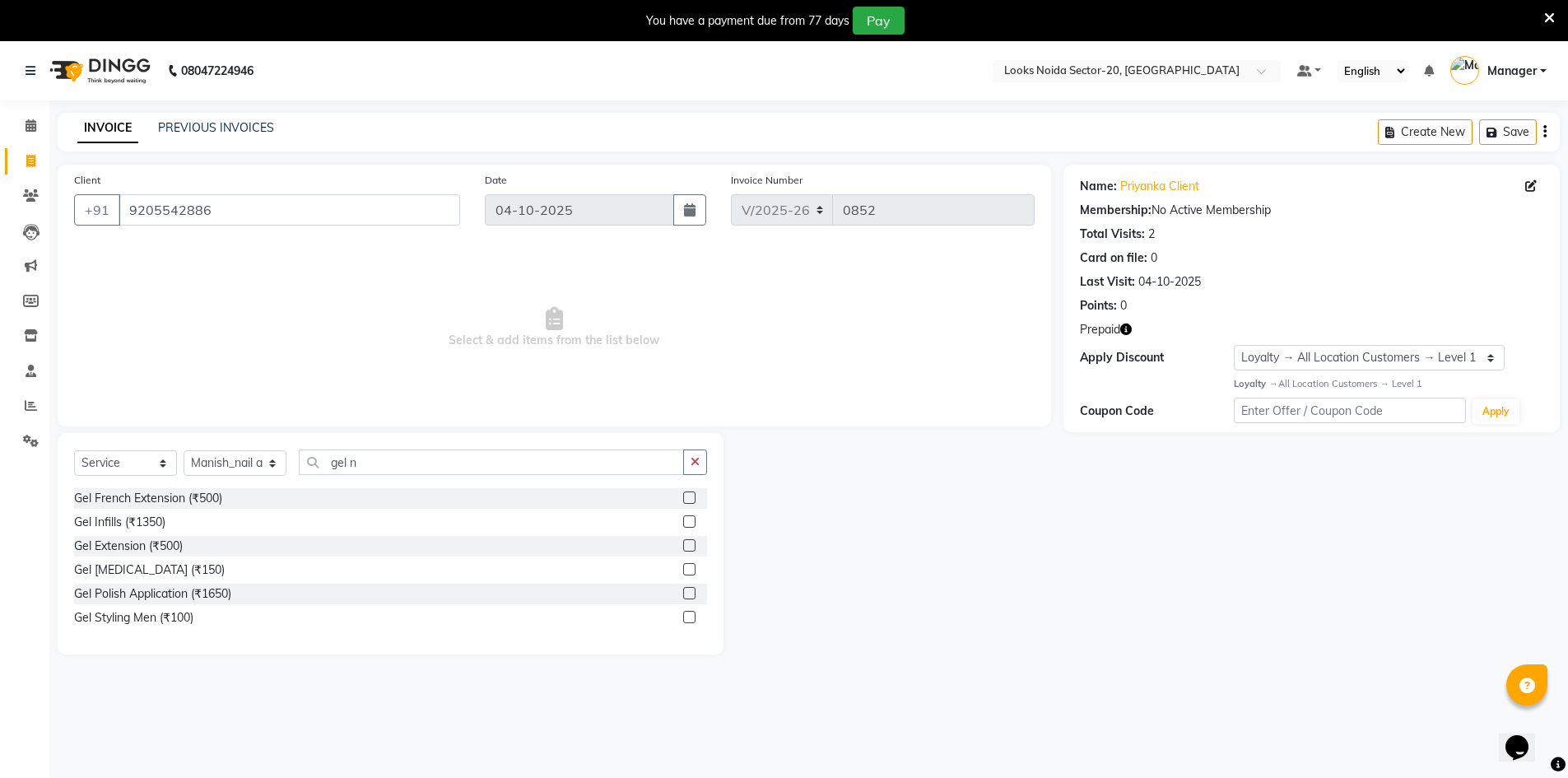
click at [687, 594] on label at bounding box center [689, 593] width 12 height 12
click at [687, 594] on input "checkbox" at bounding box center [688, 593] width 11 height 11
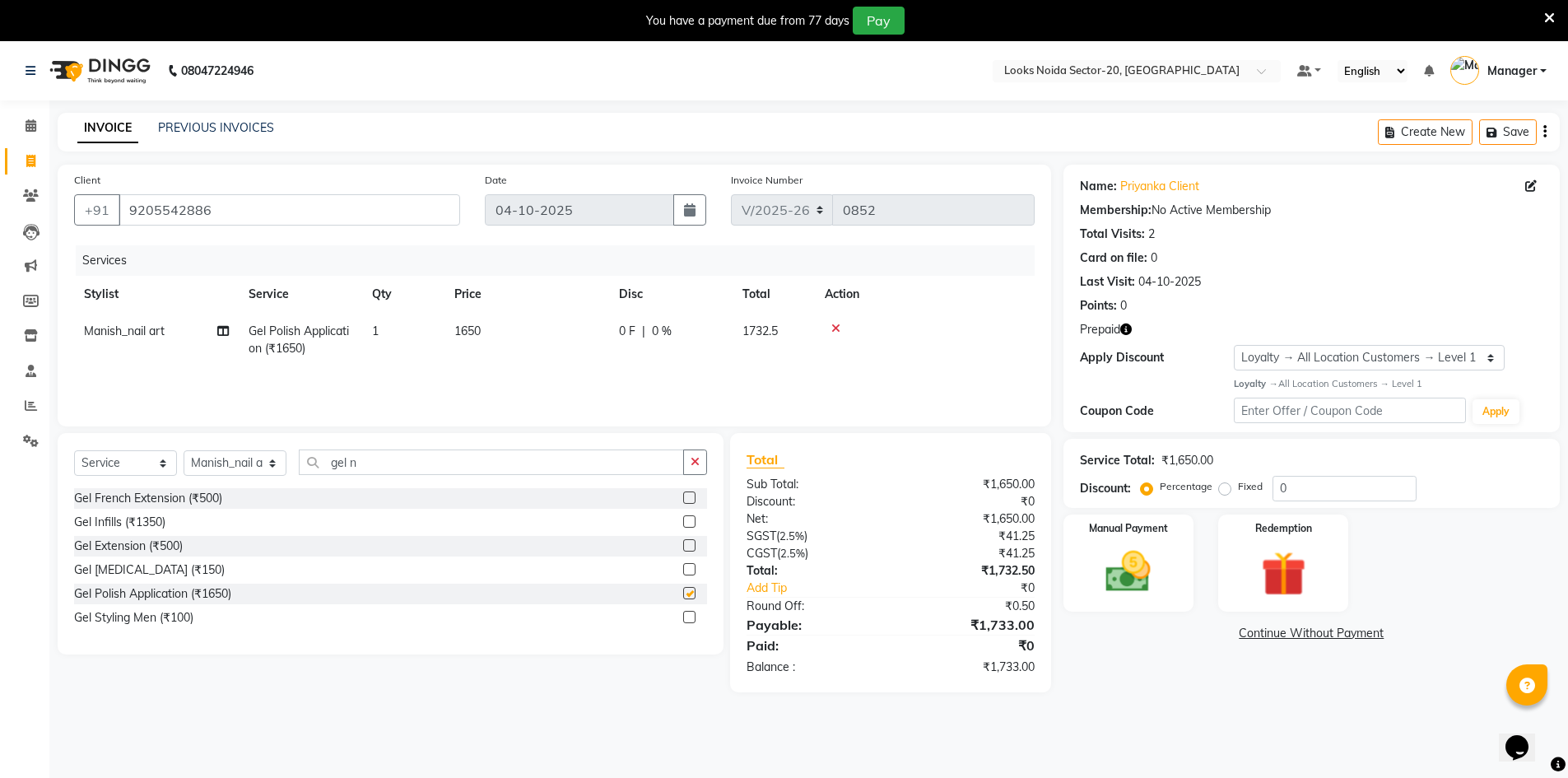
checkbox input "false"
click at [476, 325] on td "1650" at bounding box center [526, 340] width 165 height 54
select select "88102"
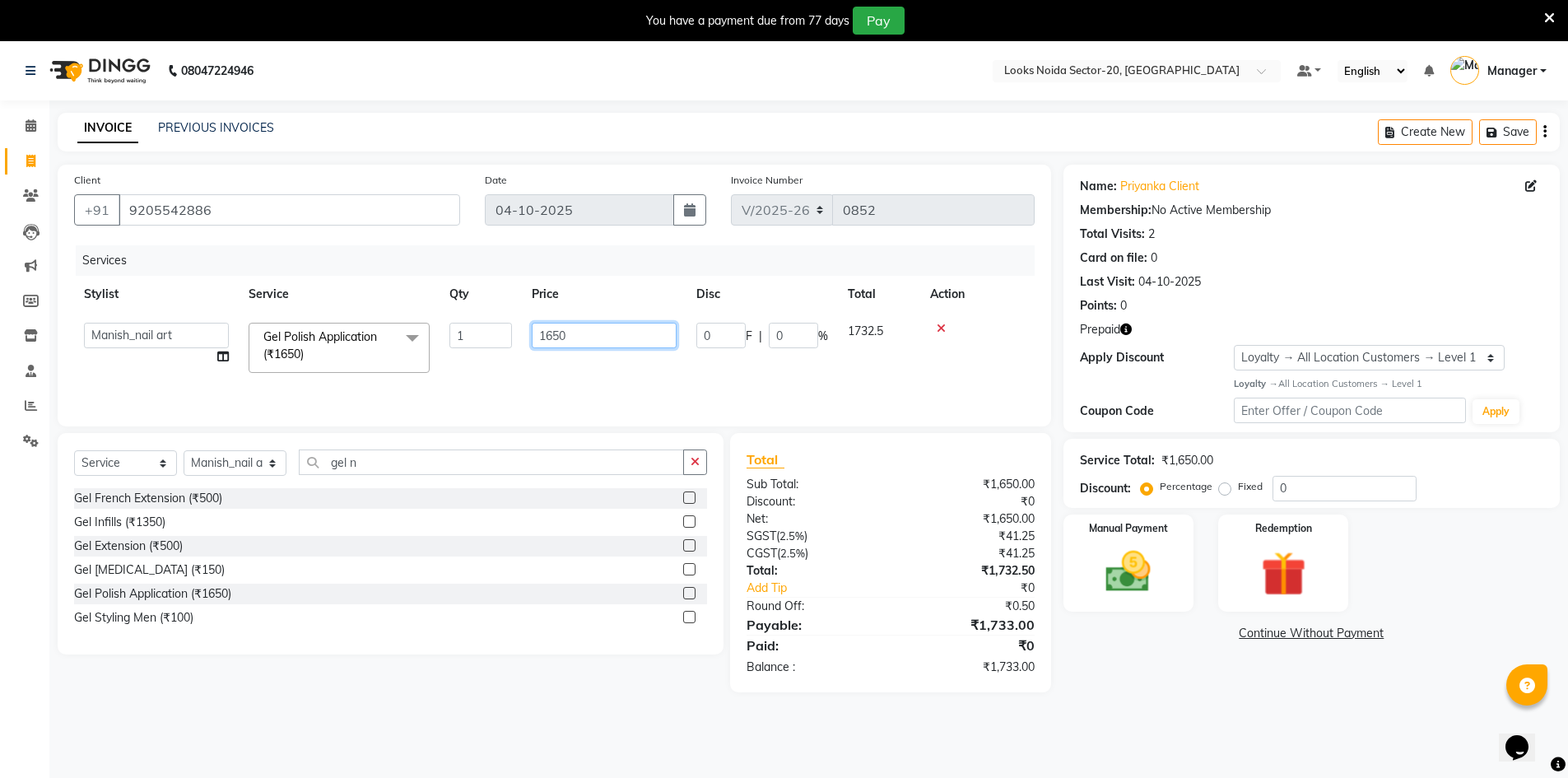
click at [583, 335] on input "1650" at bounding box center [603, 336] width 145 height 26
type input "1"
type input "600"
click at [1527, 531] on div "Manual Payment Redemption" at bounding box center [1312, 562] width 521 height 97
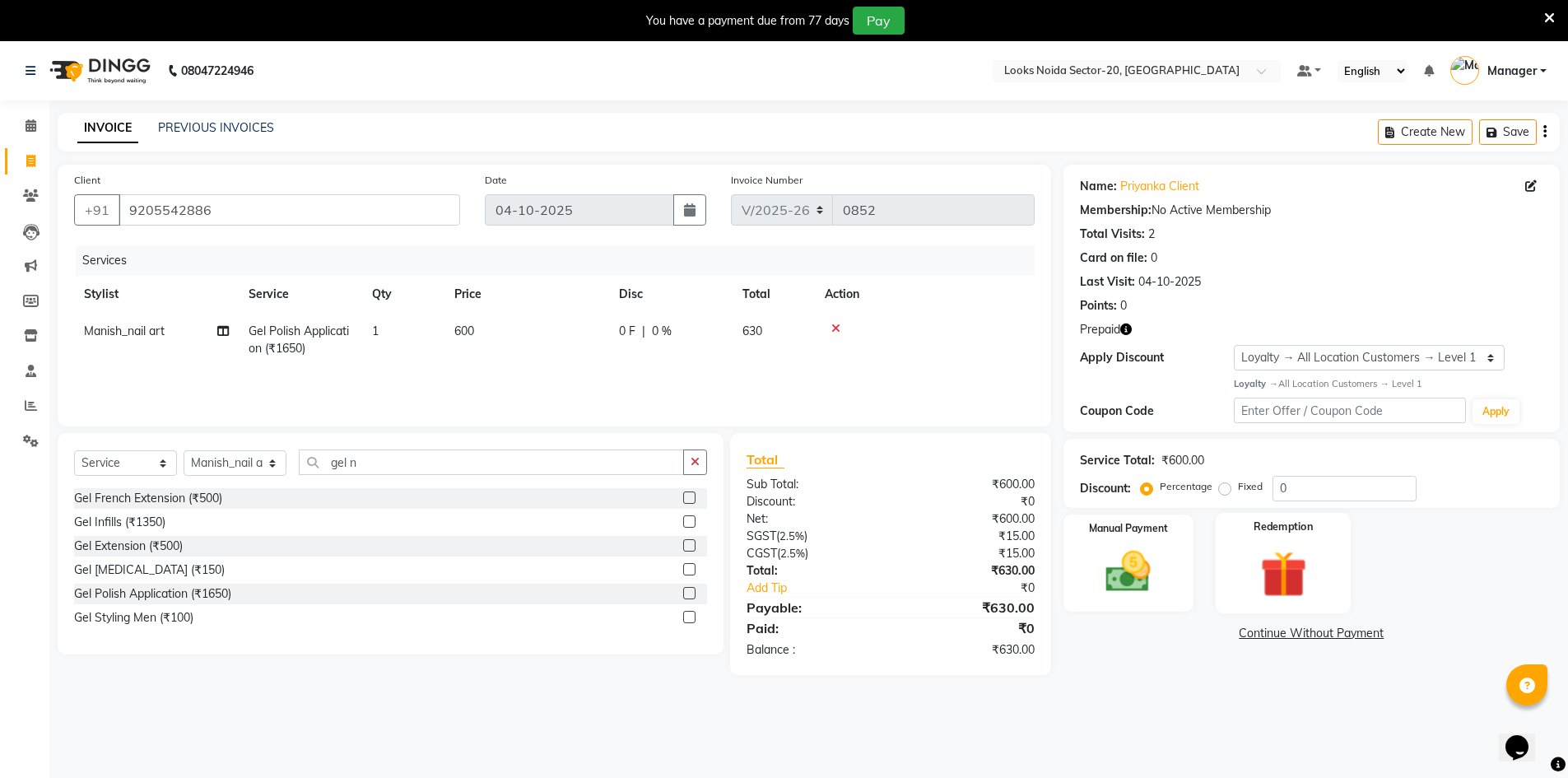
click at [1259, 560] on img at bounding box center [1283, 574] width 76 height 59
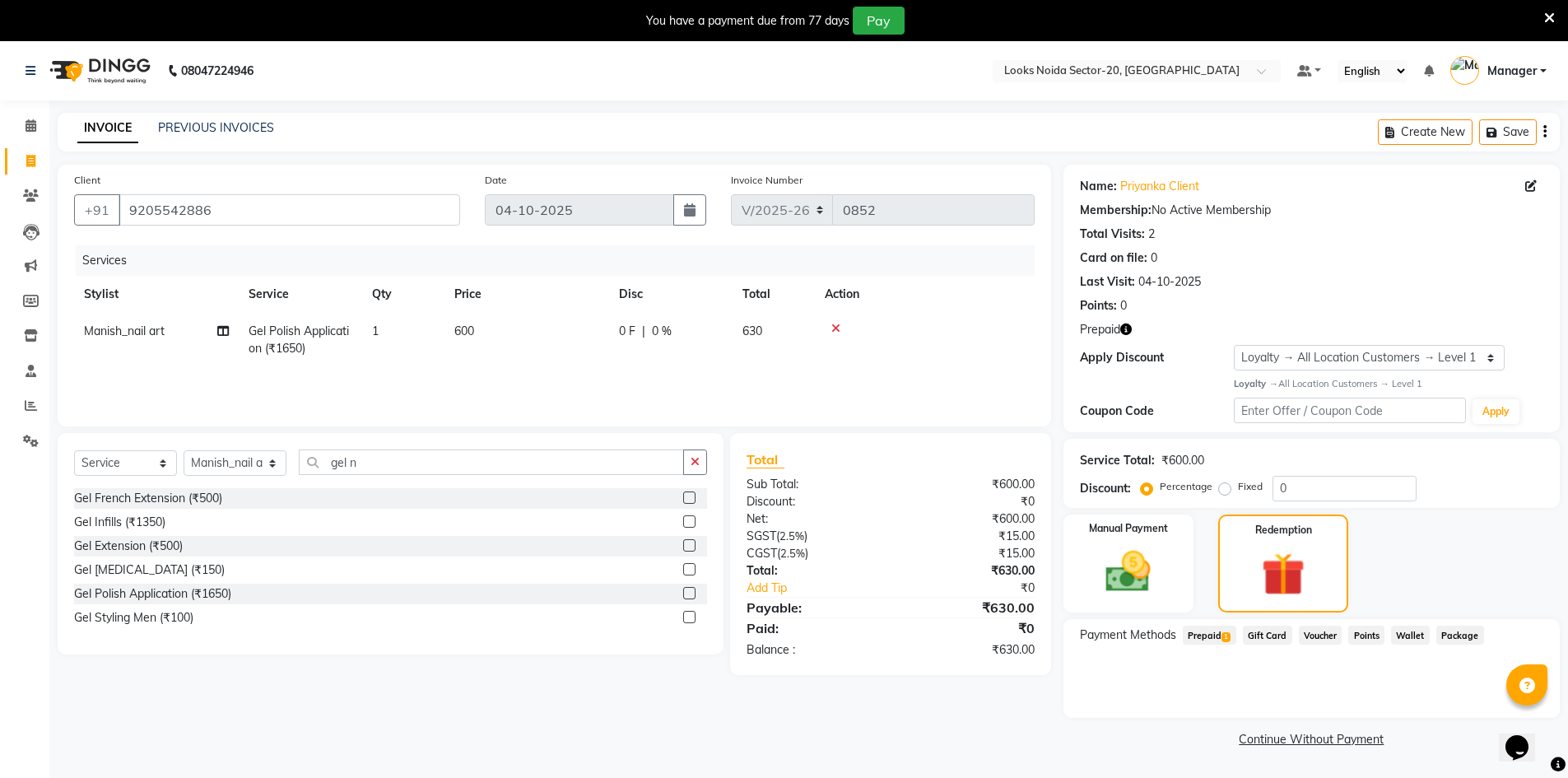
click at [1220, 637] on span "Prepaid 1" at bounding box center [1209, 634] width 54 height 19
click at [1333, 705] on input "630" at bounding box center [1319, 701] width 99 height 26
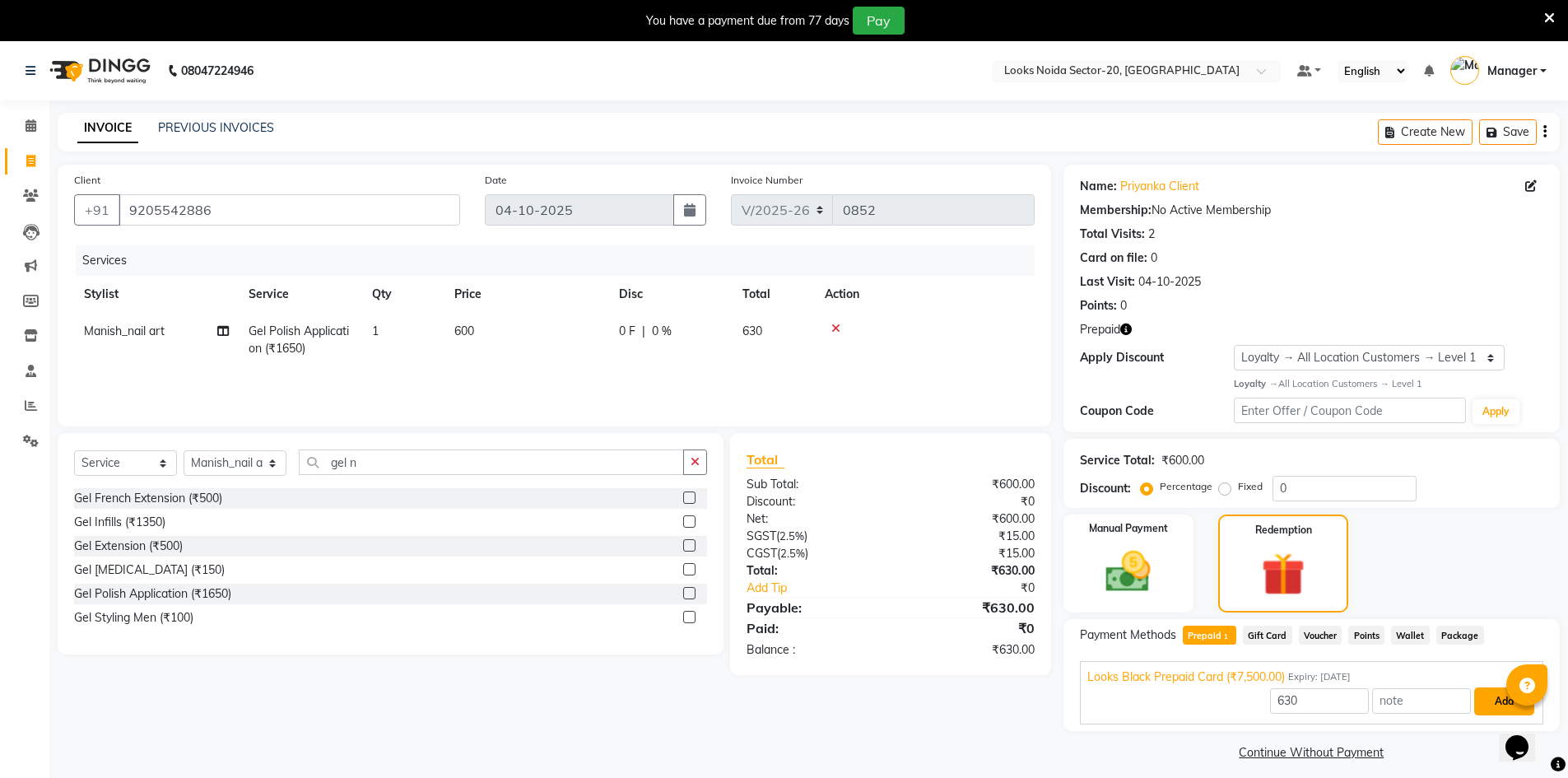
click at [1487, 705] on button "Add" at bounding box center [1504, 701] width 60 height 28
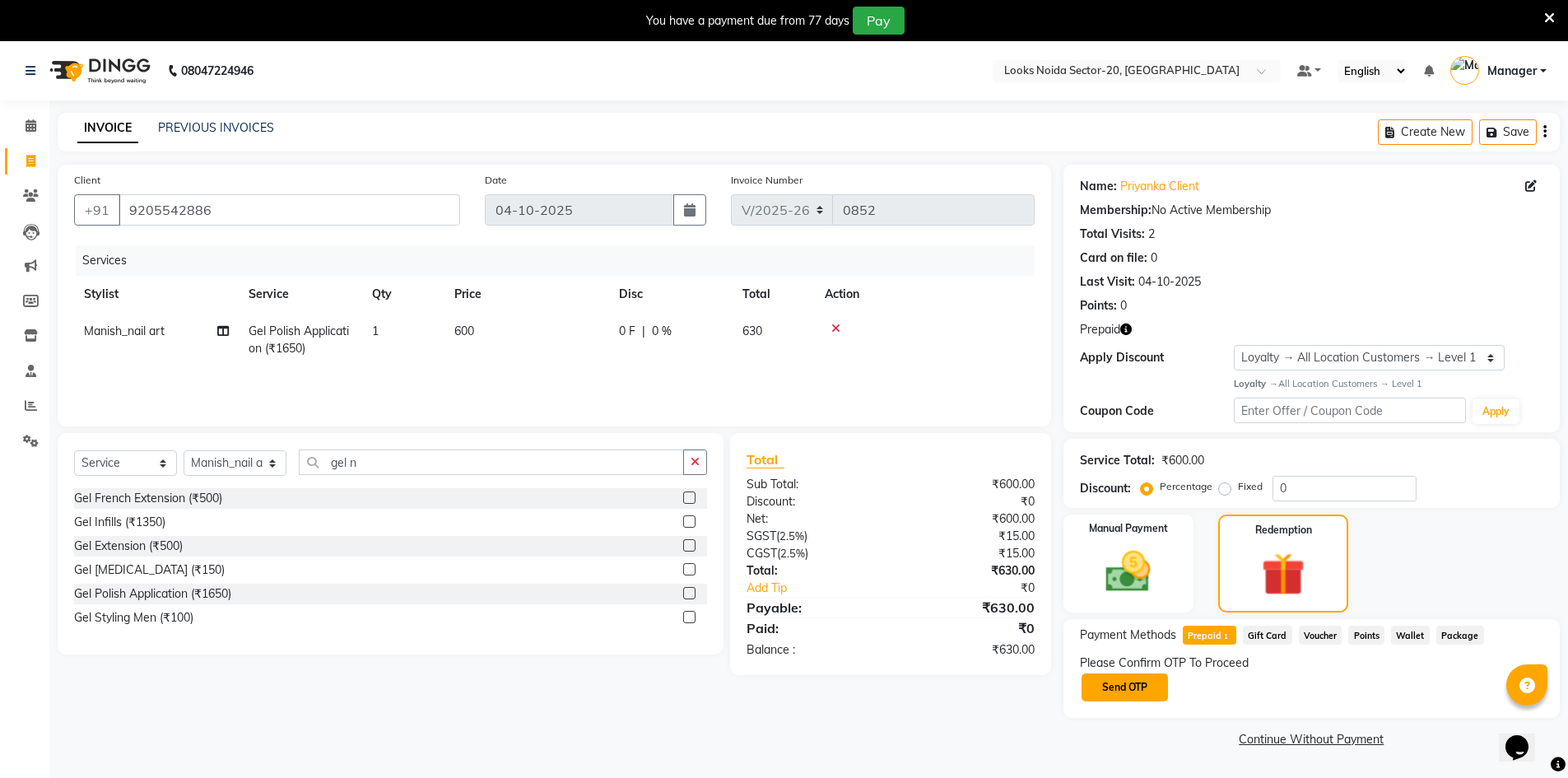
click at [1122, 685] on button "Send OTP" at bounding box center [1125, 687] width 87 height 28
click at [1169, 688] on input "text" at bounding box center [1162, 687] width 165 height 26
click at [1163, 689] on input "text" at bounding box center [1162, 687] width 165 height 26
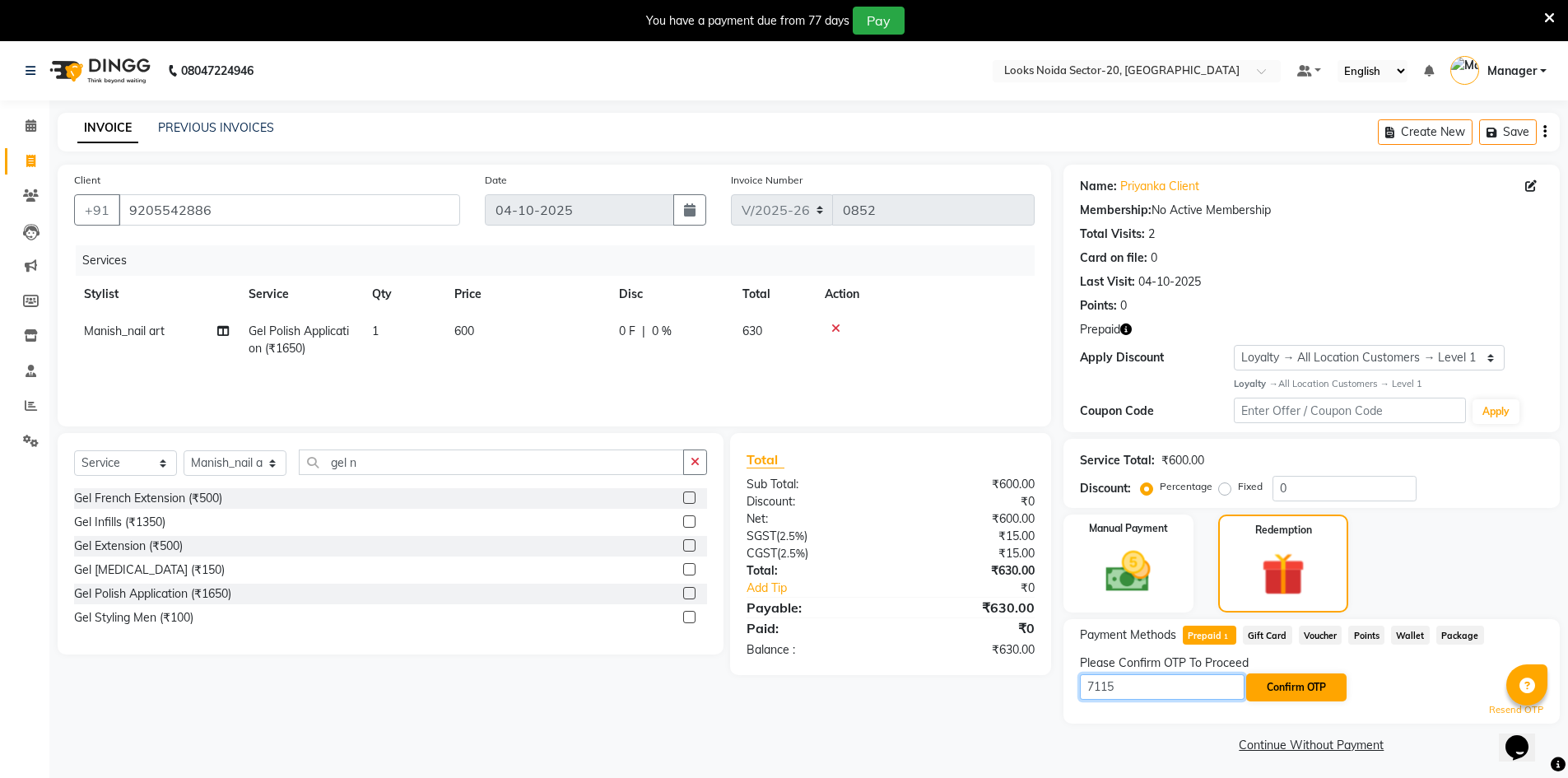
type input "7115"
click at [1314, 689] on button "Confirm OTP" at bounding box center [1296, 687] width 101 height 28
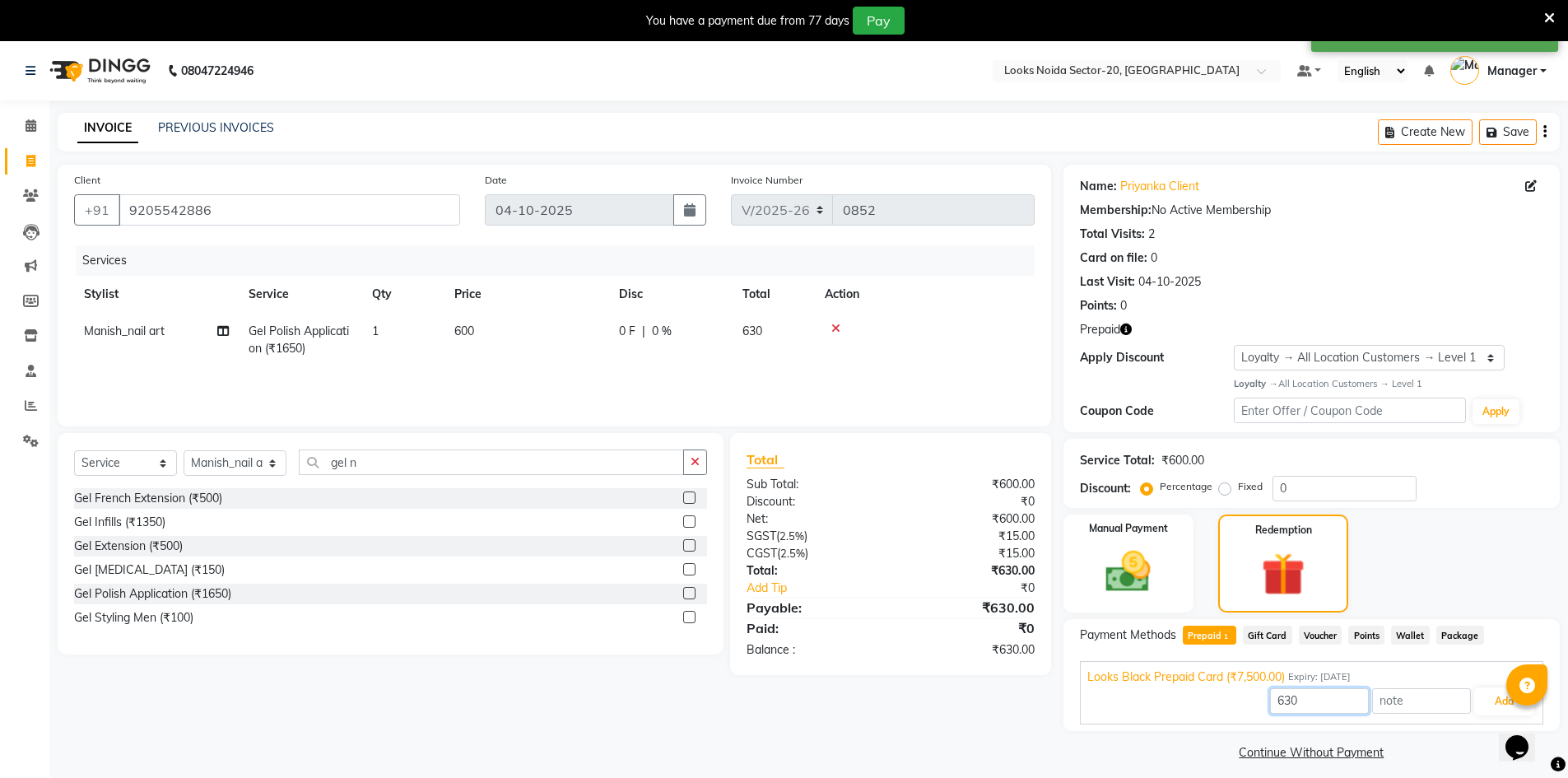
click at [1331, 700] on input "630" at bounding box center [1319, 701] width 99 height 26
type input "600"
click at [1473, 705] on div "600 Add" at bounding box center [1311, 701] width 448 height 31
click at [1489, 700] on button "Add" at bounding box center [1504, 701] width 60 height 28
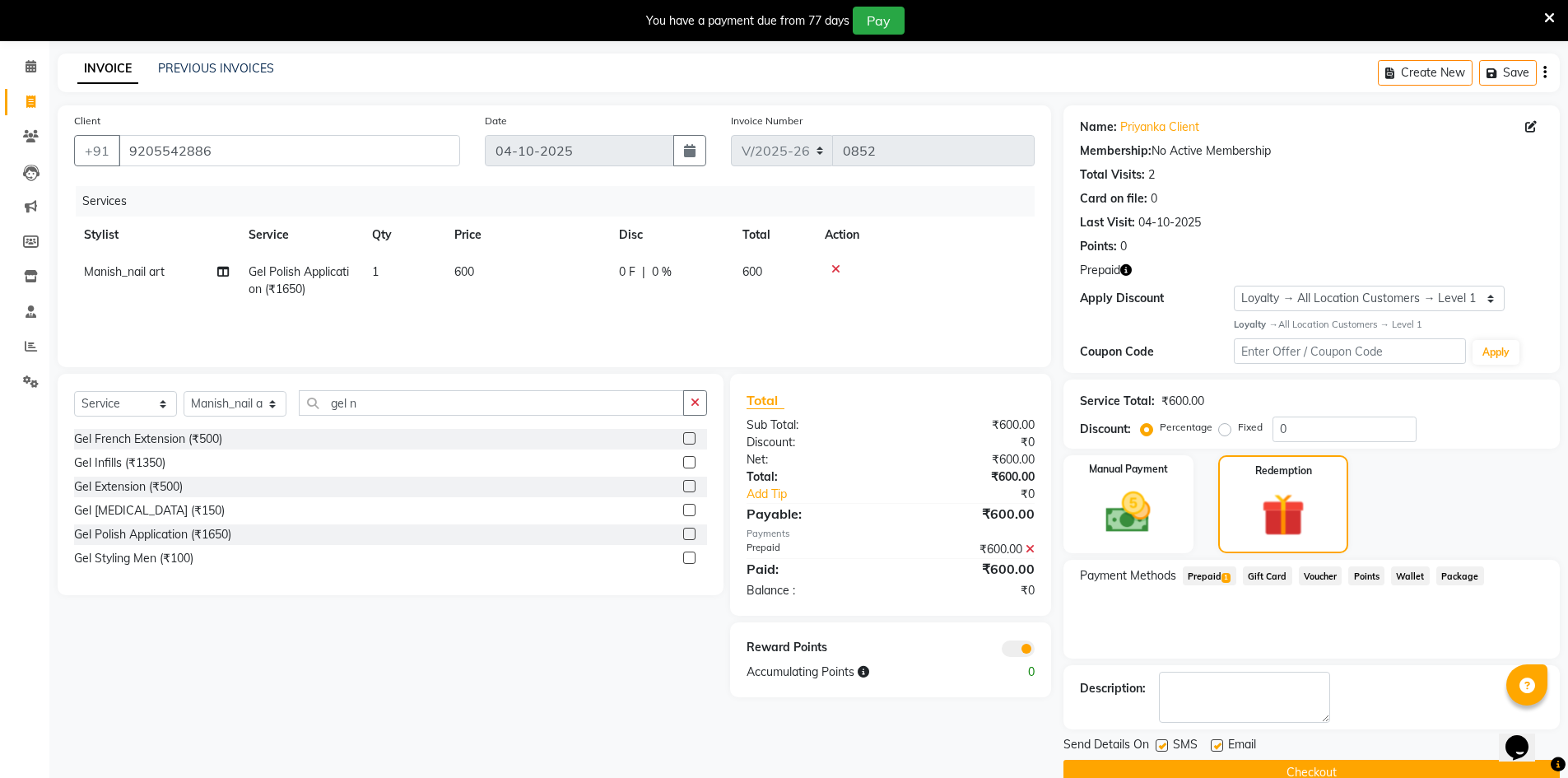
scroll to position [91, 0]
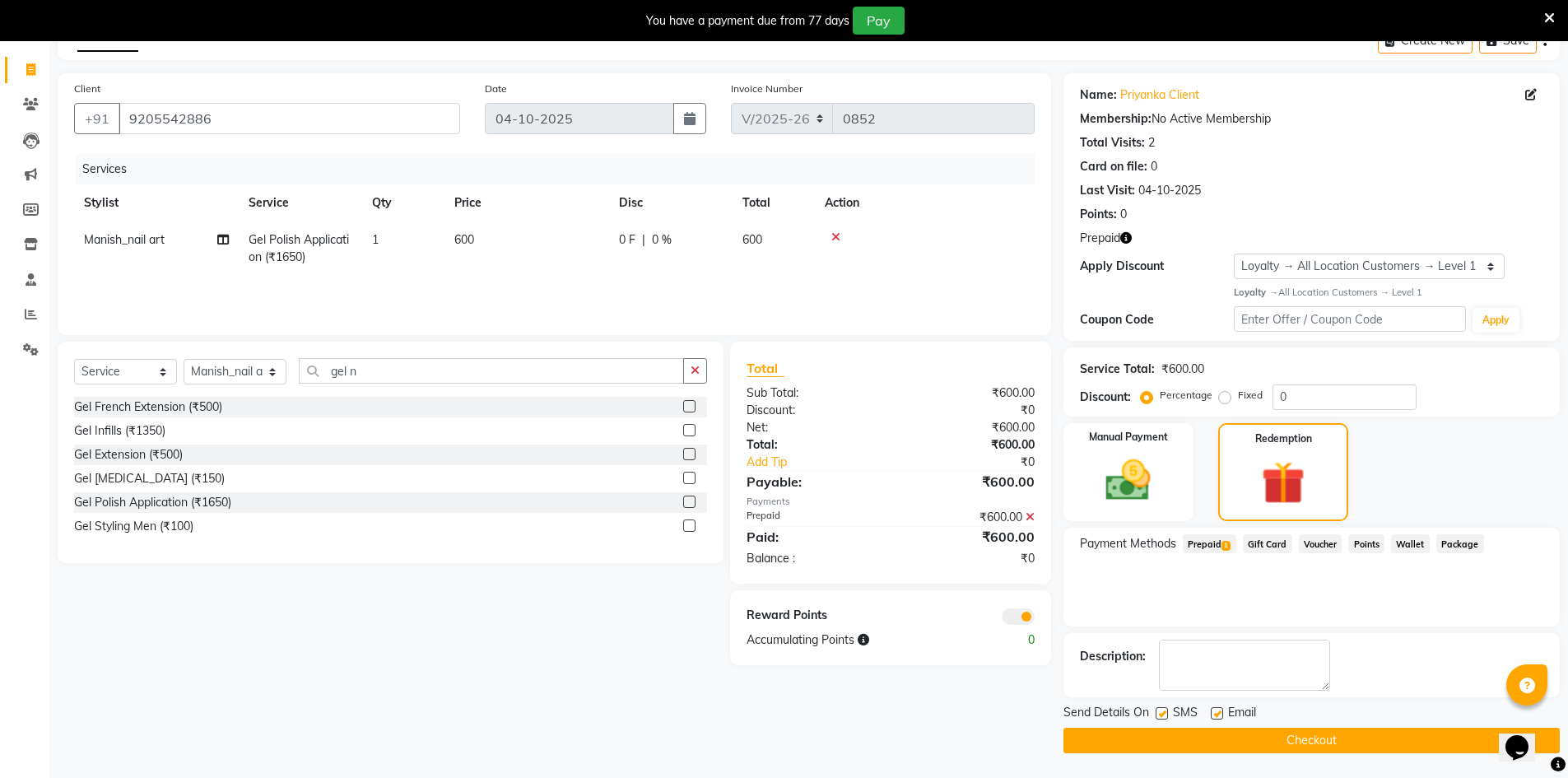
click at [1151, 740] on button "Checkout" at bounding box center [1311, 741] width 496 height 26
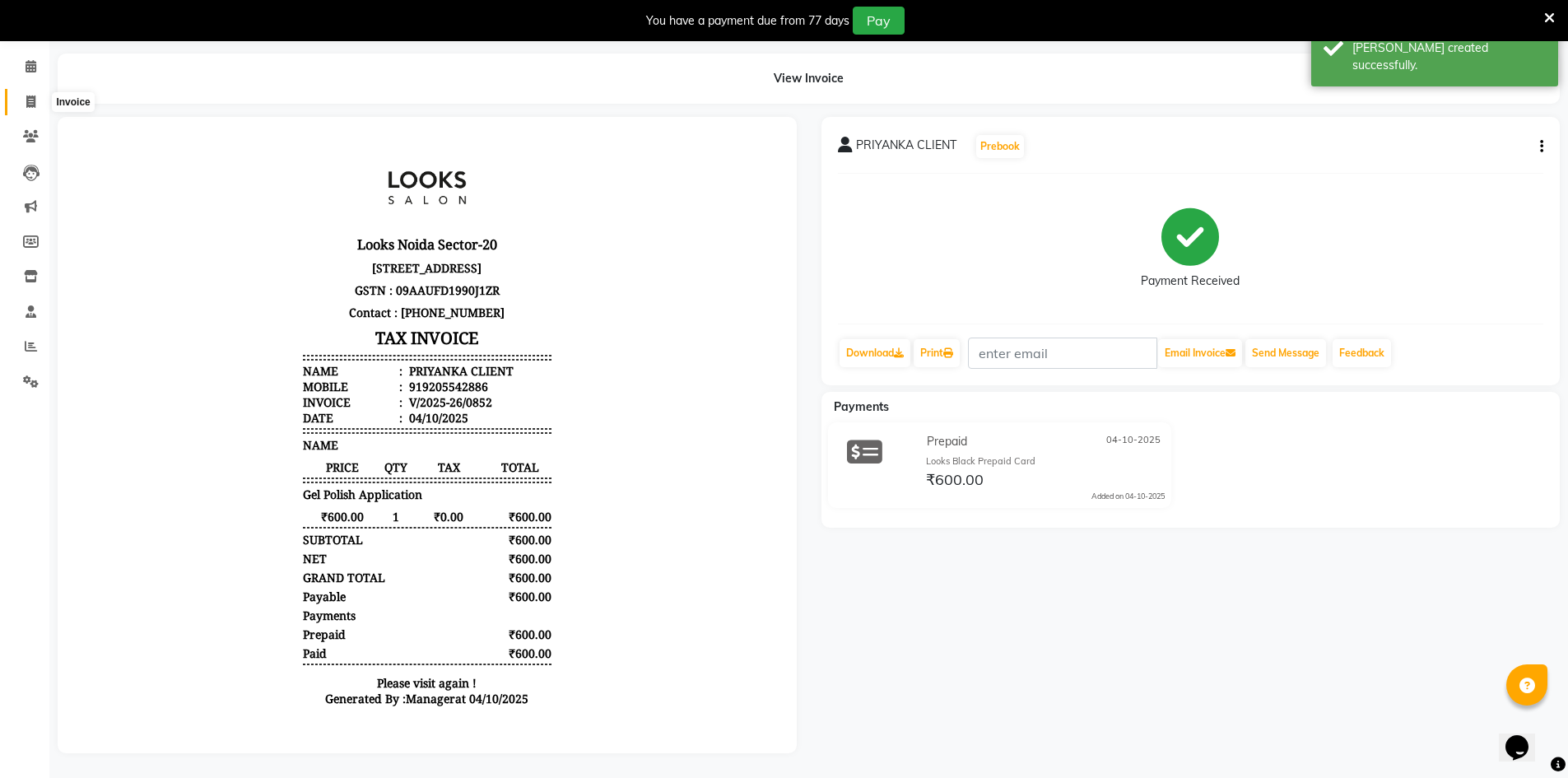
click at [34, 96] on icon at bounding box center [30, 102] width 9 height 12
select select "service"
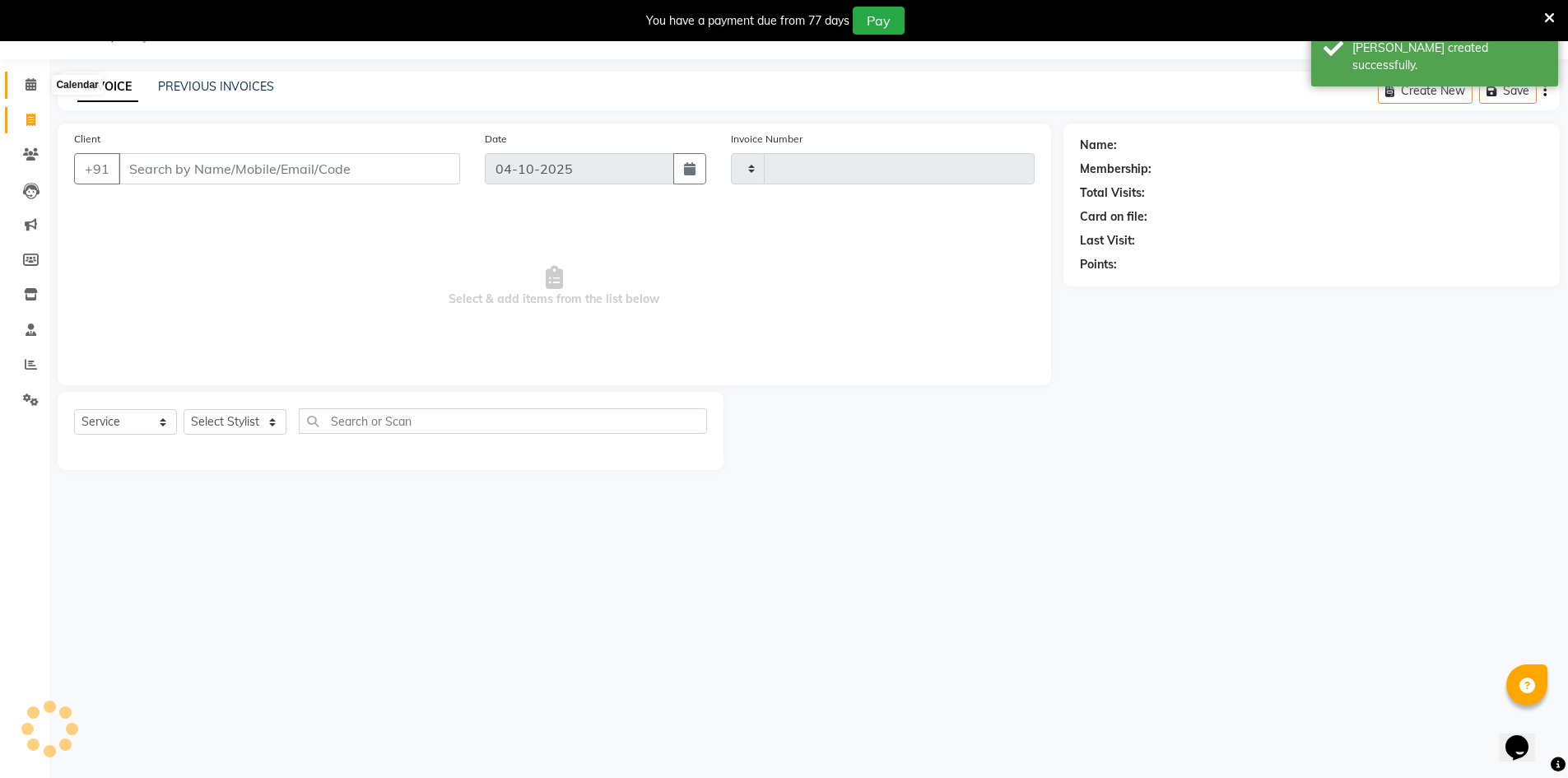
scroll to position [41, 0]
click at [343, 166] on input "Client" at bounding box center [290, 168] width 342 height 31
type input "9205542886"
select select "1: Object"
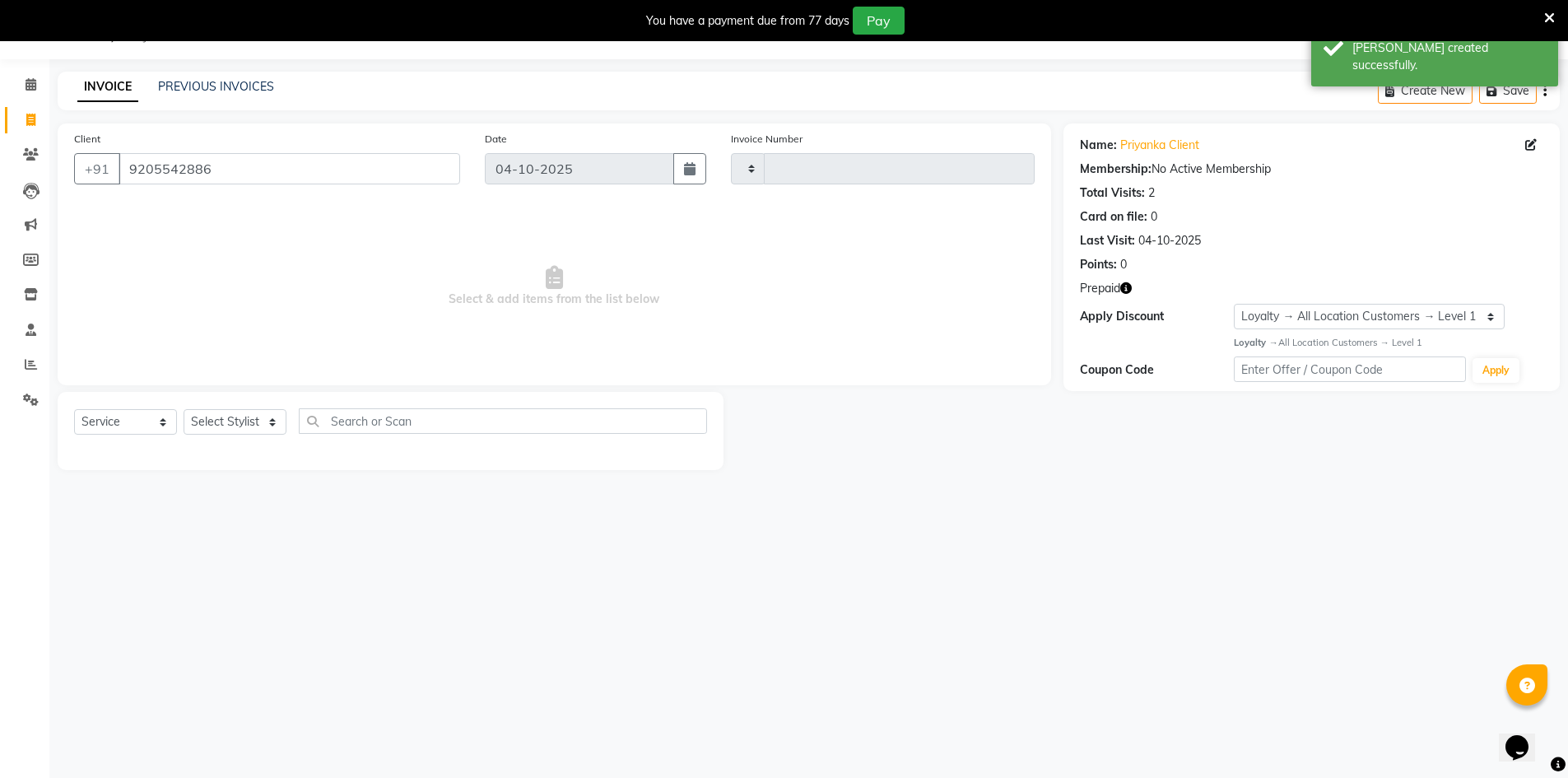
click at [1127, 286] on icon "button" at bounding box center [1127, 289] width 12 height 12
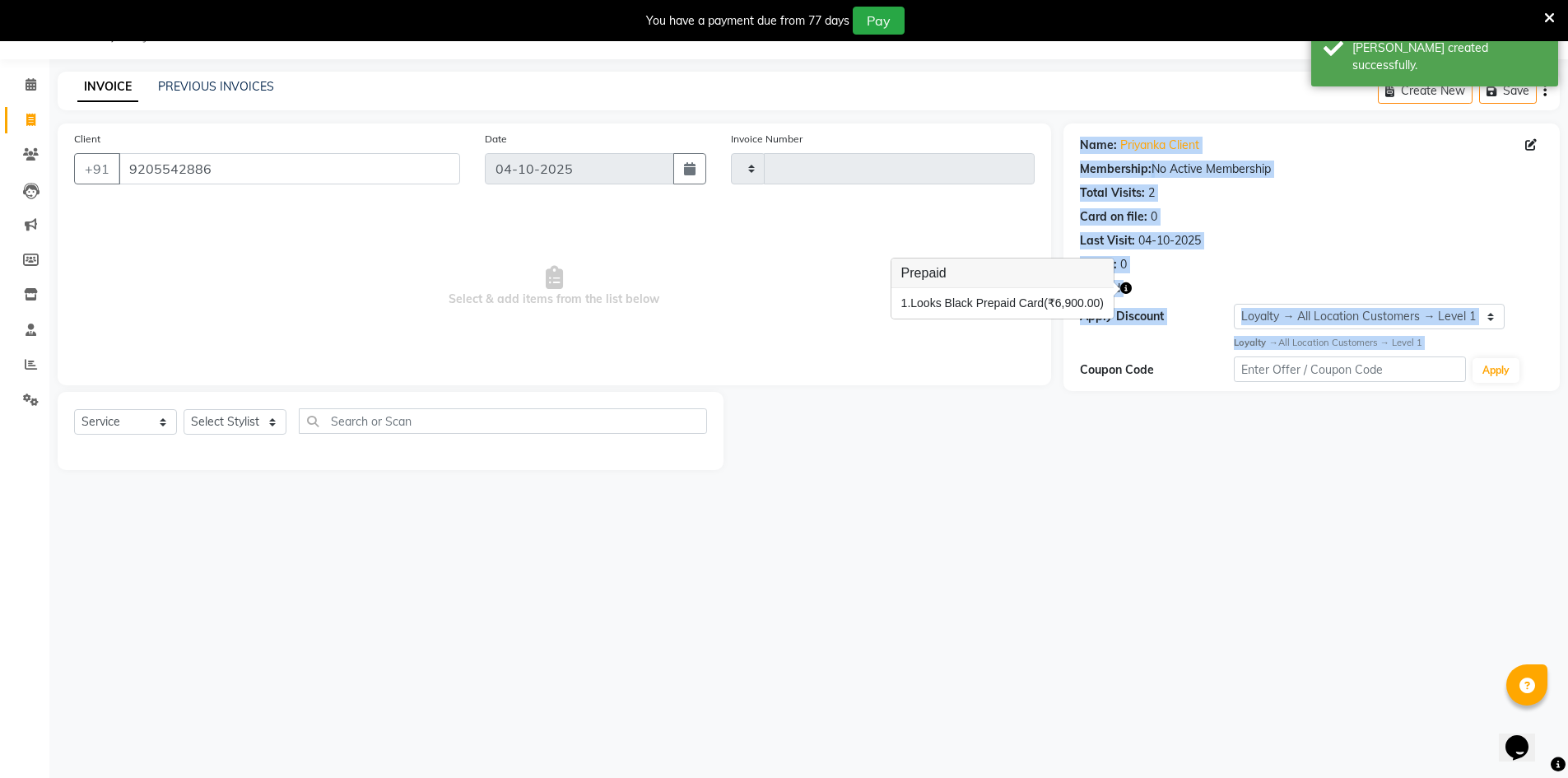
click at [1064, 522] on div "08047224946 Select Location × Looks Noida Sector-20, Noida Default Panel My Pan…" at bounding box center [784, 389] width 1568 height 778
click at [946, 620] on div "08047224946 Select Location × Looks Noida Sector-20, Noida Default Panel My Pan…" at bounding box center [784, 389] width 1568 height 778
click at [20, 83] on span at bounding box center [30, 85] width 29 height 19
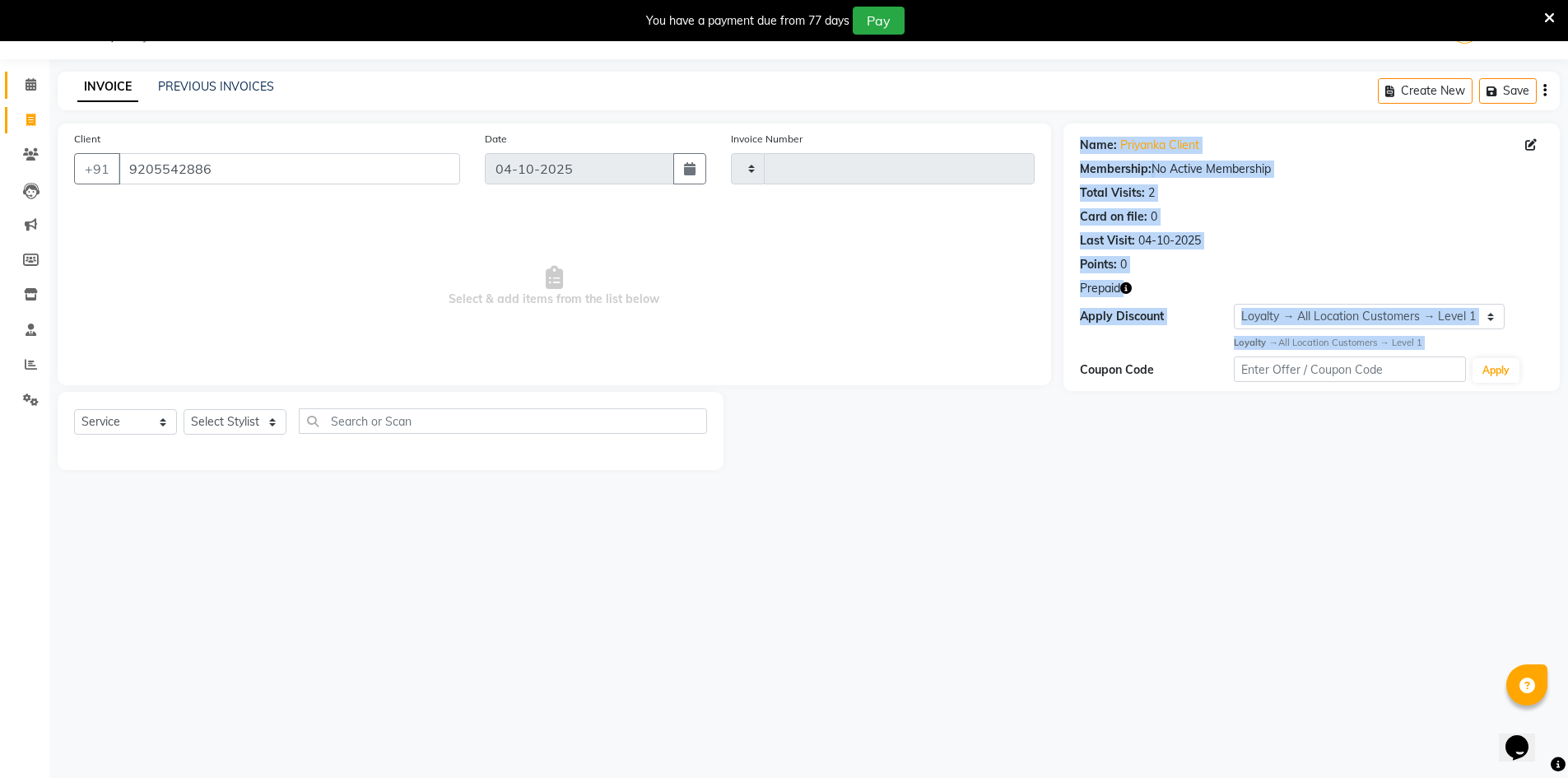
click at [21, 88] on span at bounding box center [30, 85] width 29 height 19
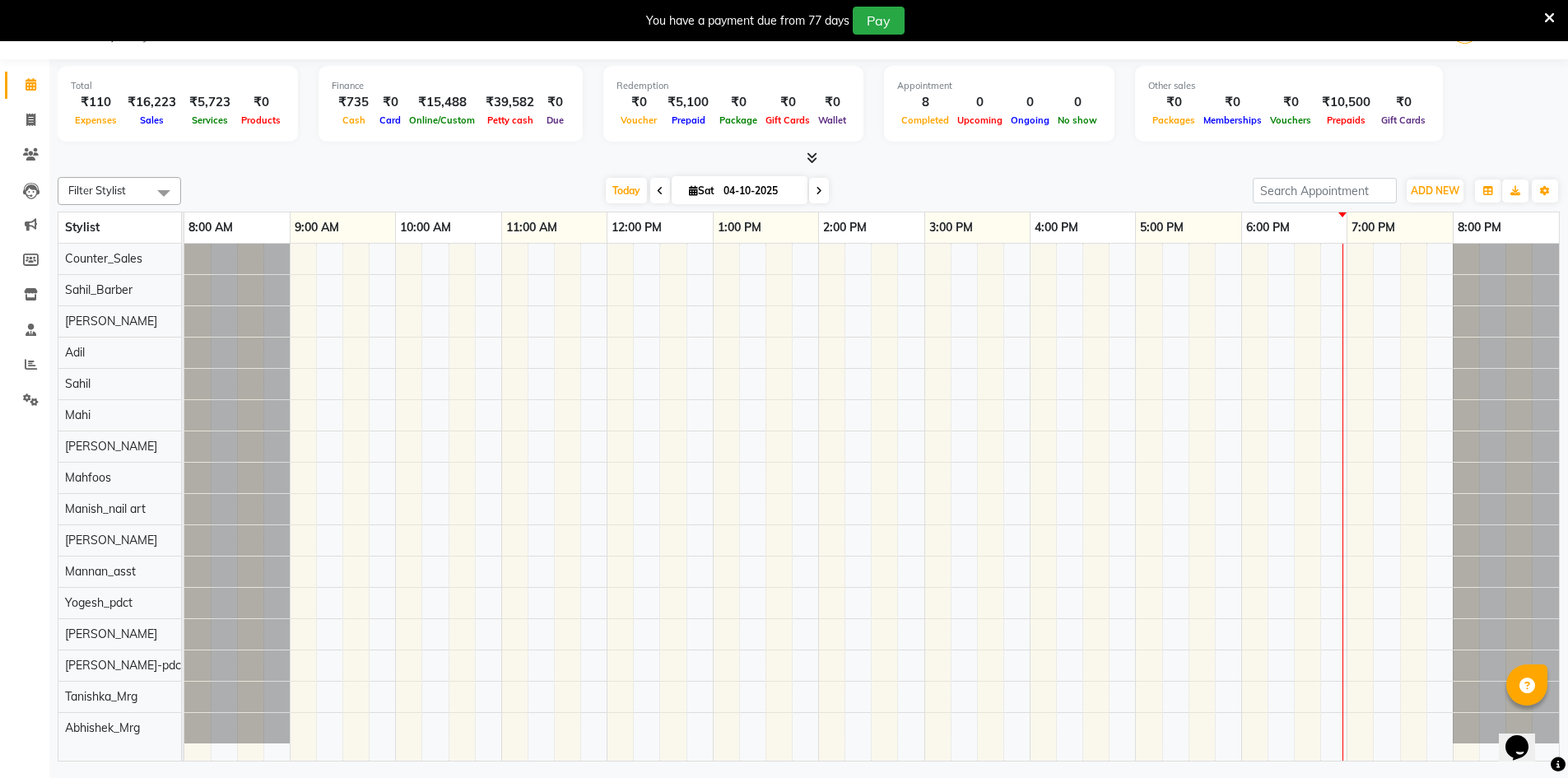
click at [1554, 14] on icon at bounding box center [1549, 18] width 11 height 15
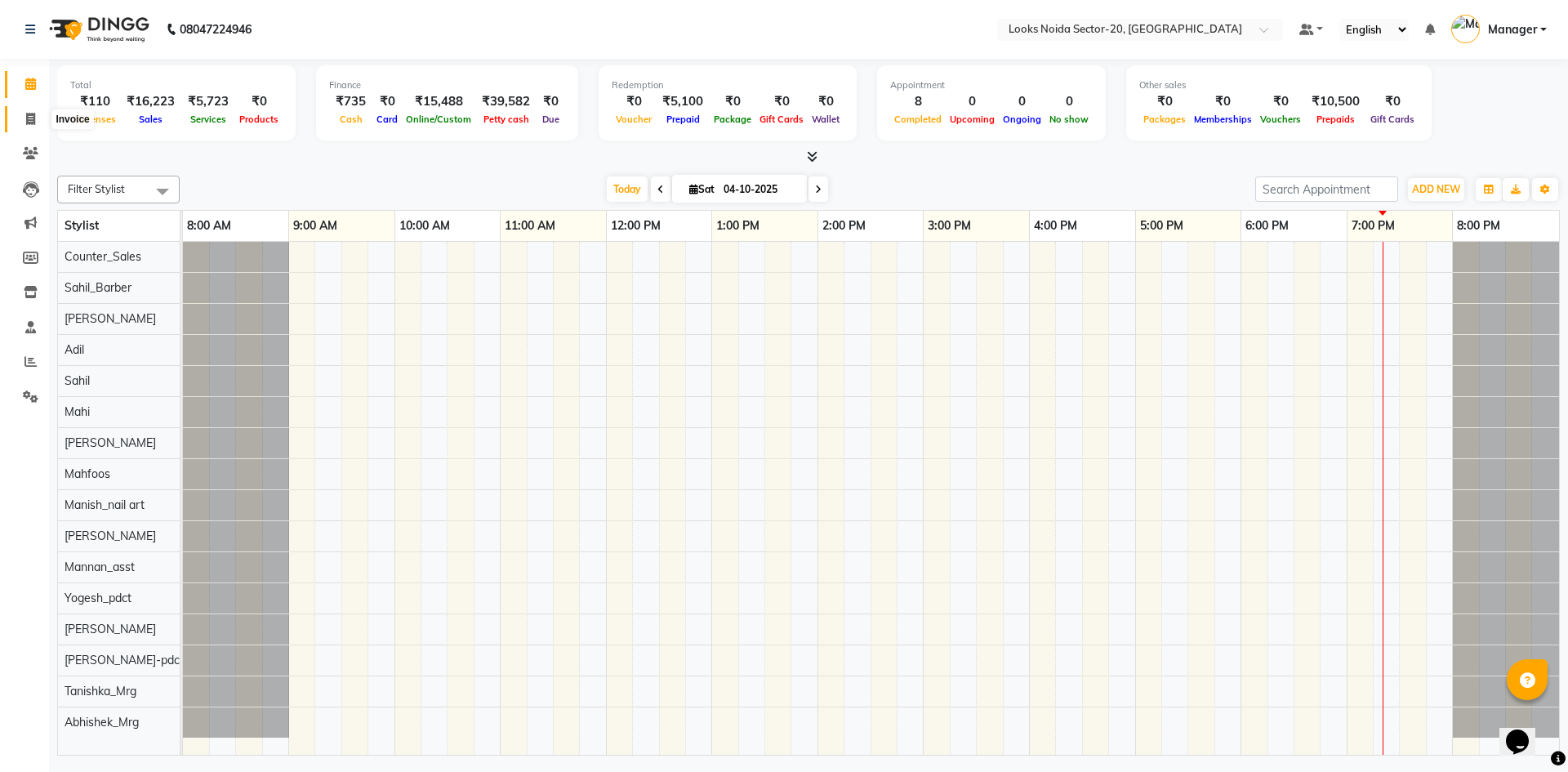
click at [28, 117] on icon at bounding box center [30, 119] width 9 height 12
select select "service"
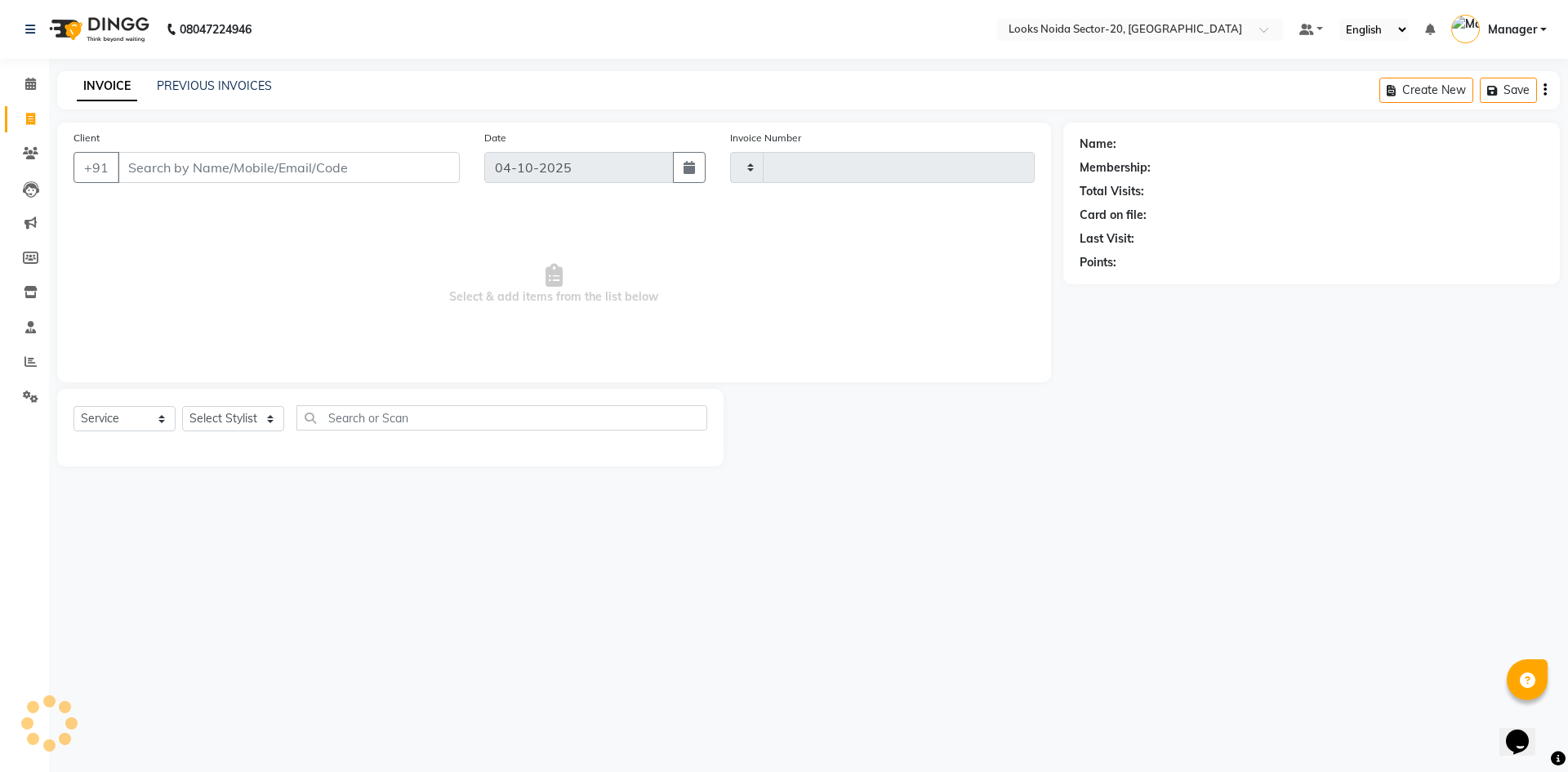
type input "0853"
select select "8646"
click at [30, 81] on icon at bounding box center [31, 83] width 11 height 12
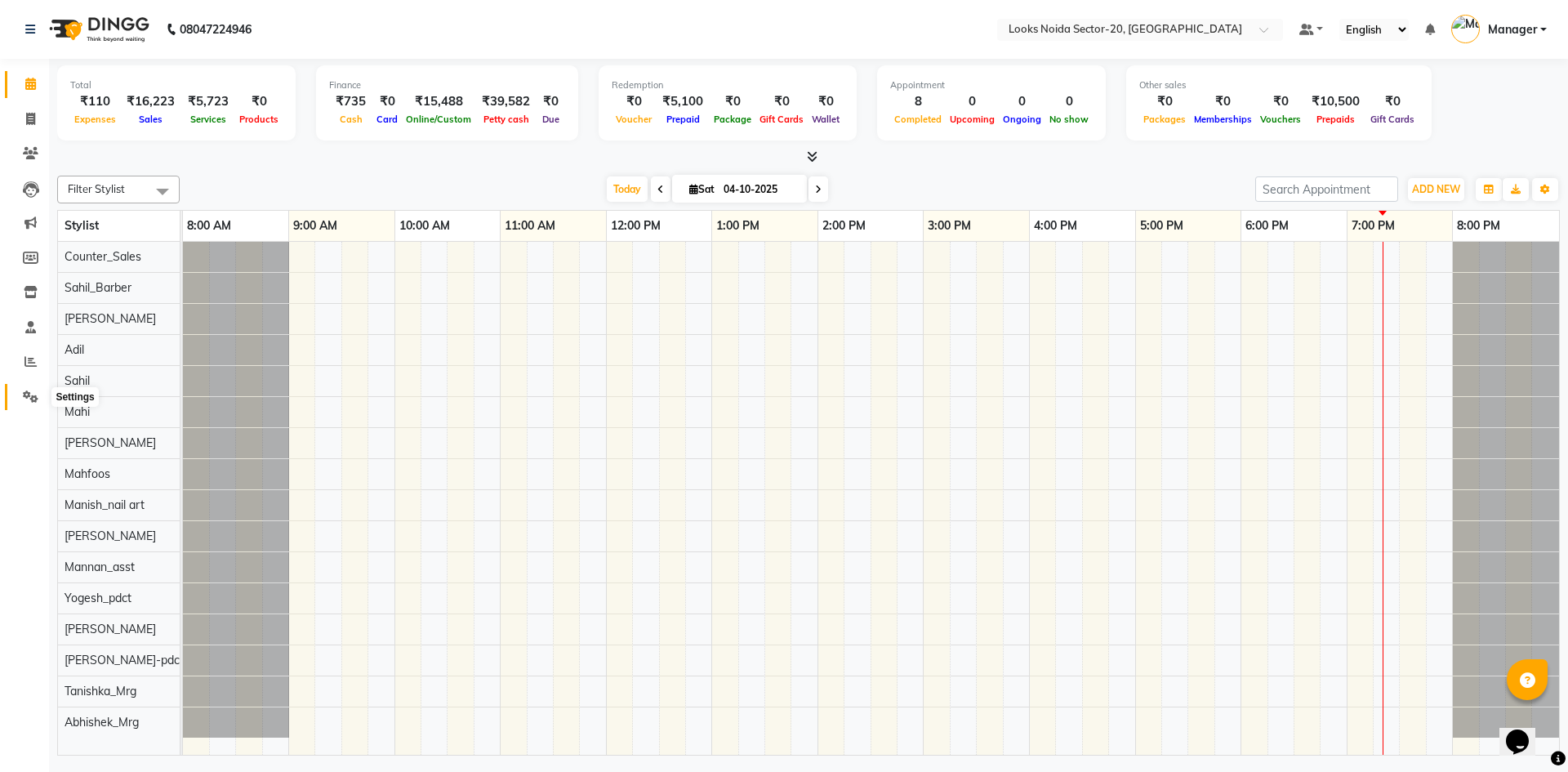
click at [29, 392] on icon at bounding box center [31, 396] width 16 height 12
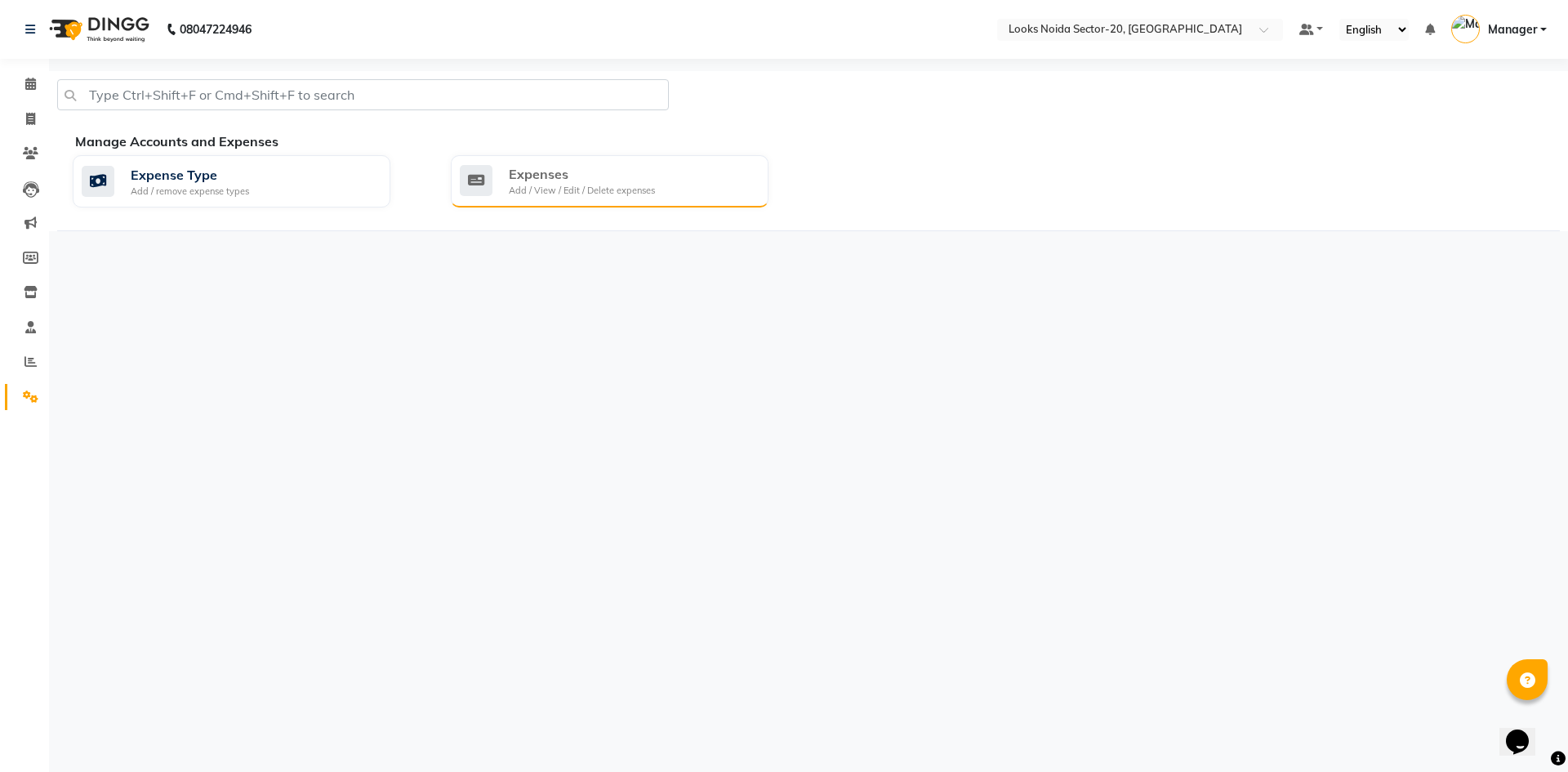
click at [606, 183] on div "Add / View / Edit / Delete expenses" at bounding box center [581, 190] width 147 height 14
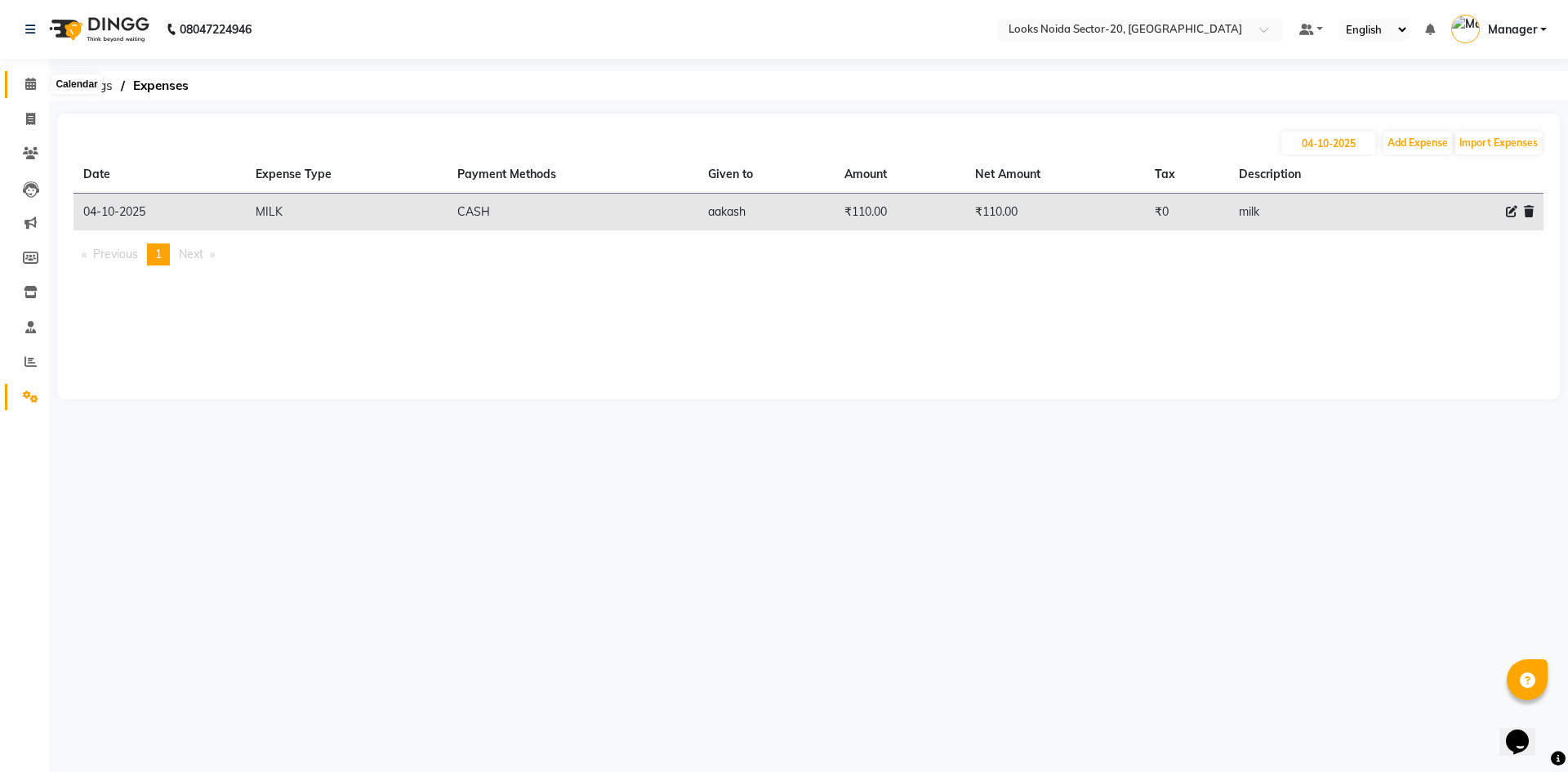
click at [39, 86] on span at bounding box center [30, 84] width 29 height 19
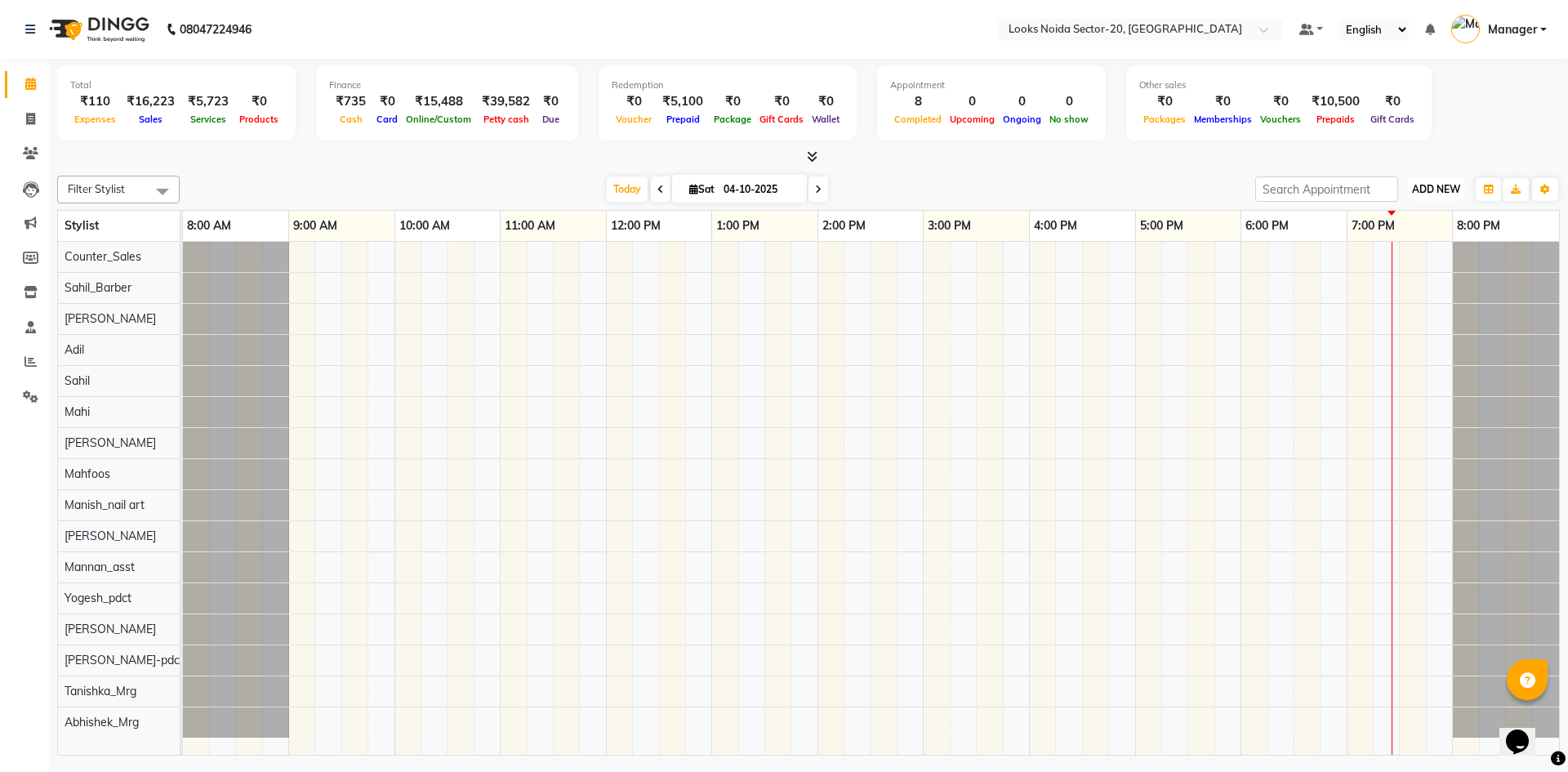
click at [1427, 195] on button "ADD NEW Toggle Dropdown" at bounding box center [1435, 189] width 56 height 23
click at [1405, 262] on link "Add Expense" at bounding box center [1399, 263] width 129 height 21
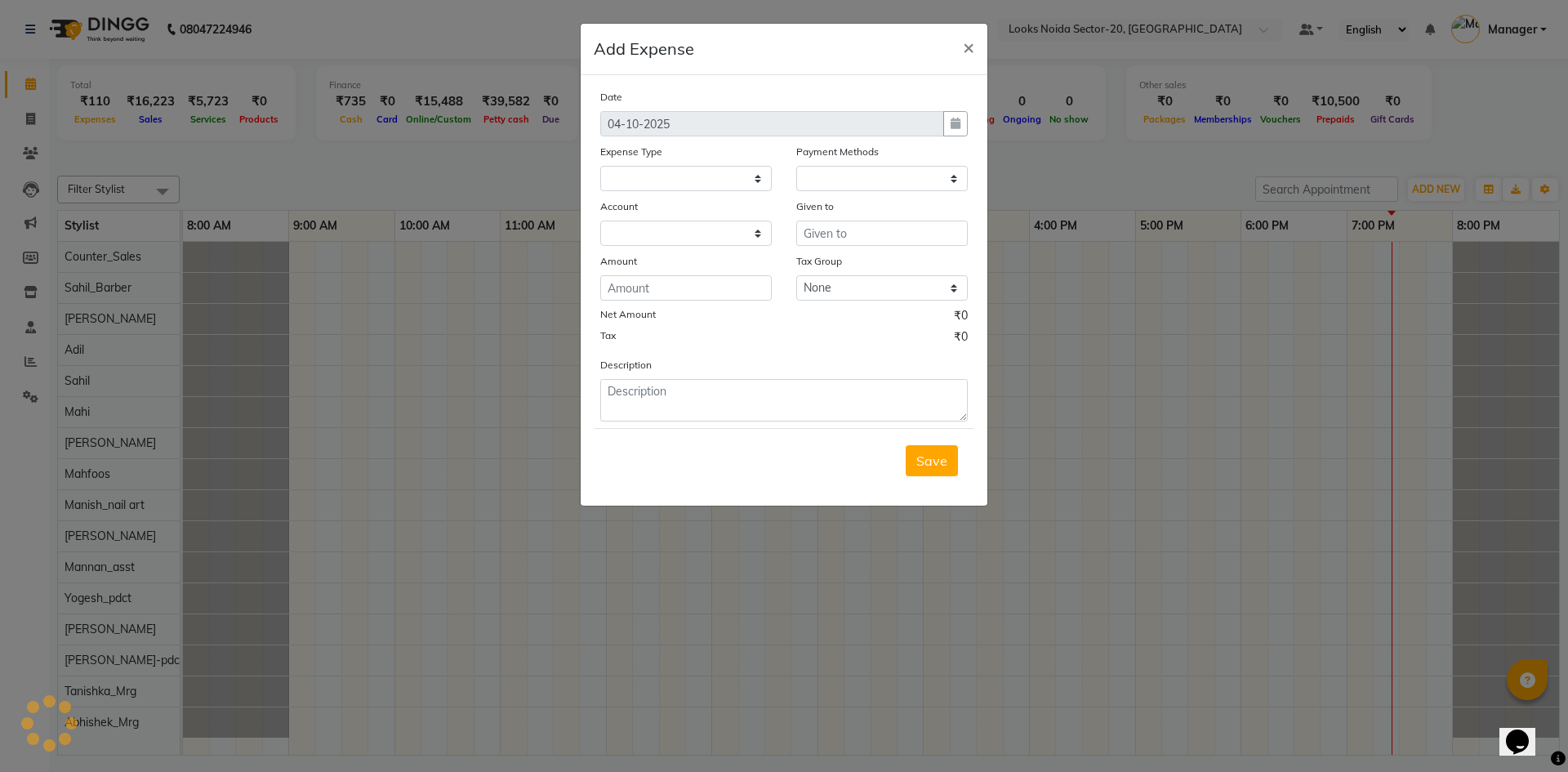
select select
select select "1"
select select "7896"
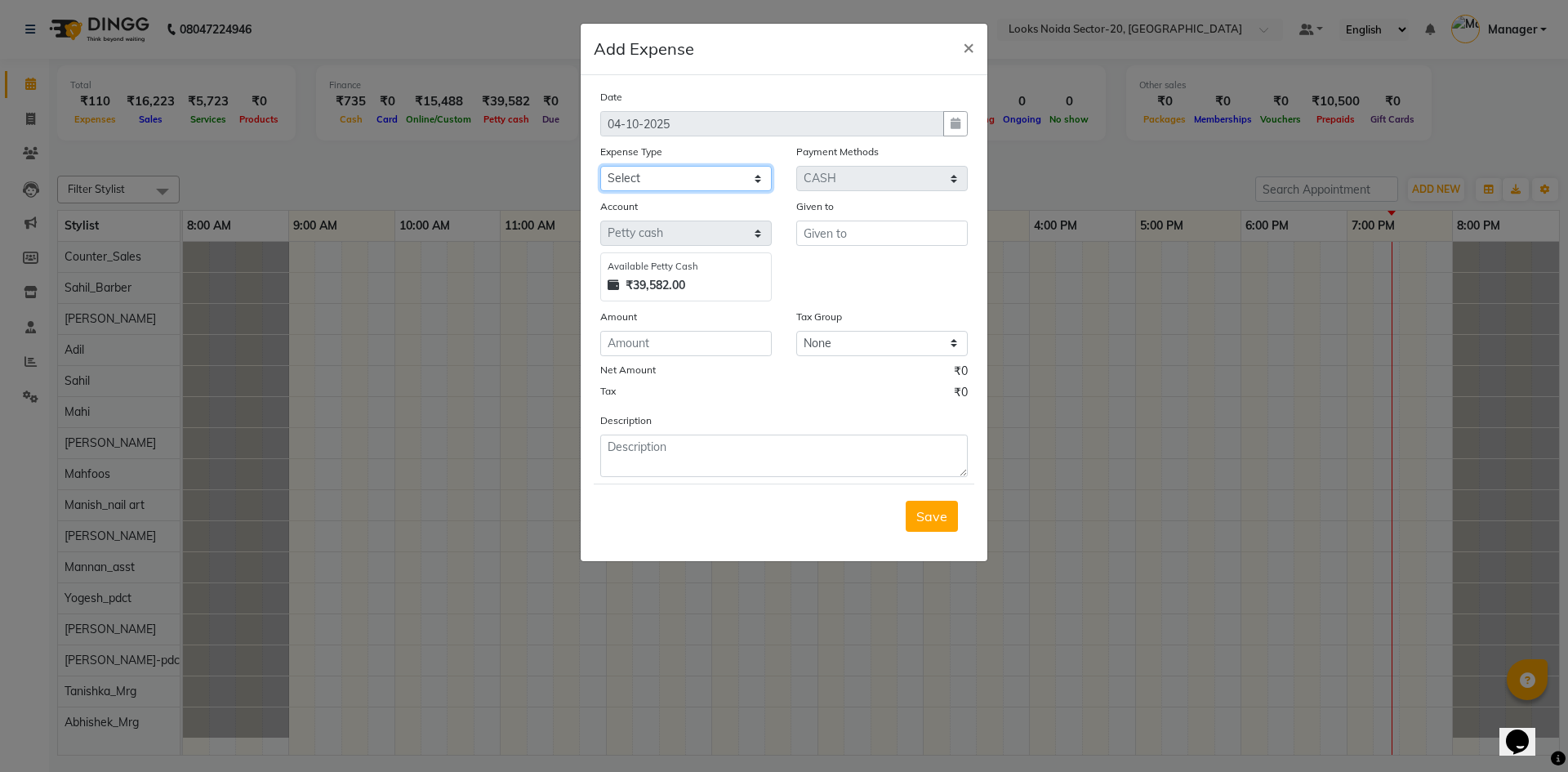
click at [644, 174] on select "Select Accommodation Aesthetics Bank Deposit BLINKIT Cash Handover Client Refun…" at bounding box center [685, 178] width 171 height 26
select select "24899"
click at [600, 165] on select "Select Accommodation Aesthetics Bank Deposit BLINKIT Cash Handover Client Refun…" at bounding box center [685, 178] width 171 height 26
click at [716, 337] on input "number" at bounding box center [685, 344] width 171 height 26
type input "200"
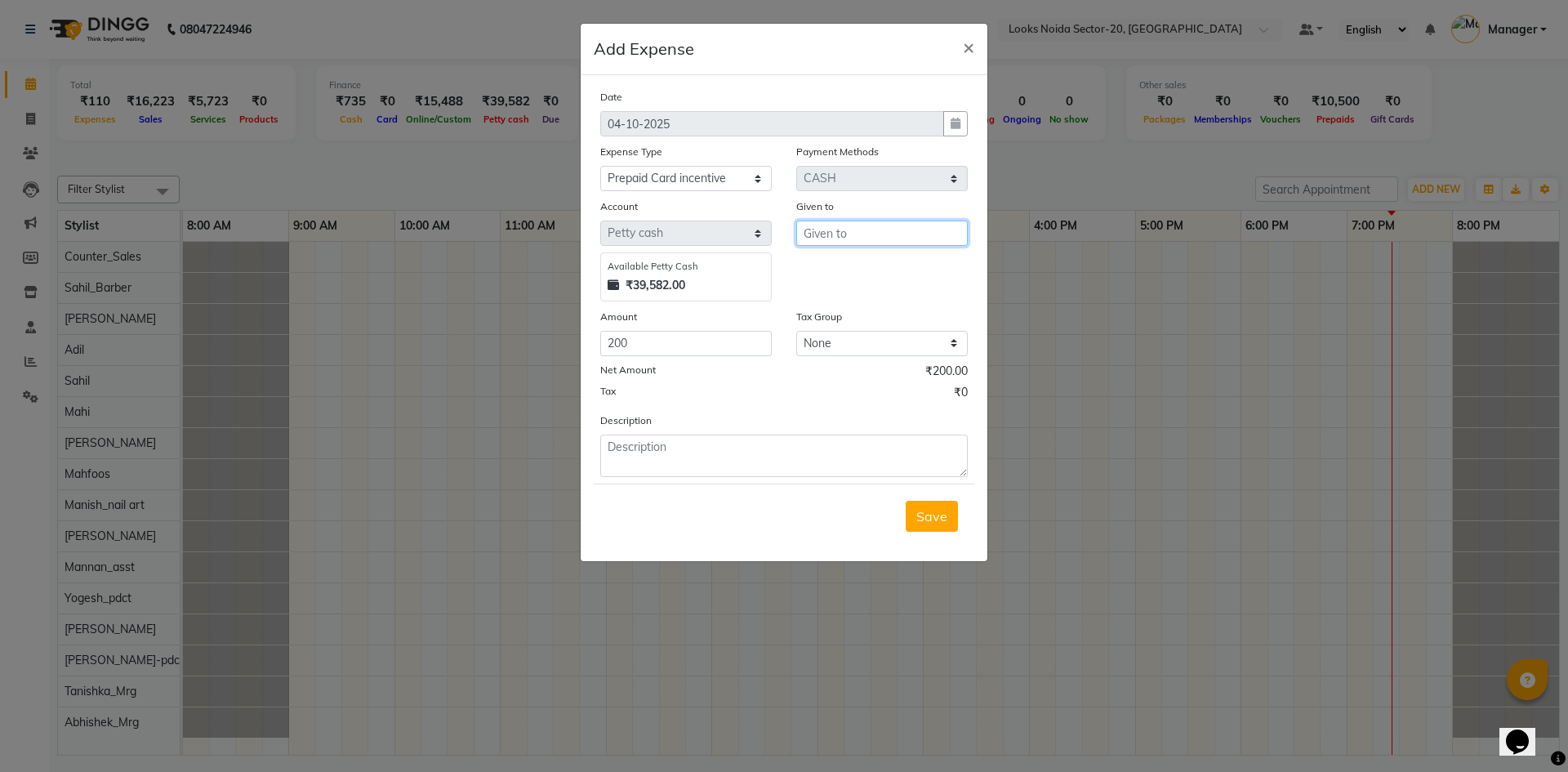
click at [876, 226] on input "text" at bounding box center [882, 234] width 171 height 26
click at [848, 258] on button "El isha" at bounding box center [861, 268] width 129 height 26
type input "[PERSON_NAME]"
click at [669, 459] on textarea at bounding box center [784, 455] width 367 height 43
click at [835, 460] on textarea at bounding box center [784, 455] width 367 height 43
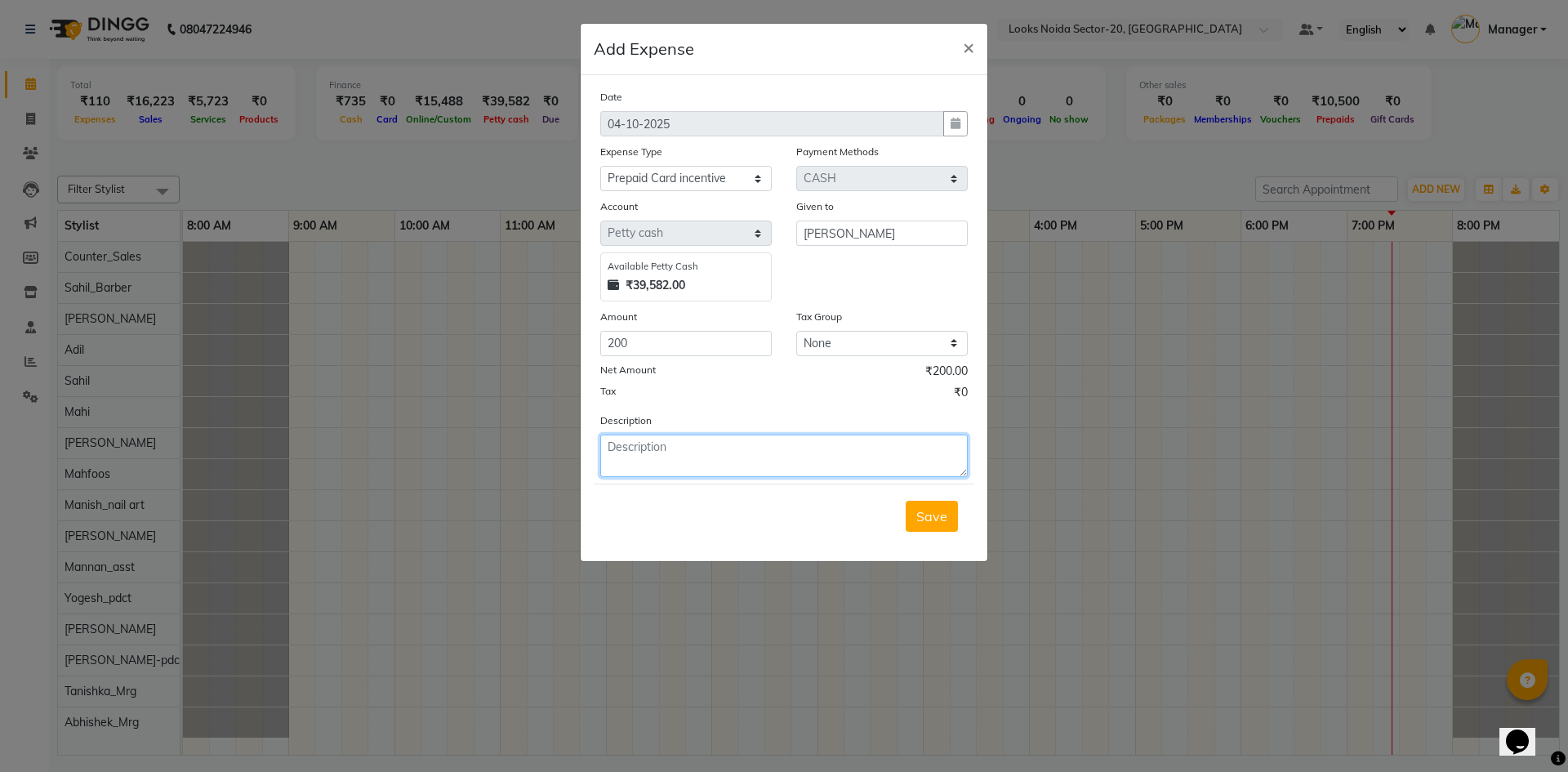
click at [736, 456] on textarea at bounding box center [784, 455] width 367 height 43
click at [755, 457] on textarea at bounding box center [784, 455] width 367 height 43
type textarea "elisha 10.5 K CARD INC"
click at [920, 520] on span "Save" at bounding box center [931, 516] width 31 height 16
